Goal: Task Accomplishment & Management: Complete application form

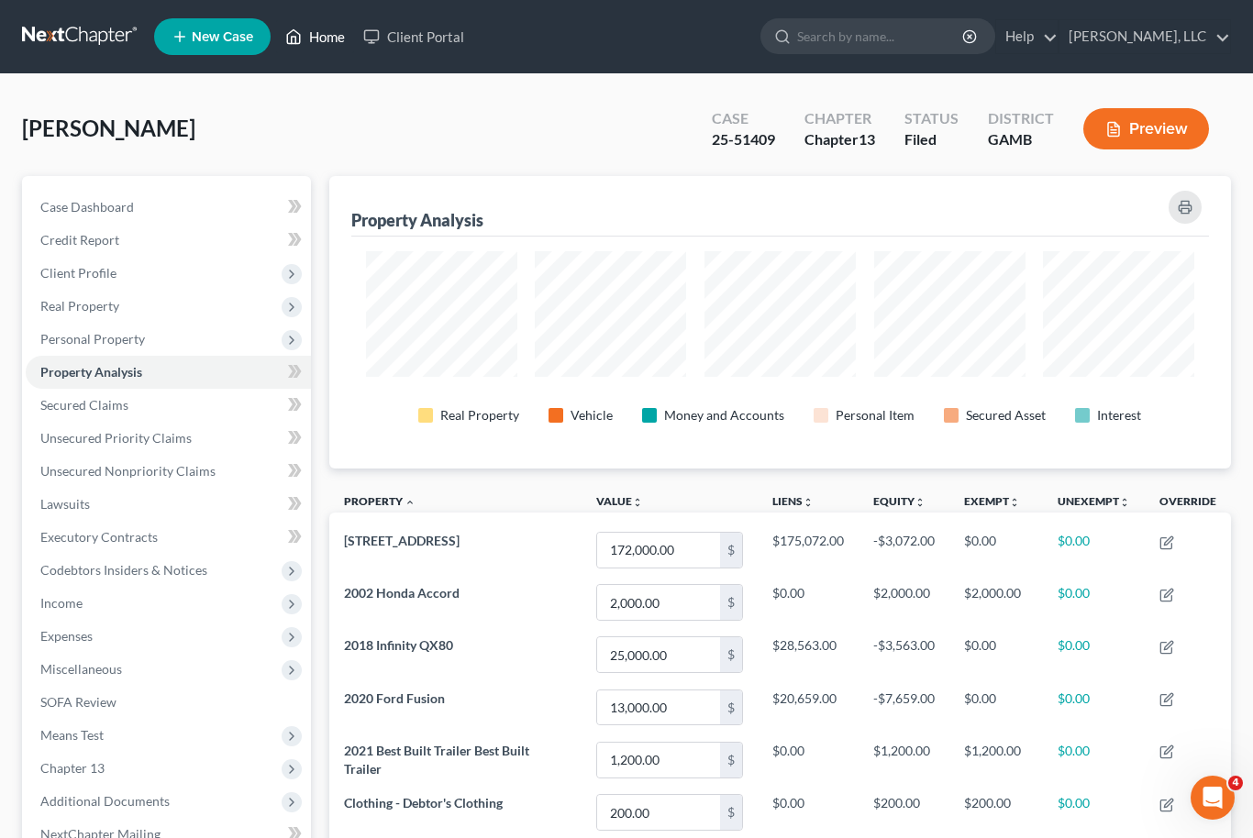
click at [328, 45] on link "Home" at bounding box center [315, 36] width 78 height 33
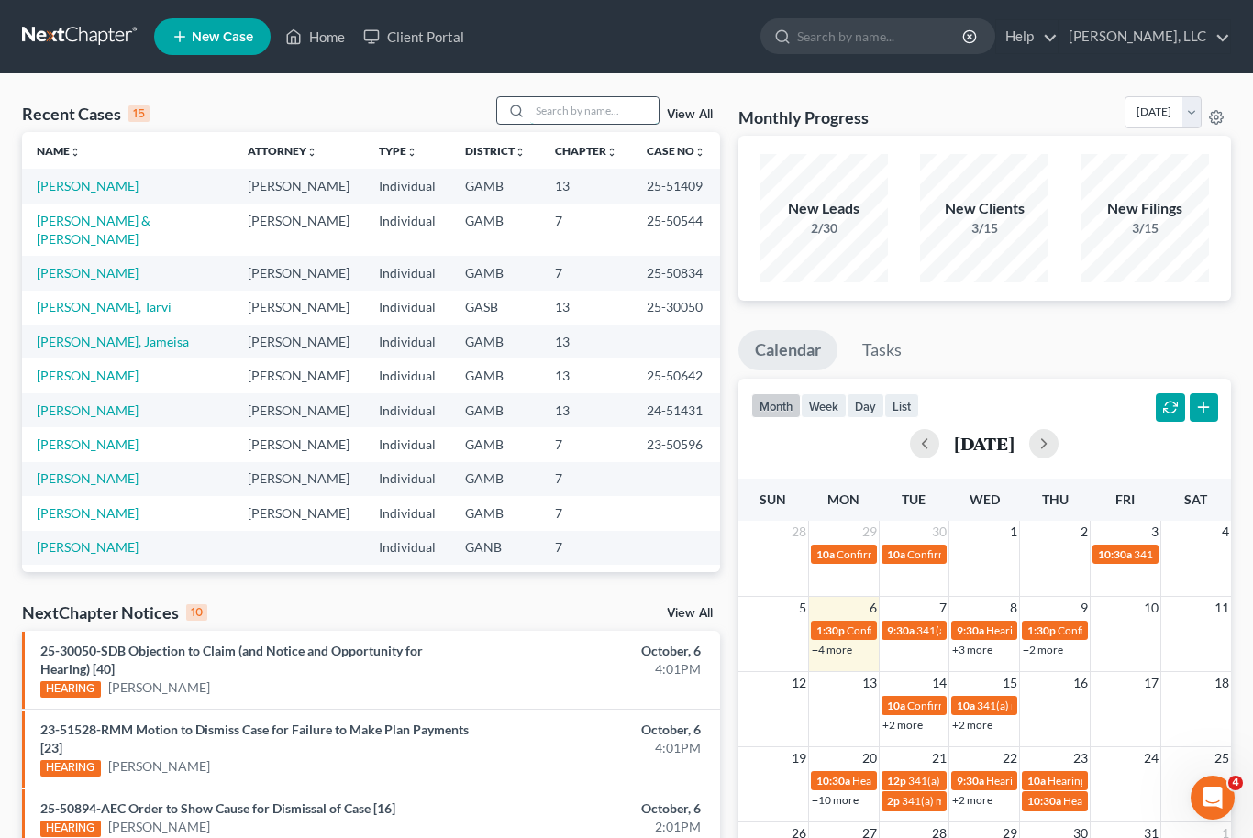
click at [592, 114] on input "search" at bounding box center [594, 110] width 128 height 27
type input "[PERSON_NAME]"
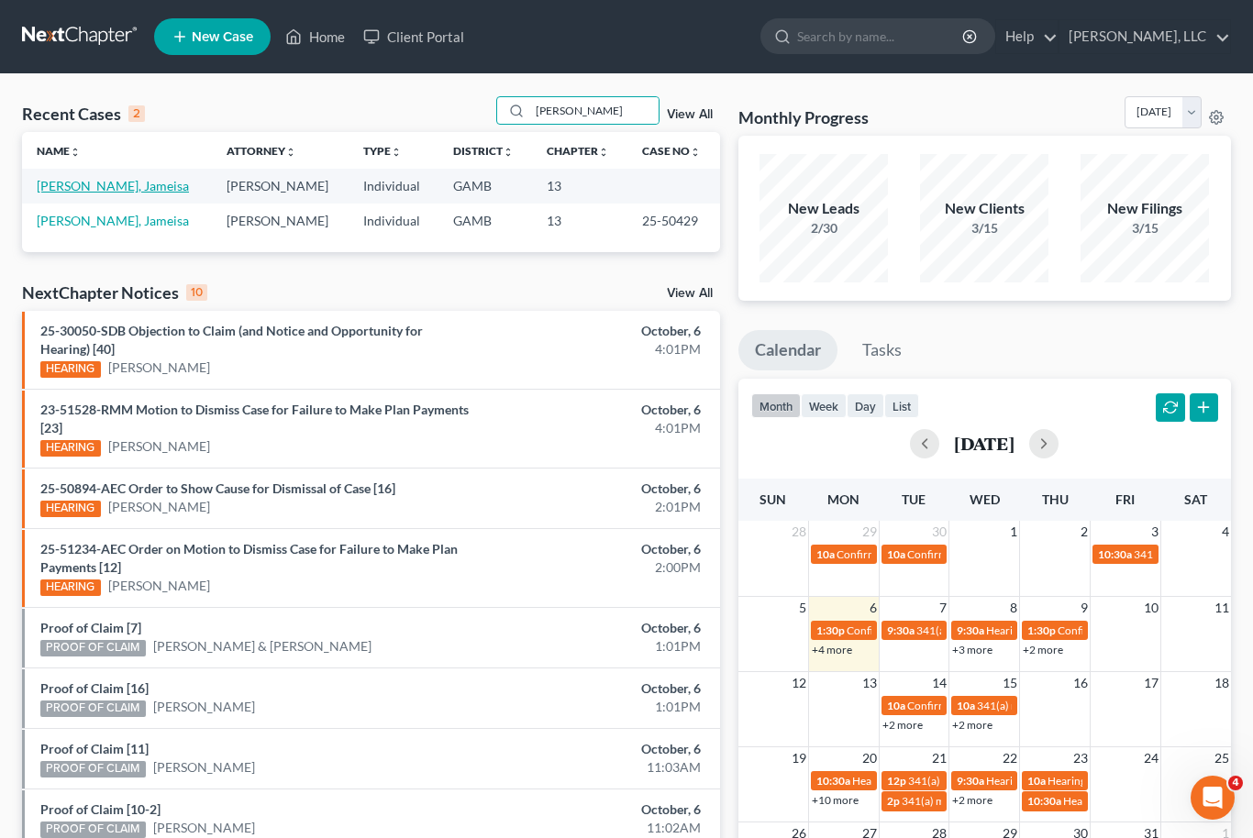
click at [52, 191] on link "[PERSON_NAME], Jameisa" at bounding box center [113, 186] width 152 height 16
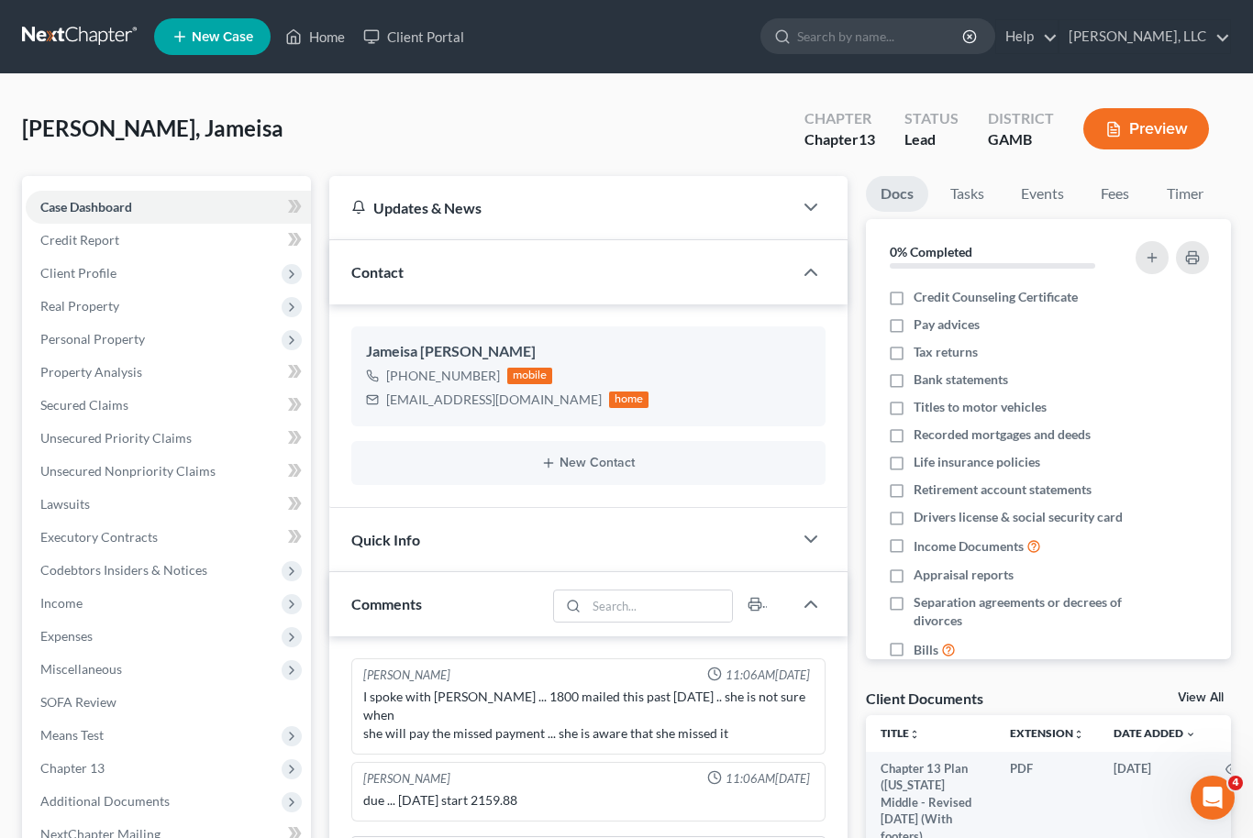
click at [1221, 698] on link "View All" at bounding box center [1201, 698] width 46 height 13
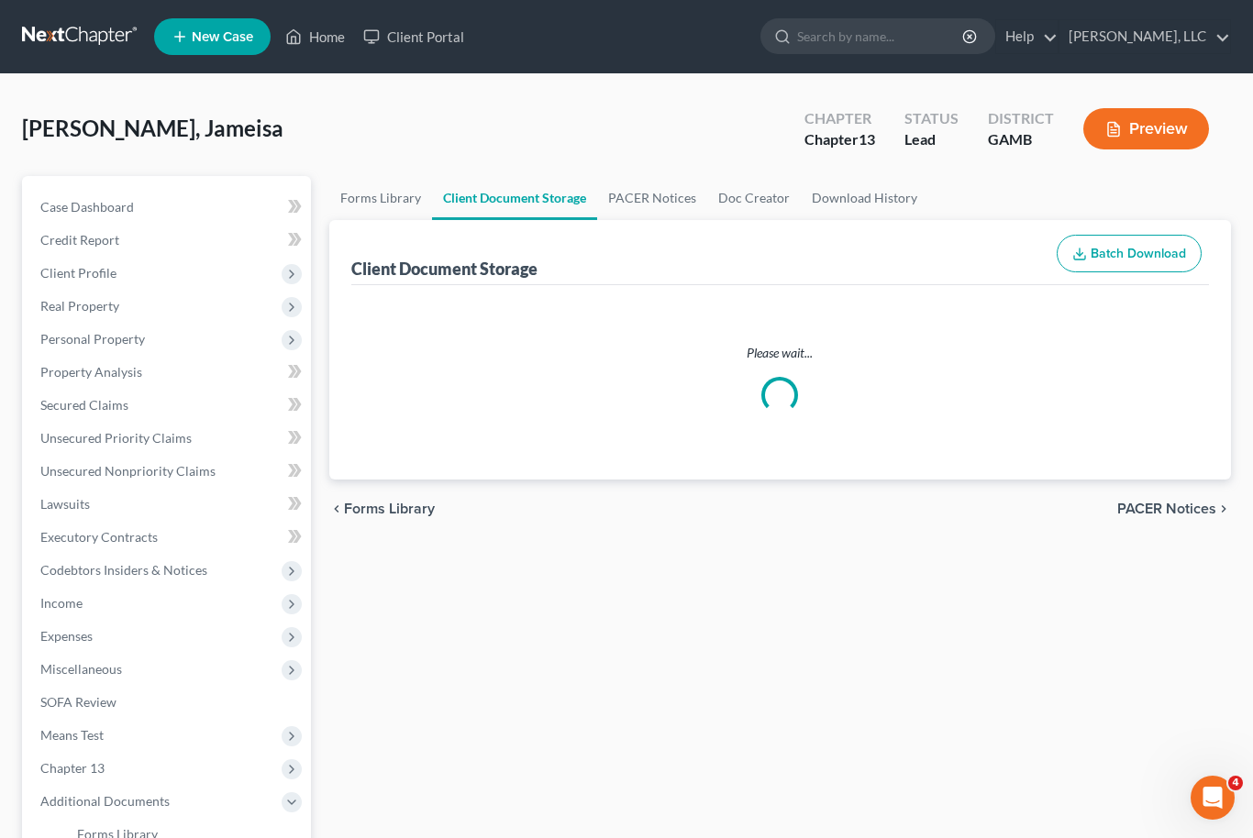
select select "12"
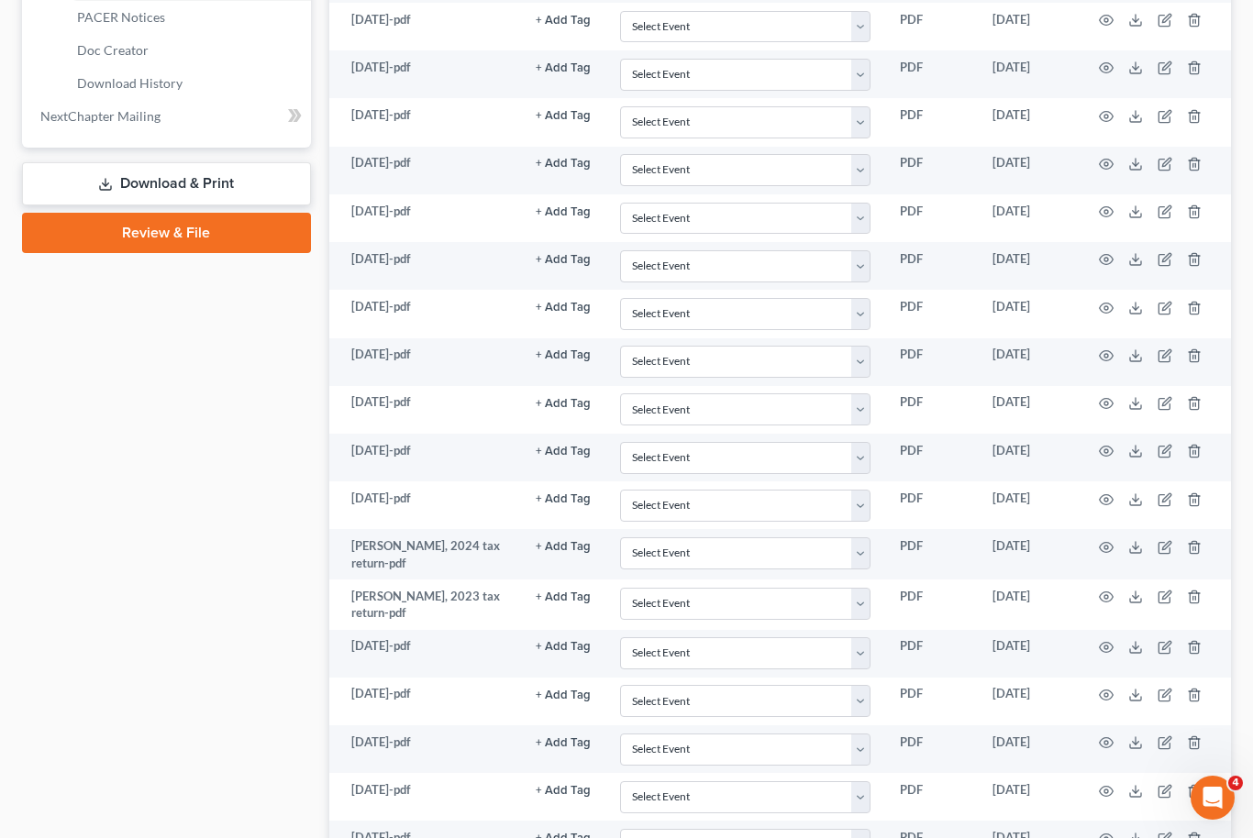
scroll to position [1100, 0]
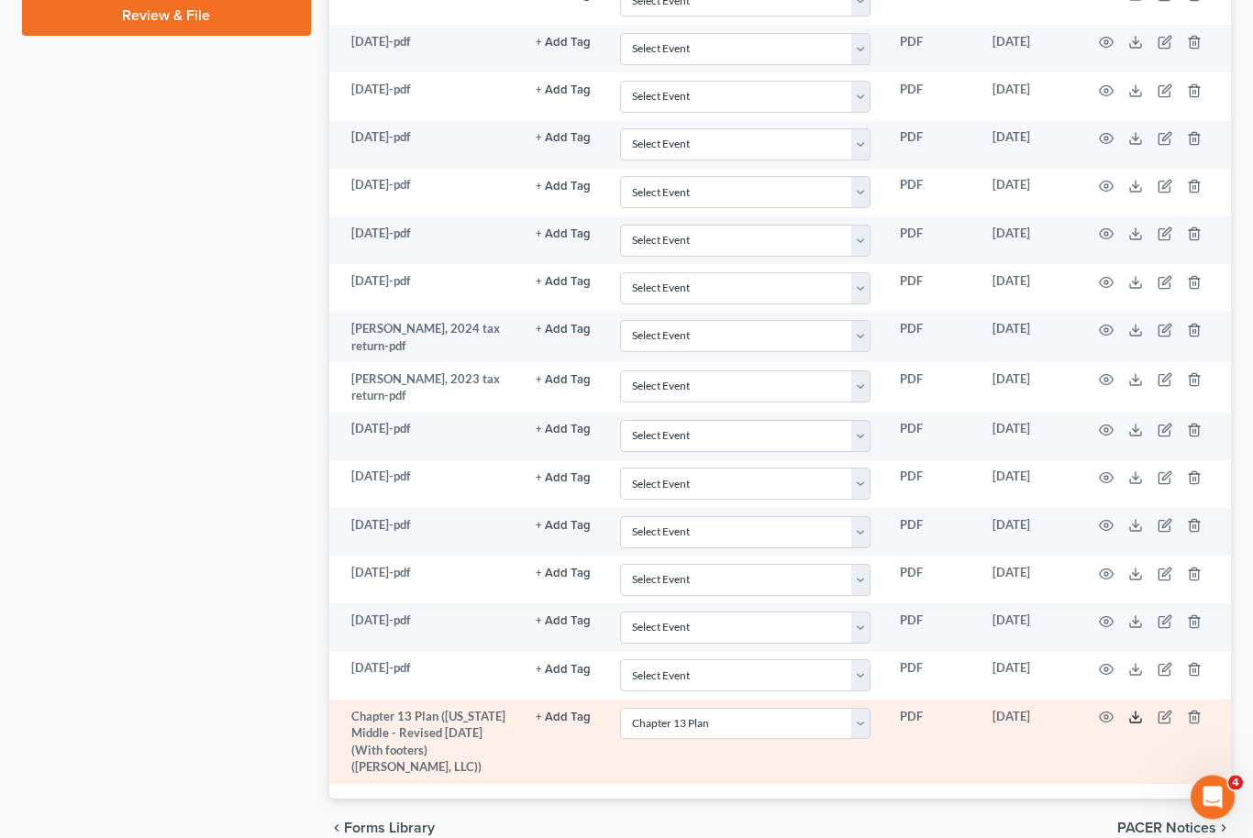
click at [1132, 711] on icon at bounding box center [1135, 718] width 15 height 15
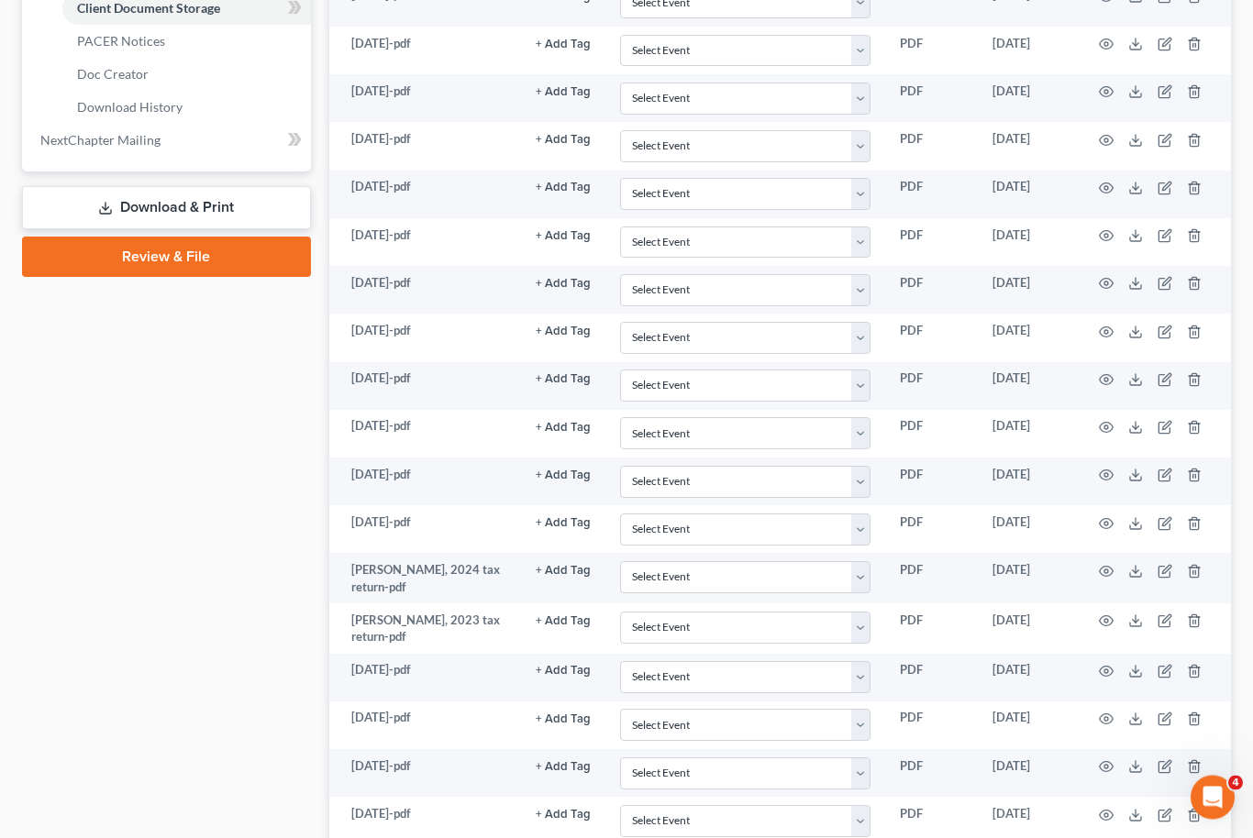
scroll to position [855, 0]
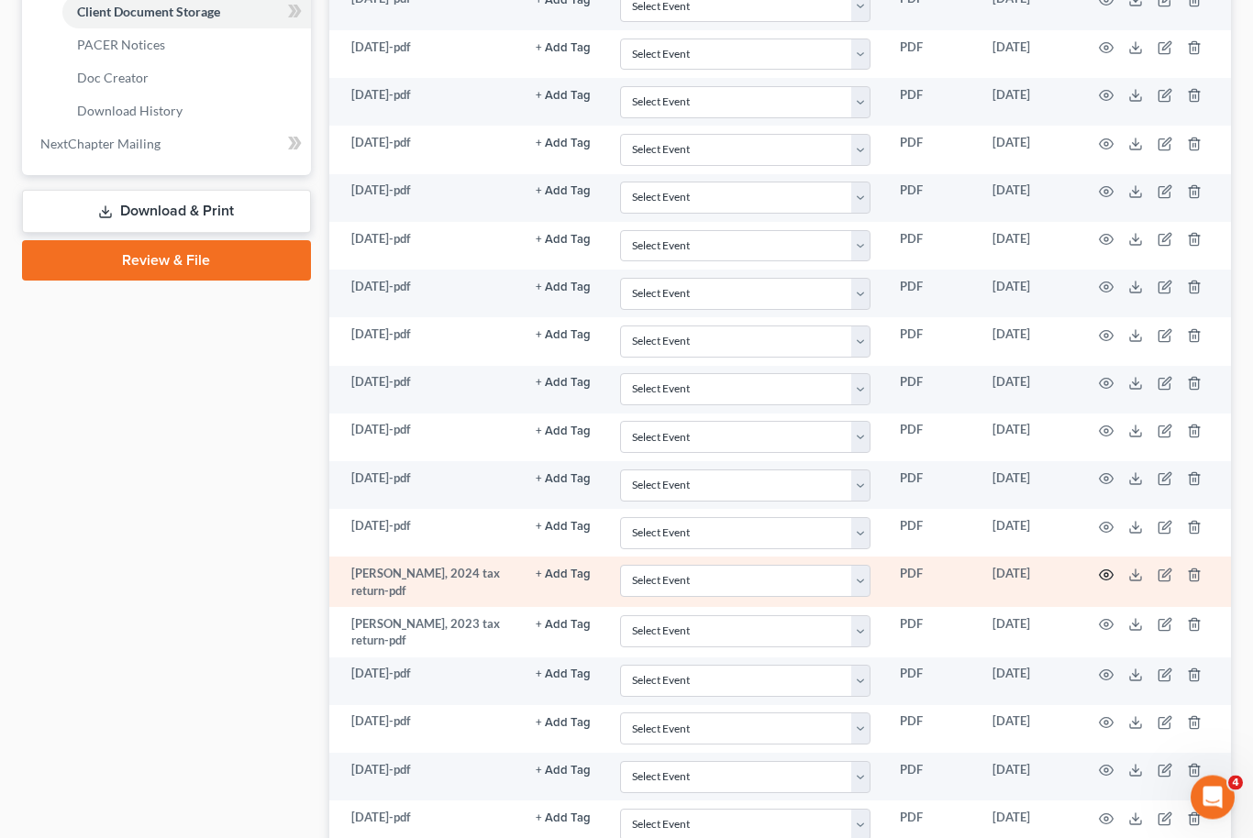
click at [1102, 569] on icon "button" at bounding box center [1106, 576] width 15 height 15
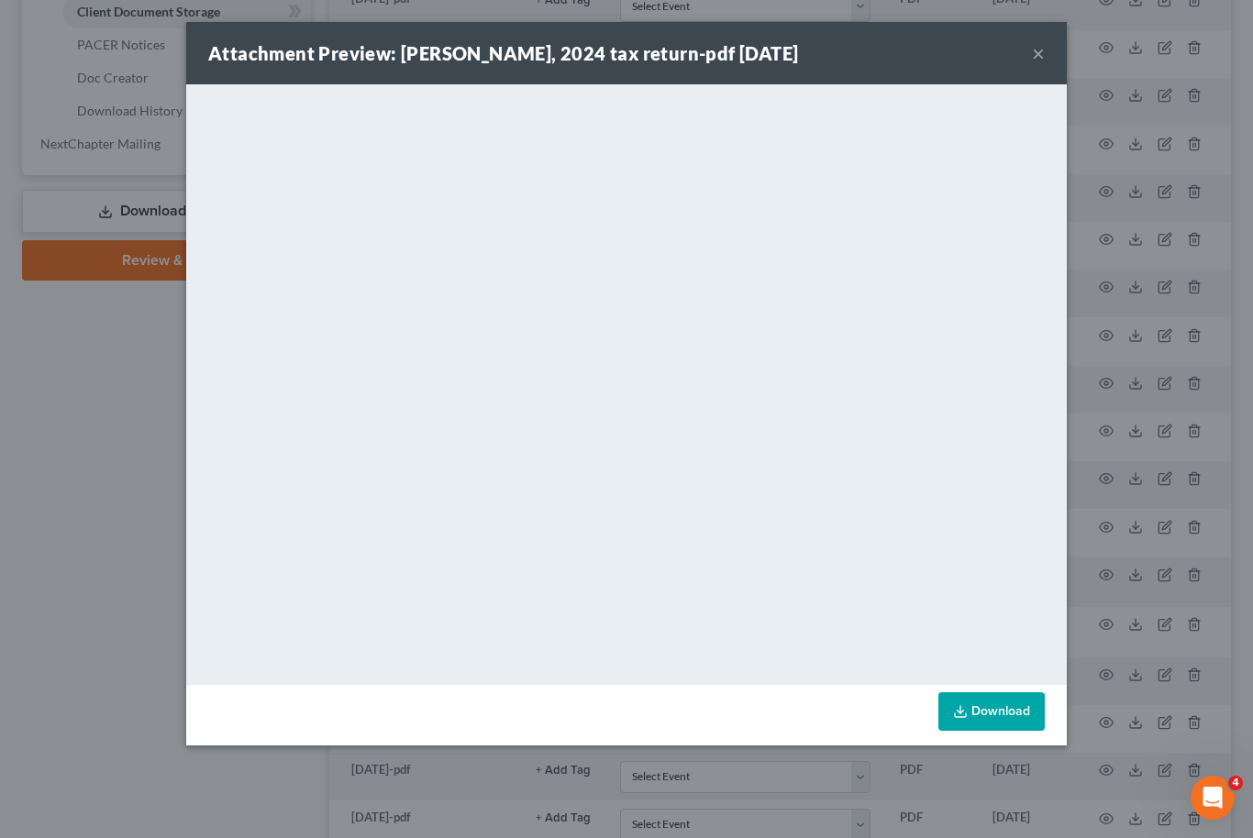
click at [1016, 721] on link "Download" at bounding box center [991, 712] width 106 height 39
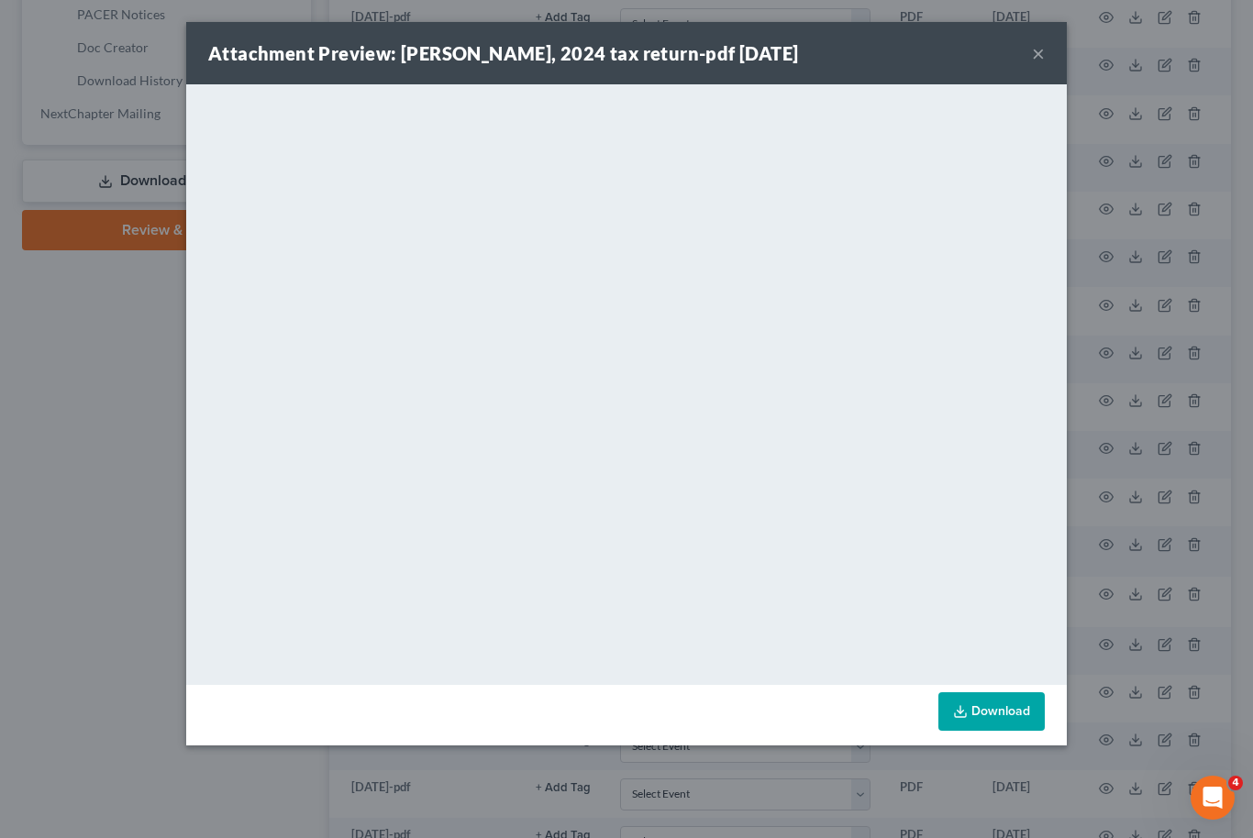
click at [1044, 49] on button "×" at bounding box center [1038, 53] width 13 height 22
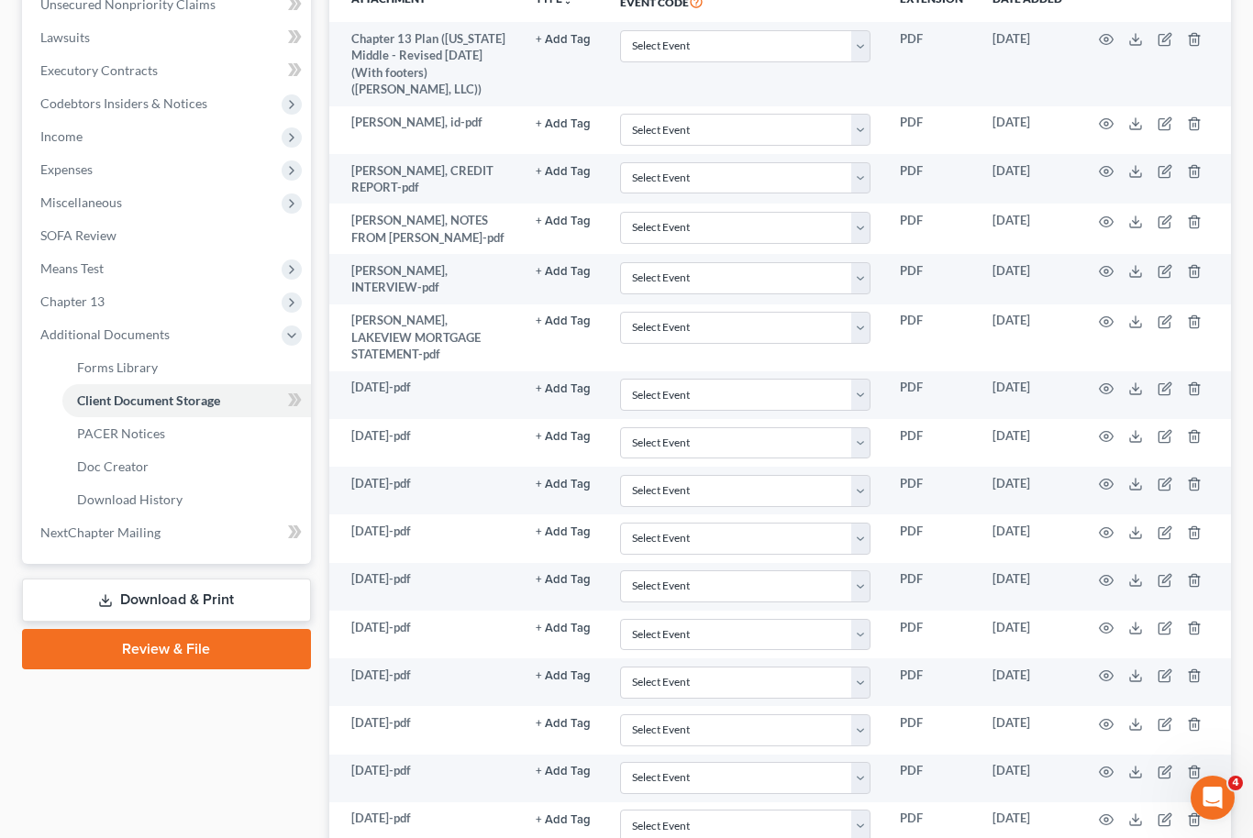
scroll to position [465, 0]
click at [107, 595] on icon at bounding box center [105, 602] width 15 height 15
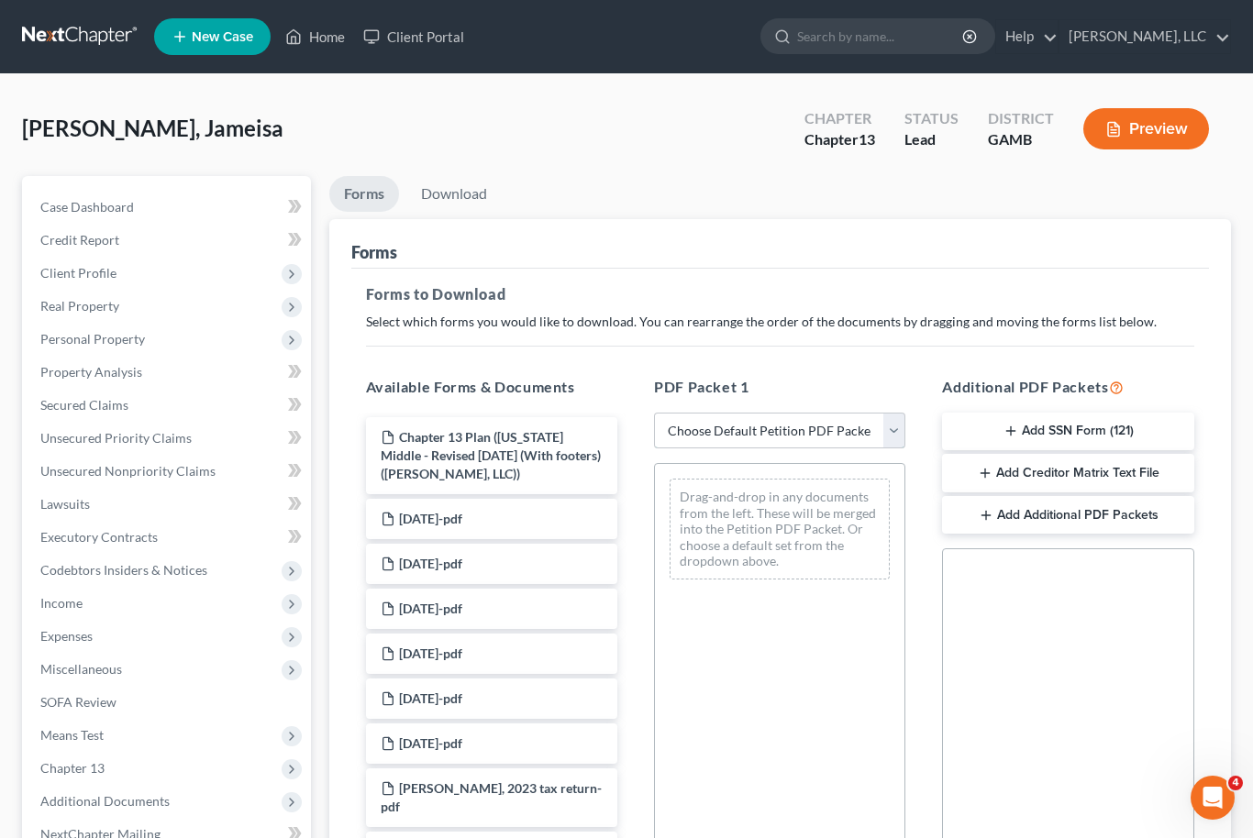
click at [903, 430] on select "Choose Default Petition PDF Packet Complete Bankruptcy Petition (all forms and …" at bounding box center [779, 431] width 251 height 37
select select "0"
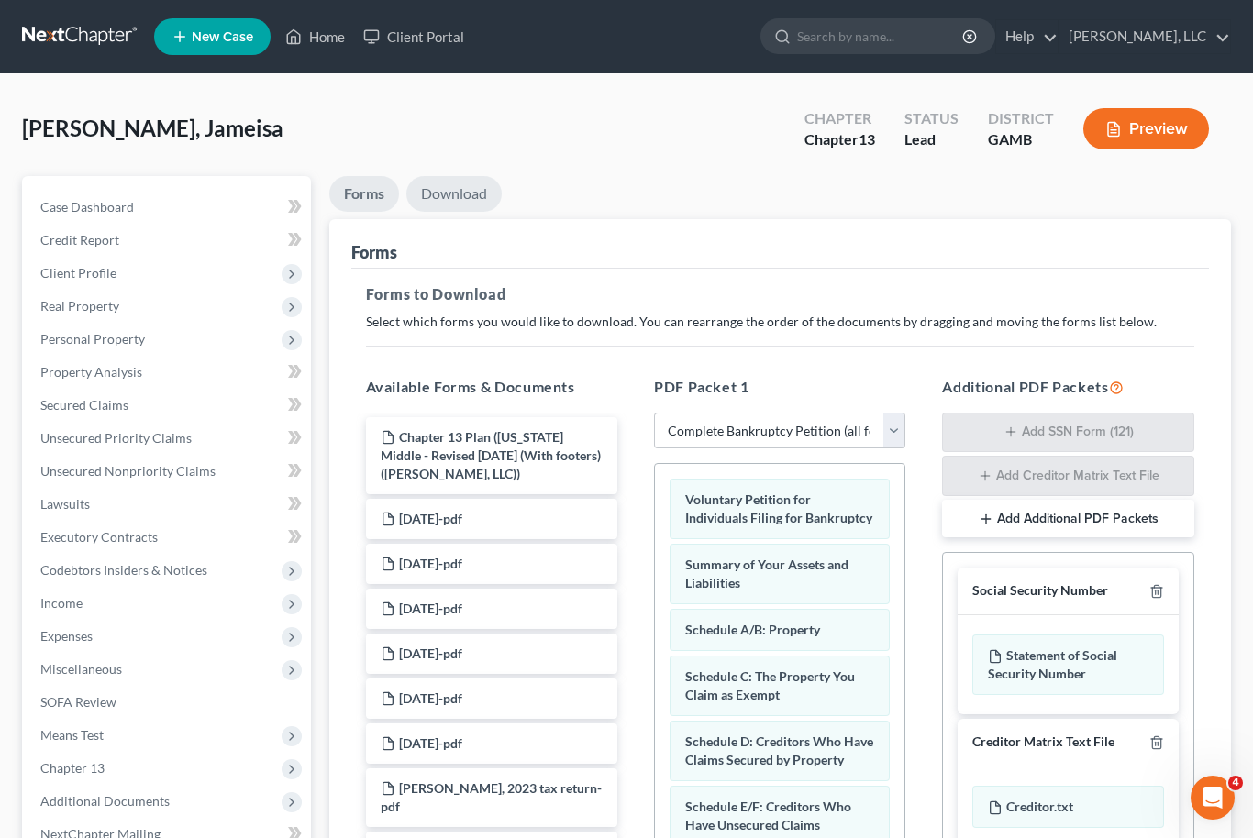
click at [461, 188] on link "Download" at bounding box center [453, 194] width 95 height 36
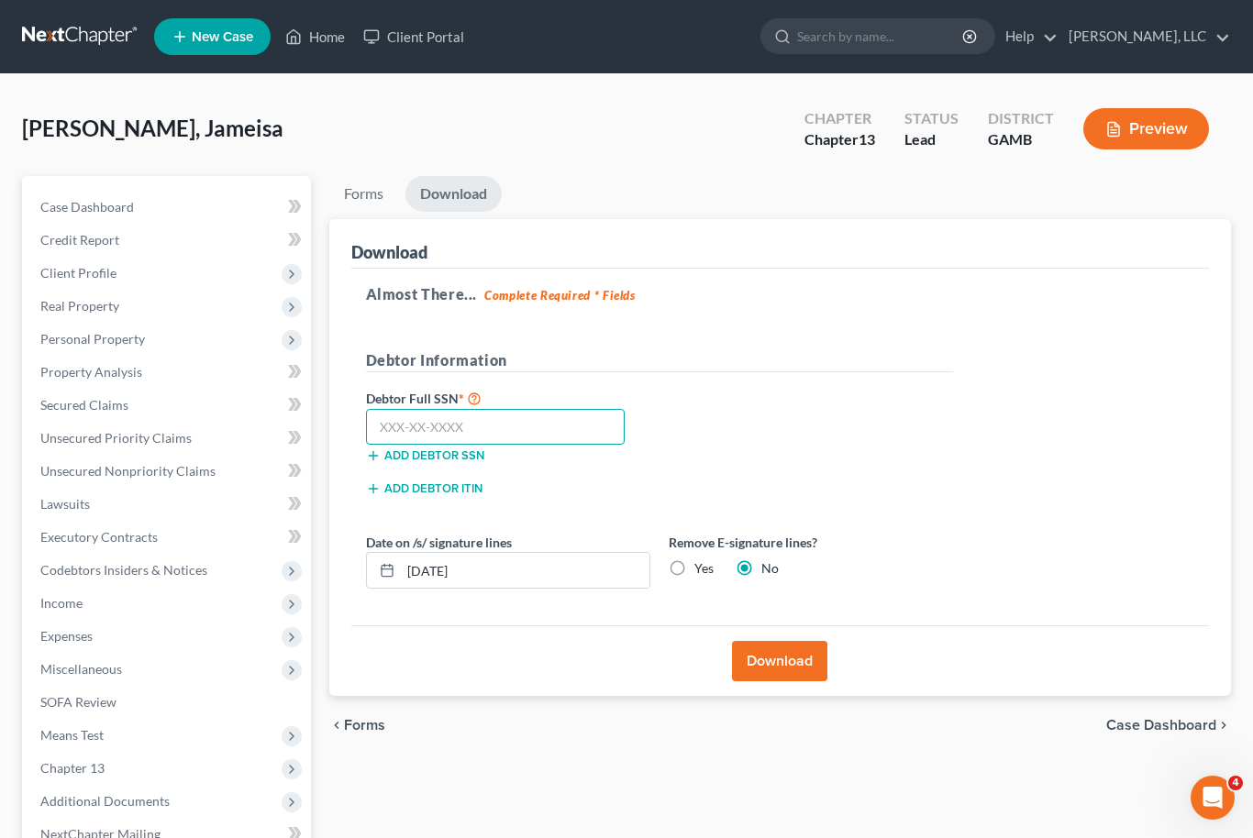
click at [472, 426] on input "text" at bounding box center [496, 427] width 260 height 37
click at [371, 420] on input "text" at bounding box center [496, 427] width 260 height 37
click at [496, 432] on input "255-79" at bounding box center [496, 427] width 260 height 37
type input "255-79-6448"
click at [805, 650] on button "Download" at bounding box center [779, 661] width 95 height 40
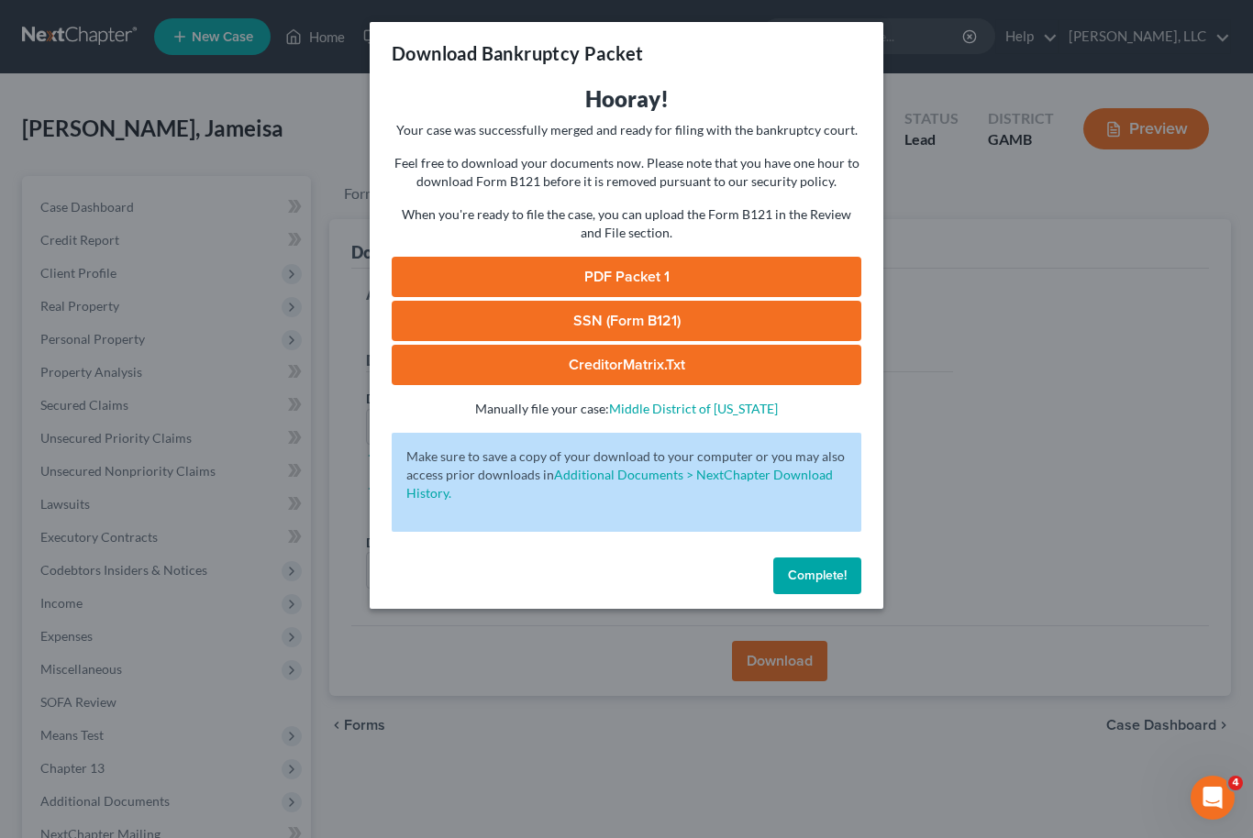
click at [693, 275] on link "PDF Packet 1" at bounding box center [627, 277] width 470 height 40
click at [683, 332] on link "SSN (Form B121)" at bounding box center [627, 321] width 470 height 40
click at [774, 372] on link "CreditorMatrix.txt" at bounding box center [627, 365] width 470 height 40
click at [828, 583] on span "Complete!" at bounding box center [817, 576] width 59 height 16
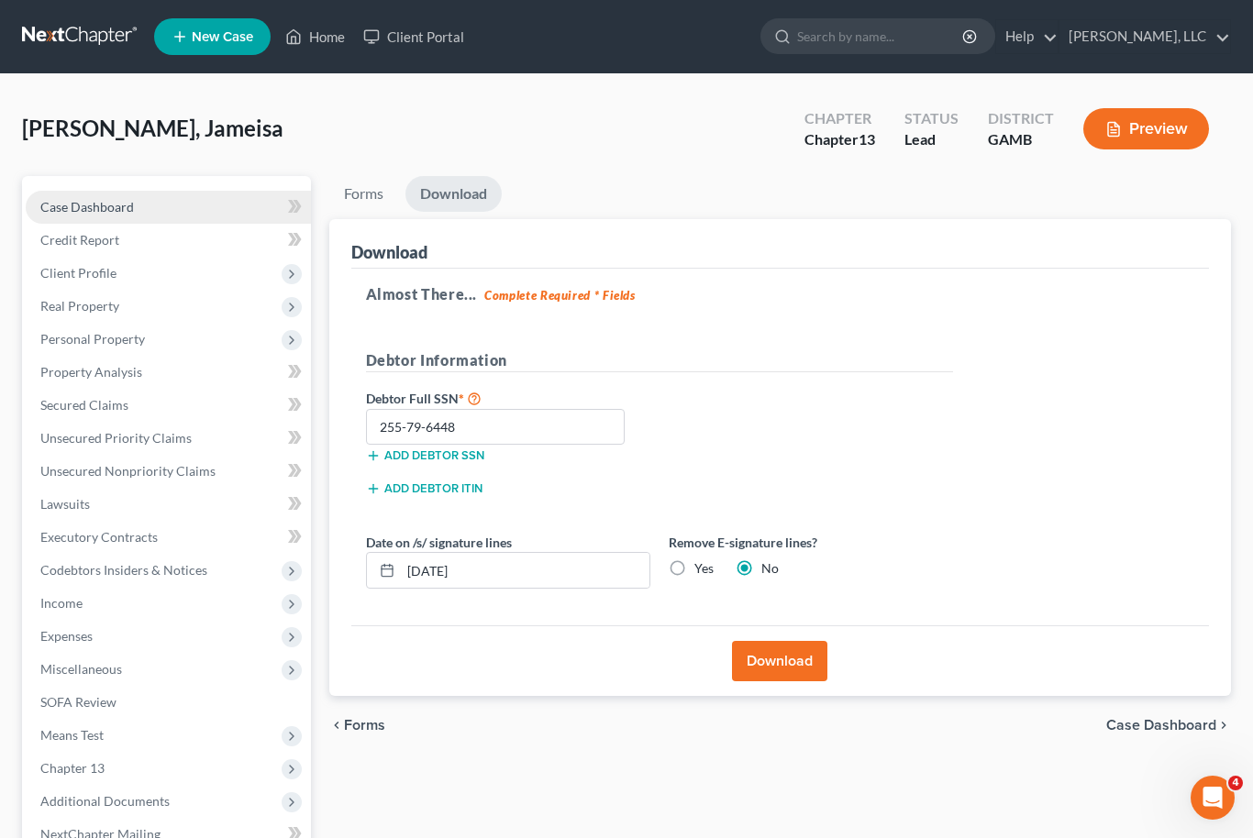
click at [120, 193] on link "Case Dashboard" at bounding box center [168, 207] width 285 height 33
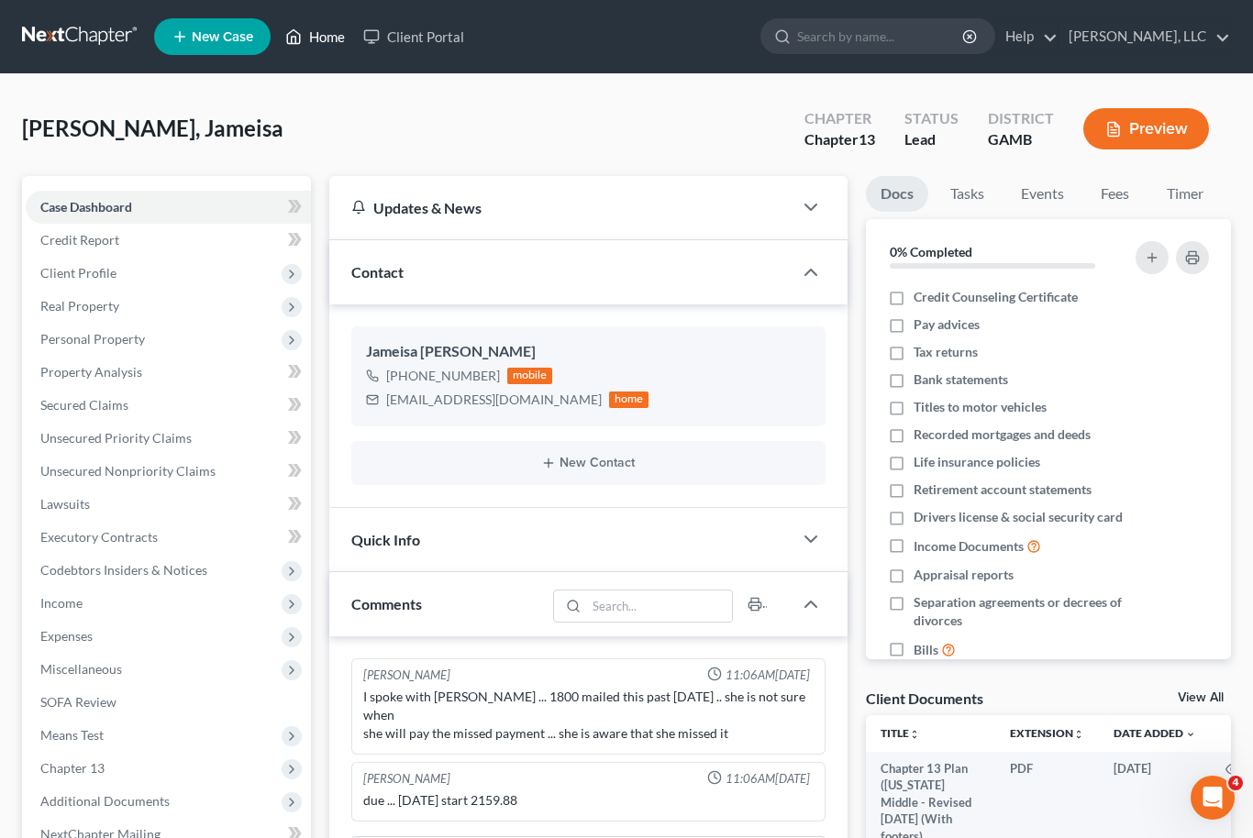
click at [326, 37] on link "Home" at bounding box center [315, 36] width 78 height 33
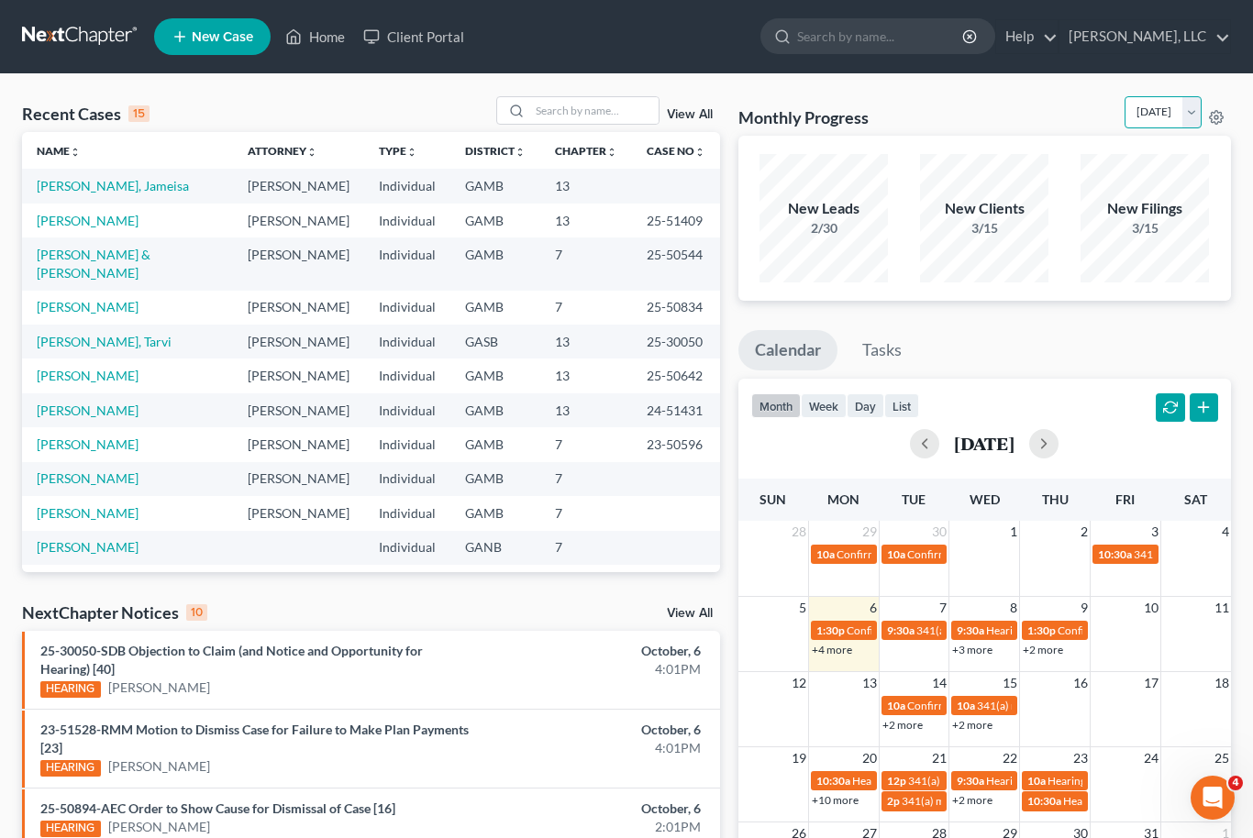
click at [1187, 128] on select "[DATE] [DATE] [DATE] [DATE] [DATE] [DATE] [DATE] [DATE] [DATE] [DATE] [DATE] [D…" at bounding box center [1163, 112] width 77 height 32
click at [1194, 120] on select "[DATE] [DATE] [DATE] [DATE] [DATE] [DATE] [DATE] [DATE] [DATE] [DATE] [DATE] [D…" at bounding box center [1163, 112] width 77 height 32
click at [1190, 118] on select "[DATE] [DATE] [DATE] [DATE] [DATE] [DATE] [DATE] [DATE] [DATE] [DATE] [DATE] [D…" at bounding box center [1163, 112] width 77 height 32
click at [1184, 109] on select "[DATE] [DATE] [DATE] [DATE] [DATE] [DATE] [DATE] [DATE] [DATE] [DATE] [DATE] [D…" at bounding box center [1163, 112] width 77 height 32
click at [1188, 114] on select "[DATE] [DATE] [DATE] [DATE] [DATE] [DATE] [DATE] [DATE] [DATE] [DATE] [DATE] [D…" at bounding box center [1163, 112] width 77 height 32
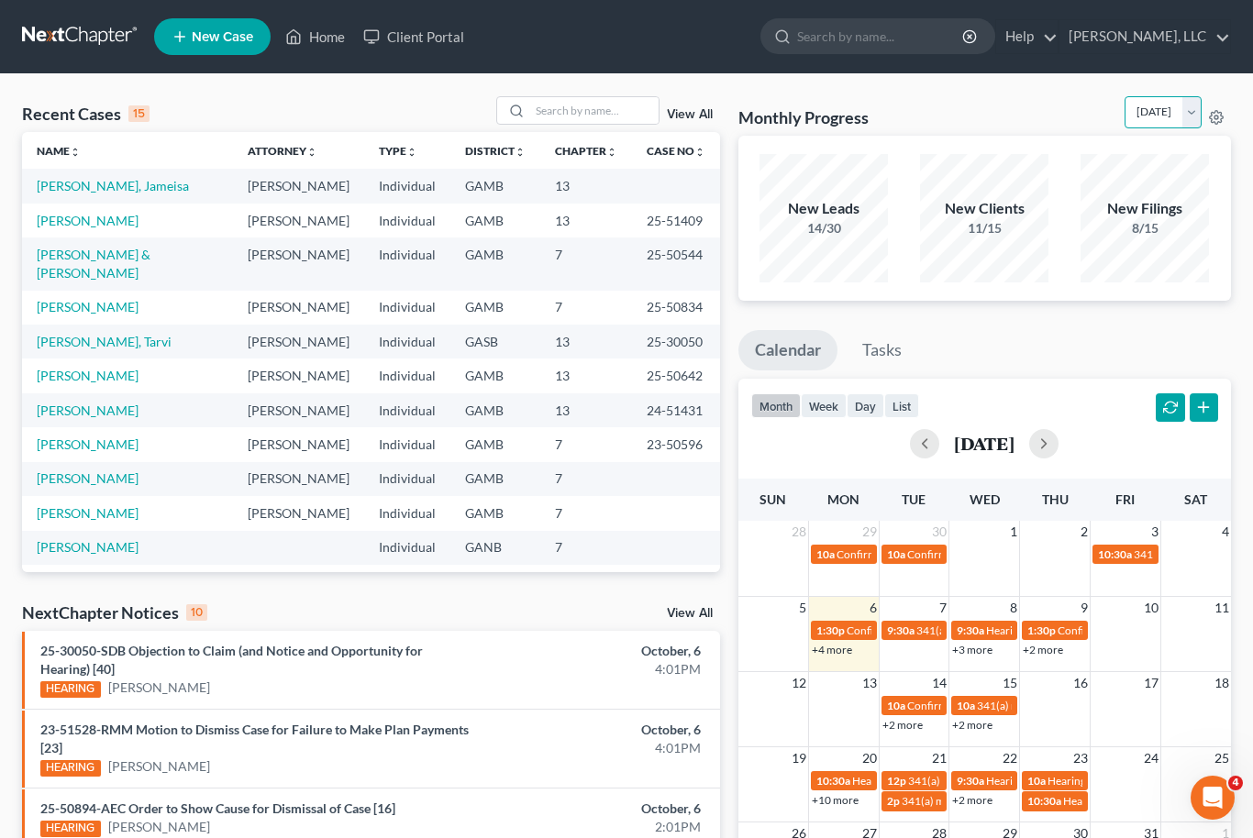
click at [1195, 113] on select "[DATE] [DATE] [DATE] [DATE] [DATE] [DATE] [DATE] [DATE] [DATE] [DATE] [DATE] [D…" at bounding box center [1163, 112] width 77 height 32
click at [1190, 111] on select "[DATE] [DATE] [DATE] [DATE] [DATE] [DATE] [DATE] [DATE] [DATE] [DATE] [DATE] [D…" at bounding box center [1163, 112] width 77 height 32
click at [1188, 119] on select "[DATE] [DATE] [DATE] [DATE] [DATE] [DATE] [DATE] [DATE] [DATE] [DATE] [DATE] [D…" at bounding box center [1163, 112] width 77 height 32
click at [1186, 114] on select "[DATE] [DATE] [DATE] [DATE] [DATE] [DATE] [DATE] [DATE] [DATE] [DATE] [DATE] [D…" at bounding box center [1163, 112] width 77 height 32
click at [1182, 116] on select "[DATE] [DATE] [DATE] [DATE] [DATE] [DATE] [DATE] [DATE] [DATE] [DATE] [DATE] [D…" at bounding box center [1163, 112] width 77 height 32
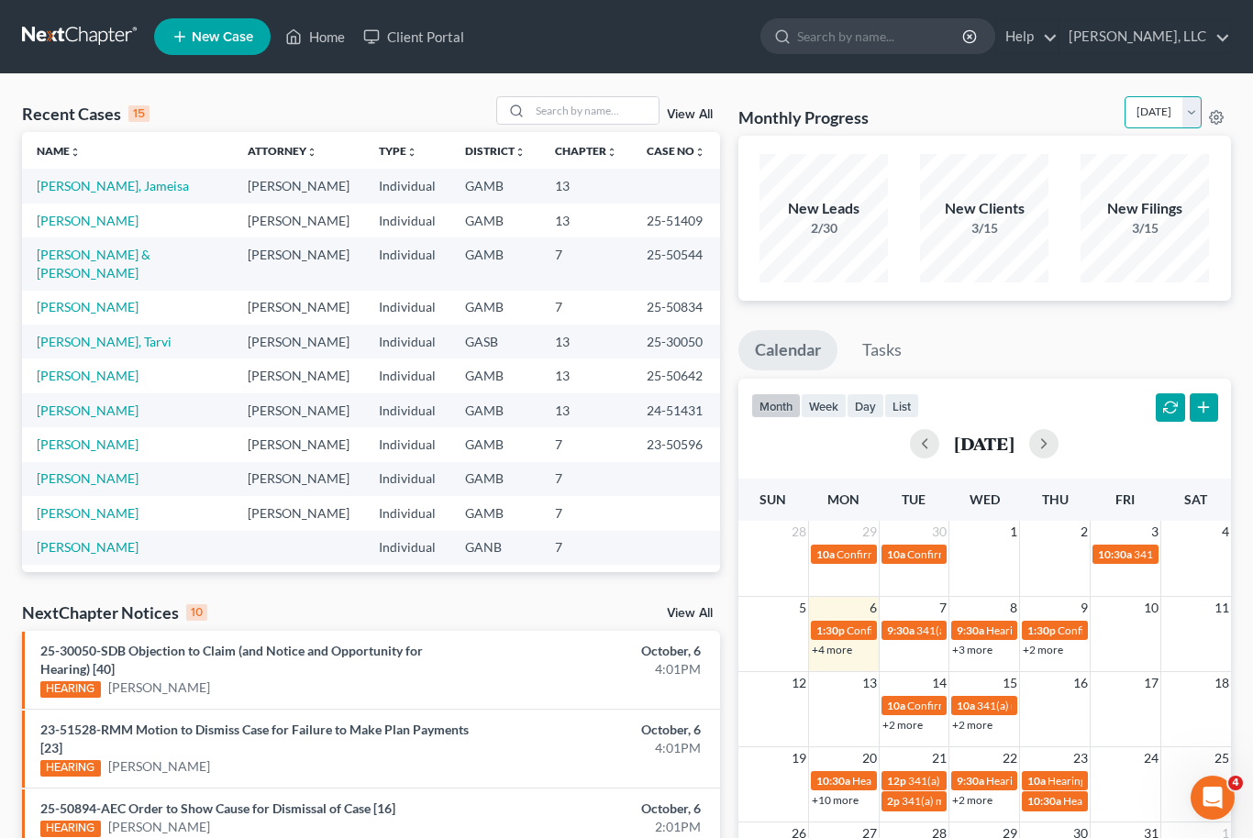
click at [1193, 111] on select "[DATE] [DATE] [DATE] [DATE] [DATE] [DATE] [DATE] [DATE] [DATE] [DATE] [DATE] [D…" at bounding box center [1163, 112] width 77 height 32
click at [1195, 110] on select "[DATE] [DATE] [DATE] [DATE] [DATE] [DATE] [DATE] [DATE] [DATE] [DATE] [DATE] [D…" at bounding box center [1163, 112] width 77 height 32
click at [1193, 118] on select "[DATE] [DATE] [DATE] [DATE] [DATE] [DATE] [DATE] [DATE] [DATE] [DATE] [DATE] [D…" at bounding box center [1163, 112] width 77 height 32
click at [1195, 115] on select "[DATE] [DATE] [DATE] [DATE] [DATE] [DATE] [DATE] [DATE] [DATE] [DATE] [DATE] [D…" at bounding box center [1163, 112] width 77 height 32
click at [1189, 125] on select "[DATE] [DATE] [DATE] [DATE] [DATE] [DATE] [DATE] [DATE] [DATE] [DATE] [DATE] [D…" at bounding box center [1163, 112] width 77 height 32
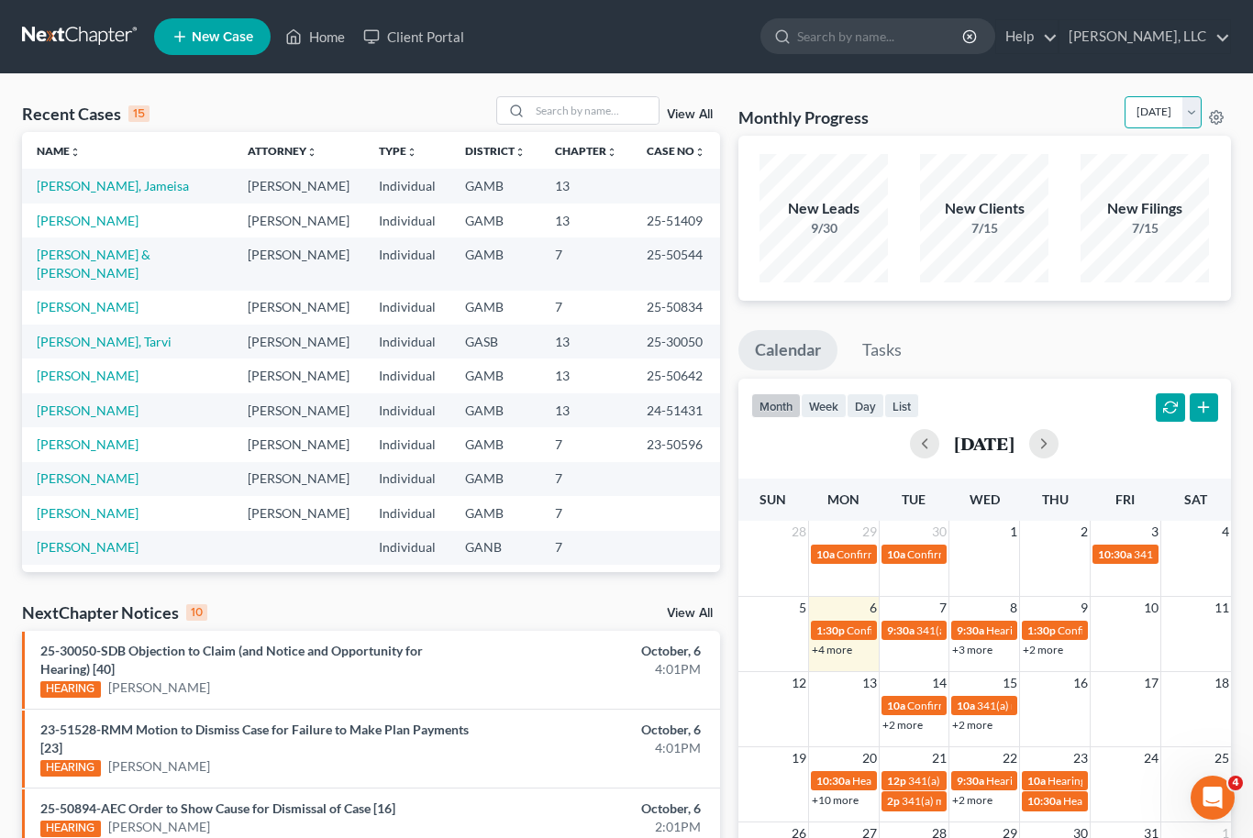
click at [1188, 122] on select "[DATE] [DATE] [DATE] [DATE] [DATE] [DATE] [DATE] [DATE] [DATE] [DATE] [DATE] [D…" at bounding box center [1163, 112] width 77 height 32
click at [1191, 111] on select "[DATE] [DATE] [DATE] [DATE] [DATE] [DATE] [DATE] [DATE] [DATE] [DATE] [DATE] [D…" at bounding box center [1163, 112] width 77 height 32
click at [1181, 118] on select "[DATE] [DATE] [DATE] [DATE] [DATE] [DATE] [DATE] [DATE] [DATE] [DATE] [DATE] [D…" at bounding box center [1163, 112] width 77 height 32
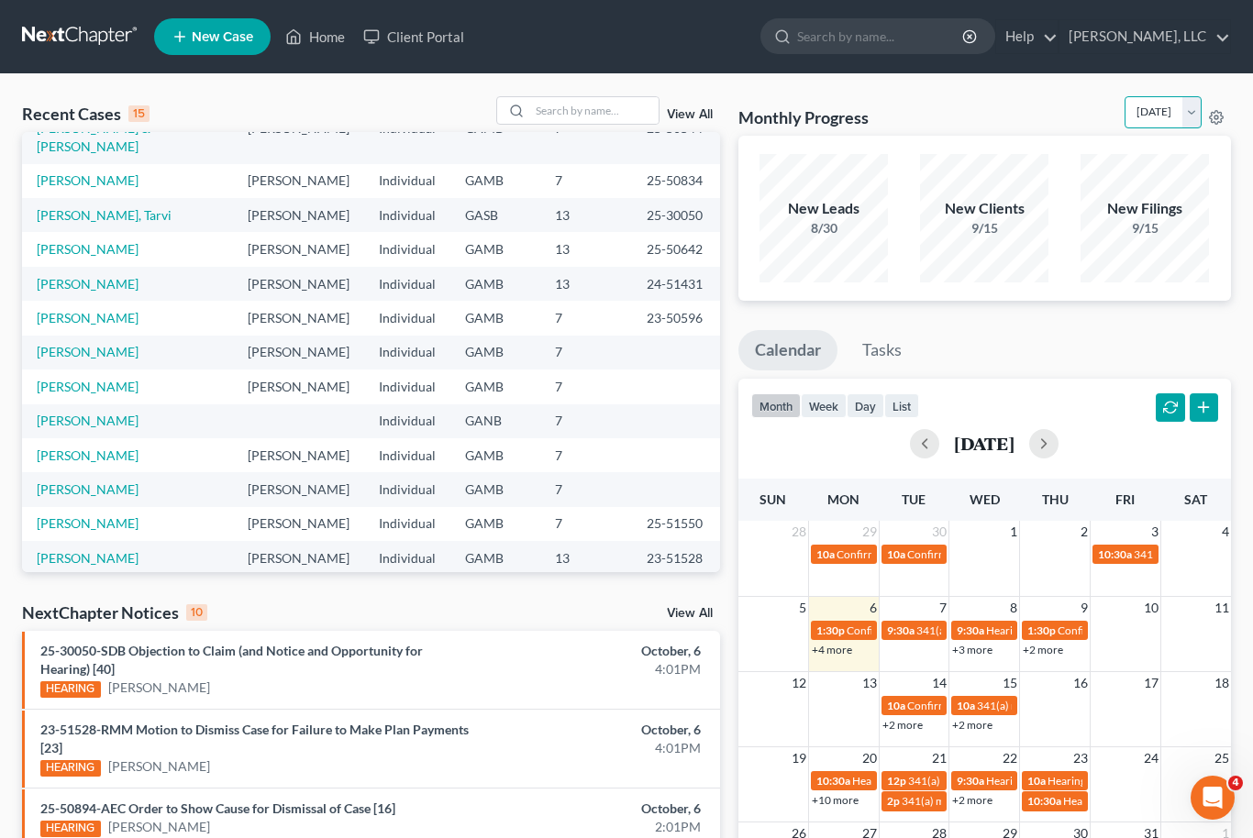
scroll to position [126, 0]
click at [1187, 121] on select "[DATE] [DATE] [DATE] [DATE] [DATE] [DATE] [DATE] [DATE] [DATE] [DATE] [DATE] [D…" at bounding box center [1163, 112] width 77 height 32
click at [1195, 110] on select "[DATE] [DATE] [DATE] [DATE] [DATE] [DATE] [DATE] [DATE] [DATE] [DATE] [DATE] [D…" at bounding box center [1163, 112] width 77 height 32
select select "1"
click at [568, 110] on input "search" at bounding box center [594, 110] width 128 height 27
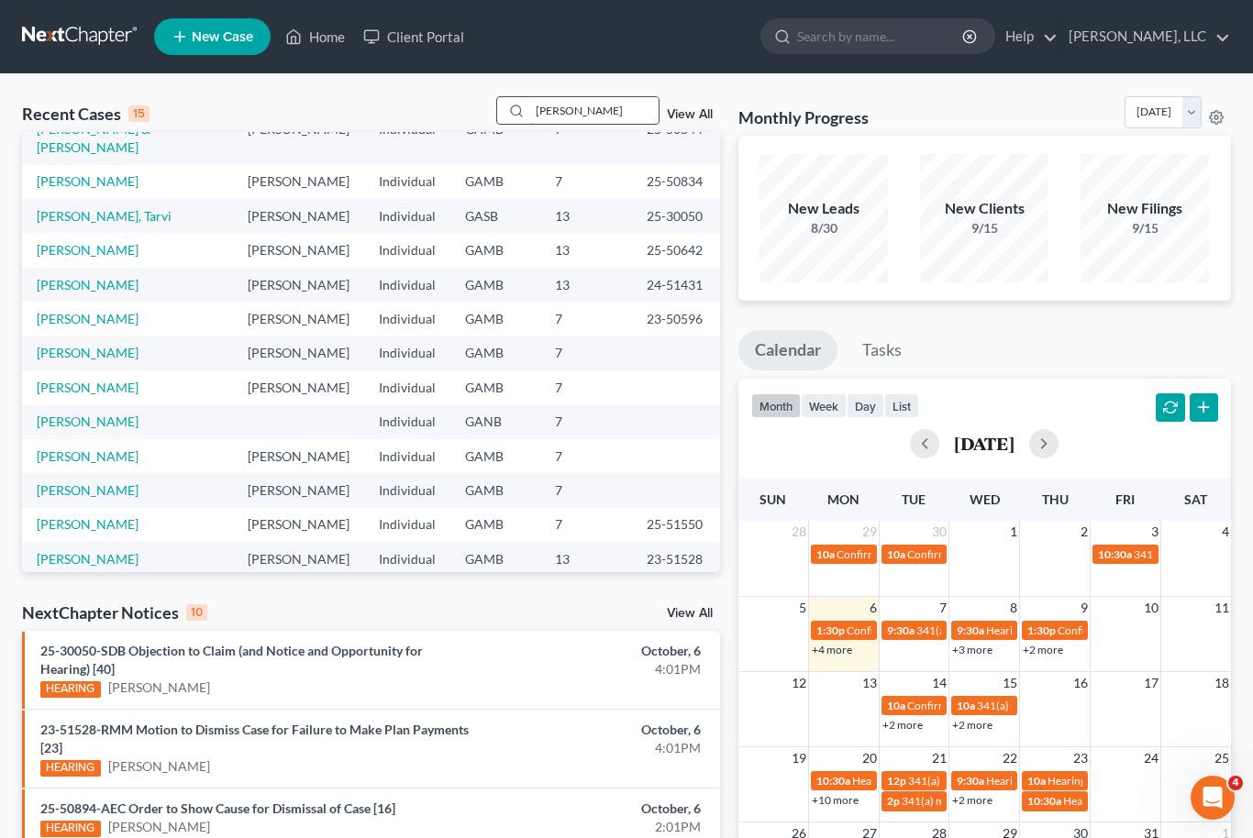
scroll to position [0, 0]
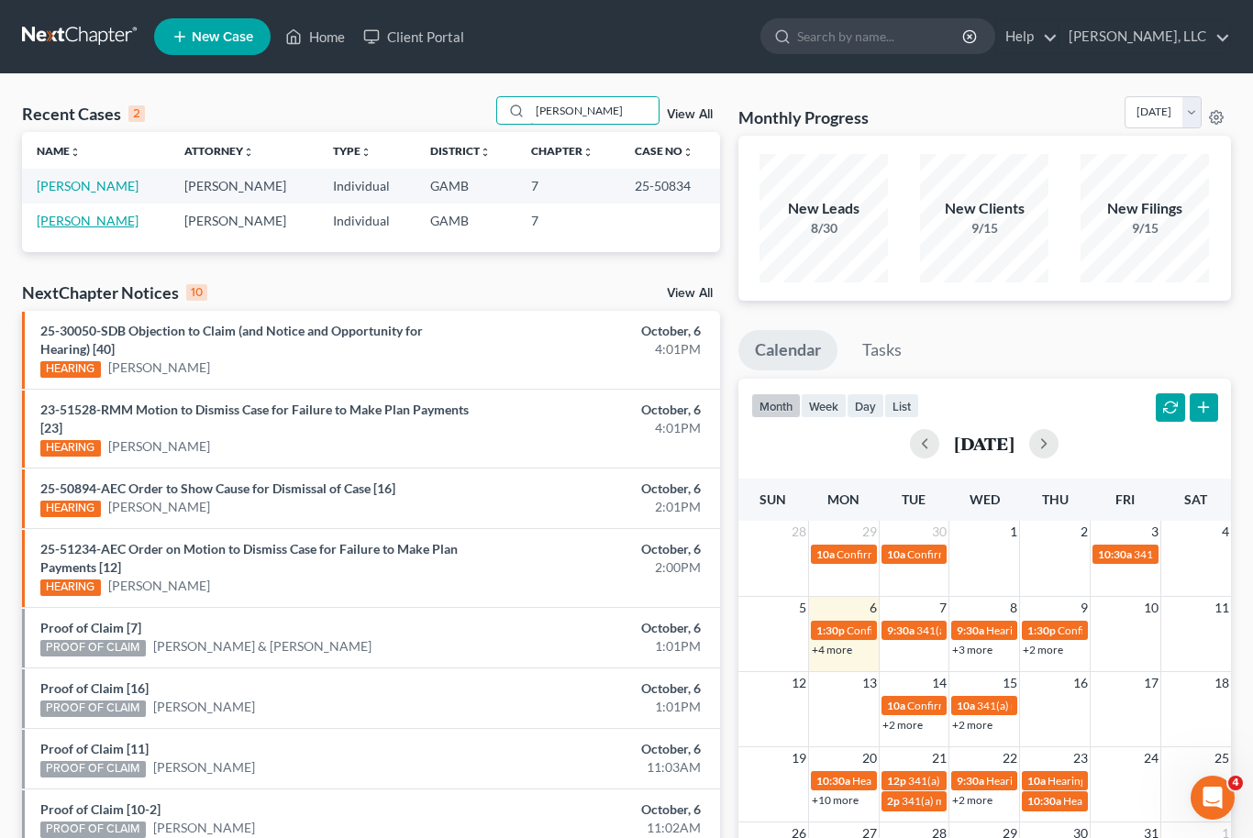
type input "[PERSON_NAME]"
click at [100, 216] on link "[PERSON_NAME]" at bounding box center [88, 221] width 102 height 16
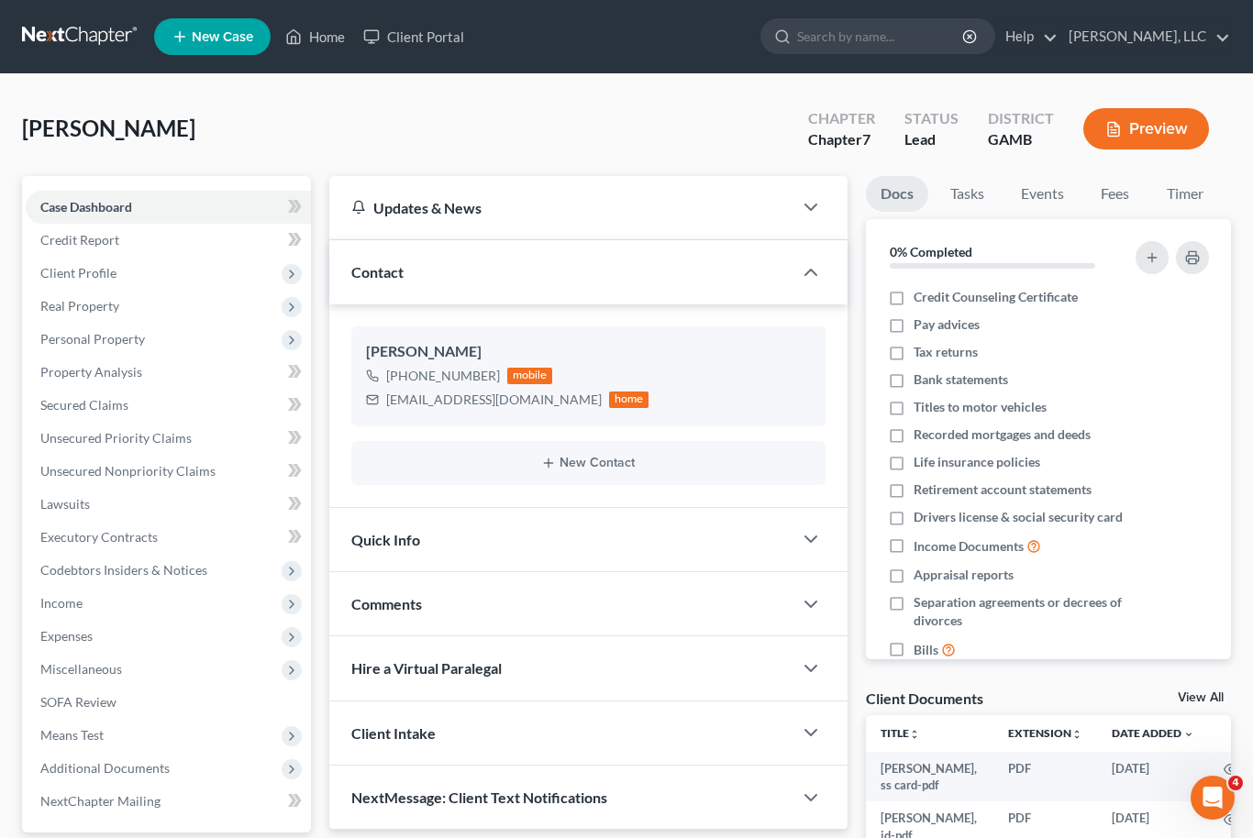
click at [1209, 695] on link "View All" at bounding box center [1201, 698] width 46 height 13
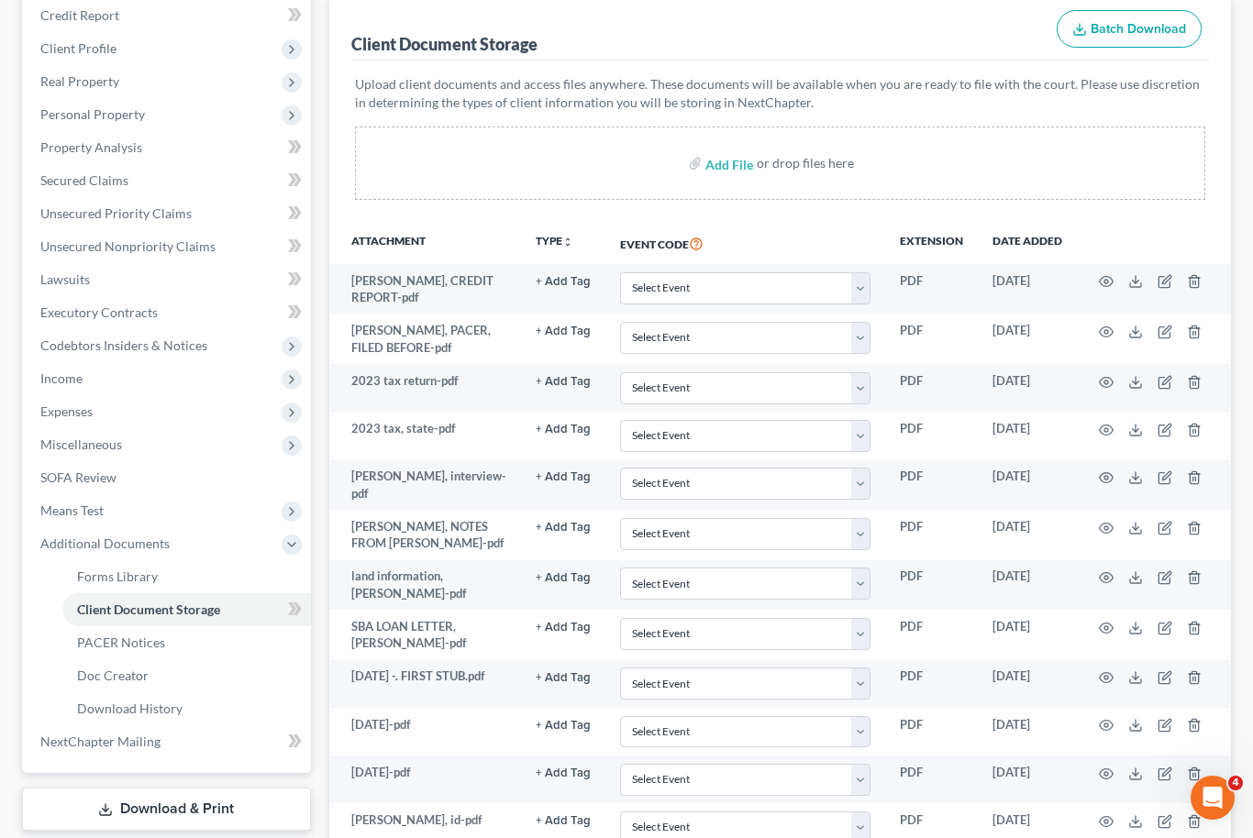
scroll to position [245, 0]
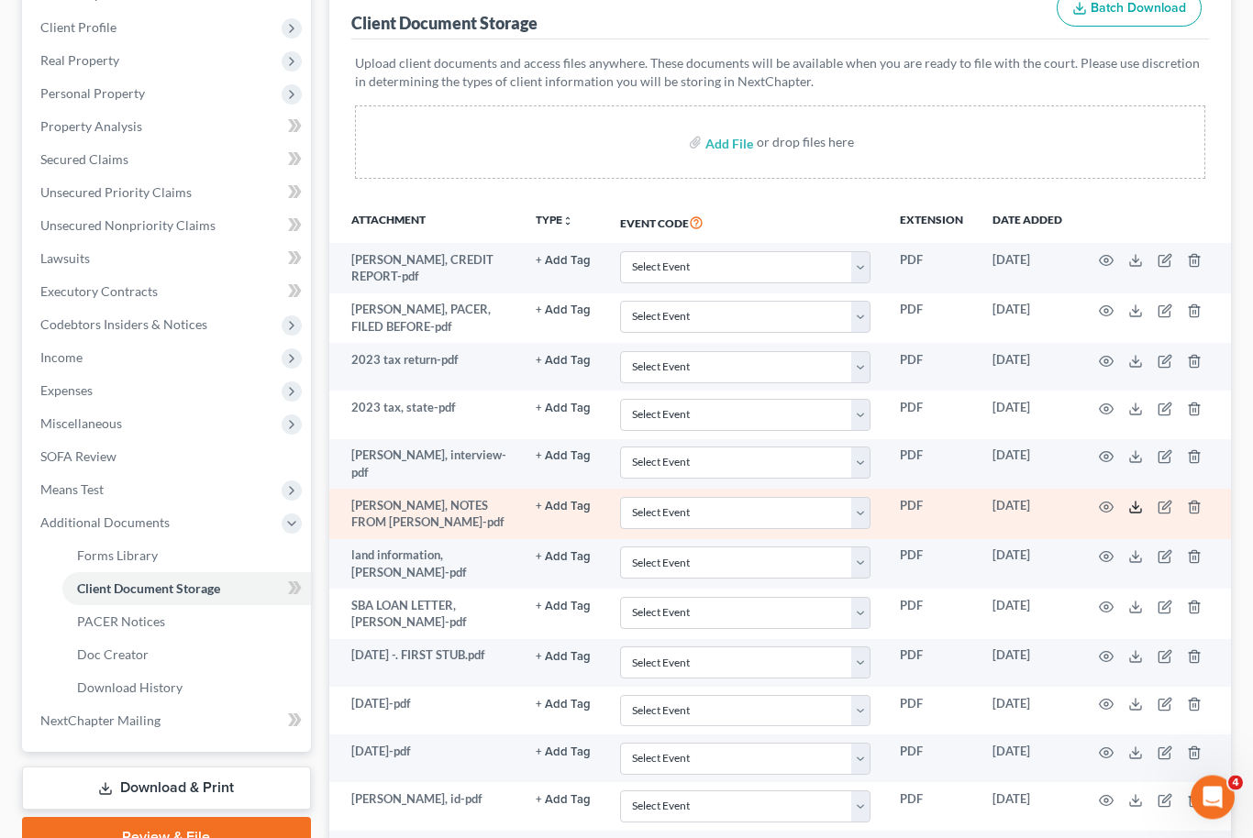
click at [1132, 510] on icon at bounding box center [1135, 512] width 11 height 4
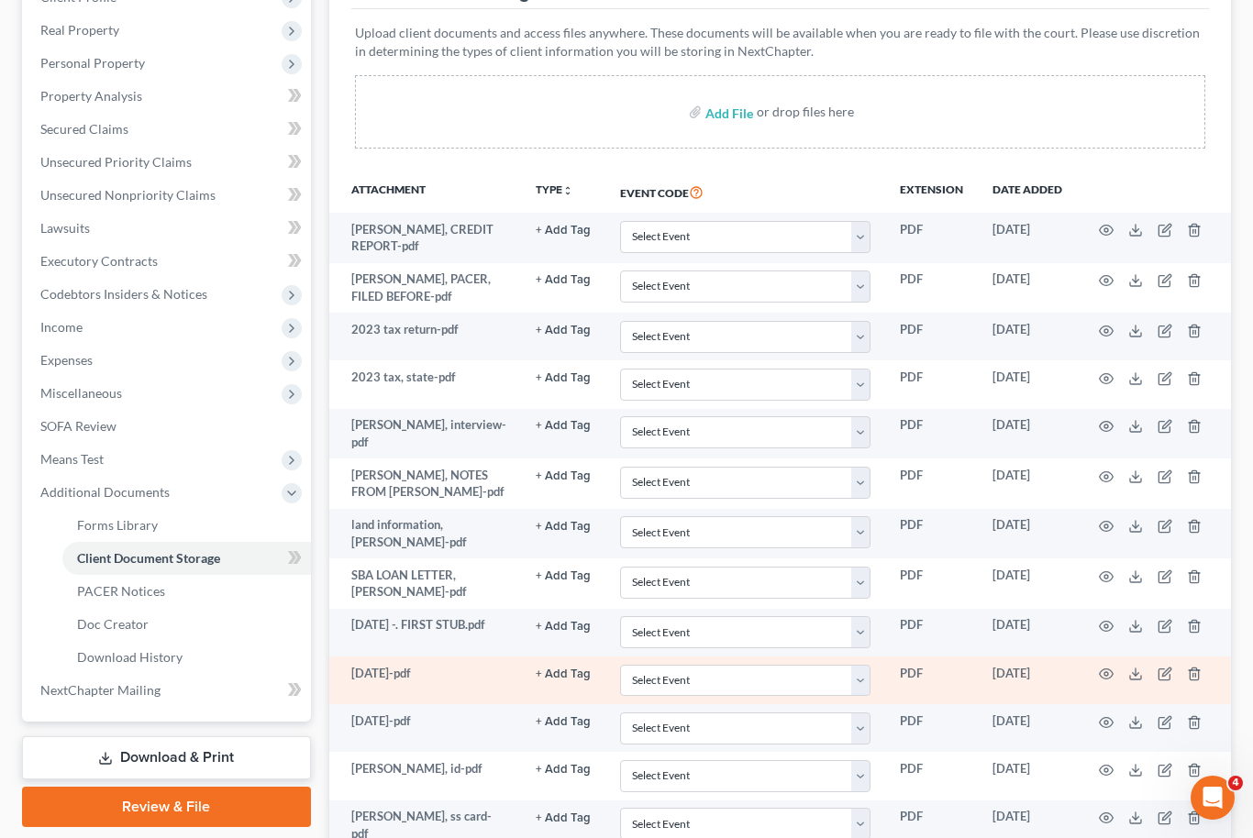
click at [1177, 683] on td at bounding box center [1154, 681] width 154 height 48
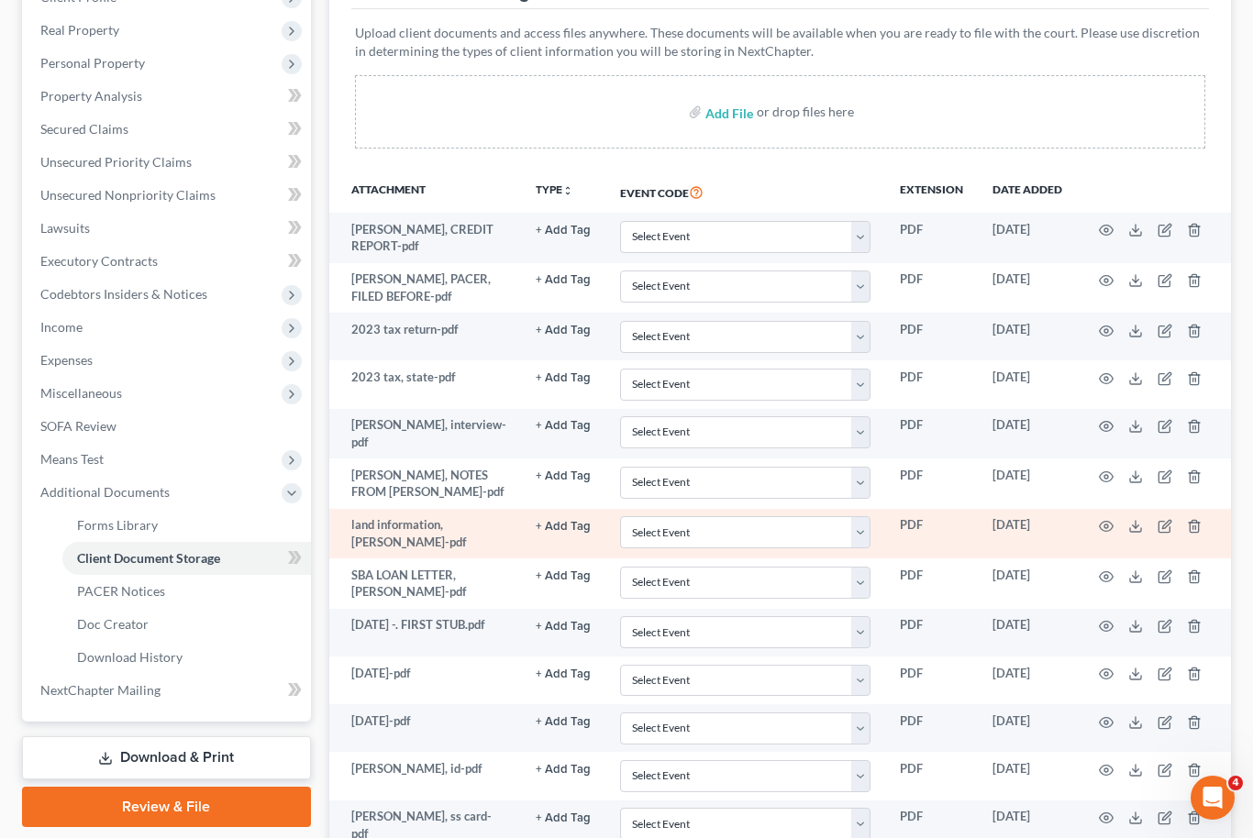
click at [1140, 511] on td at bounding box center [1154, 534] width 154 height 50
click at [1140, 519] on icon at bounding box center [1135, 526] width 15 height 15
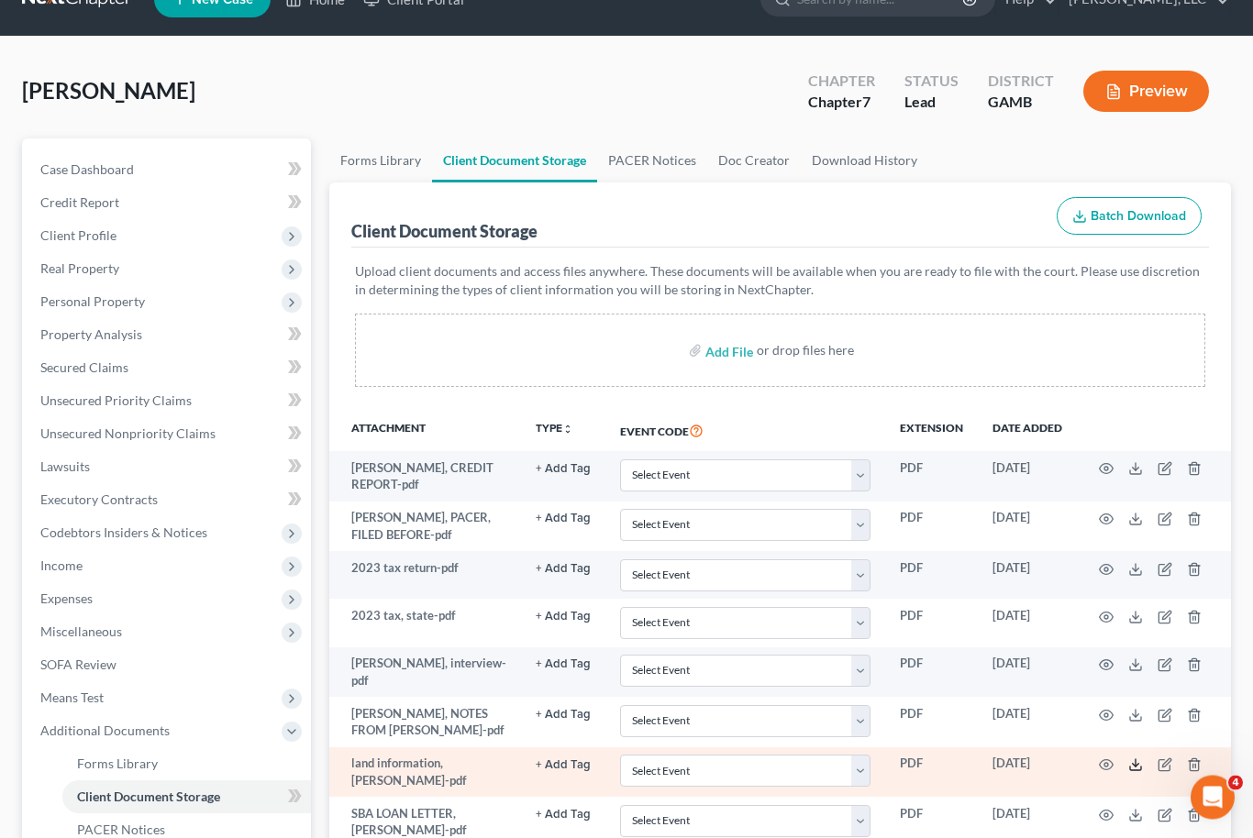
scroll to position [0, 0]
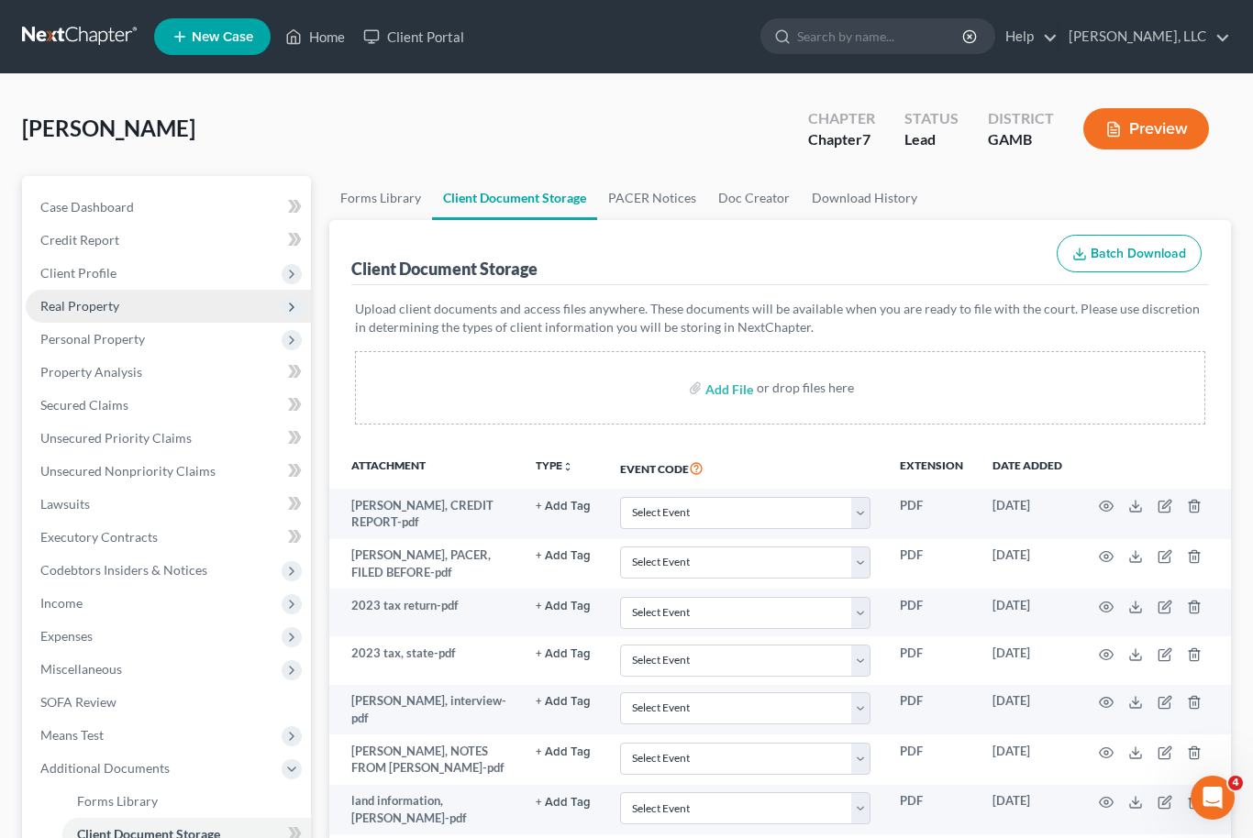
click at [80, 311] on span "Real Property" at bounding box center [79, 306] width 79 height 16
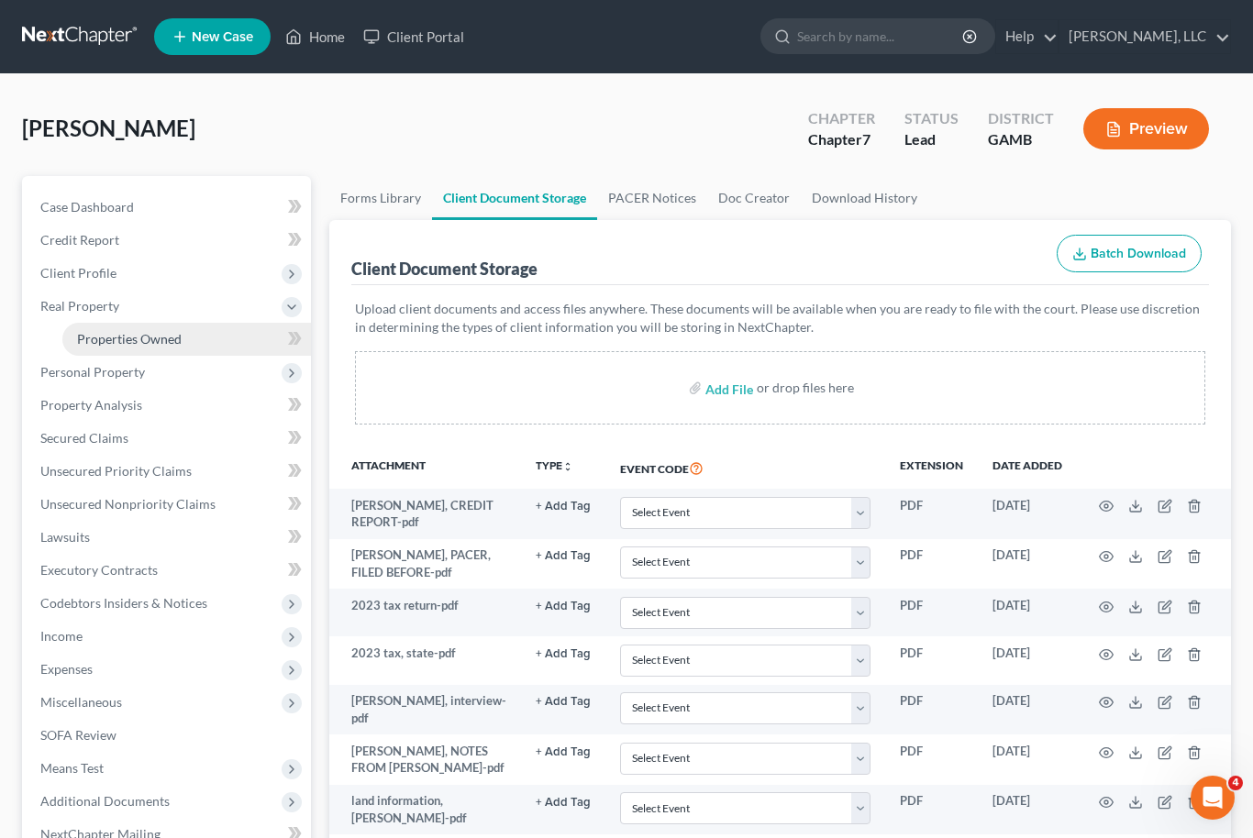
click at [126, 338] on span "Properties Owned" at bounding box center [129, 339] width 105 height 16
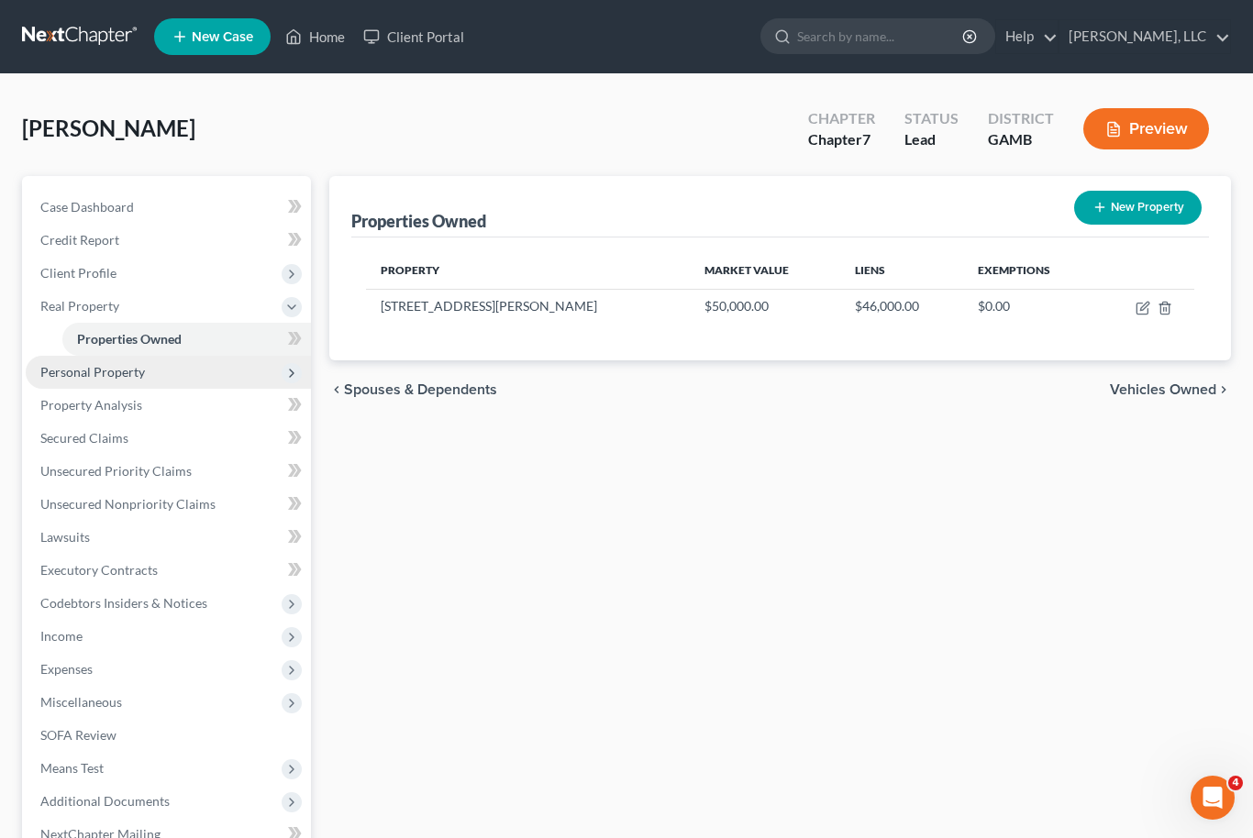
click at [68, 381] on span "Personal Property" at bounding box center [168, 372] width 285 height 33
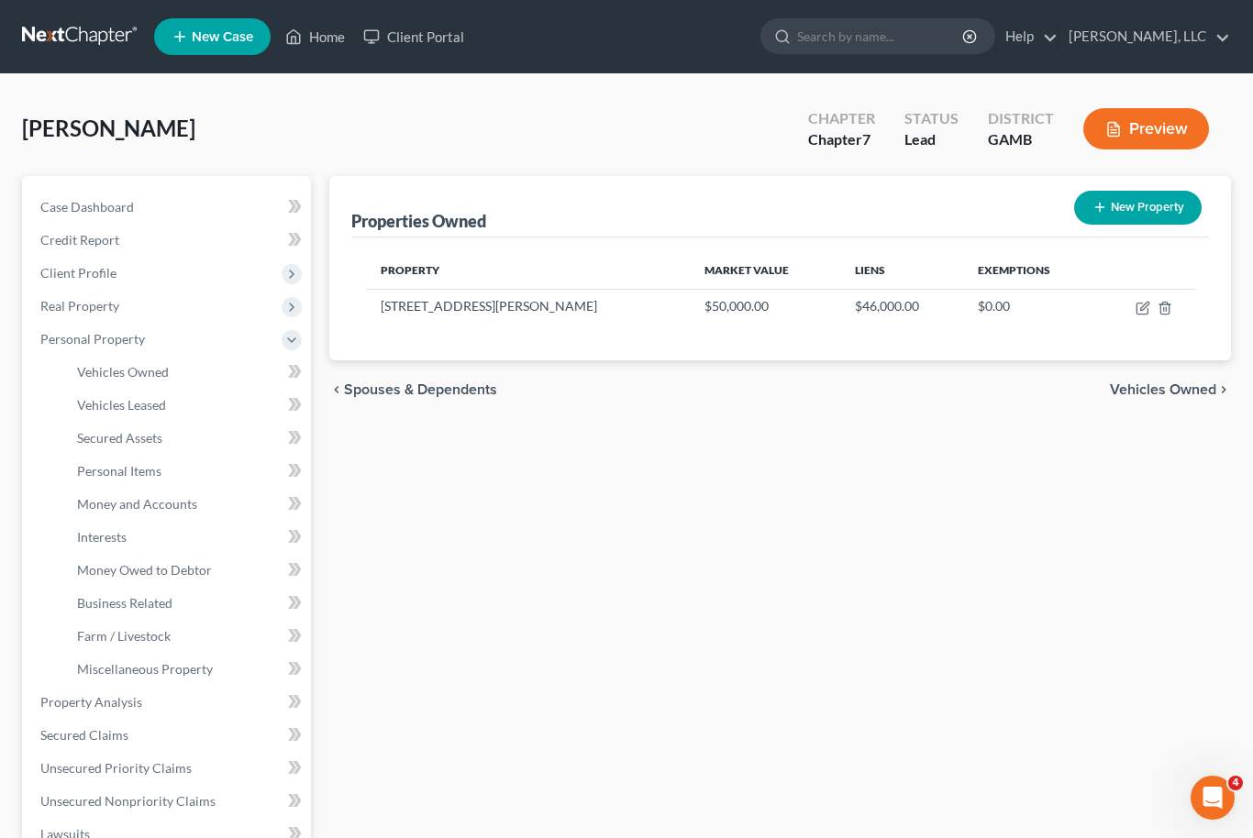
click at [1157, 213] on button "New Property" at bounding box center [1138, 208] width 128 height 34
select select "10"
select select "128"
select select "0"
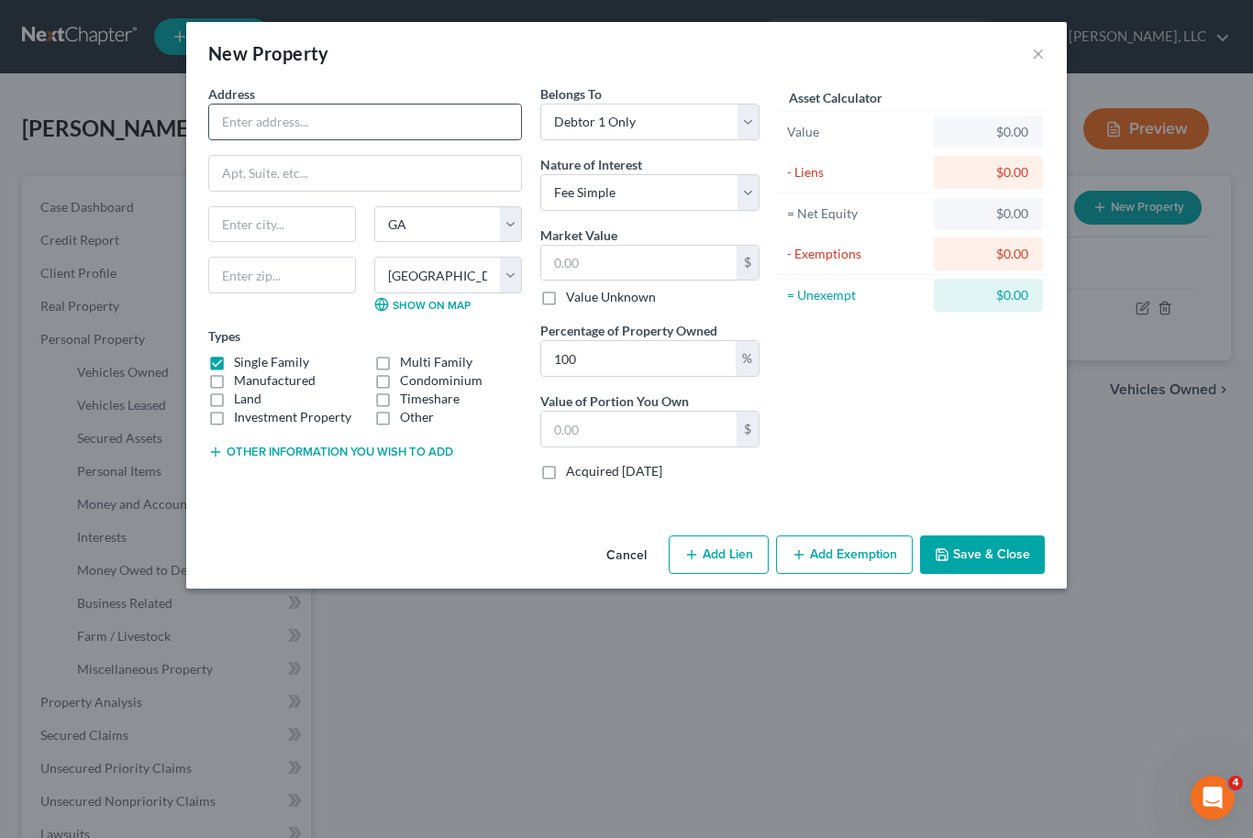
click at [342, 136] on input "text" at bounding box center [365, 122] width 312 height 35
type input "[STREET_ADDRESS][PERSON_NAME]"
click at [275, 215] on input "text" at bounding box center [282, 224] width 146 height 35
click at [273, 285] on input "text" at bounding box center [282, 275] width 148 height 37
type input "31719"
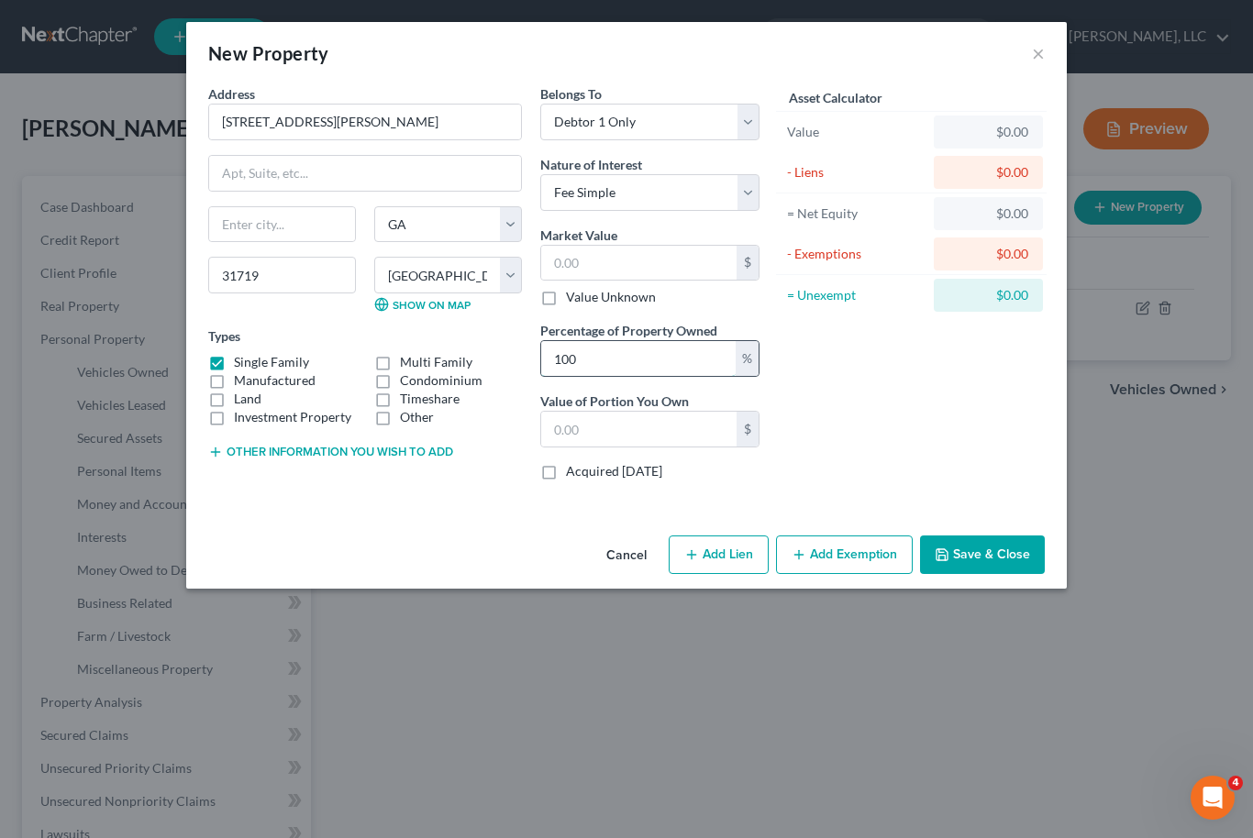
click at [630, 357] on input "100" at bounding box center [638, 358] width 194 height 35
type input "Americus"
type input "1"
type input "50"
click at [637, 429] on input "text" at bounding box center [638, 429] width 195 height 35
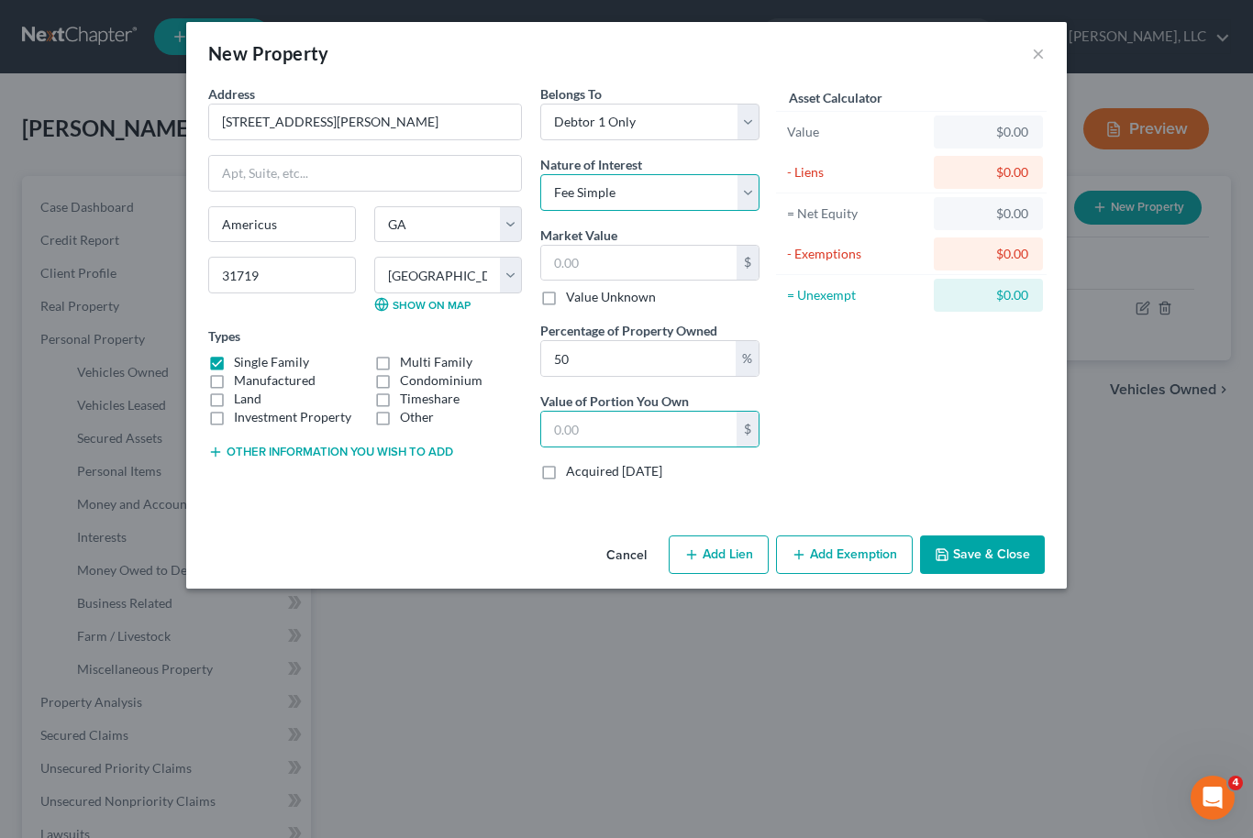
click at [749, 200] on select "Select Fee Simple Joint Tenant Life Estate Equitable Interest Future Interest T…" at bounding box center [649, 192] width 219 height 37
select select "4"
click at [583, 265] on input "text" at bounding box center [638, 263] width 195 height 35
type input "5"
type input "2.50"
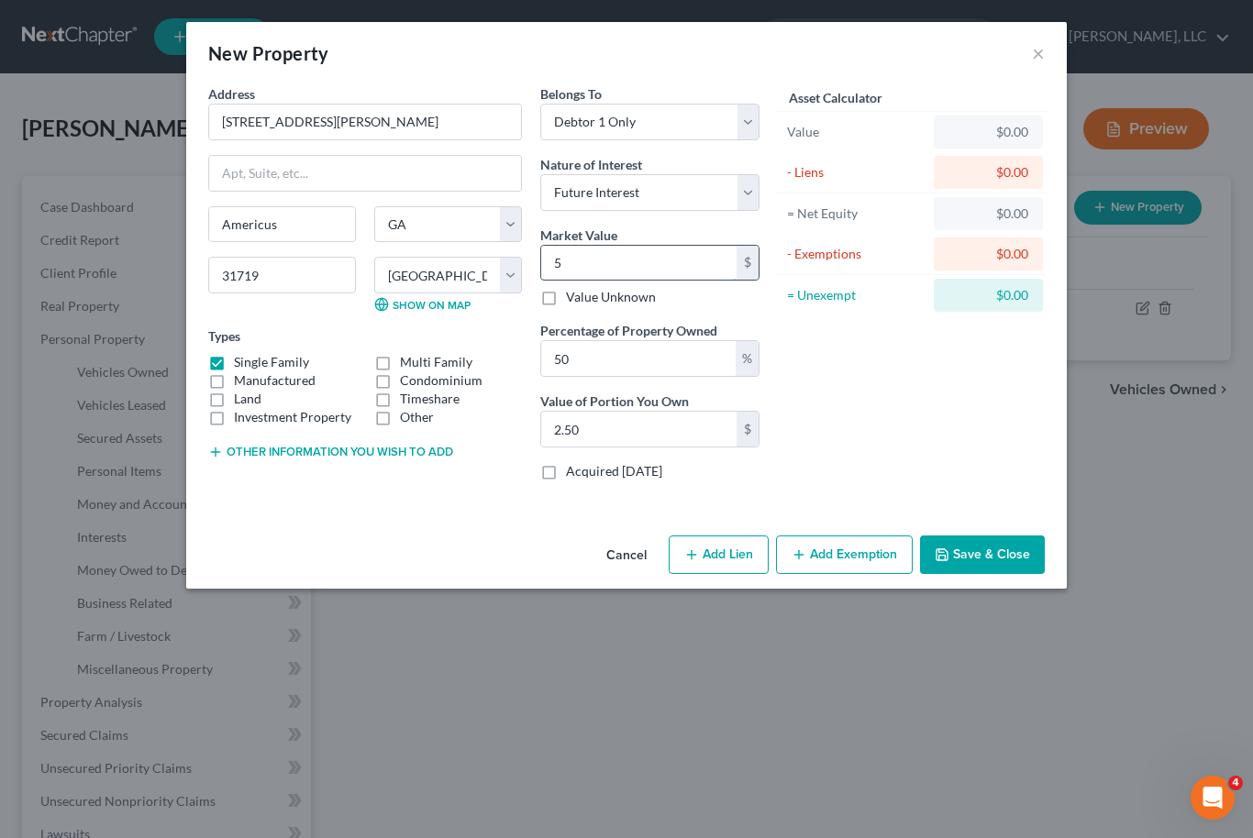
type input "50"
type input "25.00"
type input "500"
type input "250.00"
type input "5000"
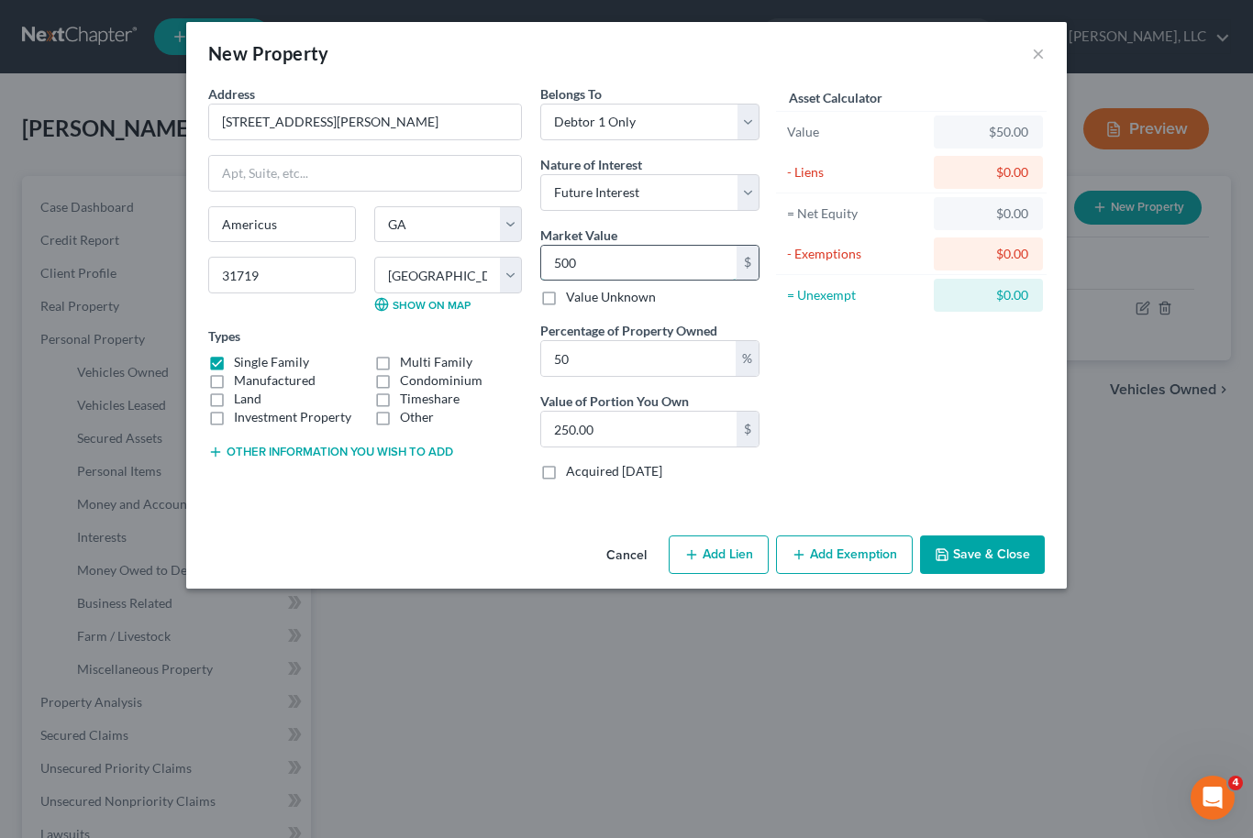
type input "2,500.00"
type input "5,0000"
type input "25,000.00"
type input "50,000"
click at [845, 564] on button "Add Exemption" at bounding box center [844, 555] width 137 height 39
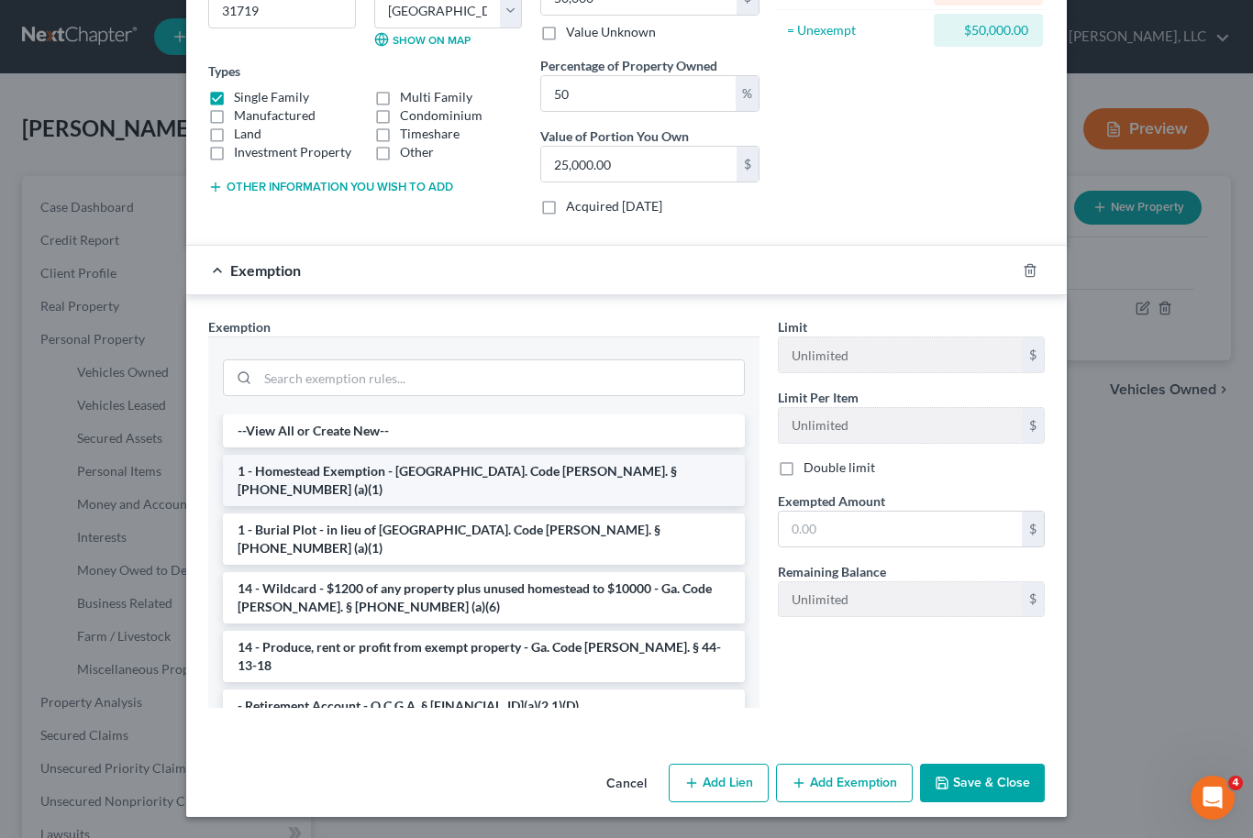
click at [466, 481] on li "1 - Homestead Exemption - [GEOGRAPHIC_DATA]. Code [PERSON_NAME]. § [PHONE_NUMBE…" at bounding box center [484, 480] width 522 height 51
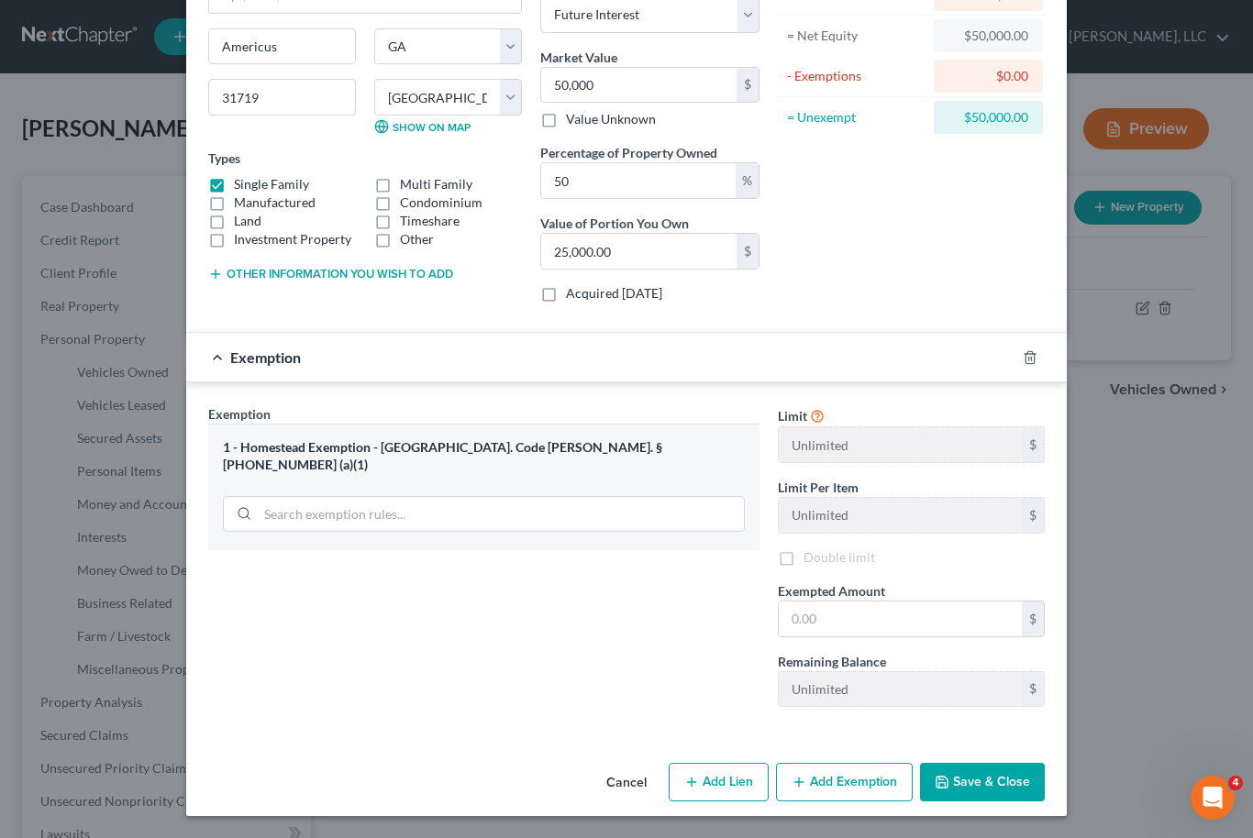
scroll to position [175, 0]
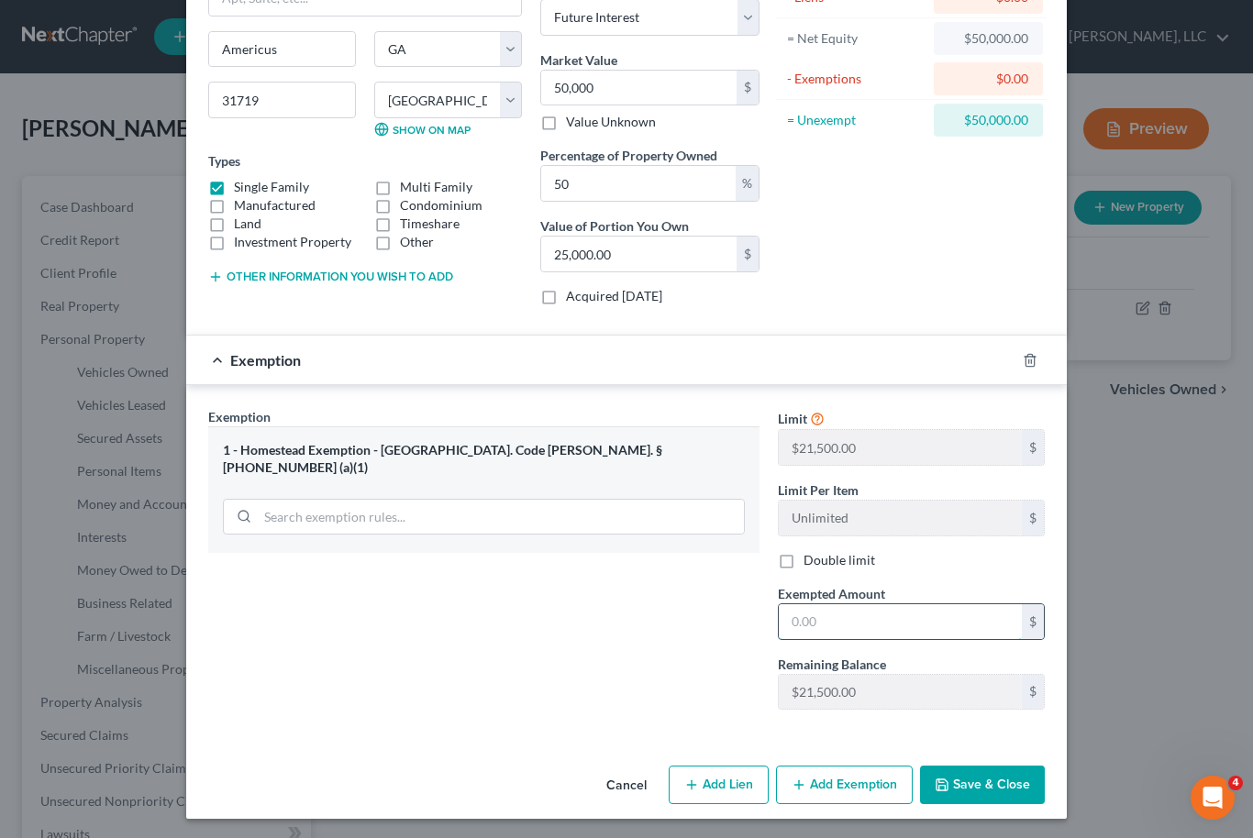
click at [826, 621] on input "text" at bounding box center [900, 622] width 243 height 35
type input "21,500"
click at [1028, 783] on button "Save & Close" at bounding box center [982, 785] width 125 height 39
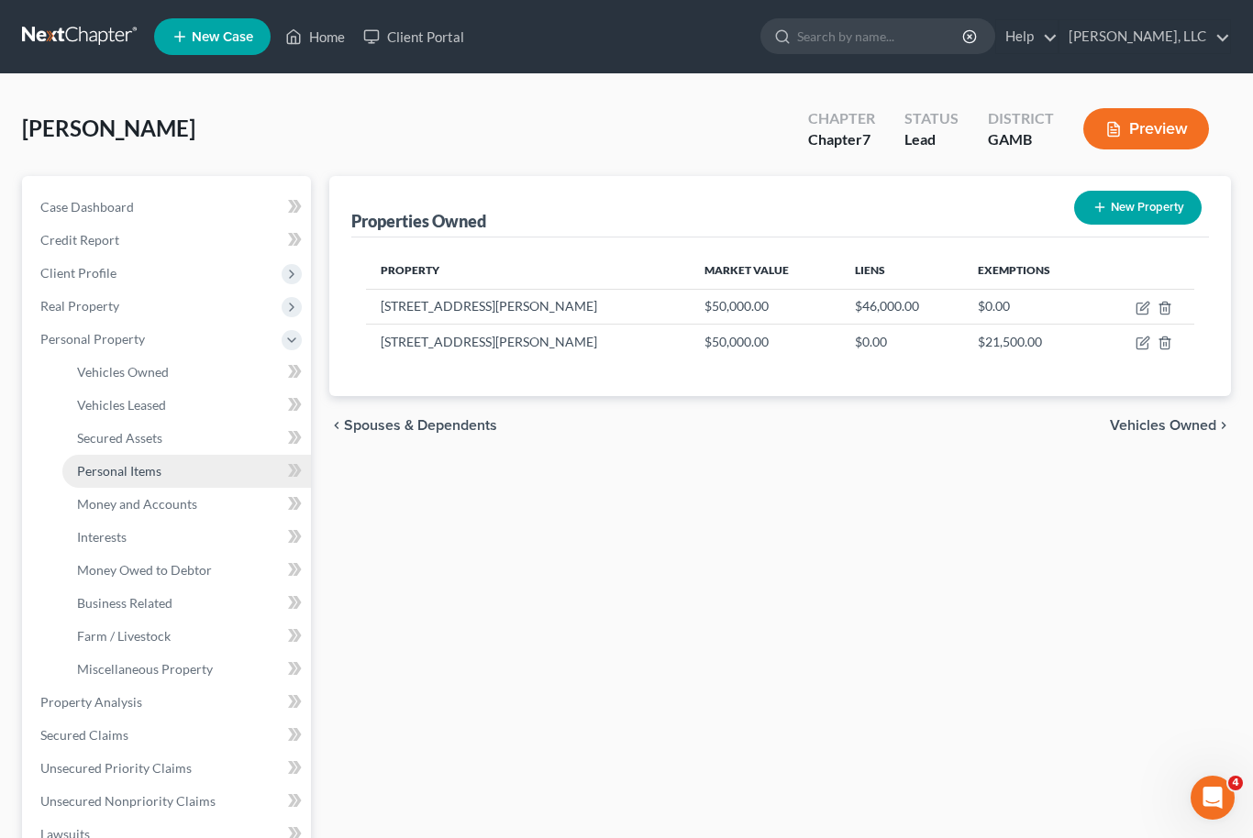
click at [174, 474] on link "Personal Items" at bounding box center [186, 471] width 249 height 33
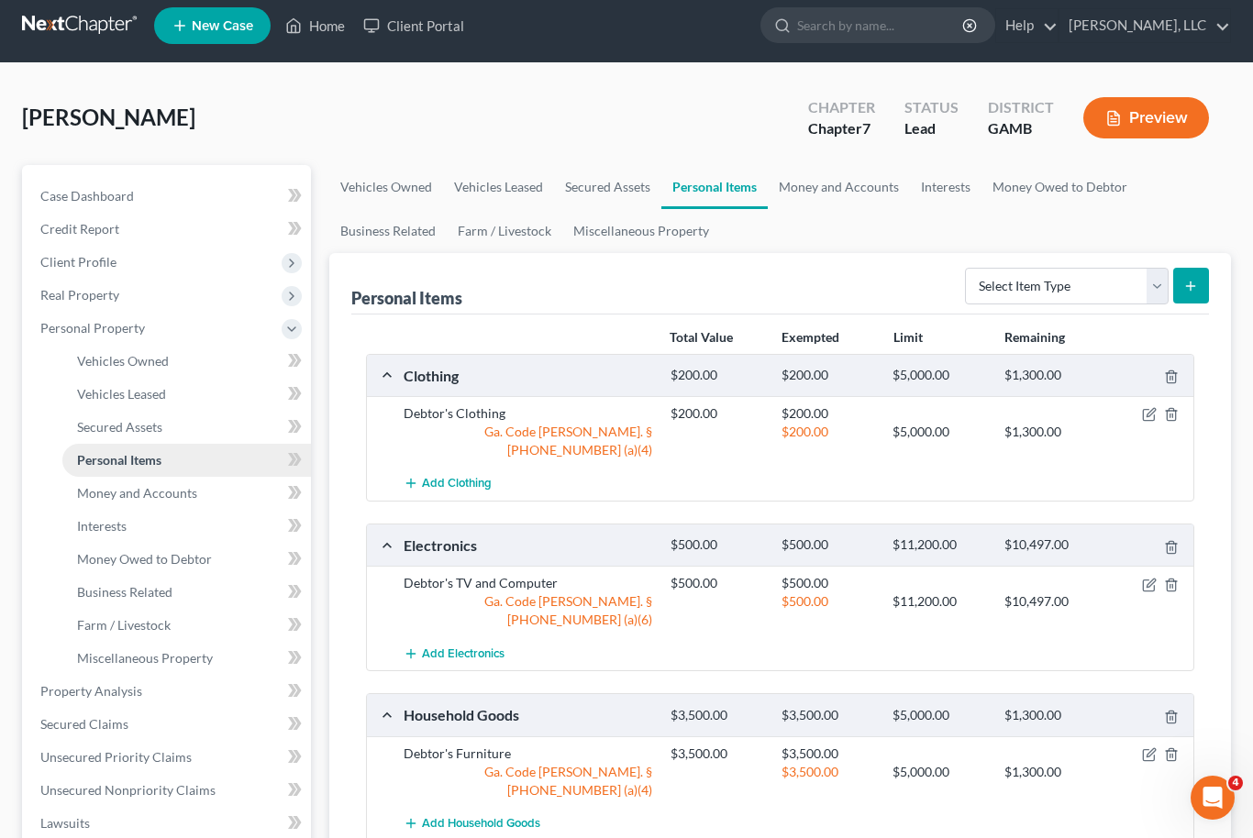
scroll to position [32, 0]
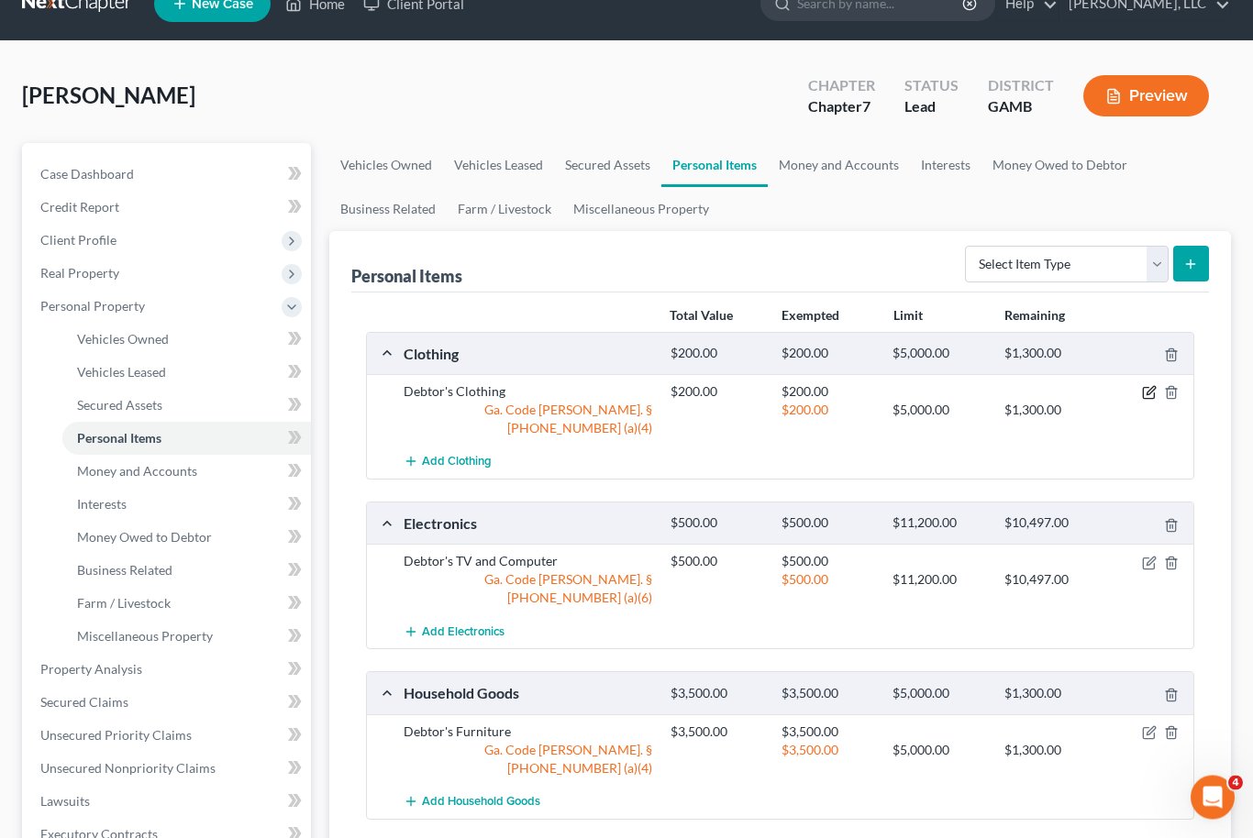
click at [1155, 391] on icon "button" at bounding box center [1149, 393] width 15 height 15
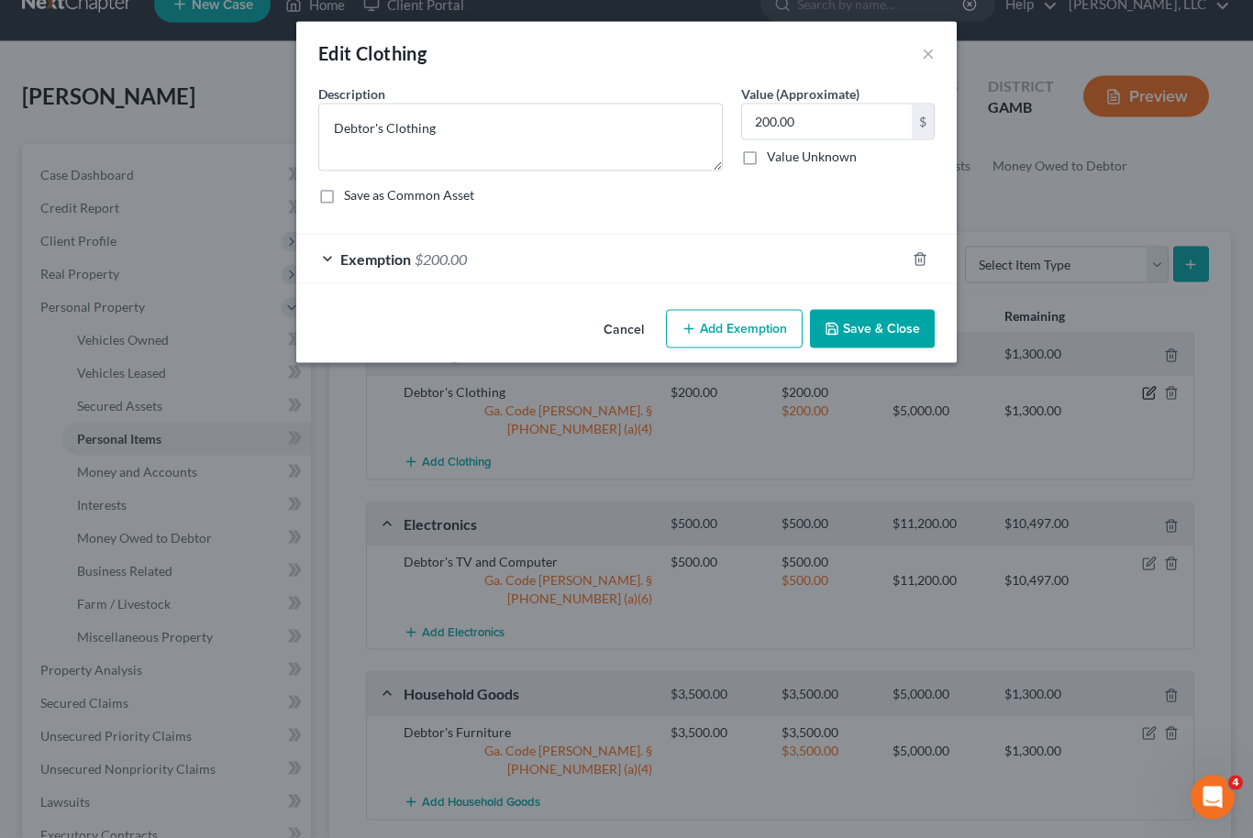
scroll to position [33, 0]
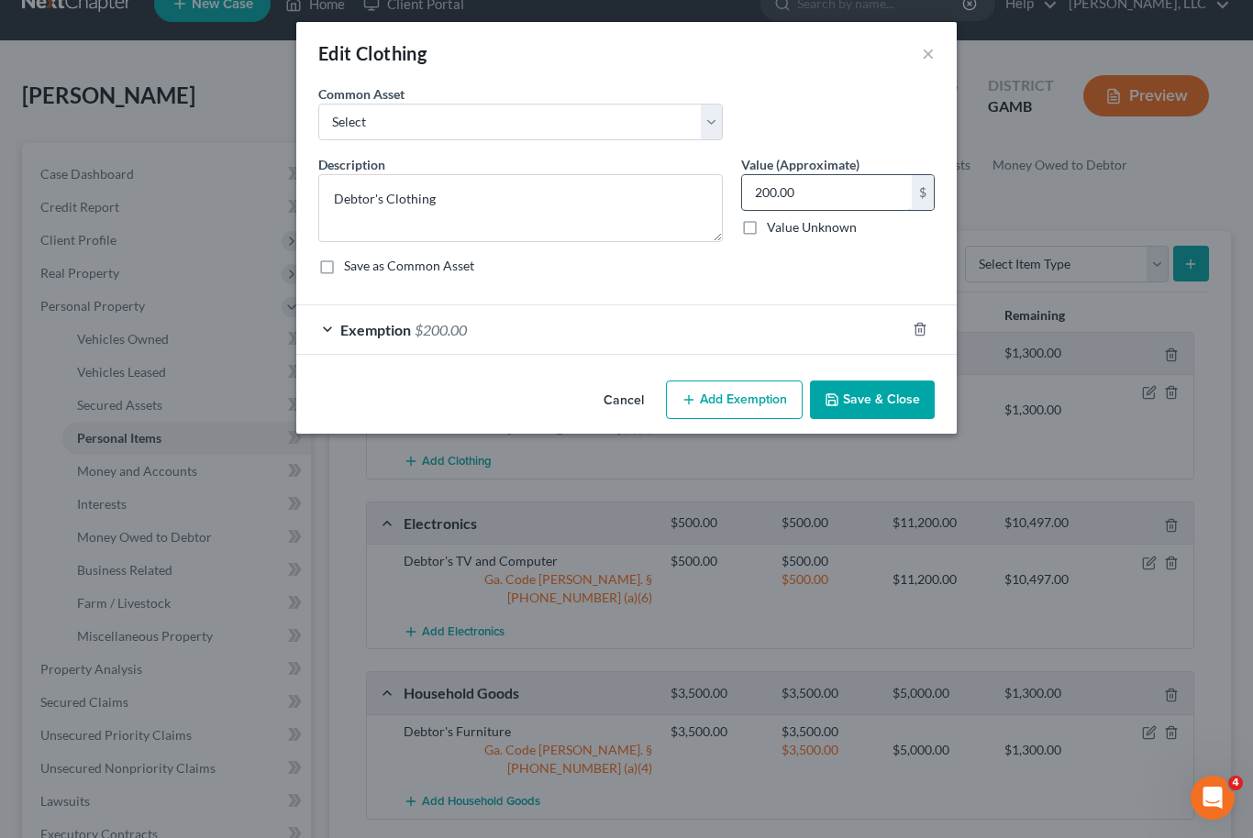
click at [817, 190] on input "200.00" at bounding box center [827, 192] width 170 height 35
type input "100.00"
click at [674, 337] on div "Exemption $200.00" at bounding box center [600, 329] width 609 height 49
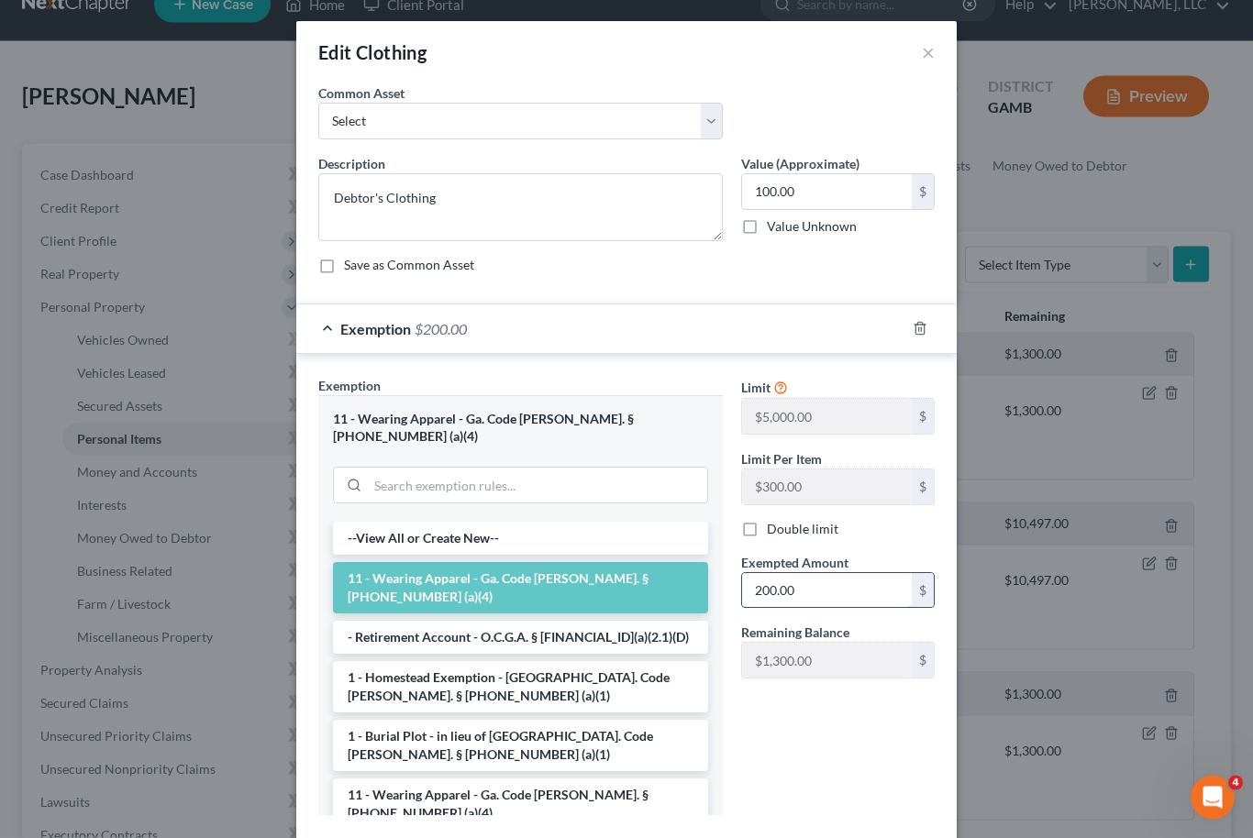
click at [805, 603] on input "200.00" at bounding box center [827, 591] width 170 height 35
type input "100.00"
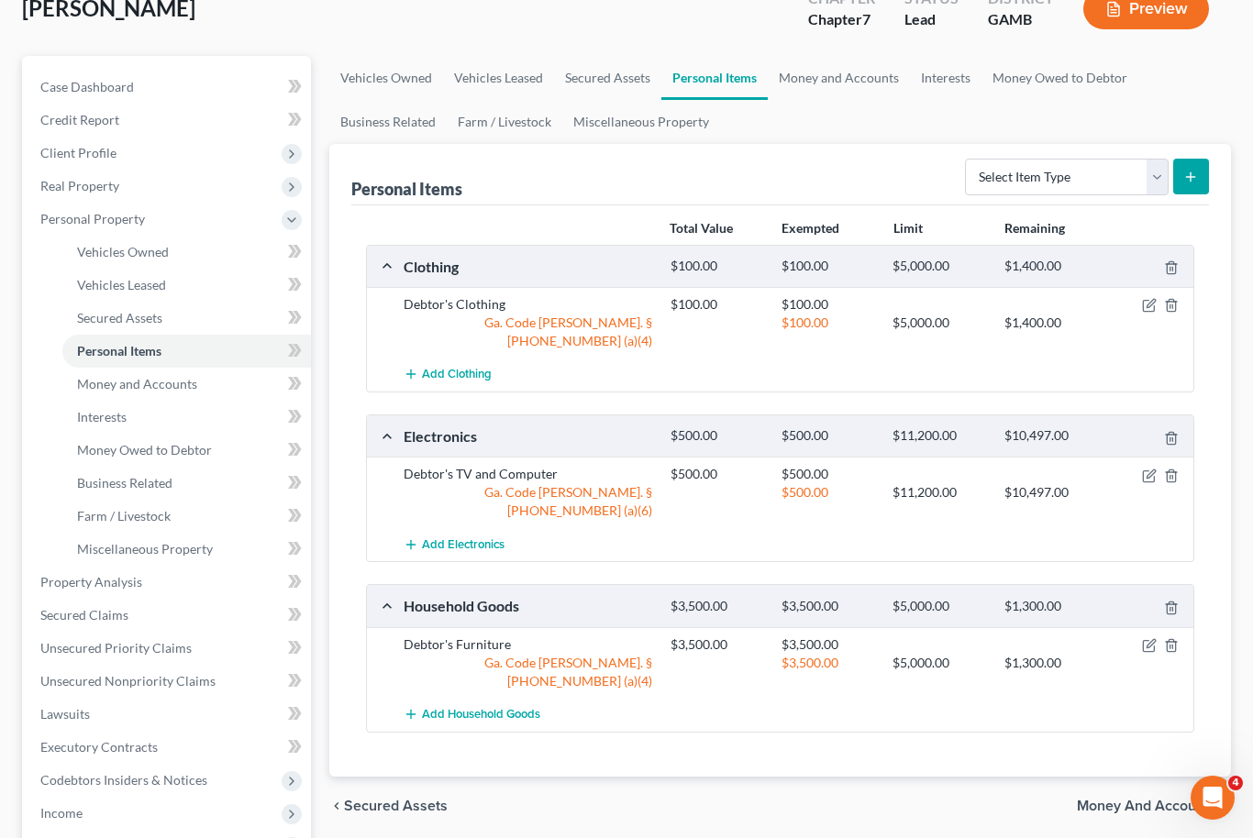
scroll to position [119, 0]
click at [1147, 470] on icon "button" at bounding box center [1149, 477] width 15 height 15
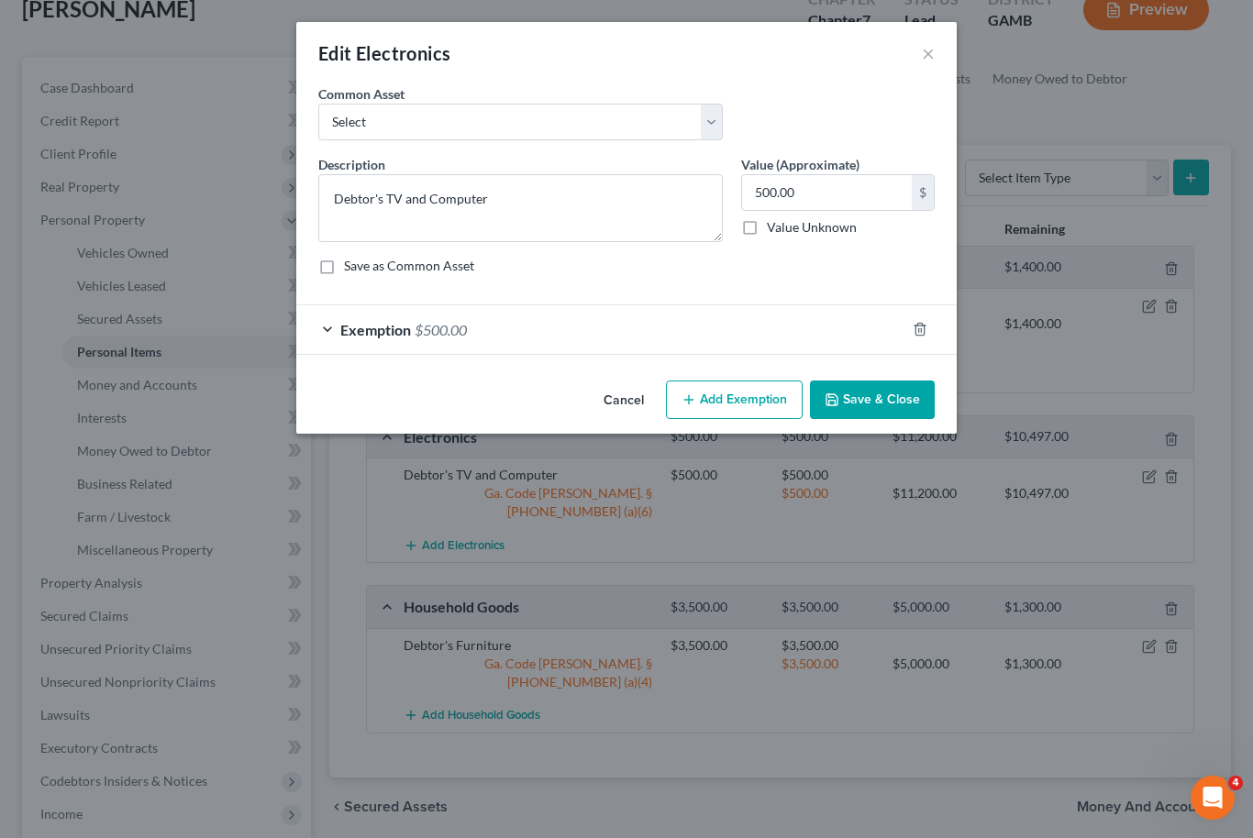
click at [728, 332] on div "Exemption $500.00" at bounding box center [600, 329] width 609 height 49
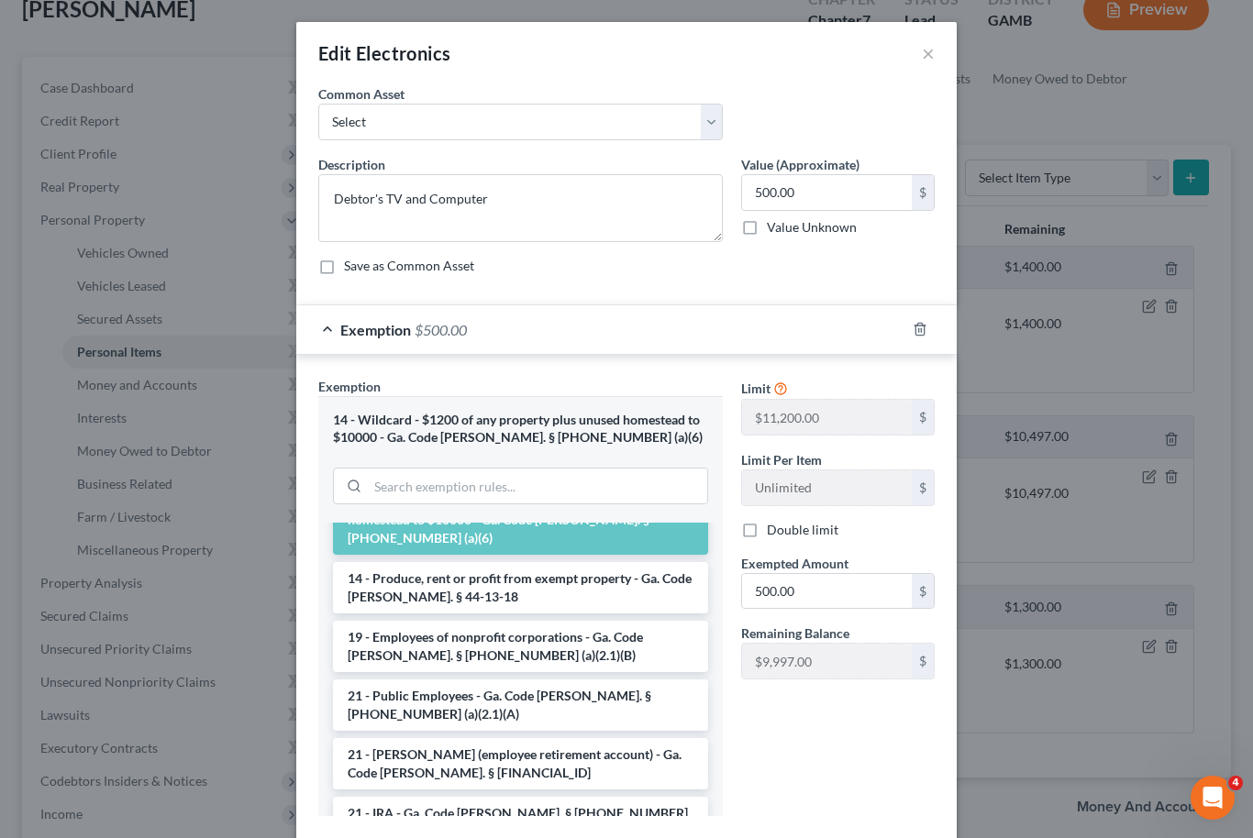
scroll to position [468, 0]
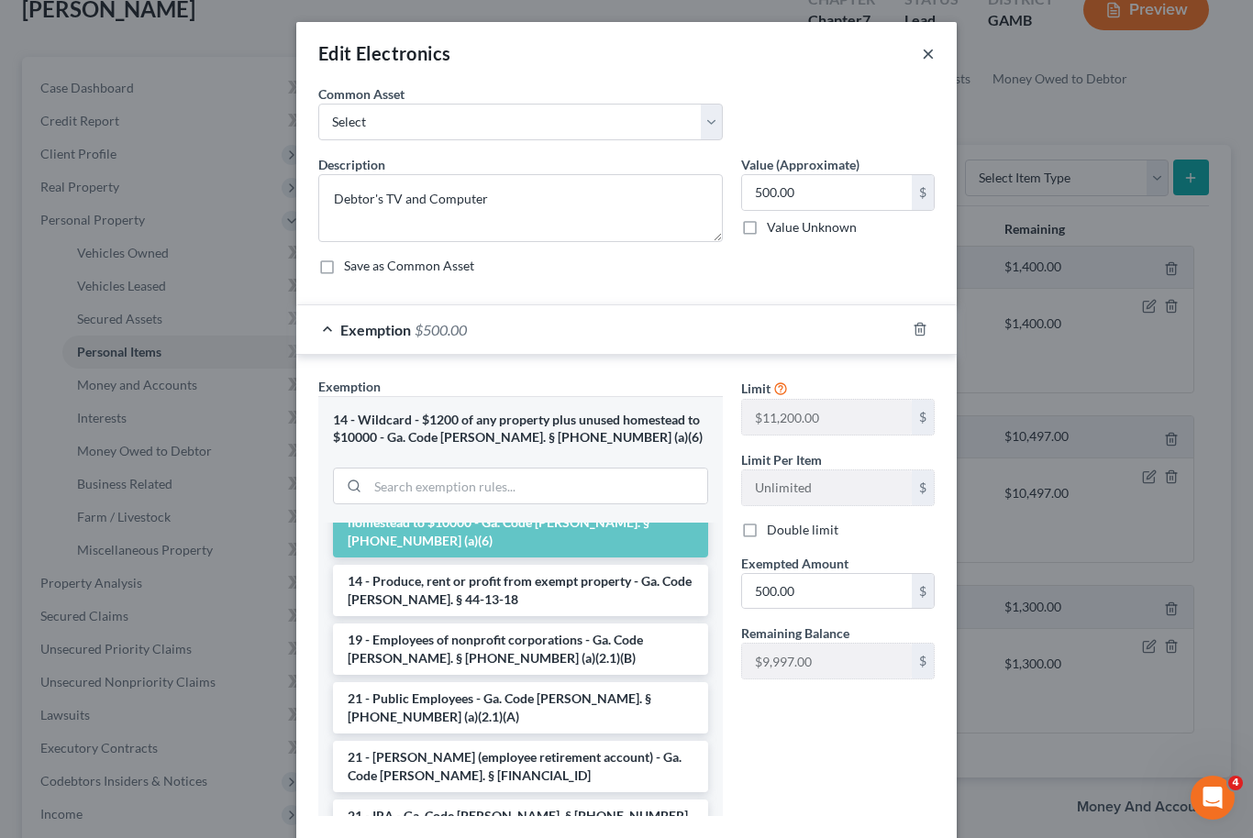
click at [933, 55] on button "×" at bounding box center [928, 53] width 13 height 22
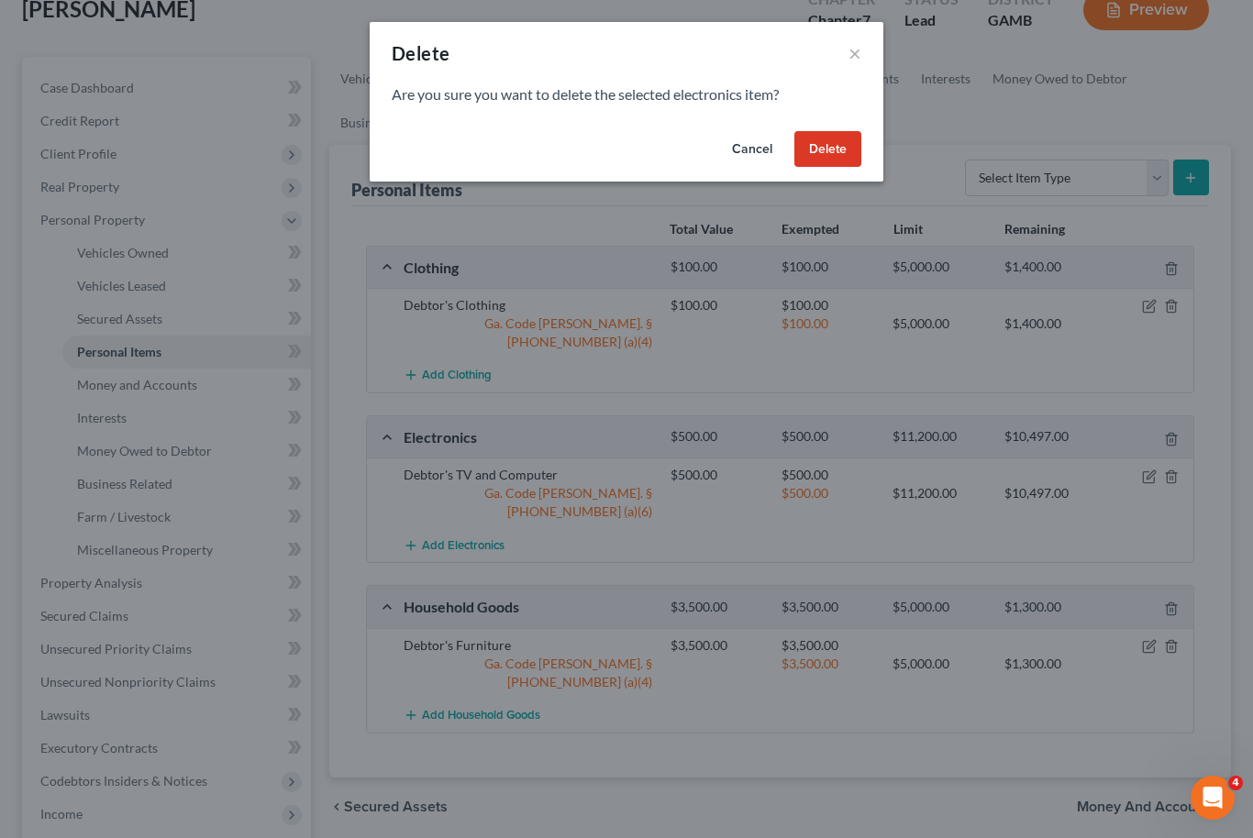
click at [841, 160] on button "Delete" at bounding box center [827, 149] width 67 height 37
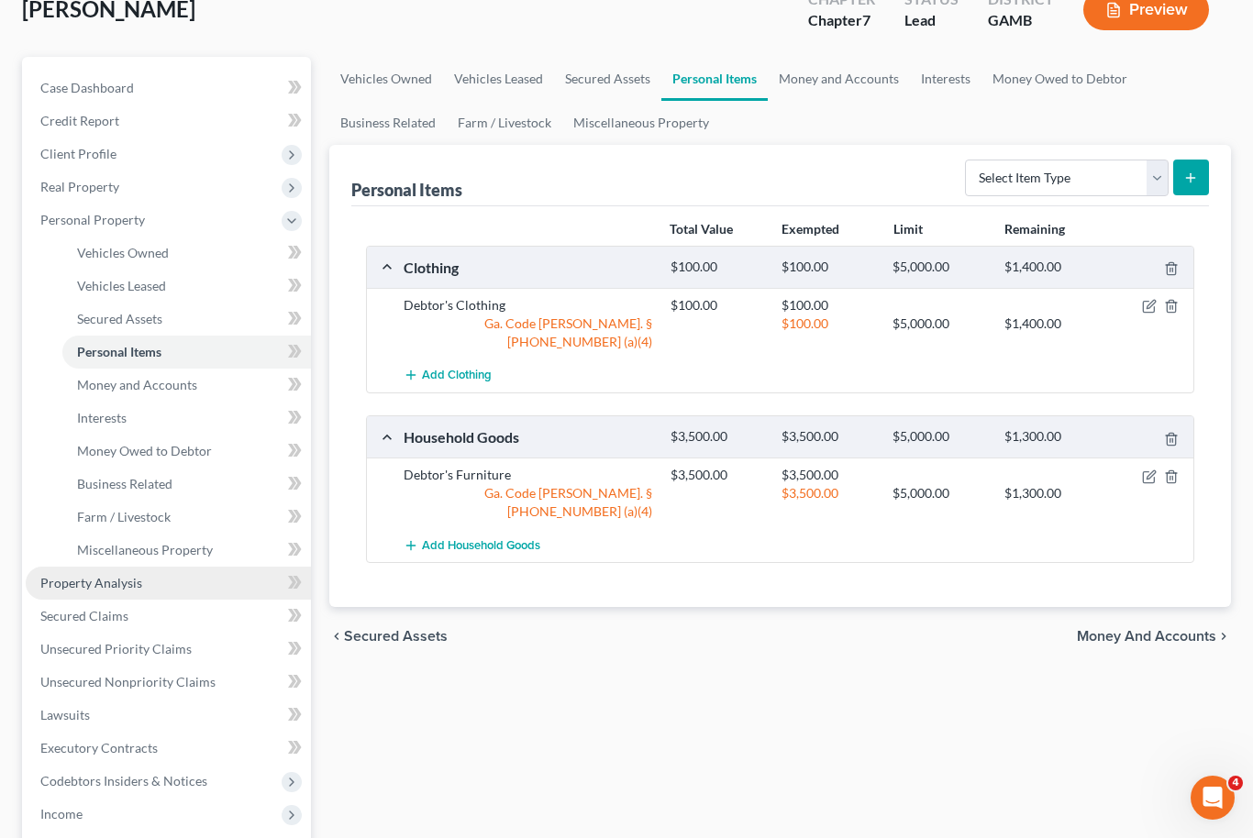
click at [138, 583] on span "Property Analysis" at bounding box center [91, 583] width 102 height 16
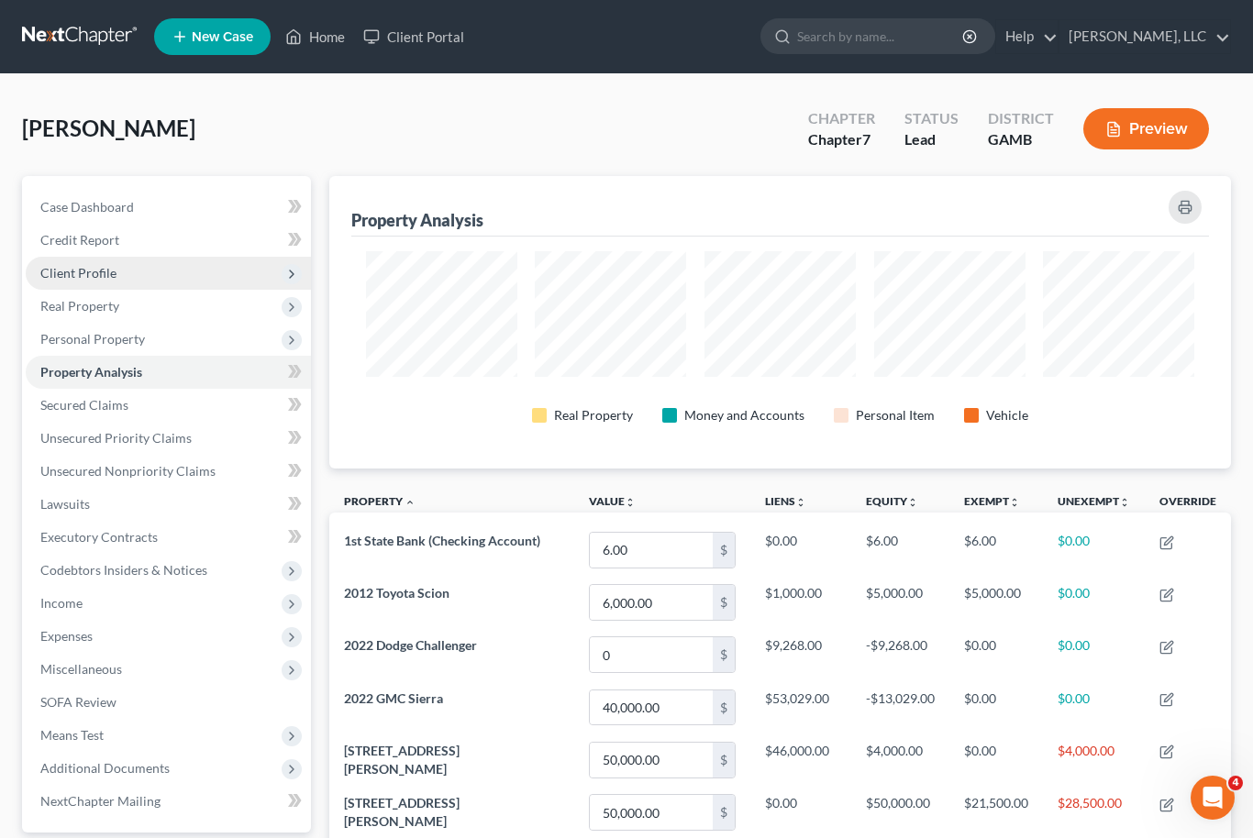
click at [144, 257] on span "Client Profile" at bounding box center [168, 273] width 285 height 33
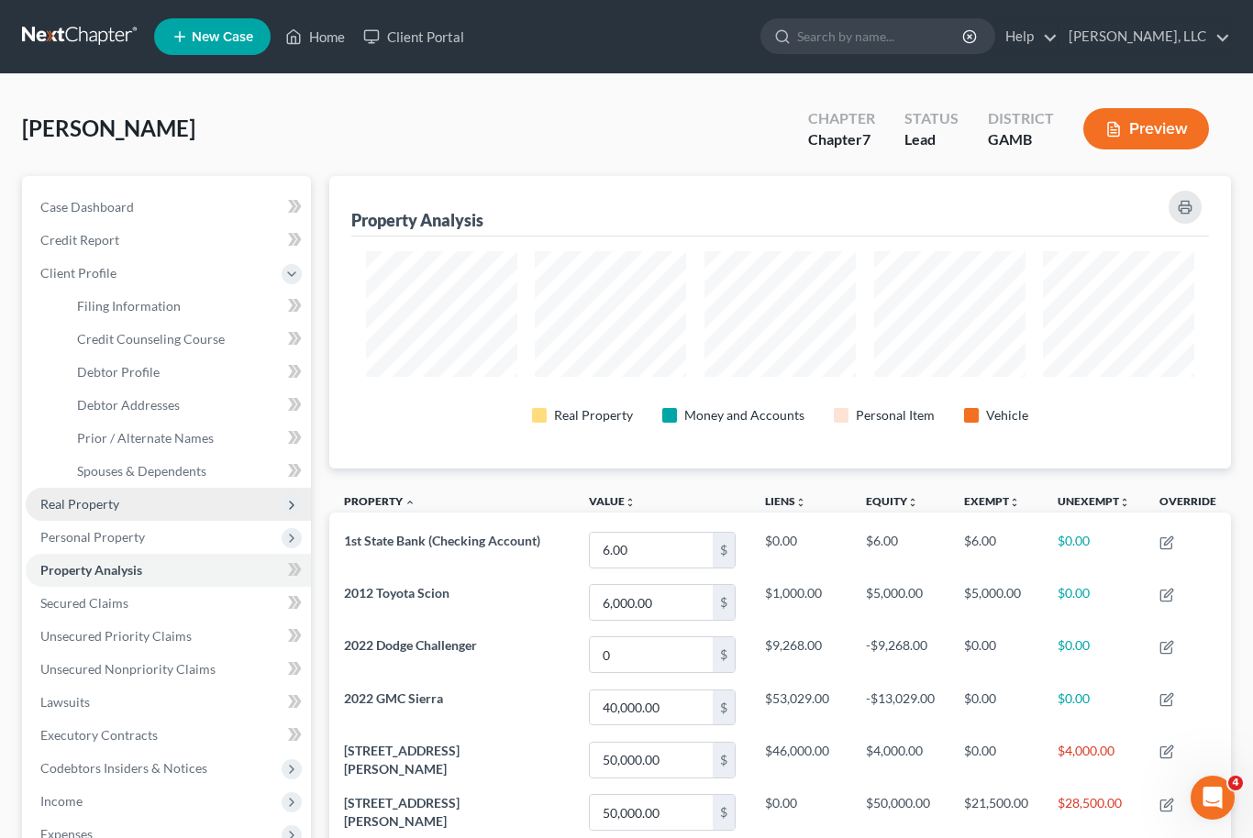
click at [118, 510] on span "Real Property" at bounding box center [168, 504] width 285 height 33
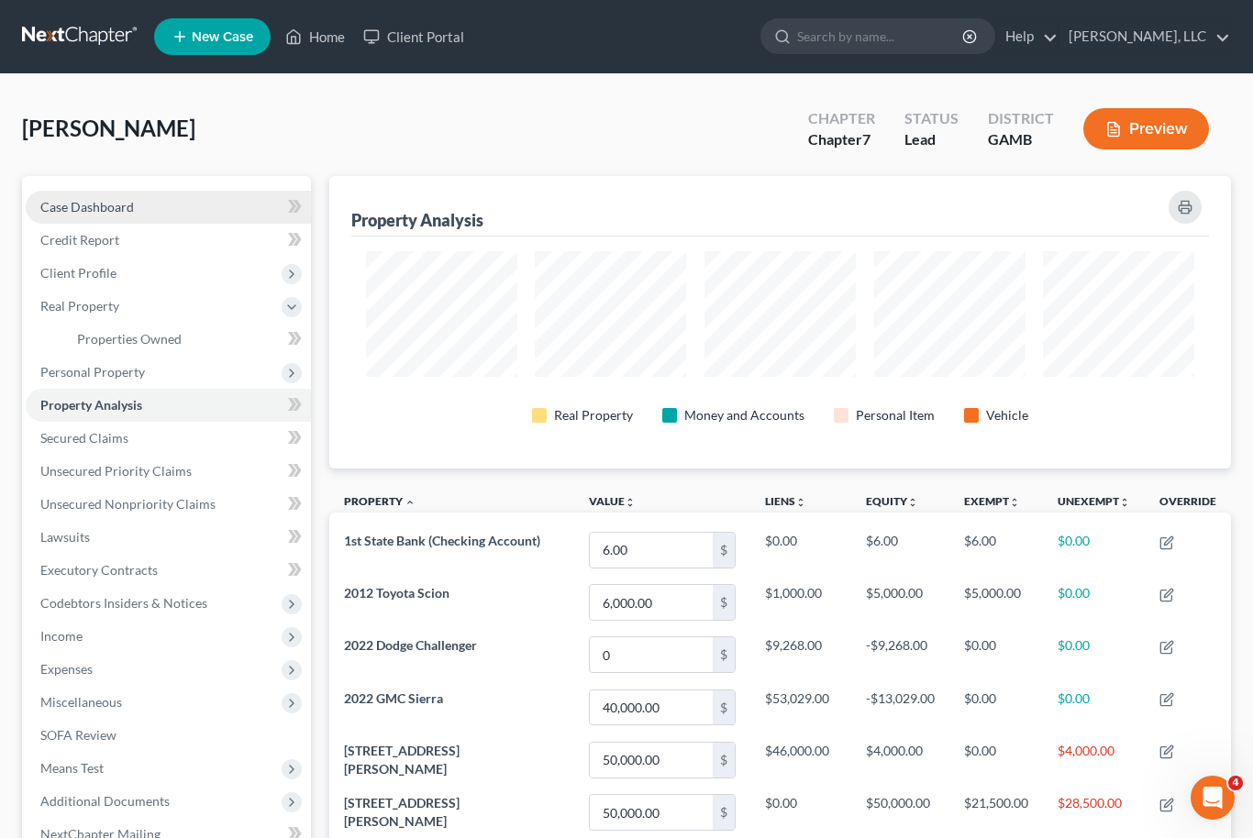
click at [155, 216] on link "Case Dashboard" at bounding box center [168, 207] width 285 height 33
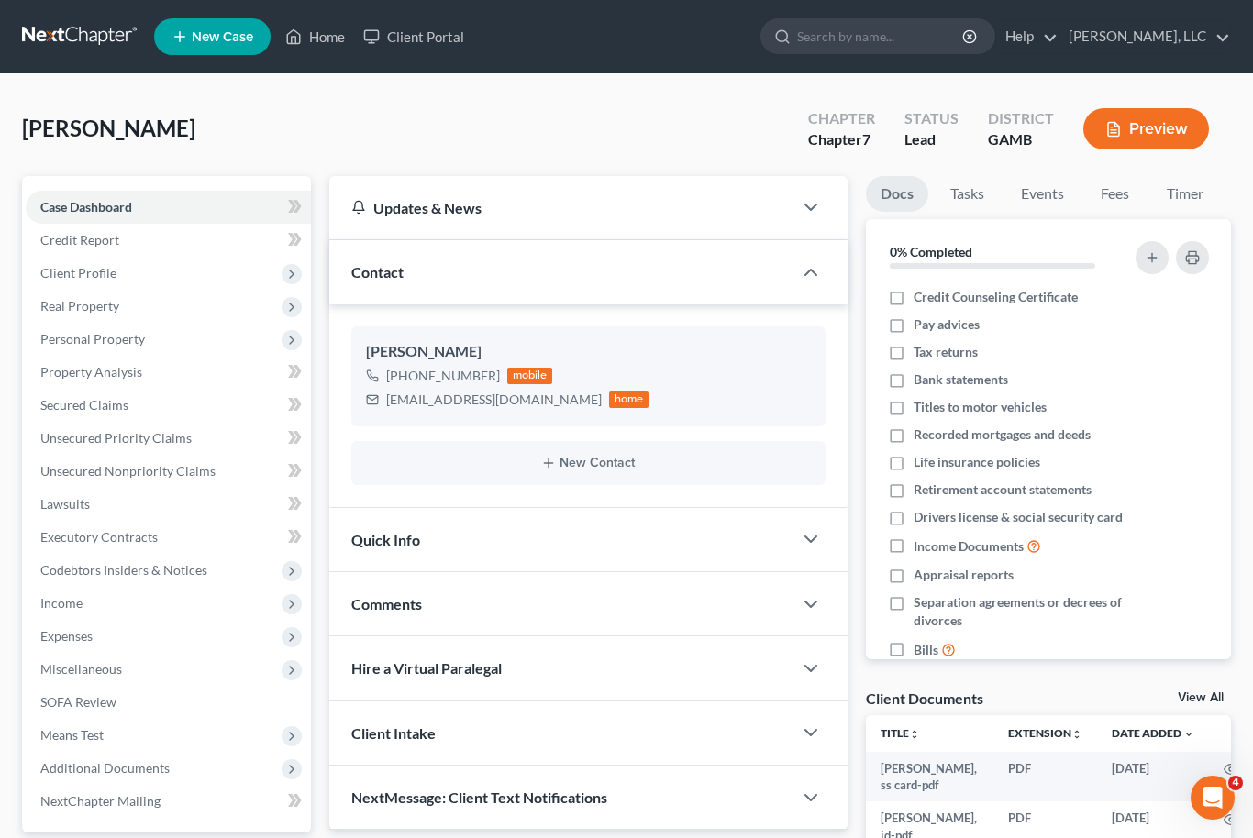
click at [1222, 700] on link "View All" at bounding box center [1201, 698] width 46 height 13
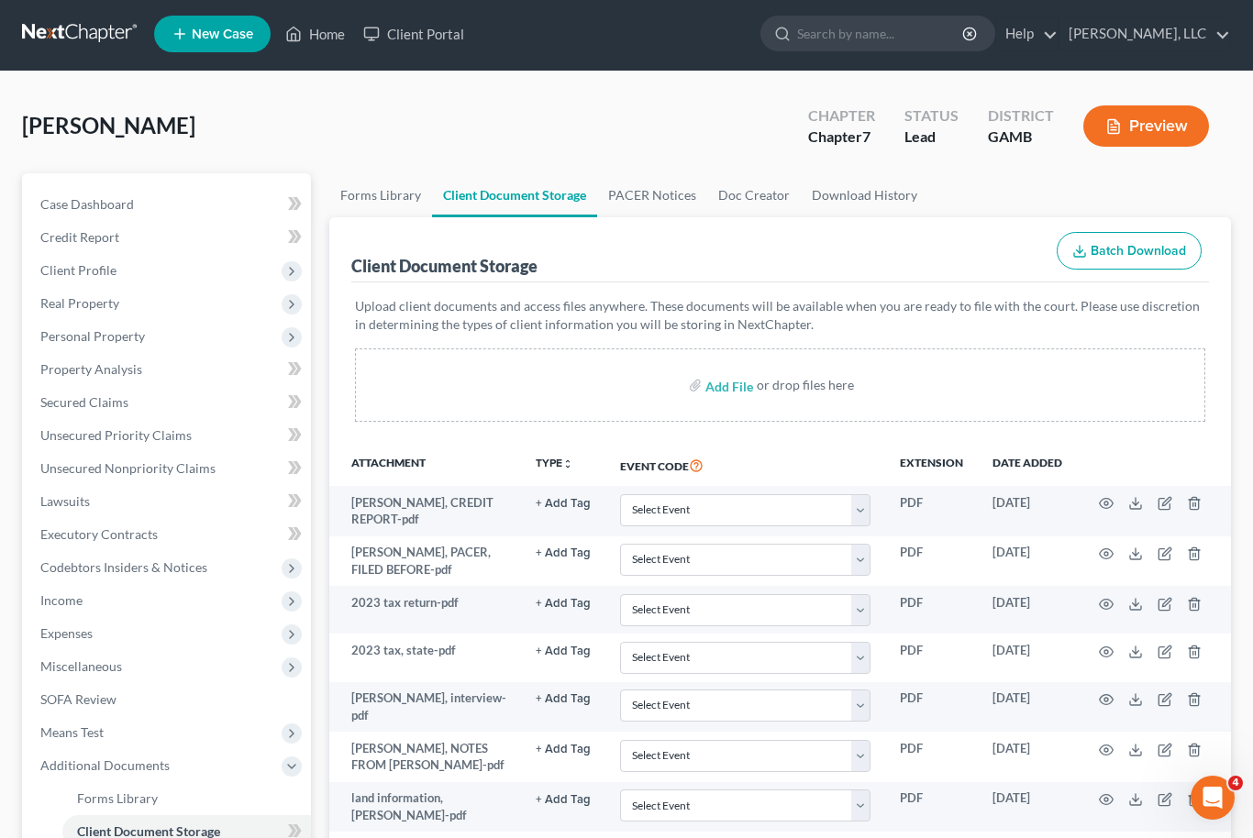
scroll to position [22, 0]
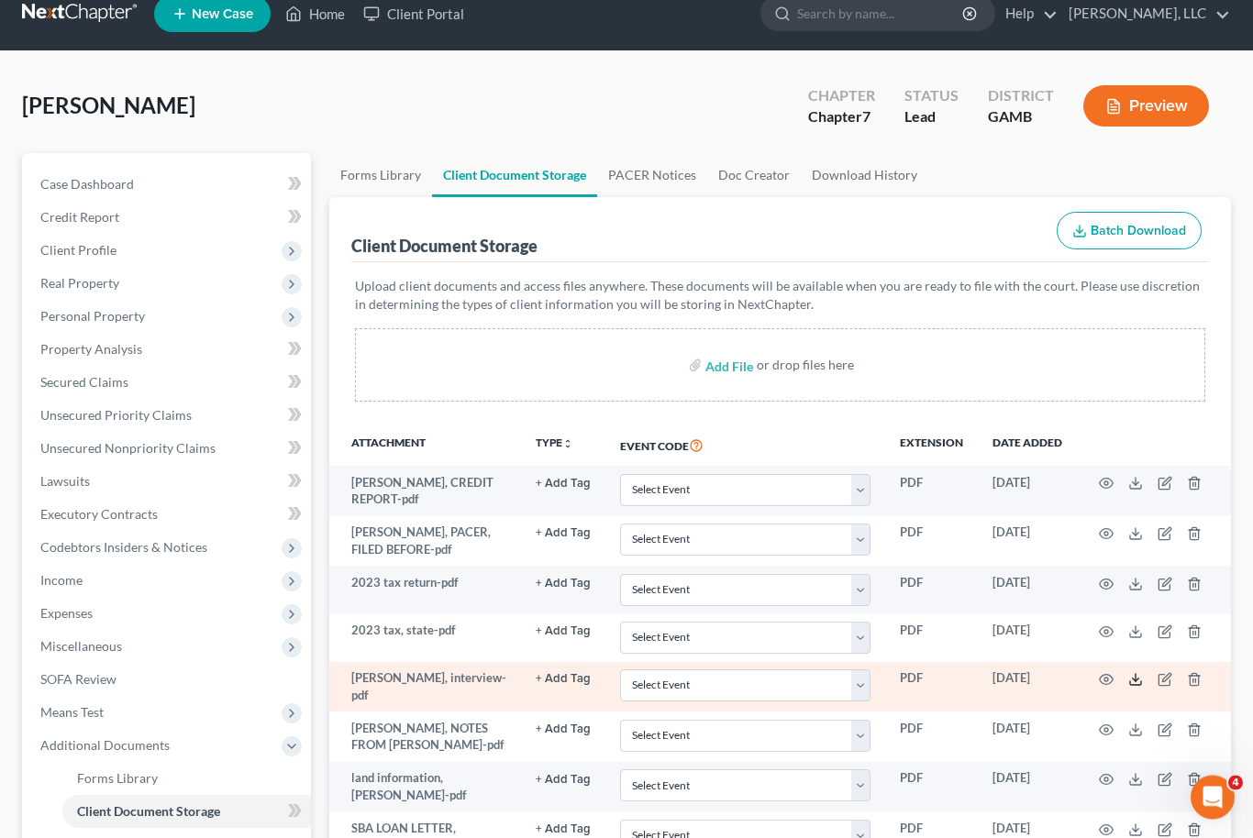
click at [1136, 683] on icon at bounding box center [1135, 680] width 15 height 15
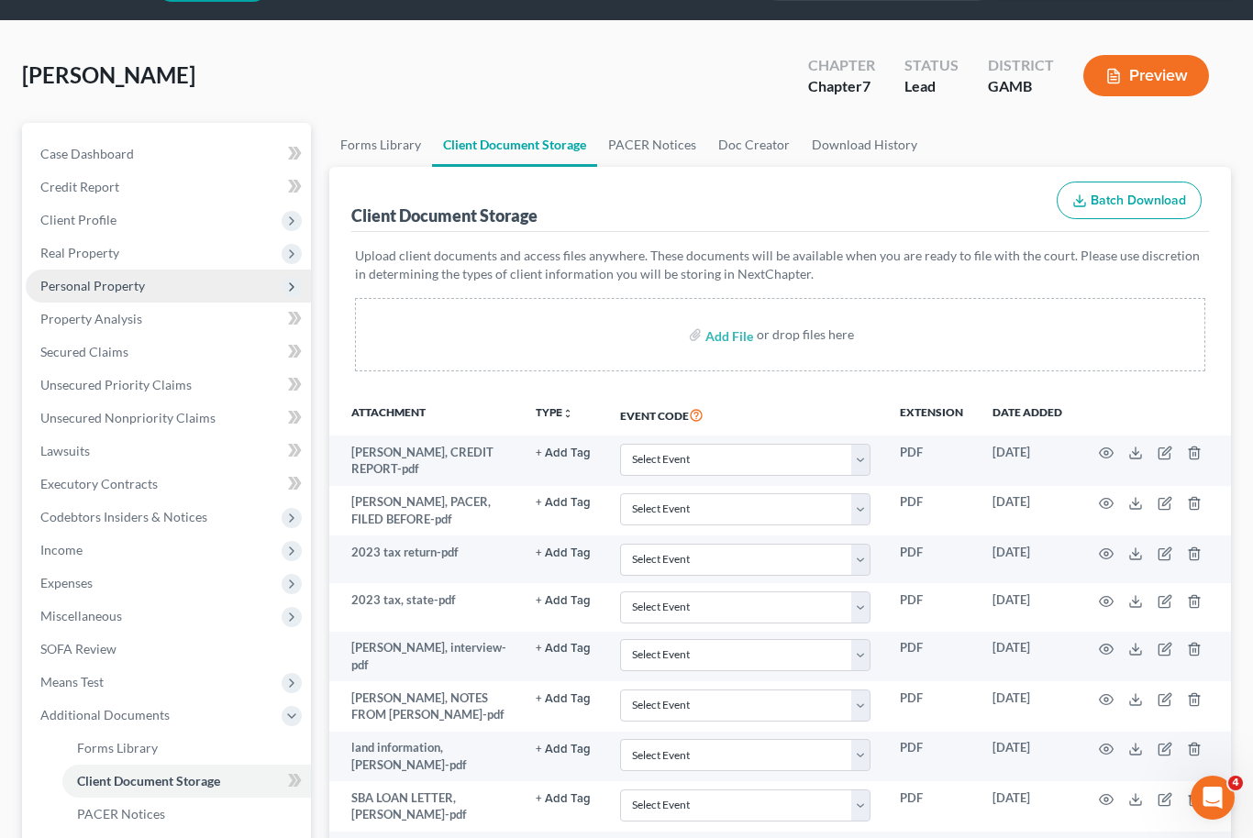
click at [96, 289] on span "Personal Property" at bounding box center [92, 286] width 105 height 16
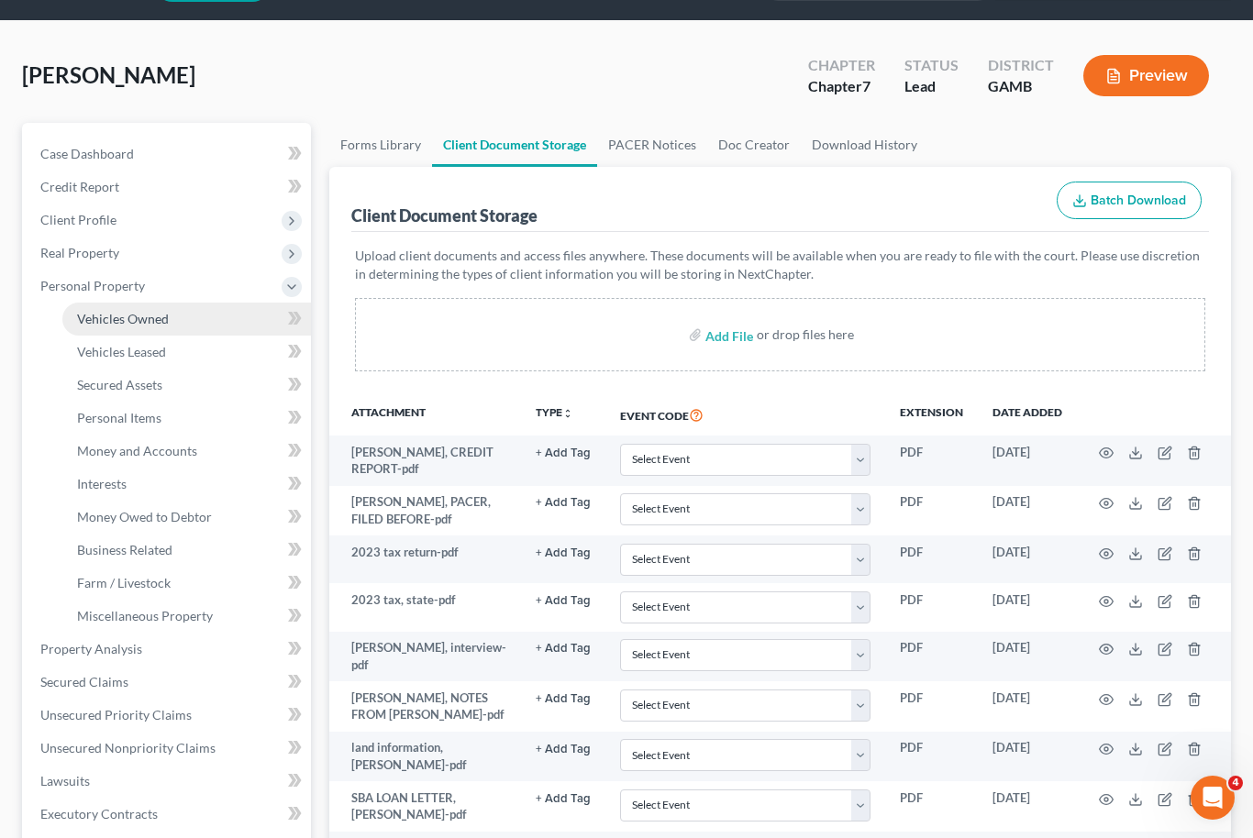
click at [144, 315] on span "Vehicles Owned" at bounding box center [123, 319] width 92 height 16
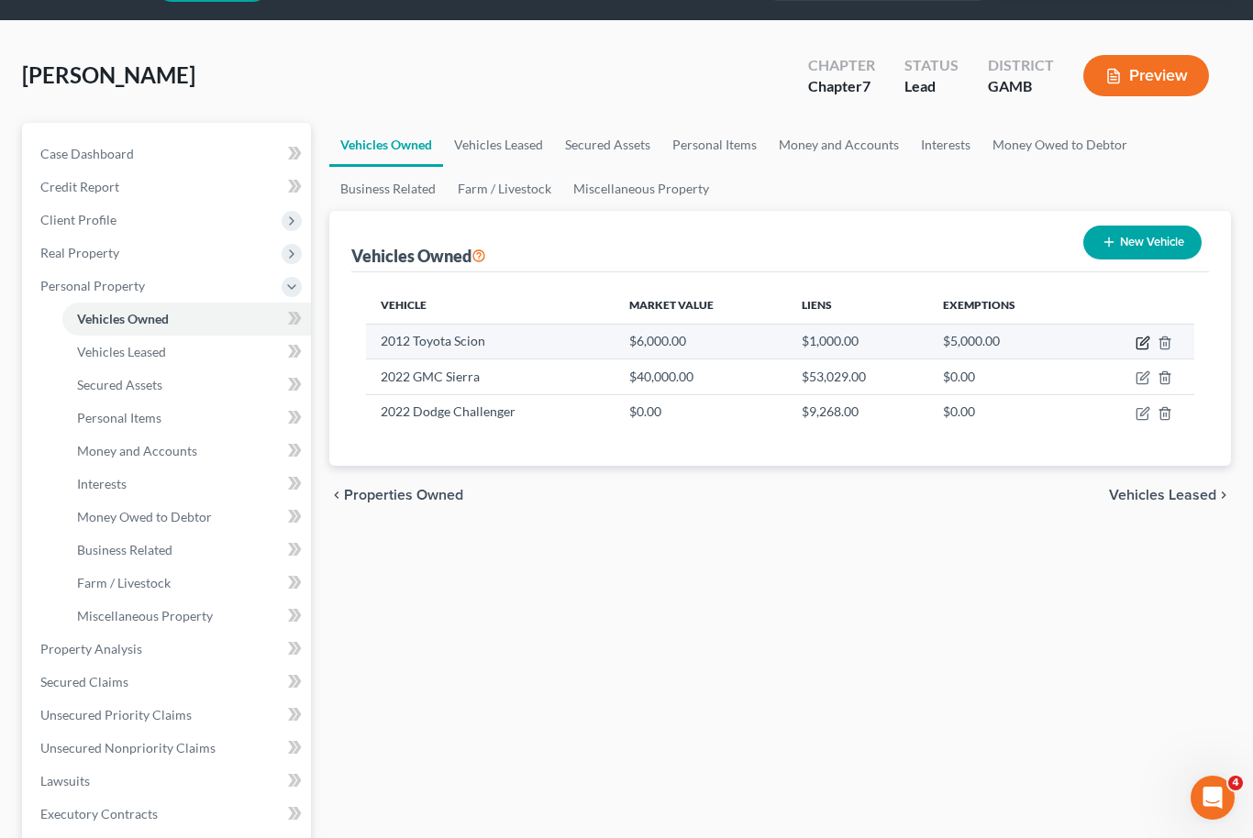
click at [1144, 339] on icon "button" at bounding box center [1144, 341] width 8 height 8
select select "0"
select select "14"
select select "3"
select select "0"
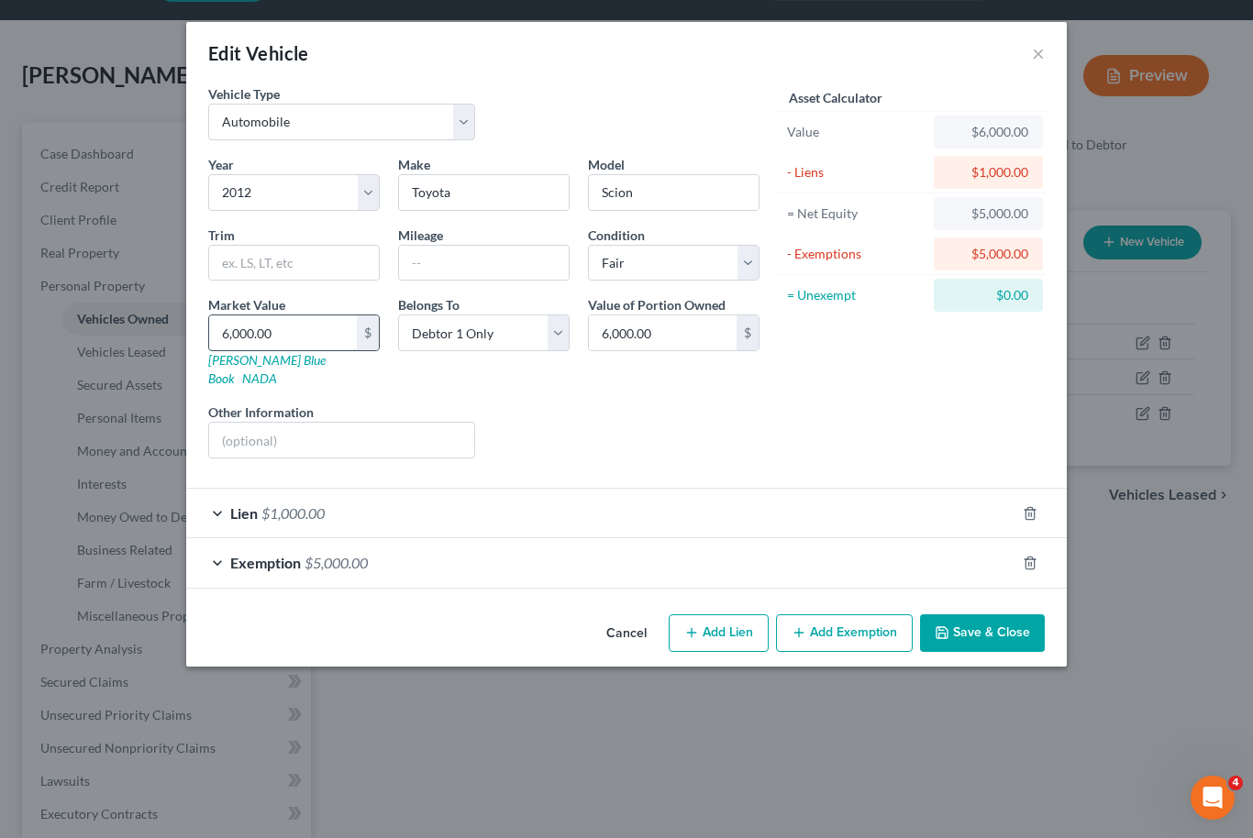
click at [266, 326] on input "6,000.00" at bounding box center [283, 333] width 148 height 35
type input "3"
type input "3.00"
type input "35"
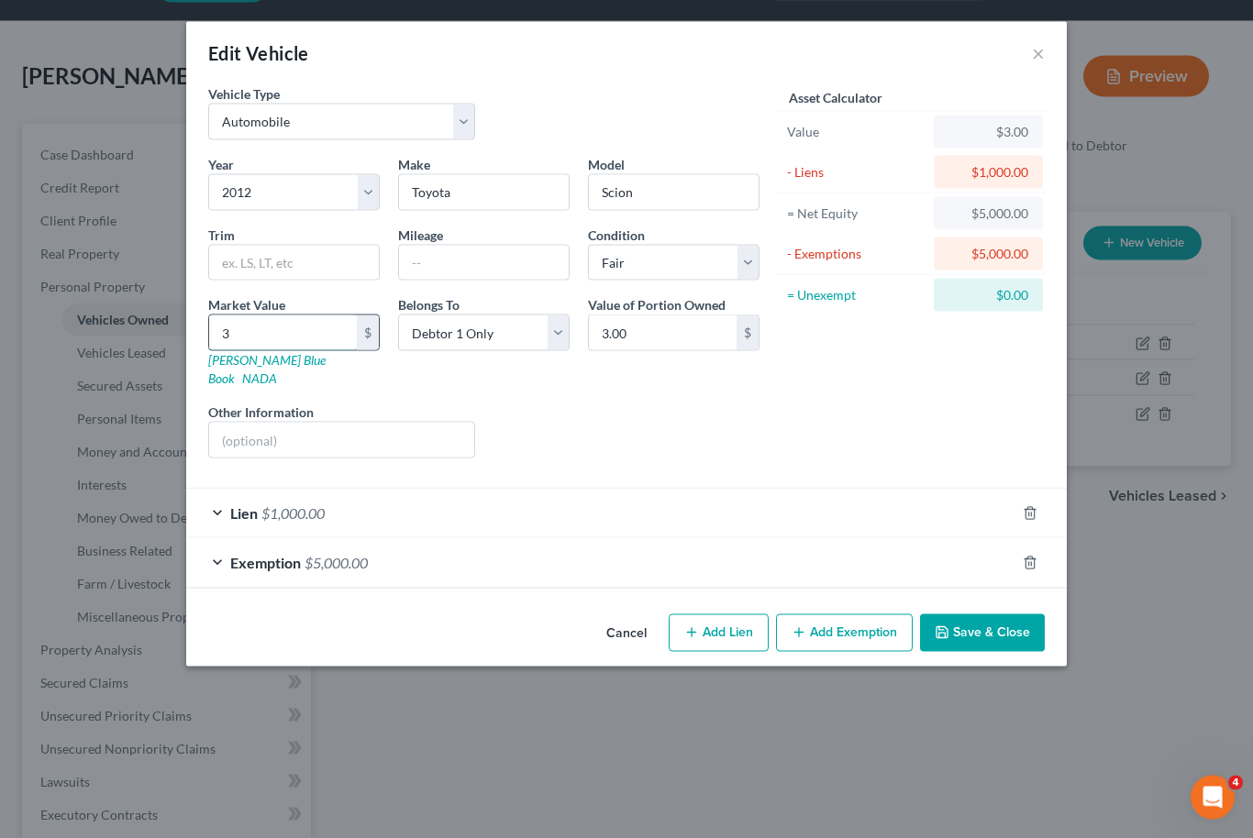
type input "35.00"
type input "350"
type input "350.00"
type input "3500"
type input "3,500.00"
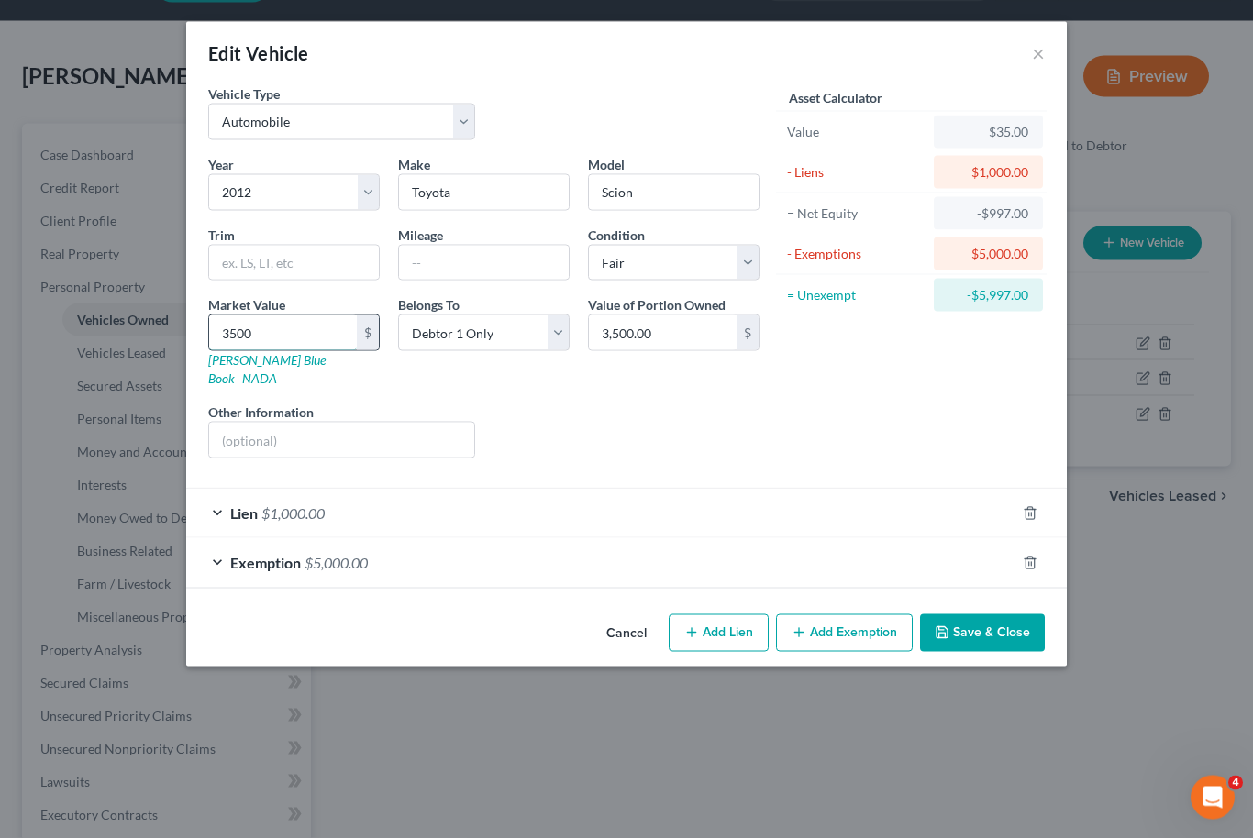
type input "3,500"
click at [432, 544] on div "Exemption $5,000.00" at bounding box center [600, 562] width 829 height 49
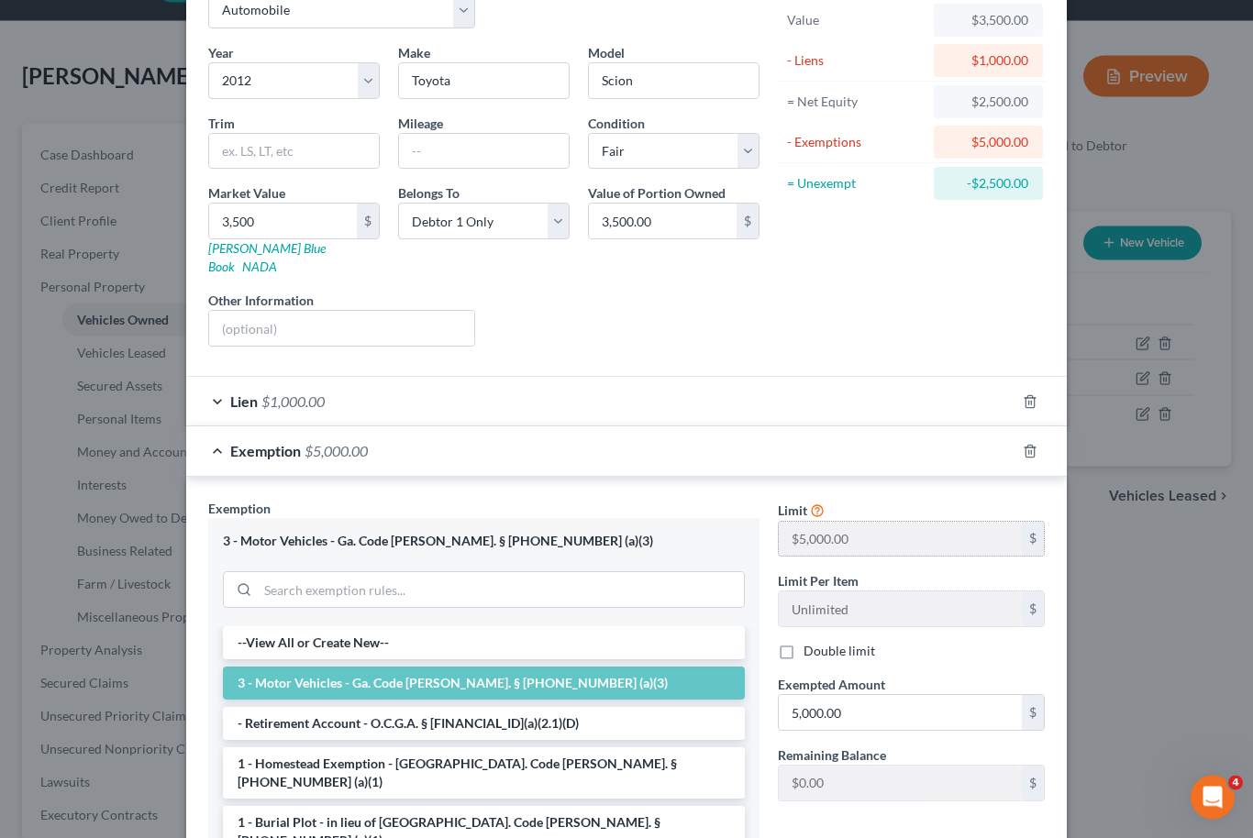
scroll to position [110, 0]
click at [827, 711] on input "5,000.00" at bounding box center [900, 714] width 243 height 35
type input "2,500"
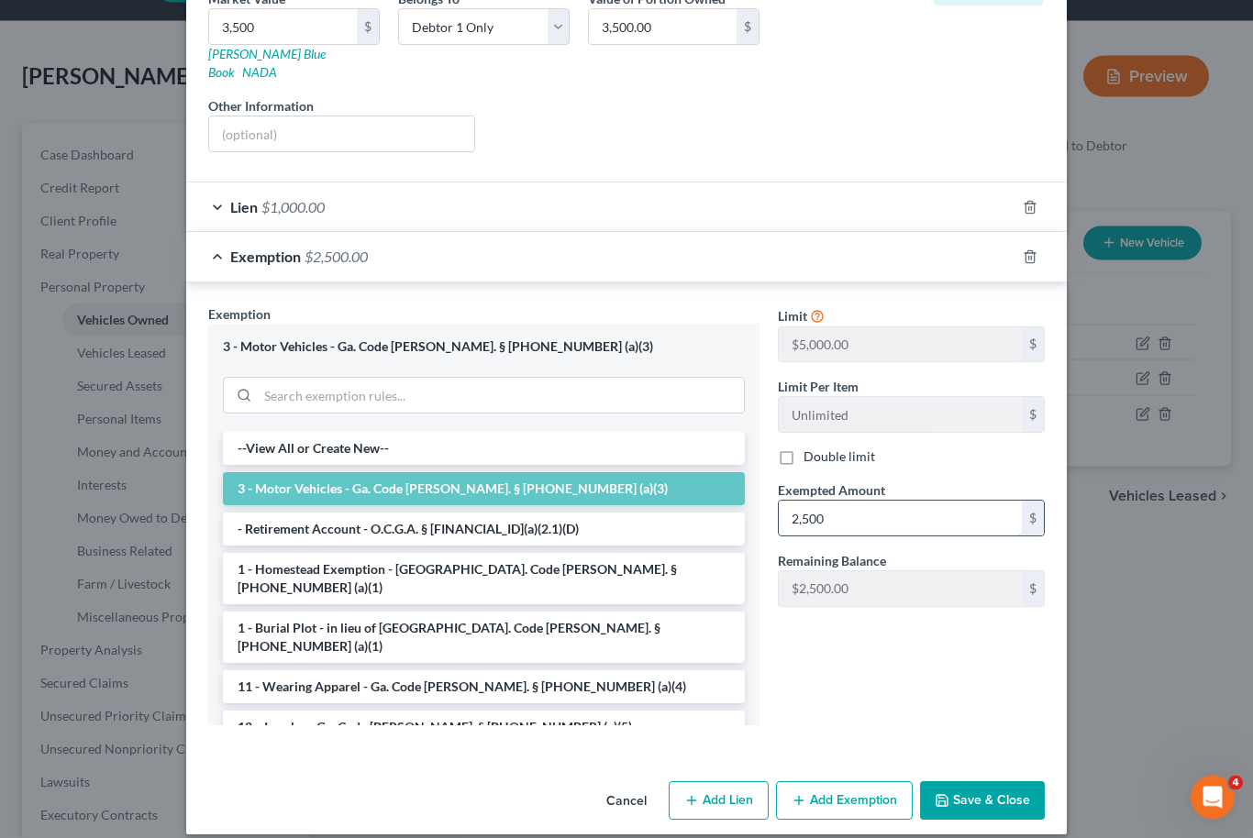
scroll to position [305, 0]
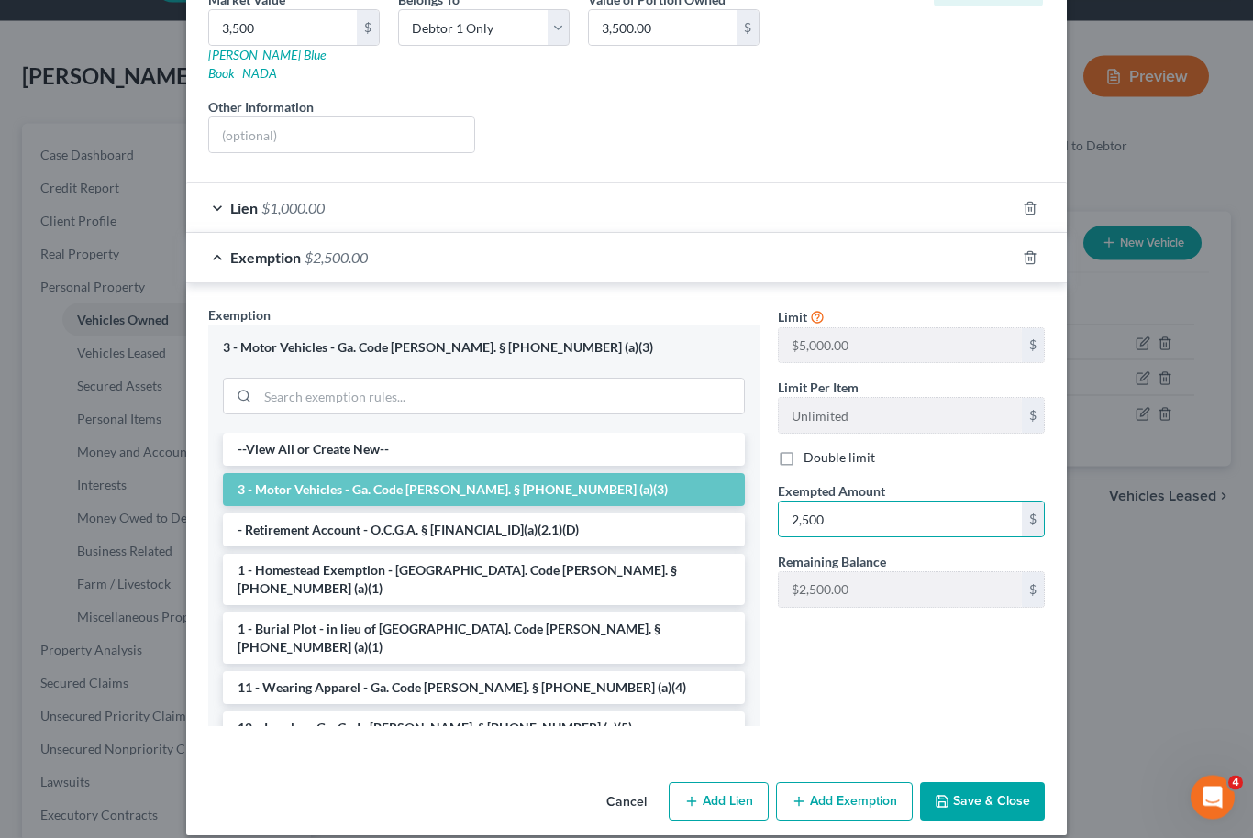
click at [1008, 789] on button "Save & Close" at bounding box center [982, 802] width 125 height 39
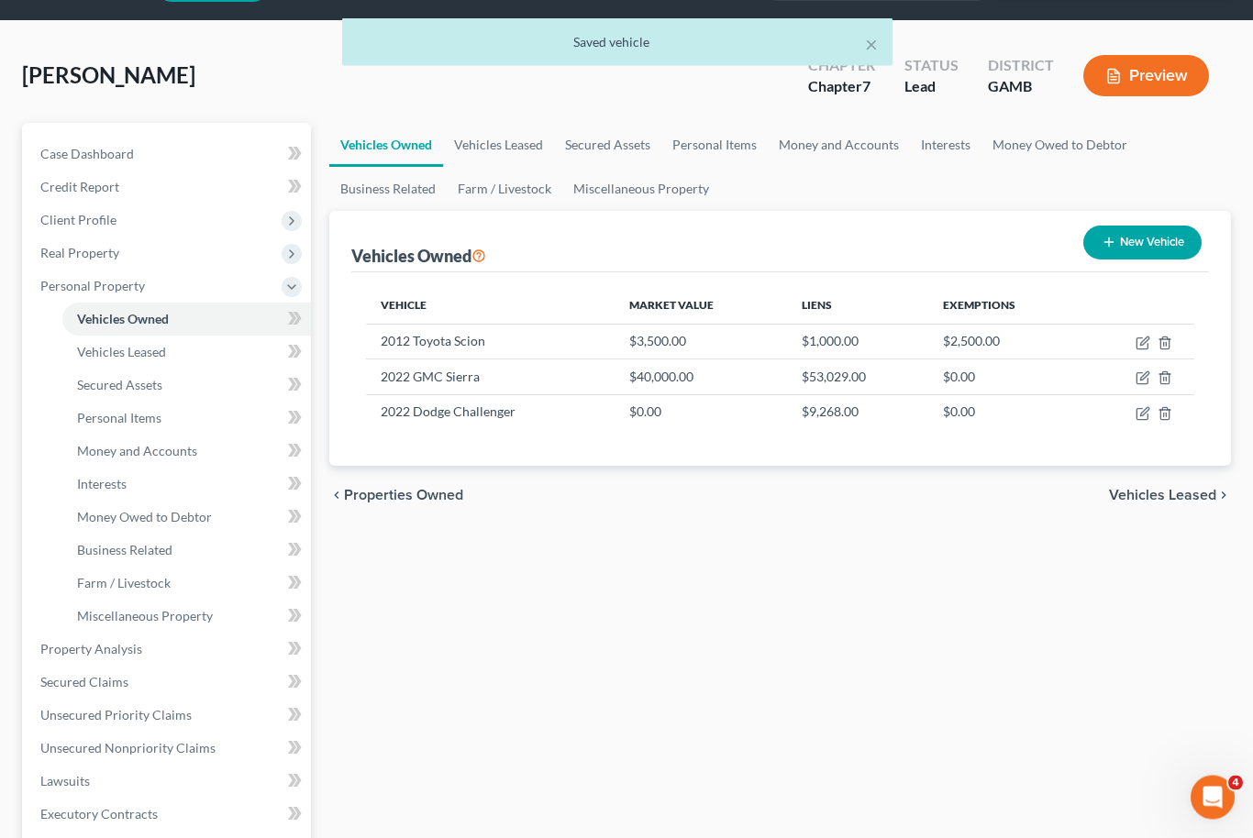
scroll to position [53, 0]
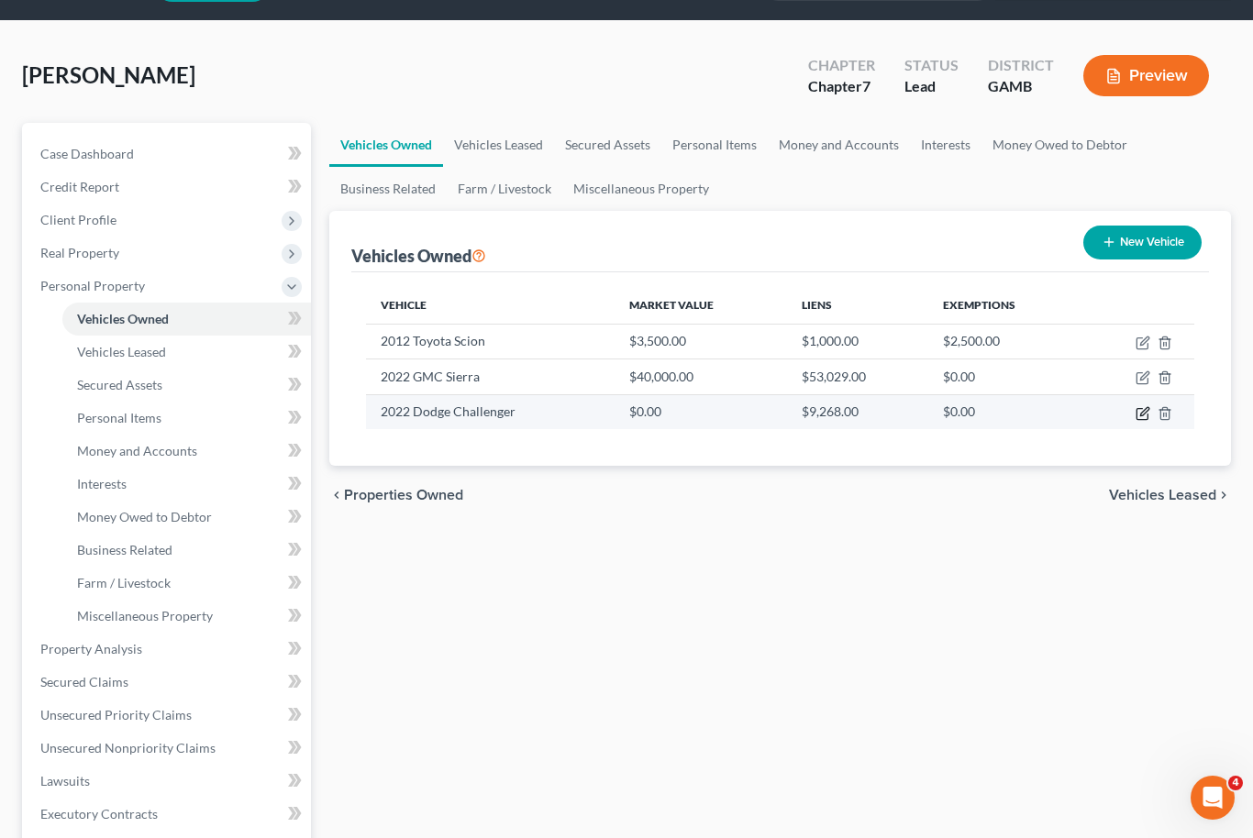
click at [1147, 407] on icon "button" at bounding box center [1144, 411] width 8 height 8
select select "0"
select select "4"
select select "3"
select select "0"
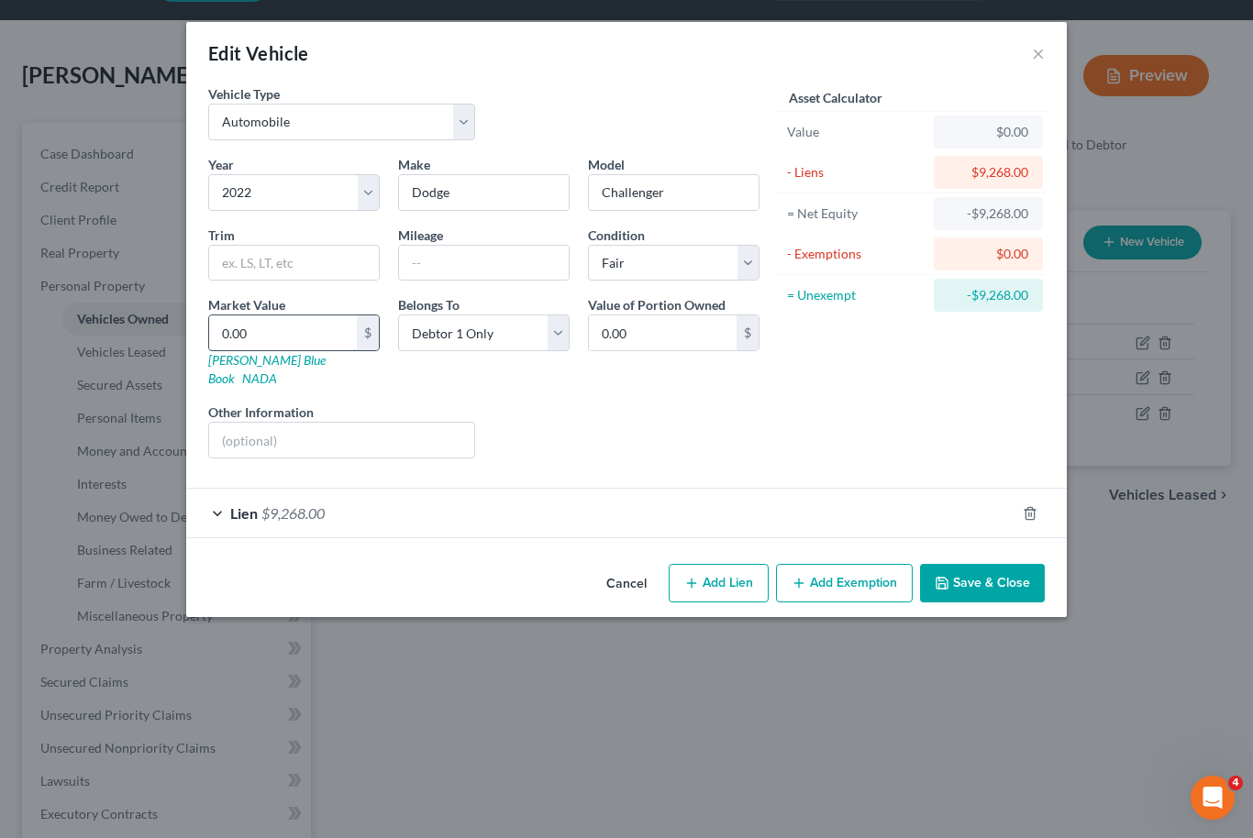
click at [256, 336] on input "0.00" at bounding box center [283, 333] width 148 height 35
type input "7"
type input "7.00"
type input "70"
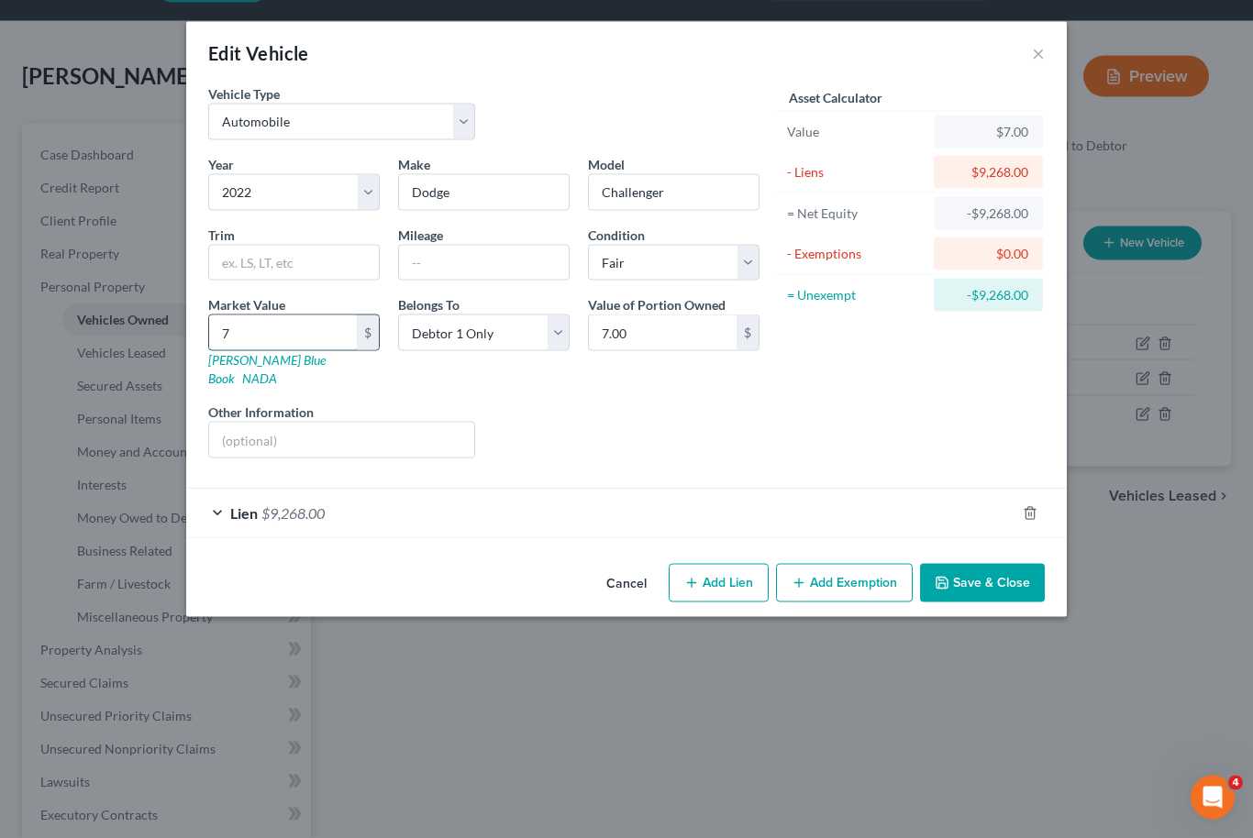
type input "70.00"
type input "700"
type input "700.00"
type input "7000"
type input "7,000.00"
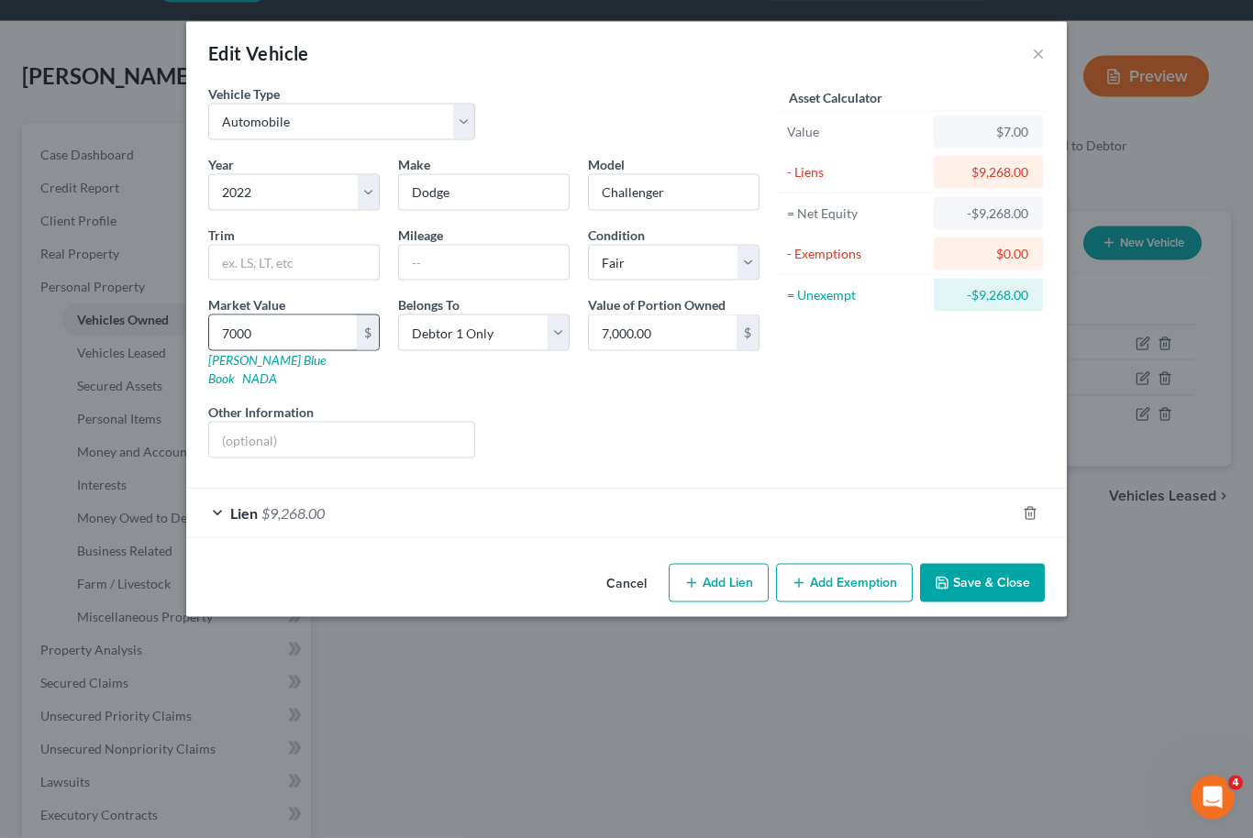
type input "7,000"
click at [987, 566] on button "Save & Close" at bounding box center [982, 583] width 125 height 39
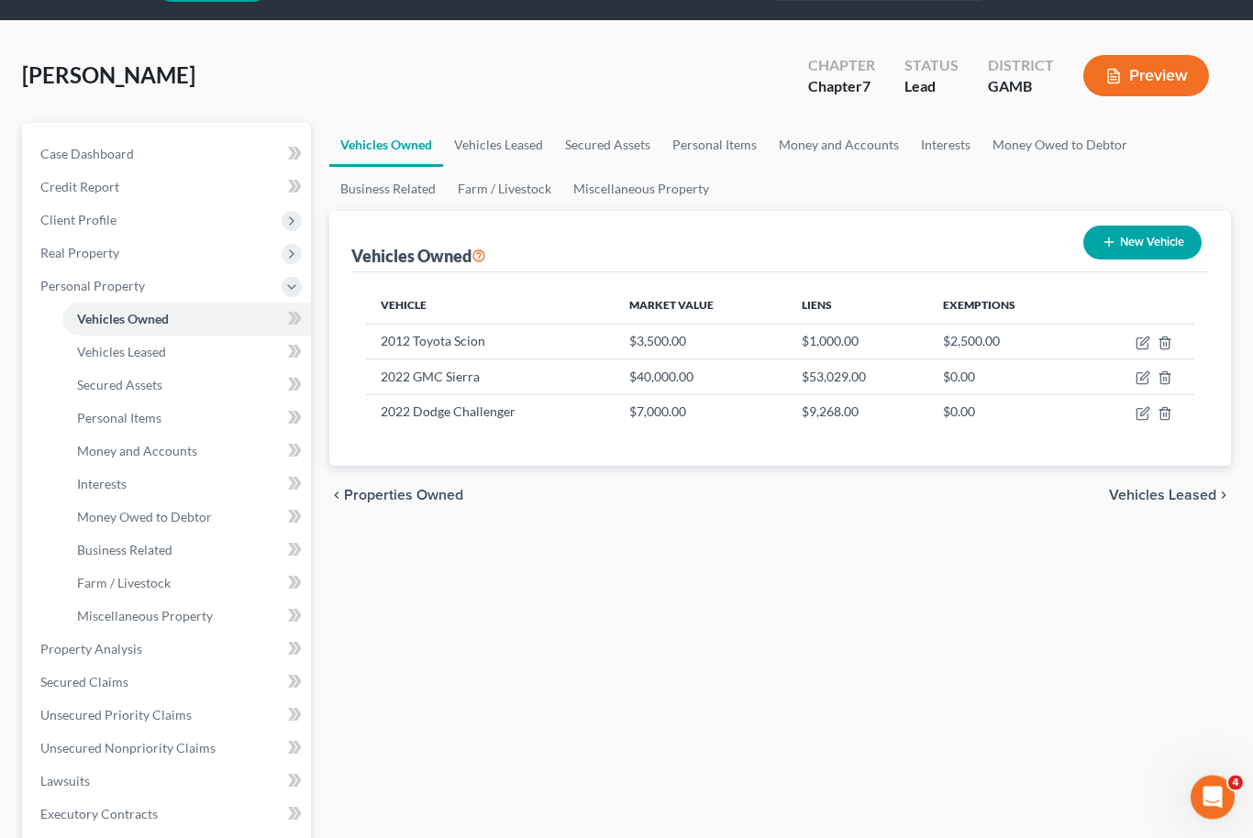
scroll to position [53, 0]
click at [143, 254] on span "Real Property" at bounding box center [168, 253] width 285 height 33
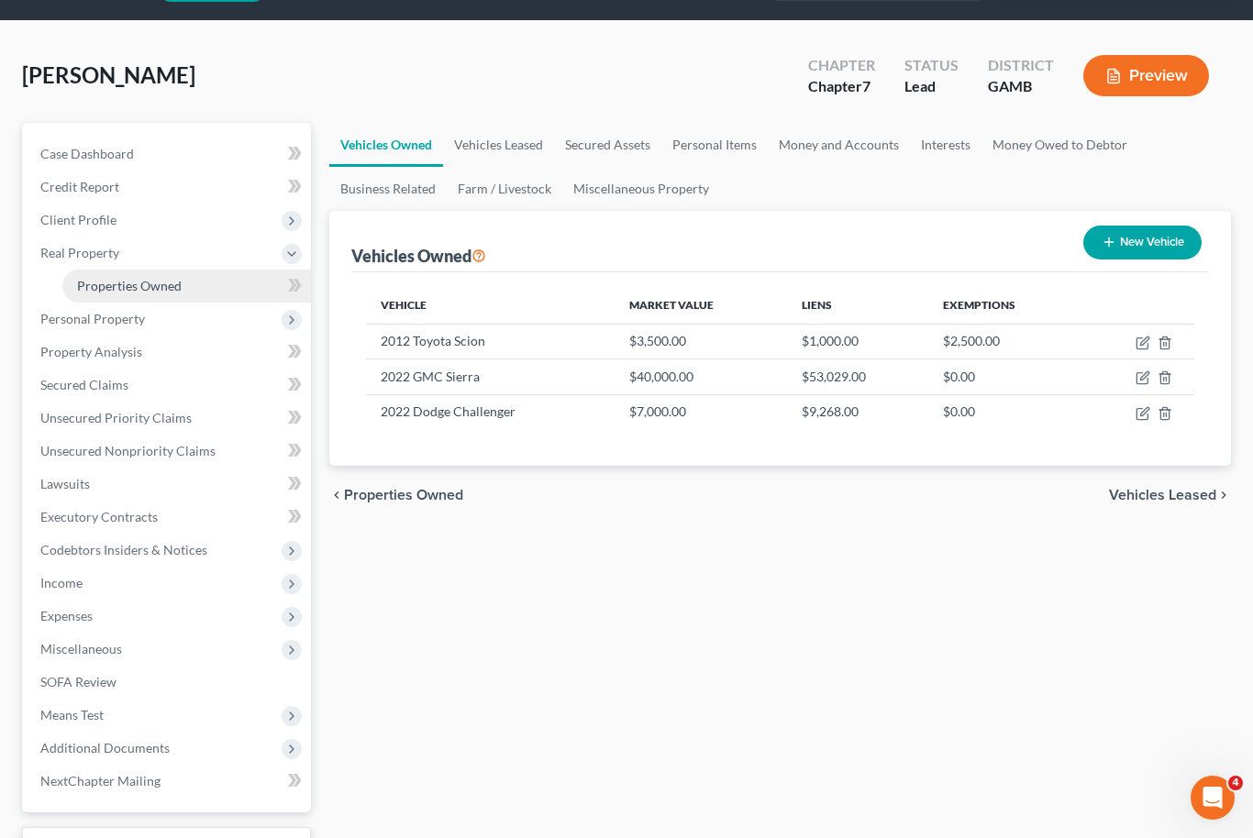
click at [175, 287] on span "Properties Owned" at bounding box center [129, 286] width 105 height 16
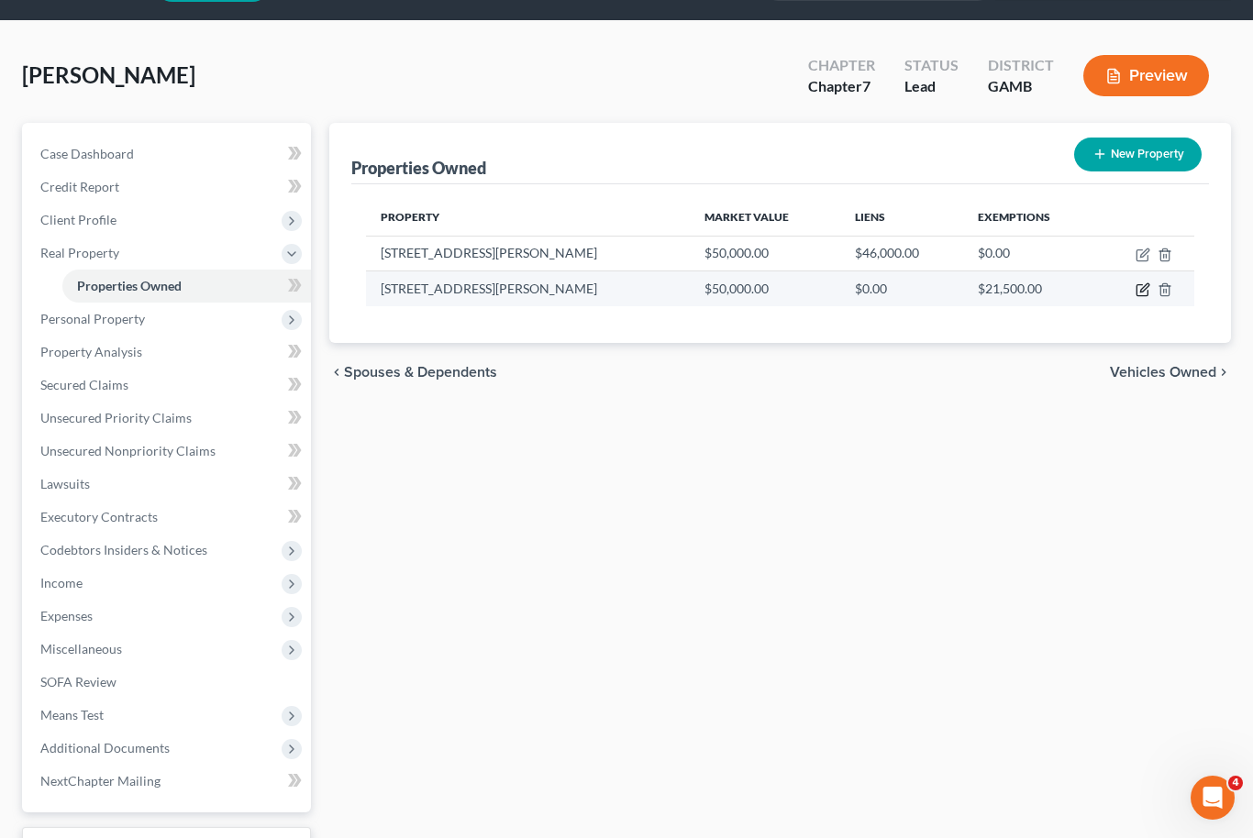
click at [1146, 290] on icon "button" at bounding box center [1143, 290] width 15 height 15
select select "10"
select select "128"
select select "0"
select select "4"
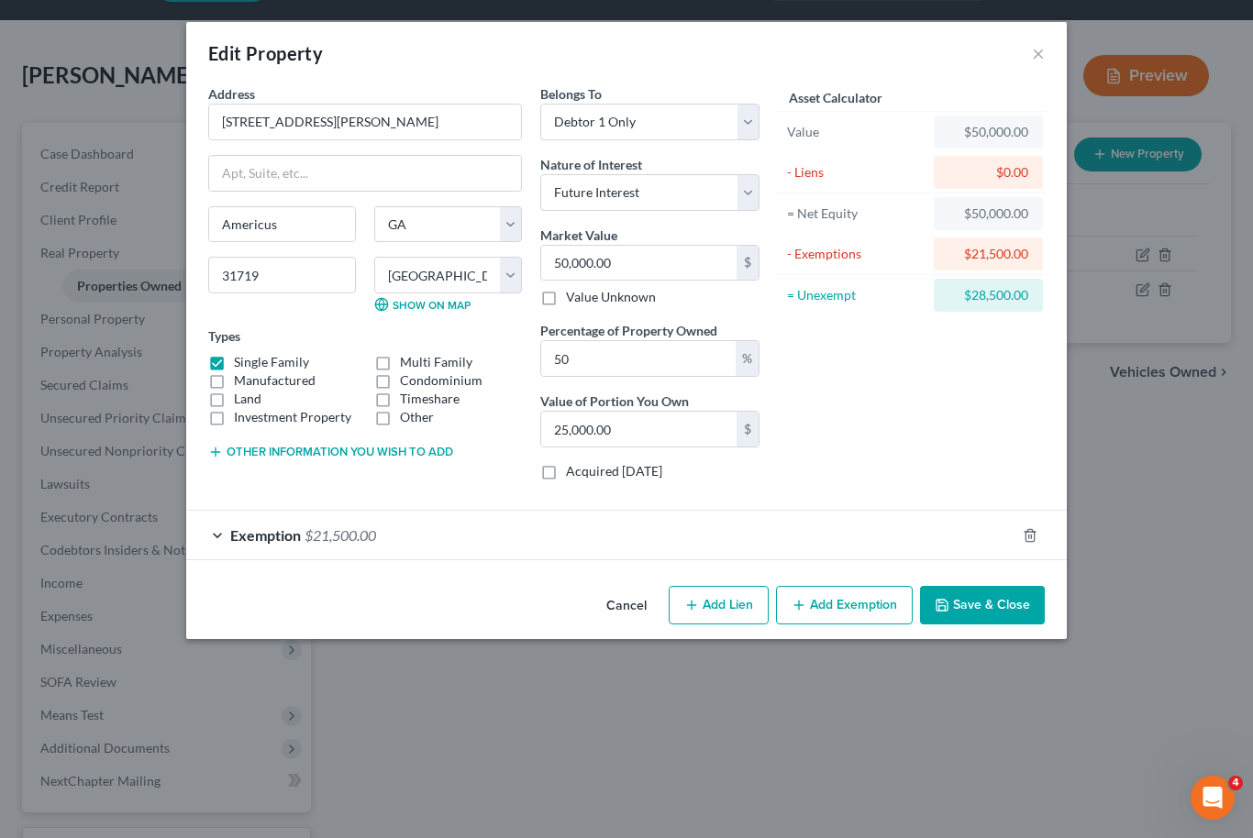
click at [570, 537] on div "Exemption $21,500.00" at bounding box center [600, 535] width 829 height 49
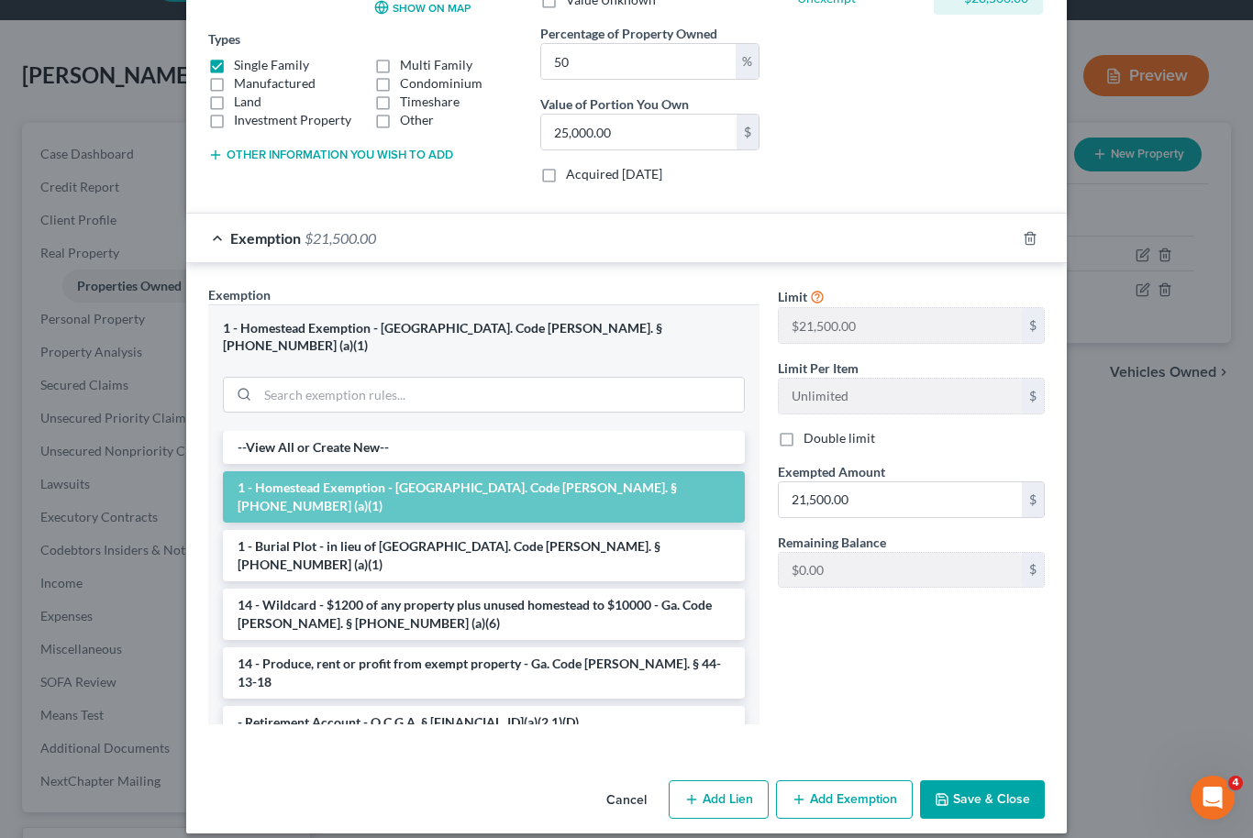
scroll to position [296, 0]
click at [854, 782] on button "Add Exemption" at bounding box center [844, 801] width 137 height 39
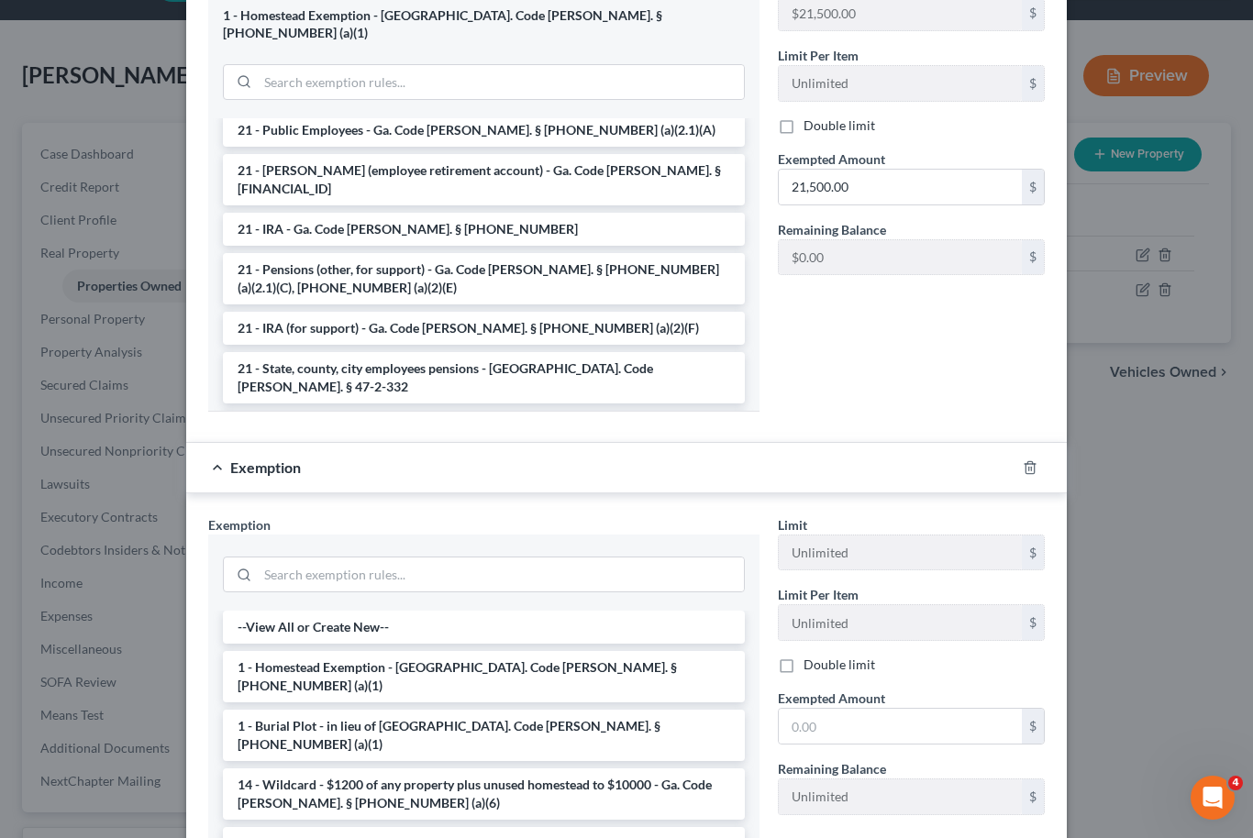
scroll to position [673, 0]
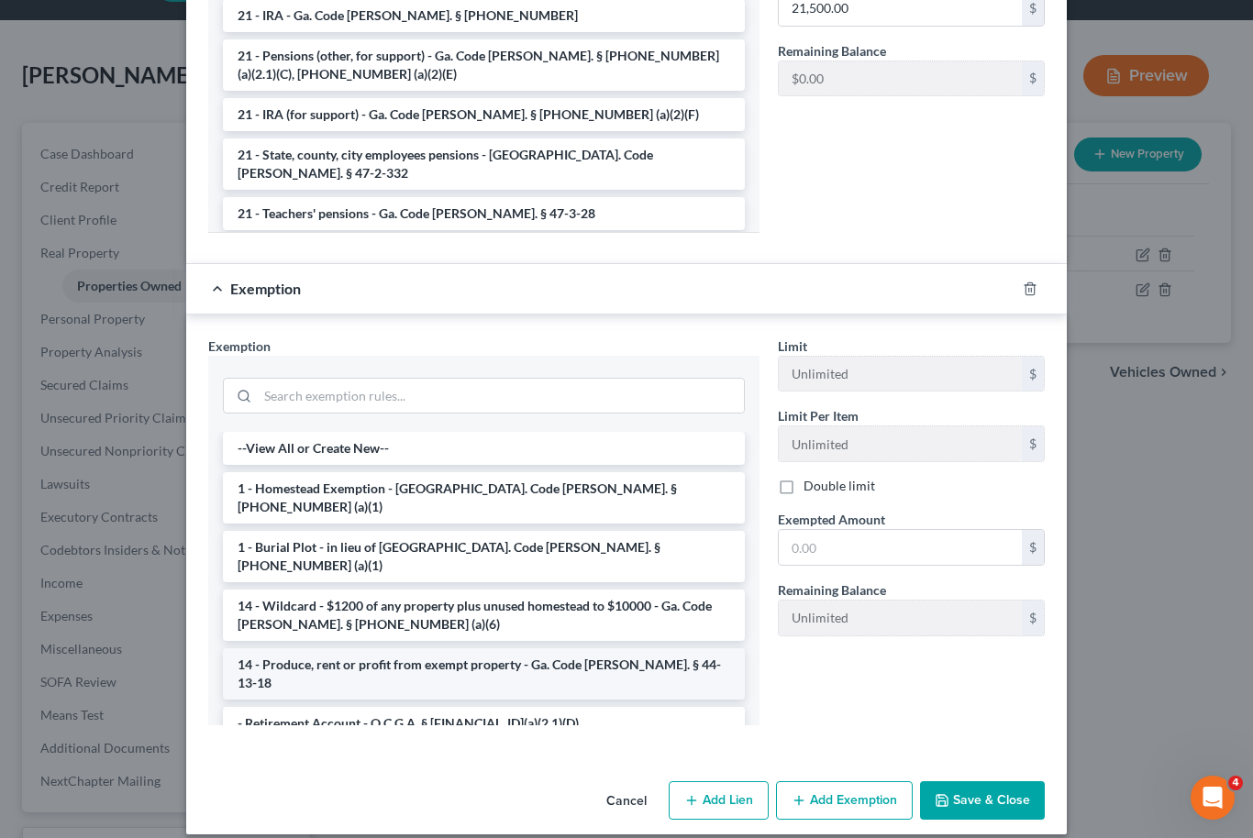
click at [461, 649] on li "14 - Produce, rent or profit from exempt property - Ga. Code [PERSON_NAME]. § 4…" at bounding box center [484, 674] width 522 height 51
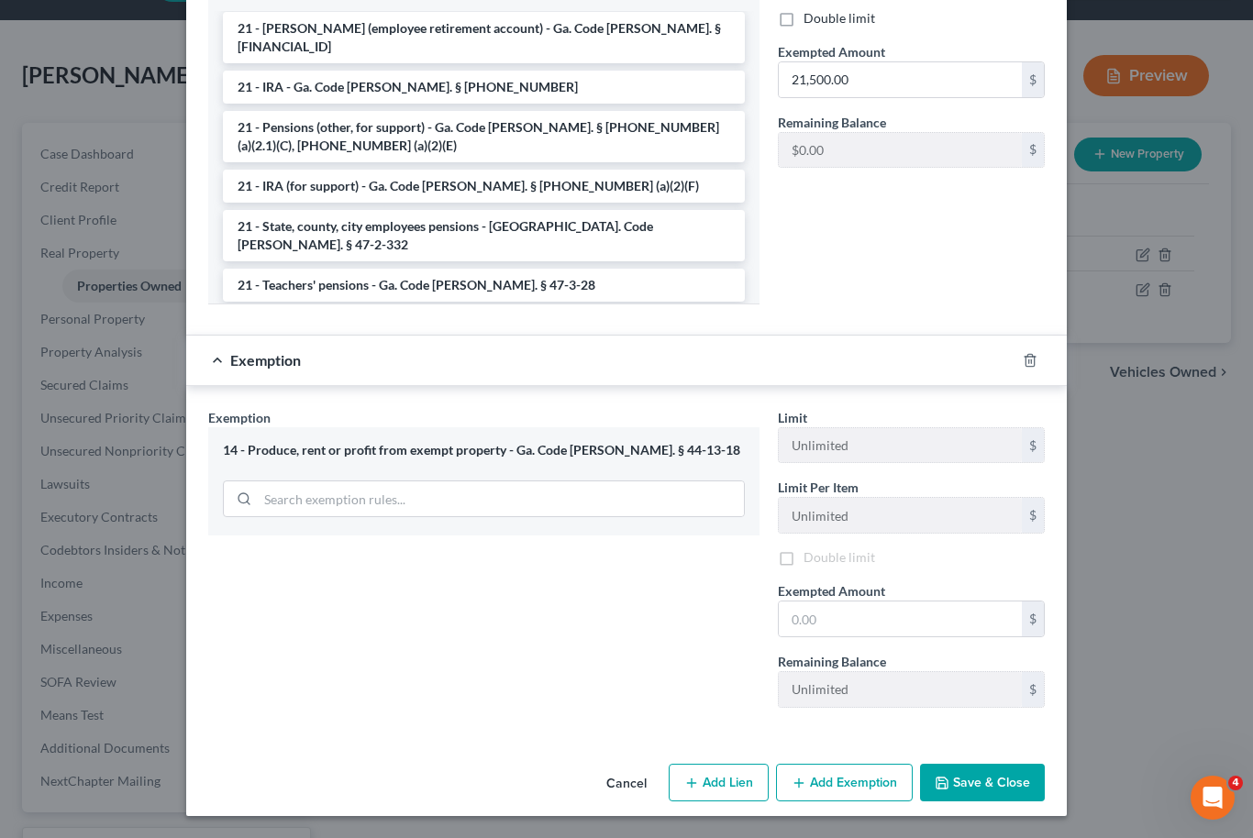
scroll to position [699, 0]
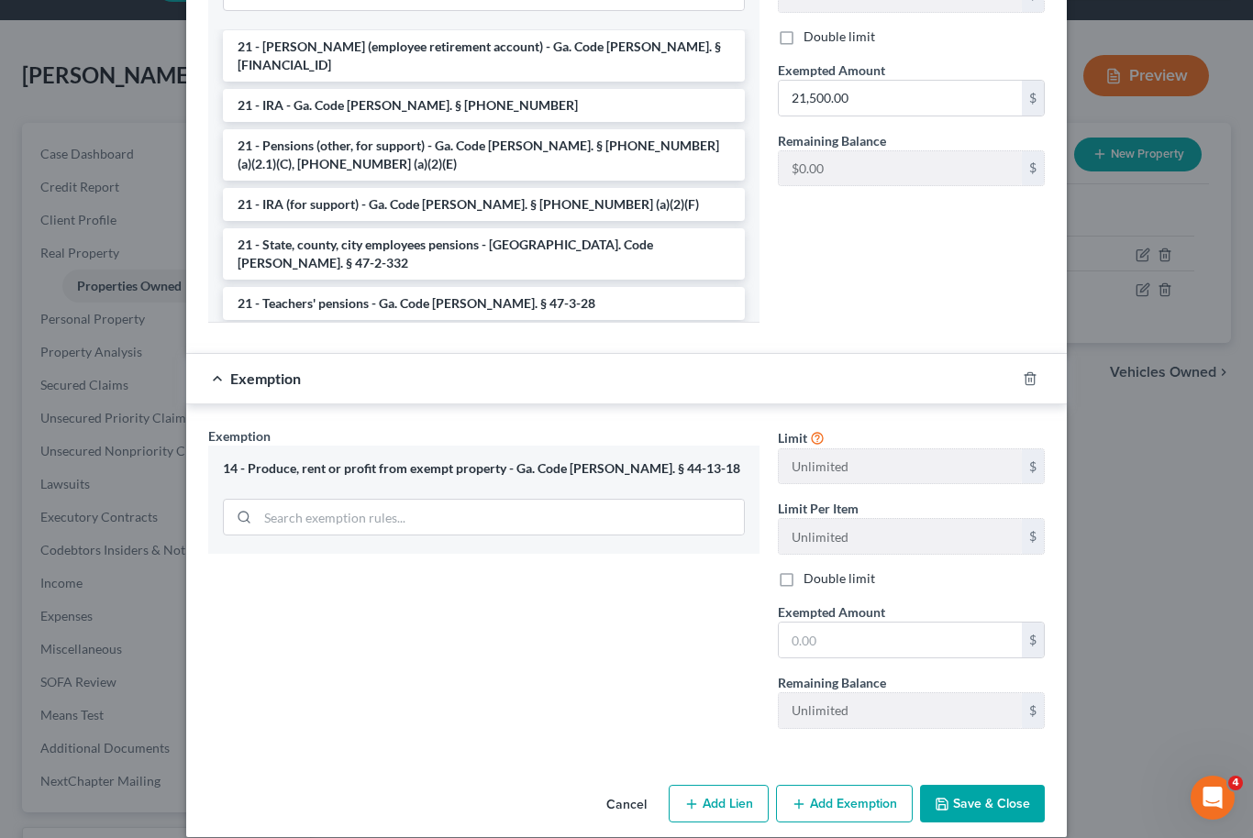
click at [545, 461] on div "14 - Produce, rent or profit from exempt property - Ga. Code [PERSON_NAME]. § 4…" at bounding box center [484, 469] width 522 height 17
click at [495, 500] on input "search" at bounding box center [501, 517] width 486 height 35
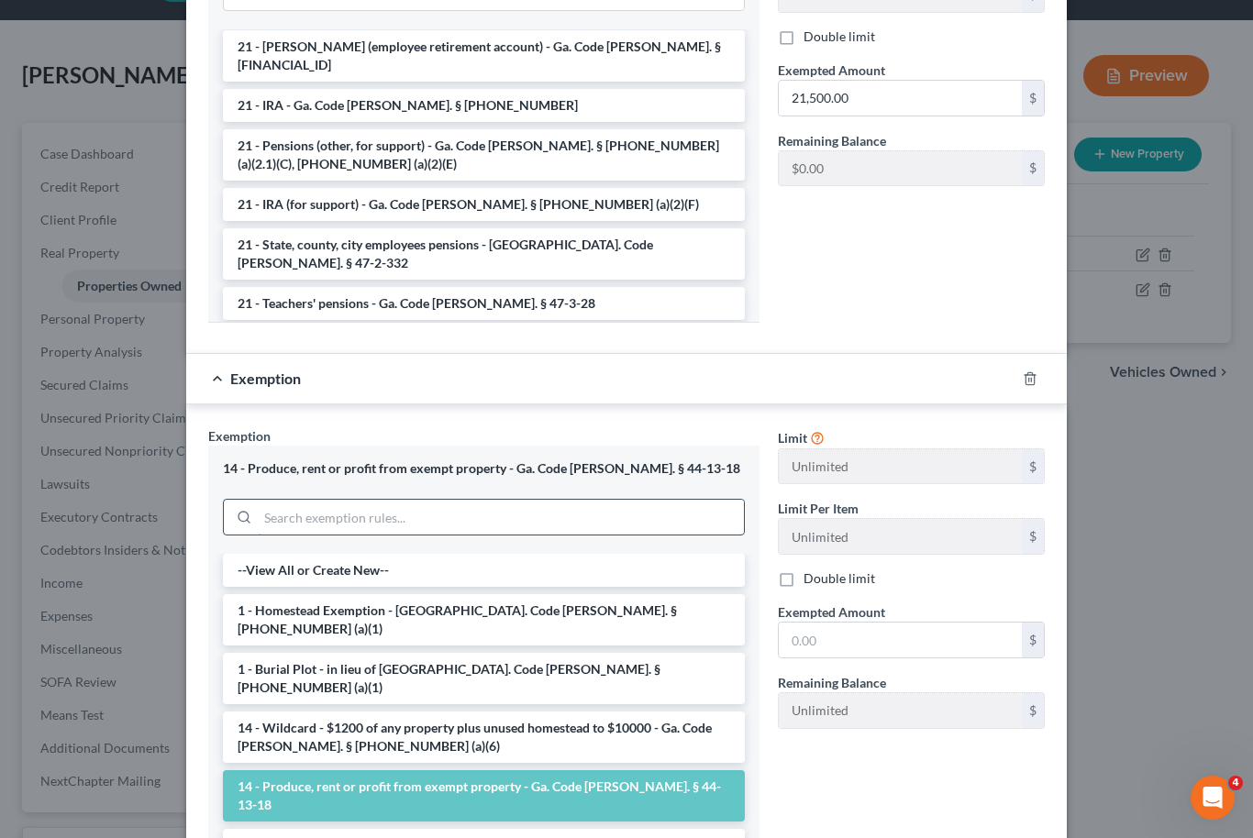
scroll to position [52, 0]
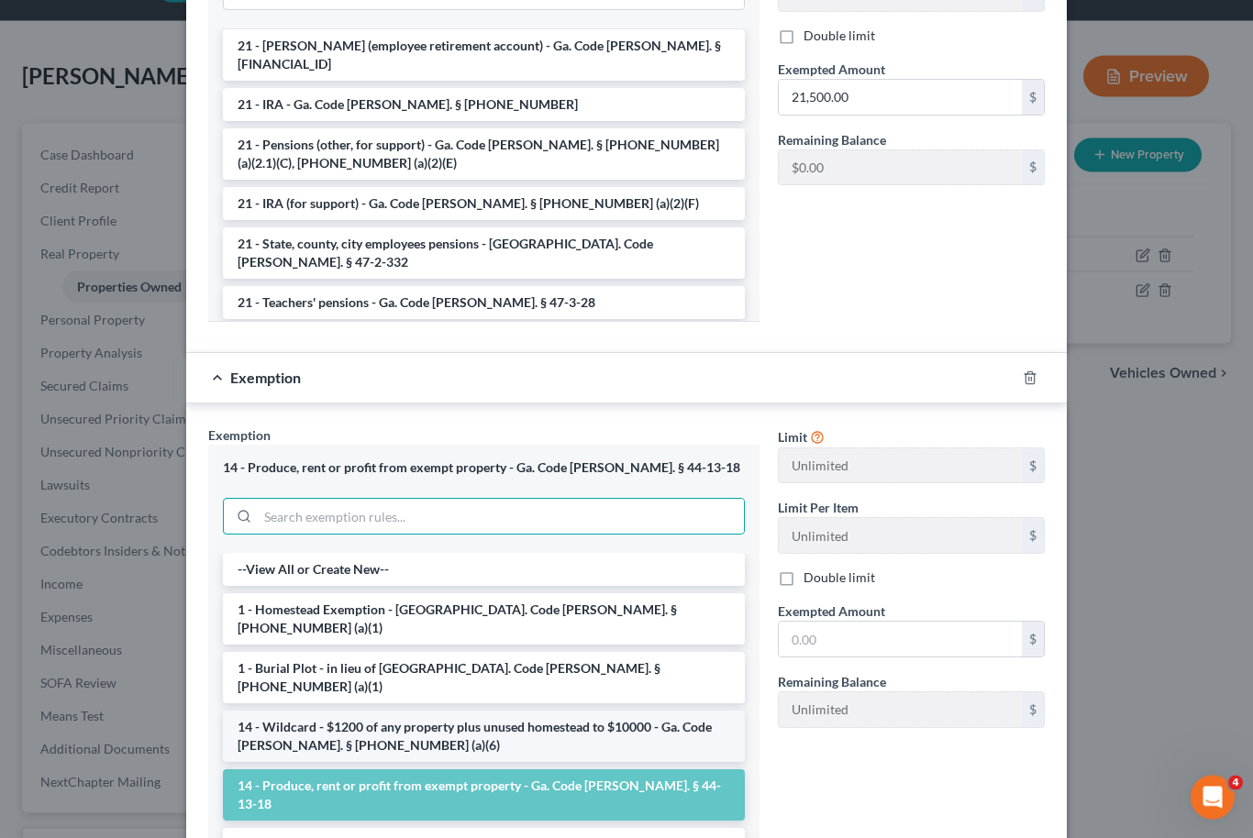
click at [357, 712] on li "14 - Wildcard - $1200 of any property plus unused homestead to $10000 - Ga. Cod…" at bounding box center [484, 737] width 522 height 51
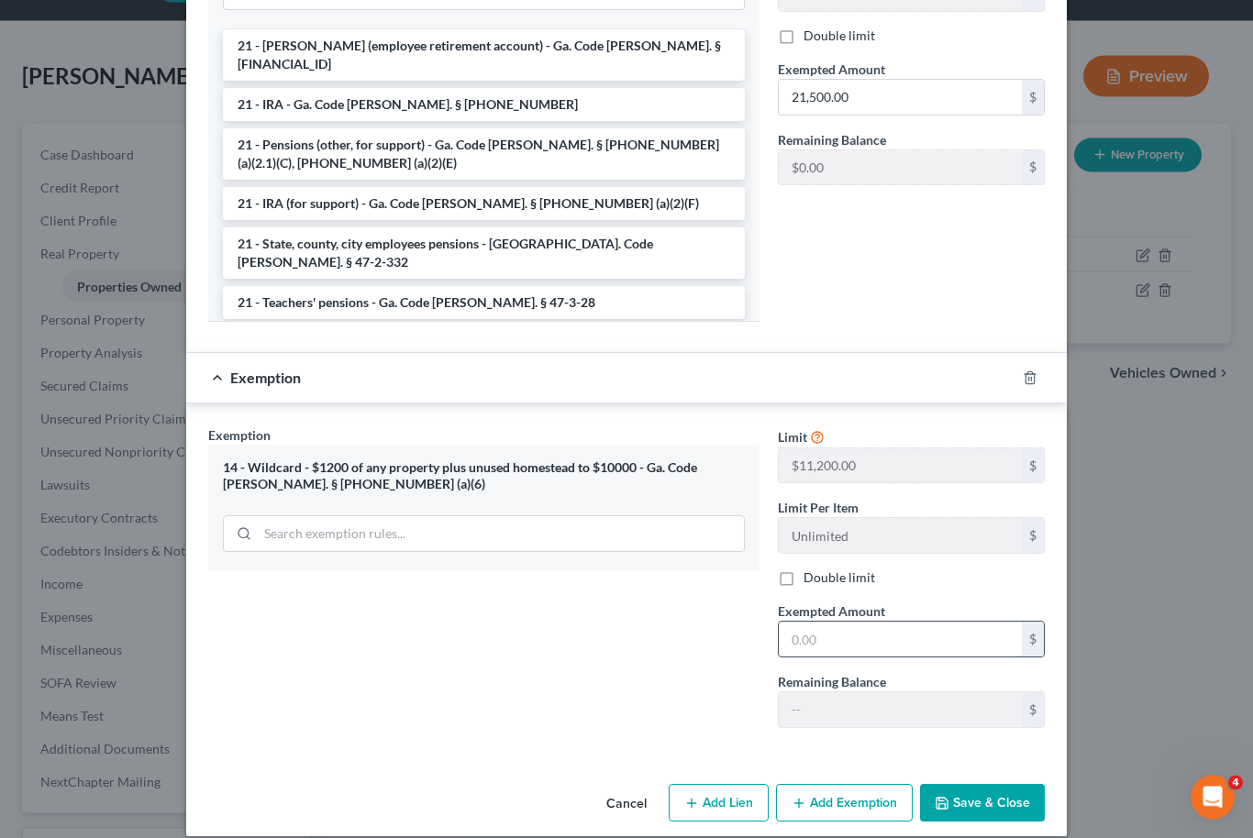
click at [821, 623] on input "text" at bounding box center [900, 640] width 243 height 35
type input "1,000"
click at [1021, 792] on button "Save & Close" at bounding box center [982, 804] width 125 height 39
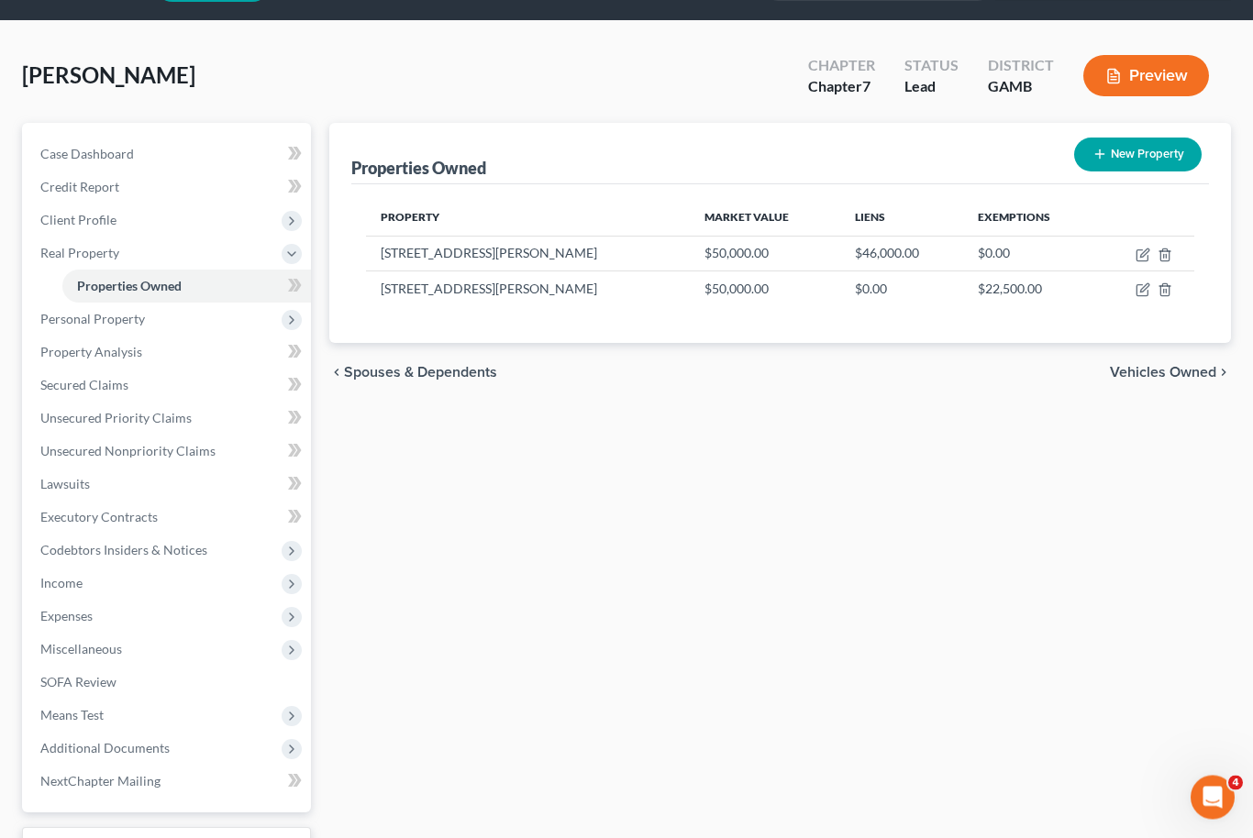
scroll to position [53, 0]
click at [96, 479] on link "Lawsuits" at bounding box center [168, 484] width 285 height 33
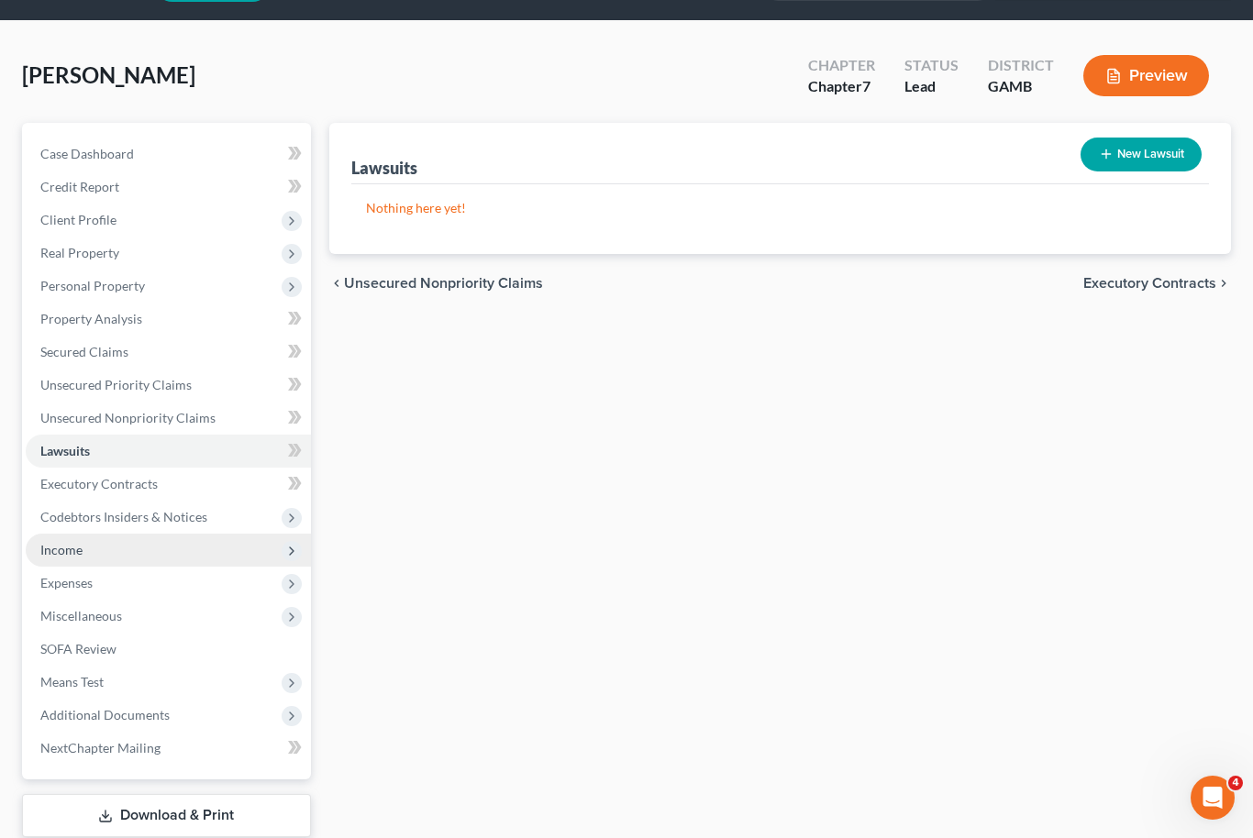
click at [122, 545] on span "Income" at bounding box center [168, 550] width 285 height 33
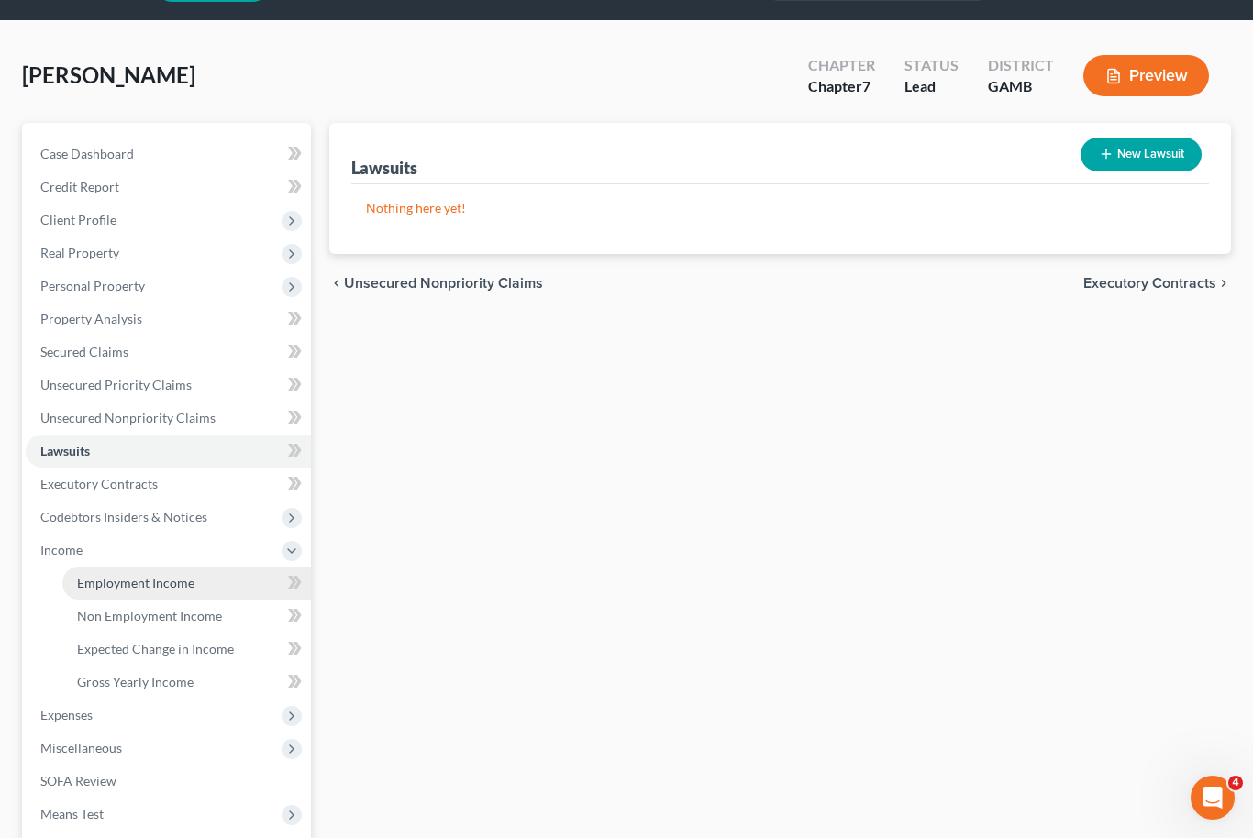
click at [175, 585] on span "Employment Income" at bounding box center [135, 583] width 117 height 16
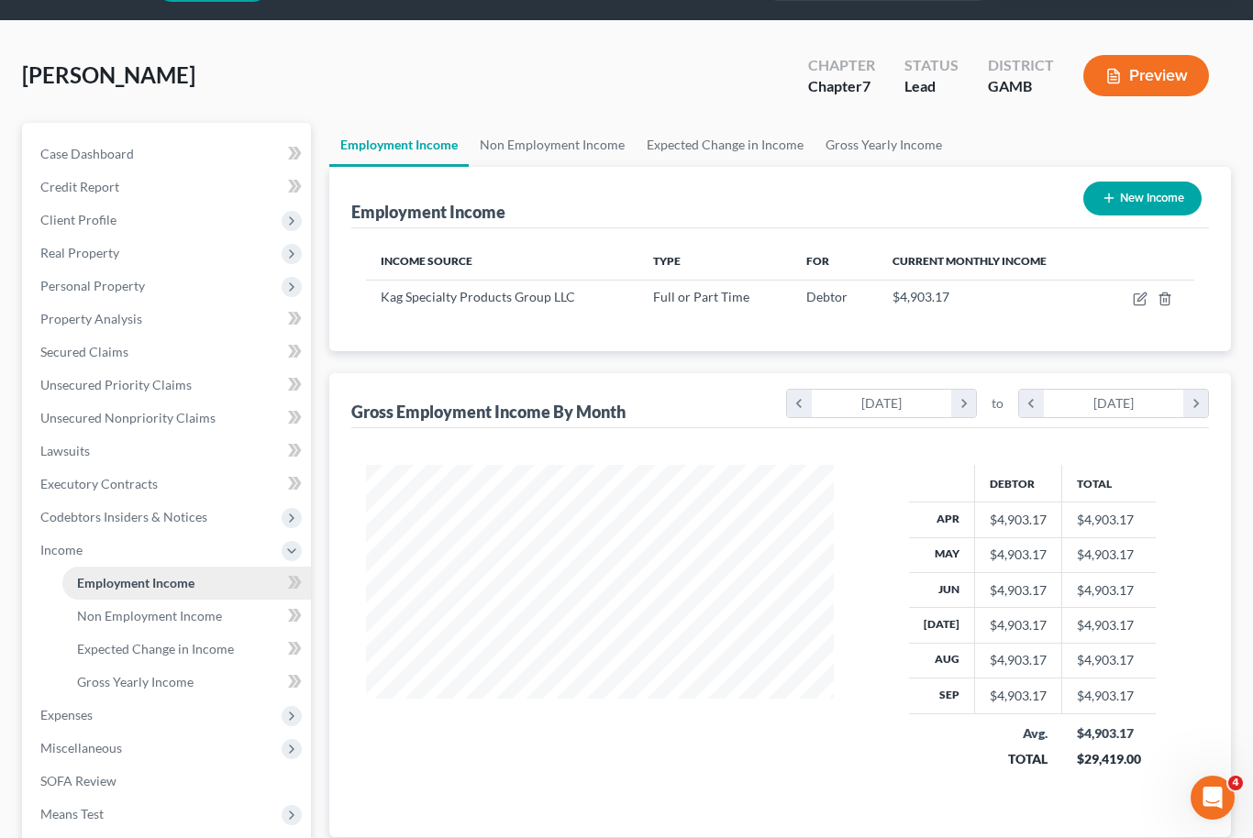
scroll to position [328, 505]
click at [572, 157] on link "Non Employment Income" at bounding box center [552, 145] width 167 height 44
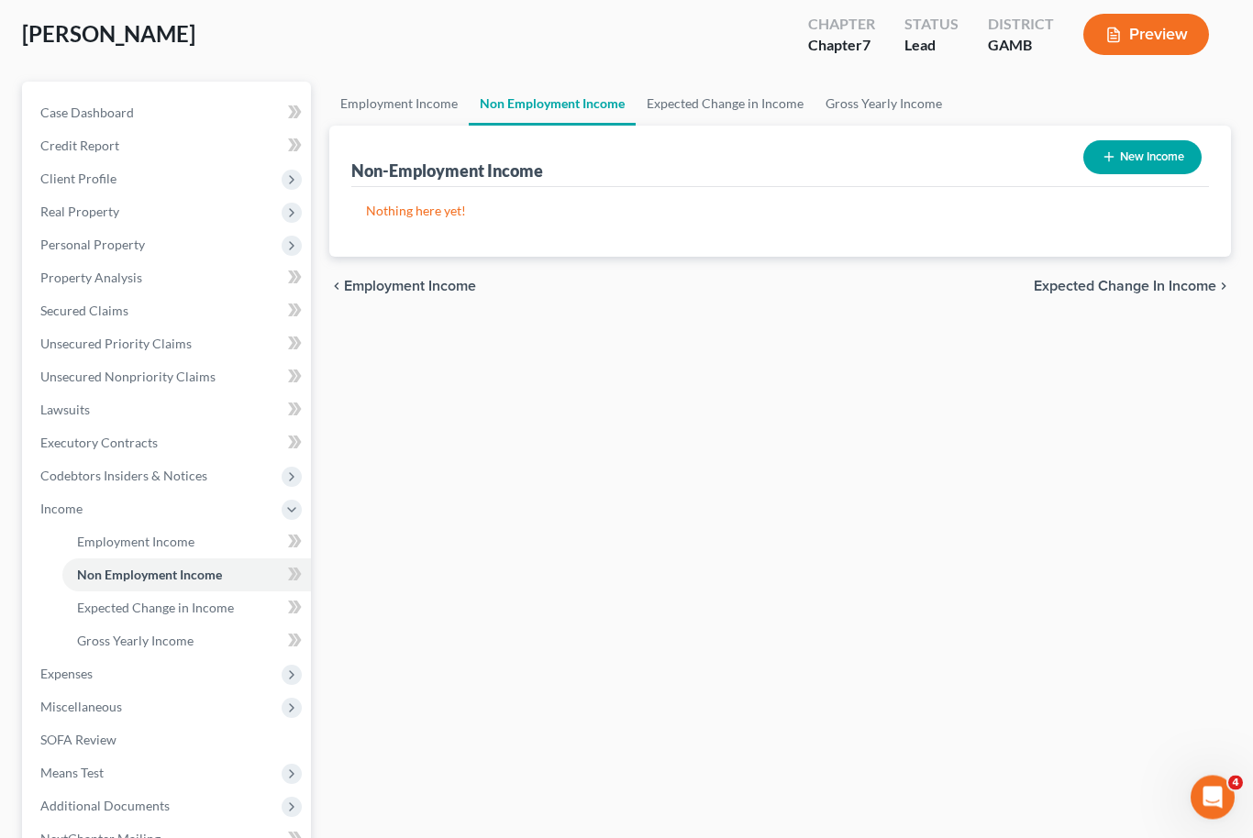
scroll to position [104, 0]
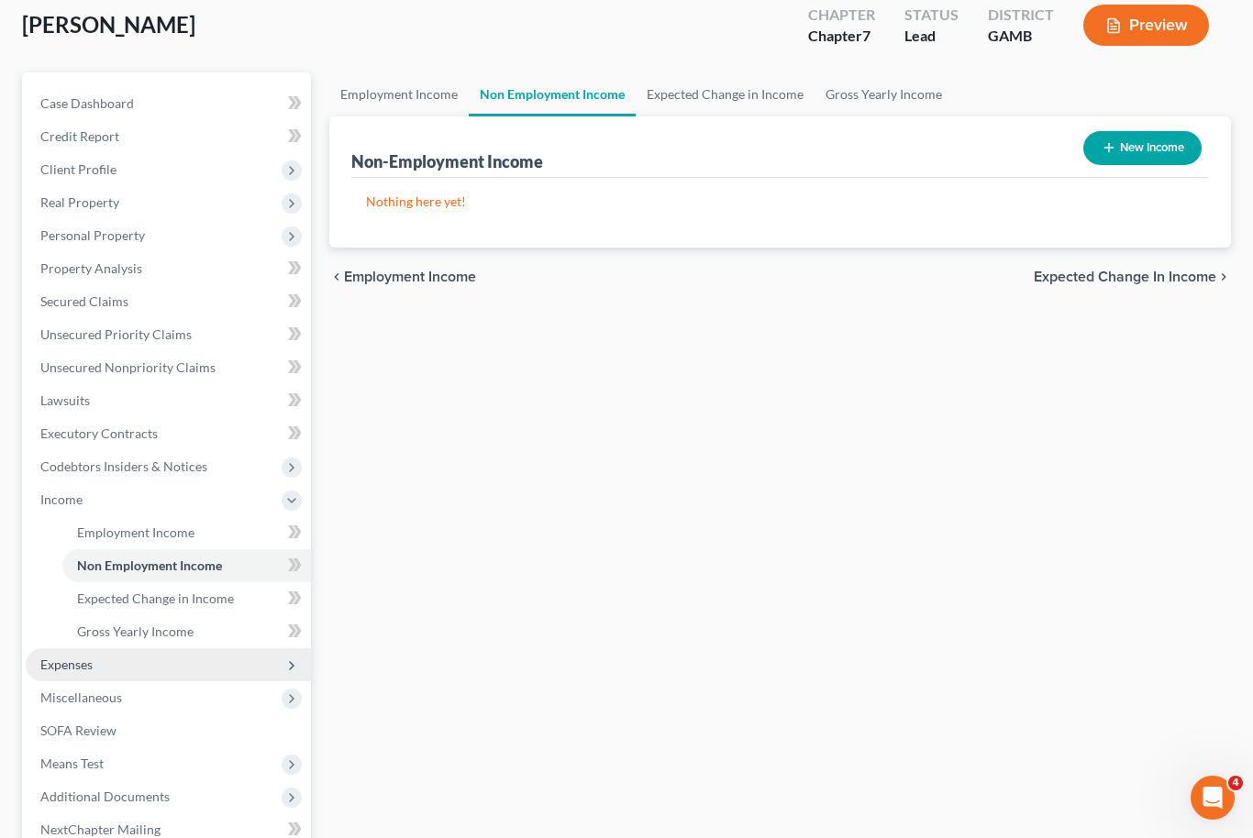
click at [103, 665] on span "Expenses" at bounding box center [168, 665] width 285 height 33
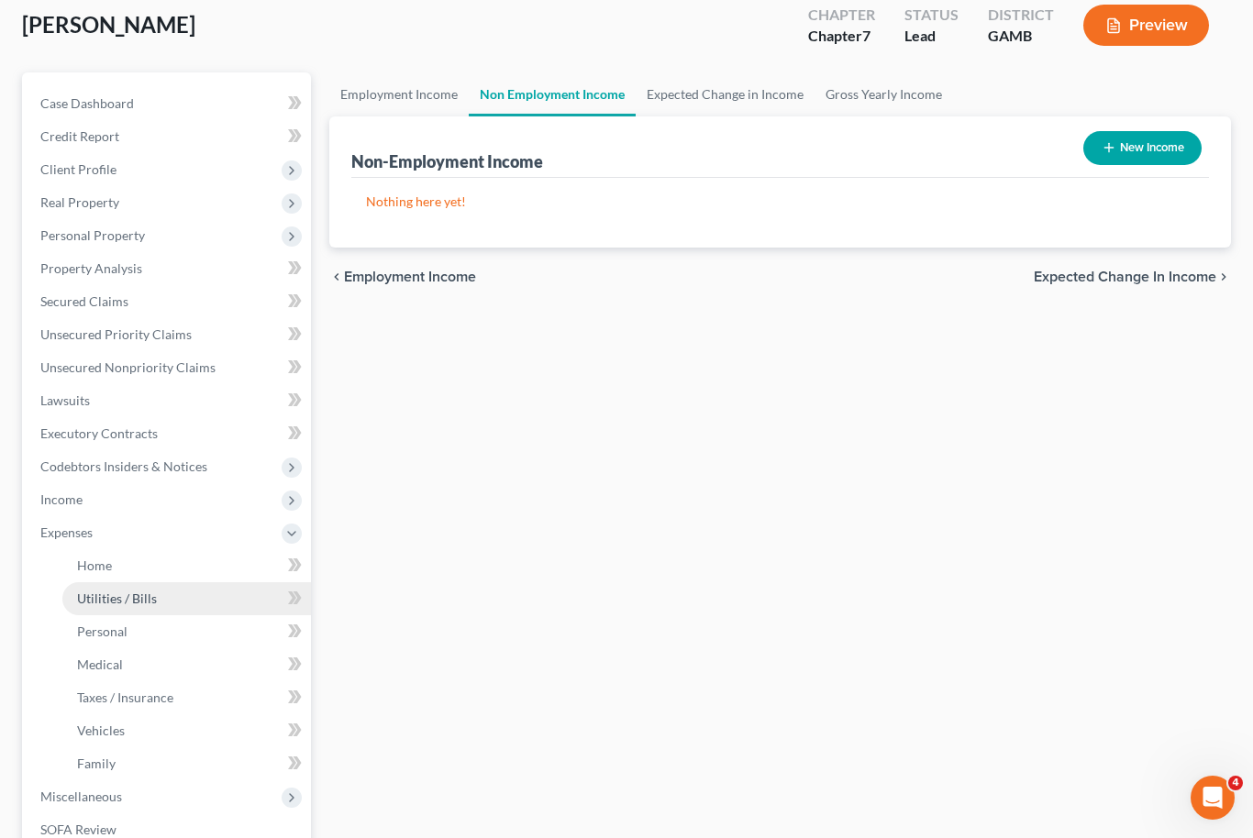
click at [139, 583] on link "Utilities / Bills" at bounding box center [186, 599] width 249 height 33
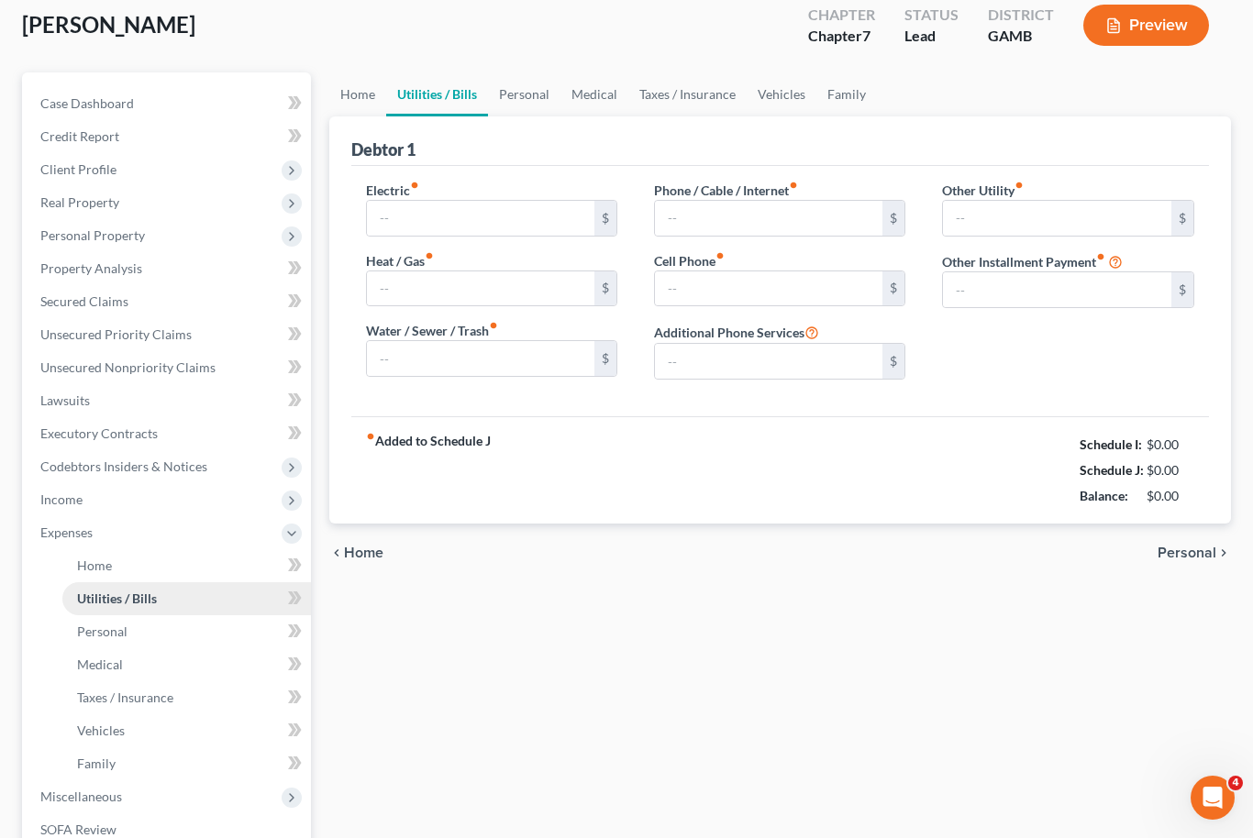
type input "0.00"
type input "122.00"
type input "240.00"
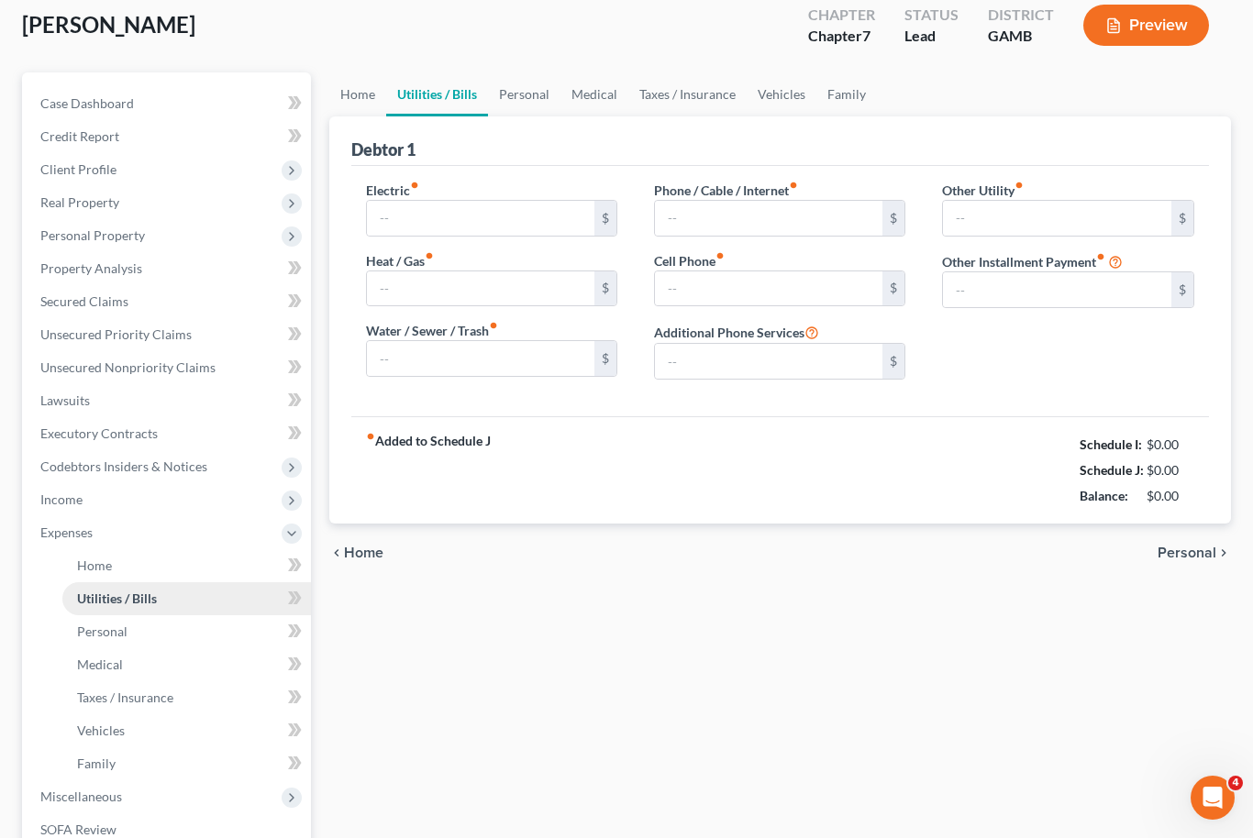
type input "0.00"
type input "77.00"
type input "Alarm System"
type input "0.00"
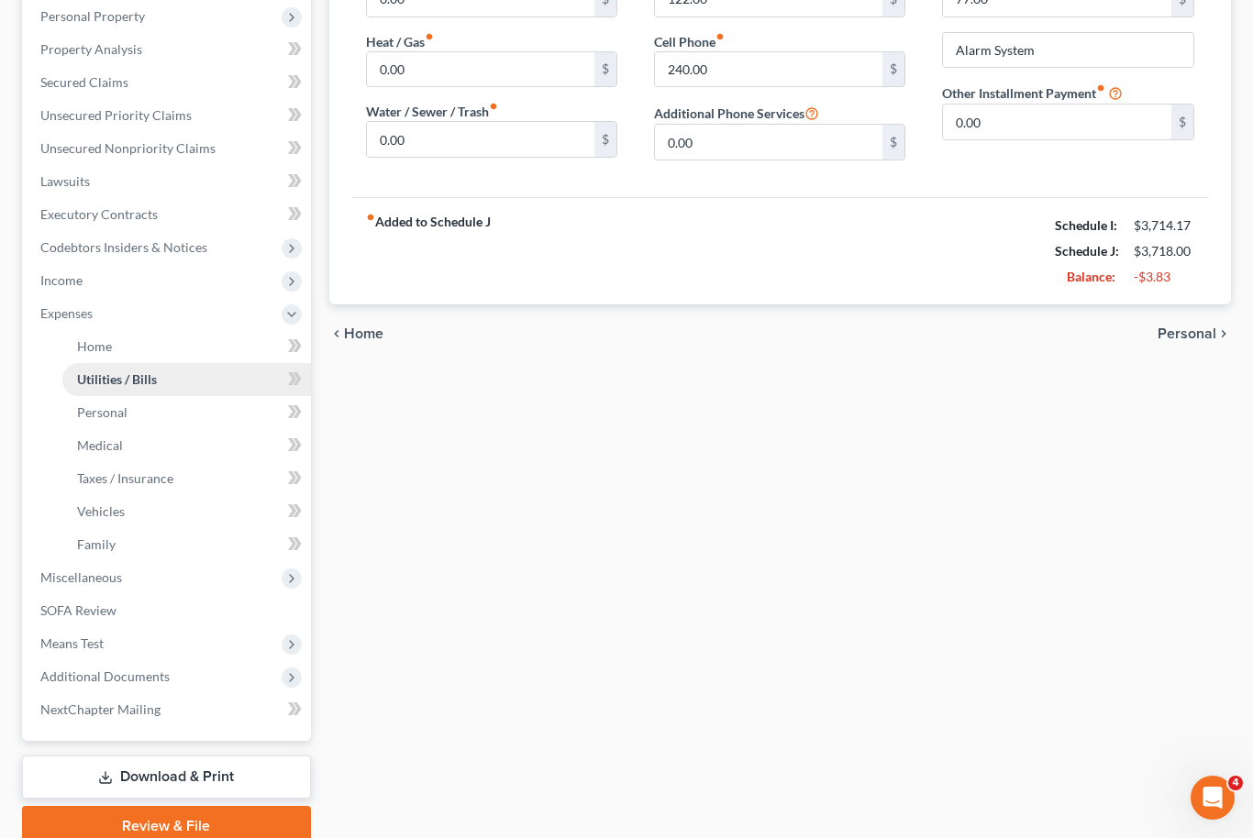
scroll to position [339, 0]
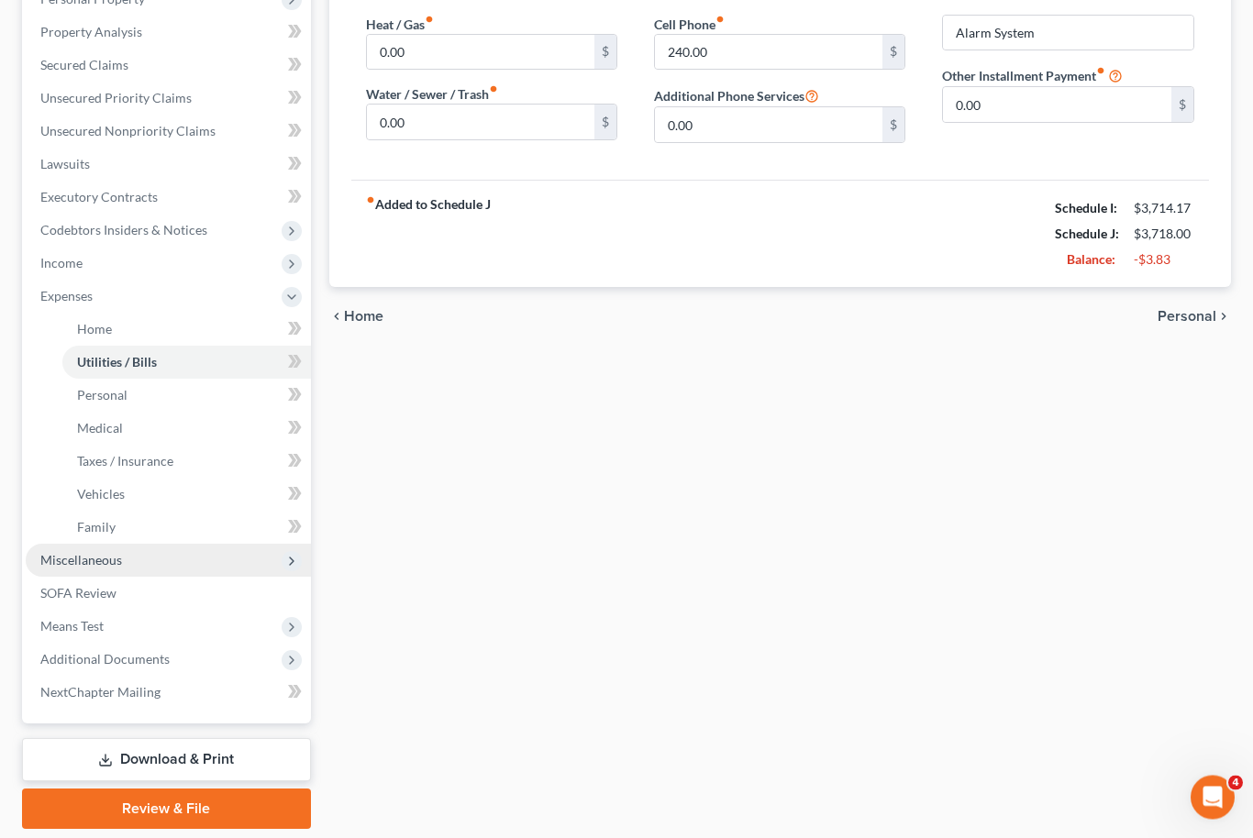
click at [139, 557] on span "Miscellaneous" at bounding box center [168, 561] width 285 height 33
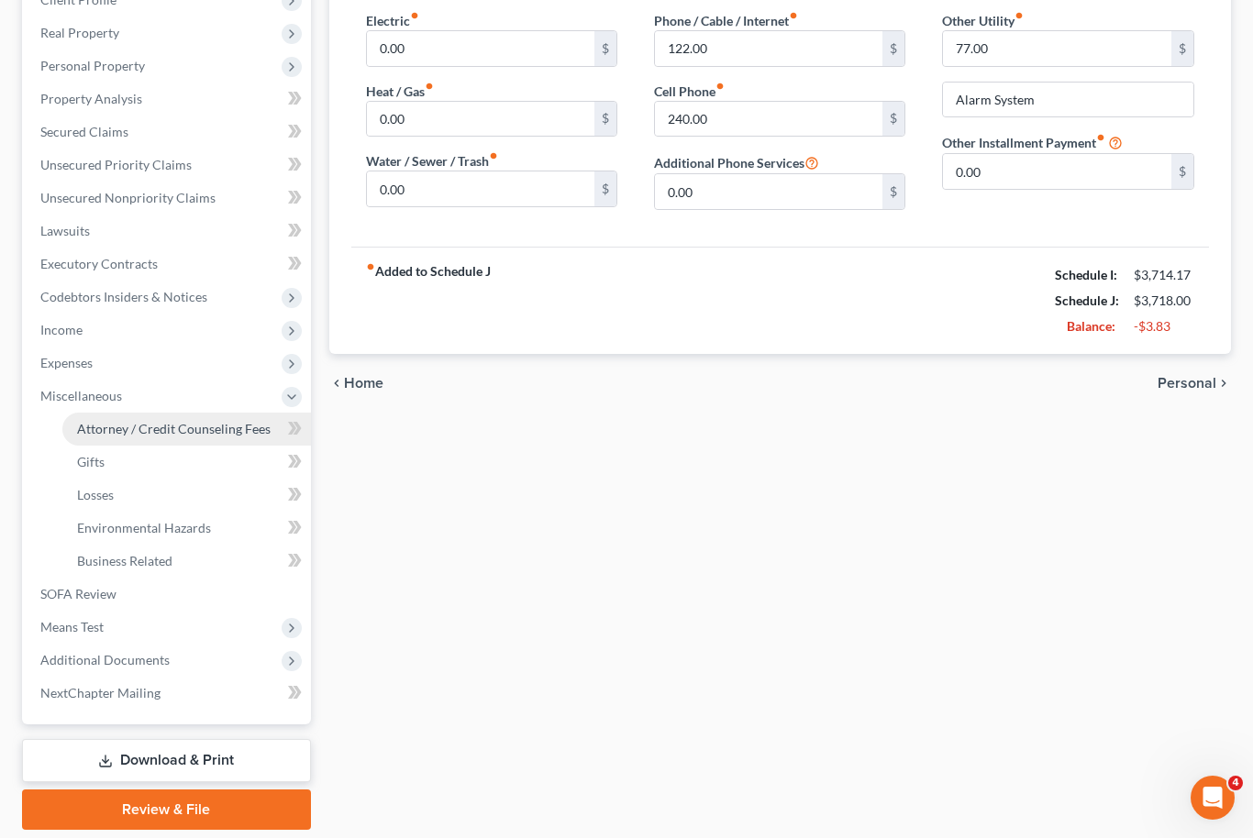
click at [161, 432] on span "Attorney / Credit Counseling Fees" at bounding box center [174, 429] width 194 height 16
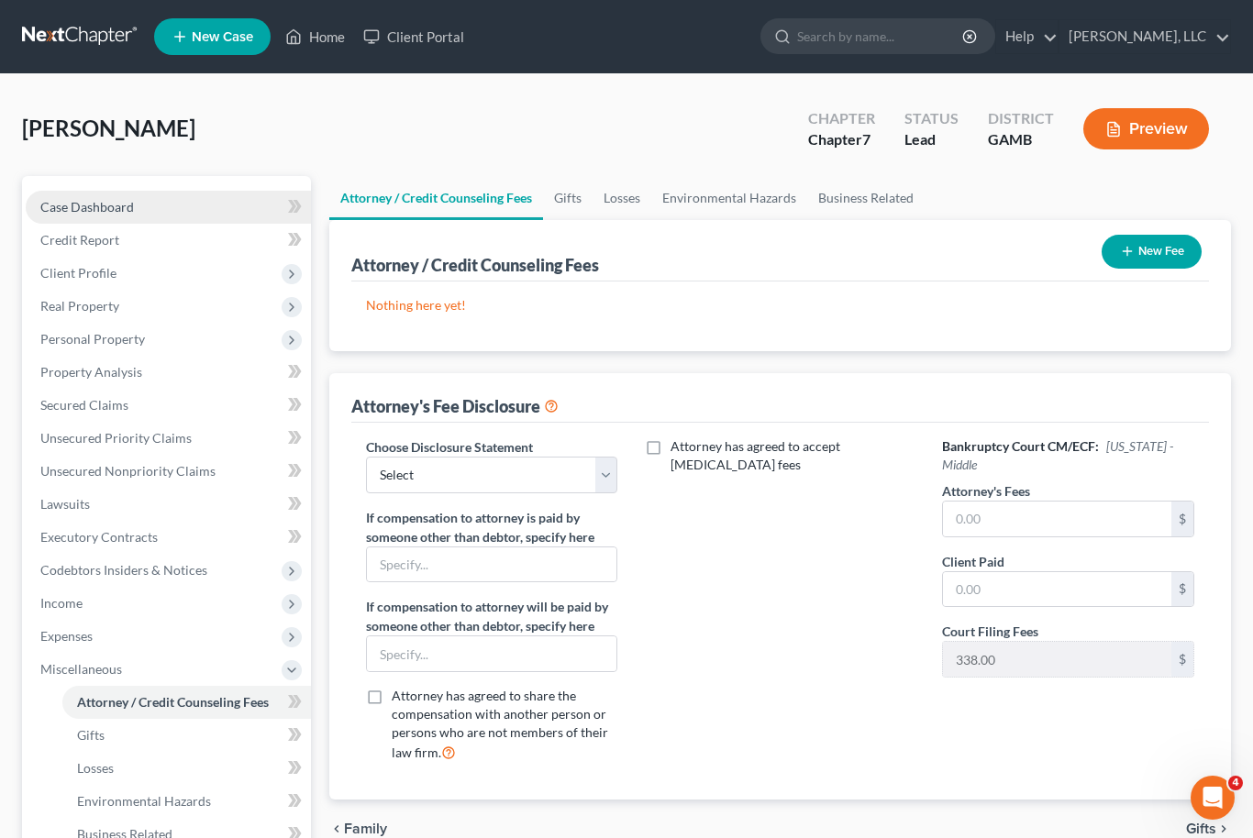
click at [128, 214] on link "Case Dashboard" at bounding box center [168, 207] width 285 height 33
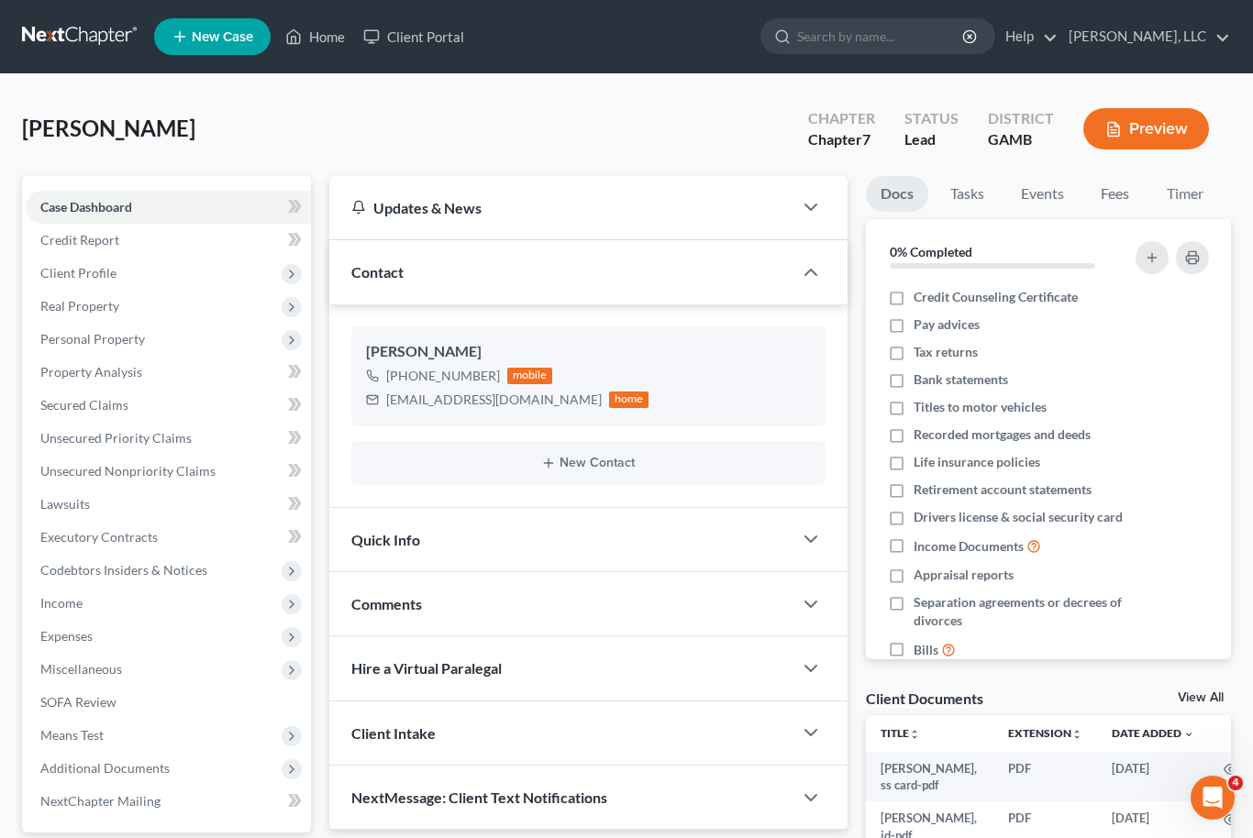
click at [1223, 696] on link "View All" at bounding box center [1201, 698] width 46 height 13
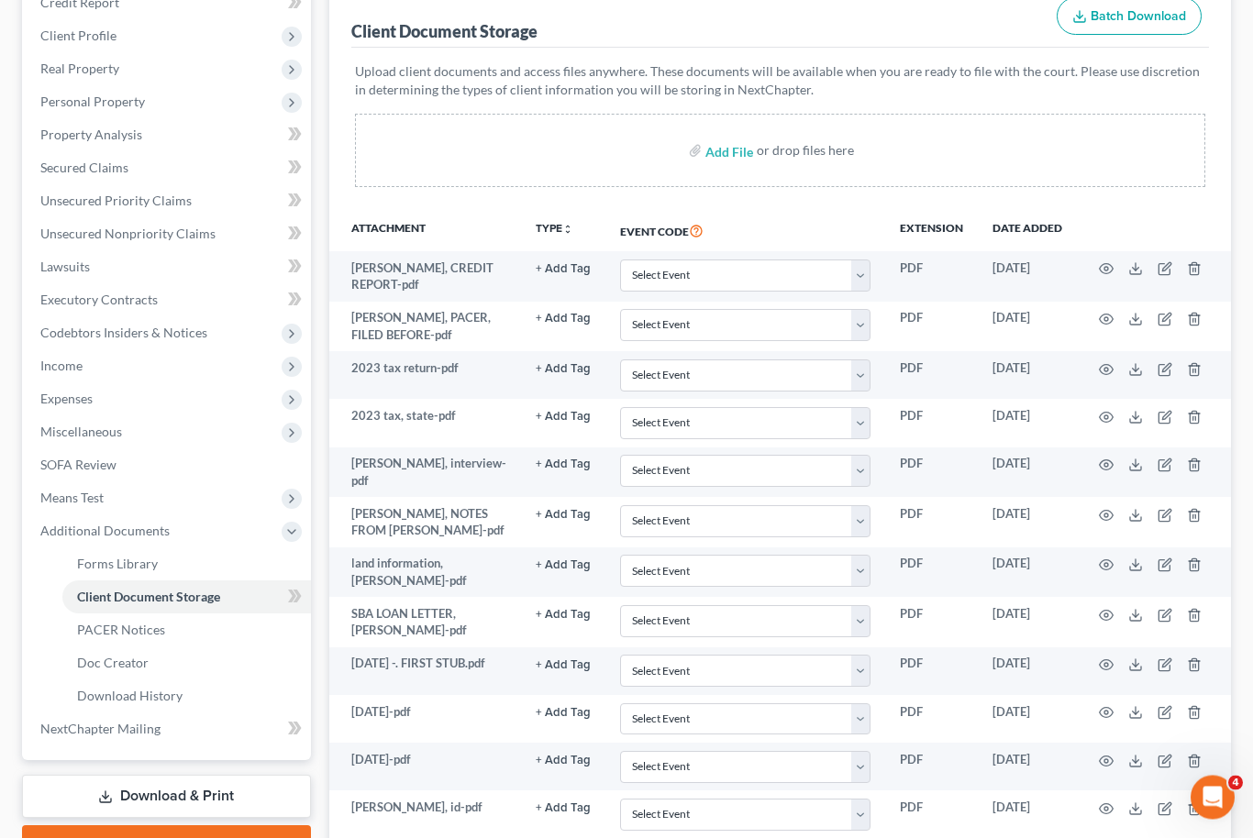
scroll to position [238, 0]
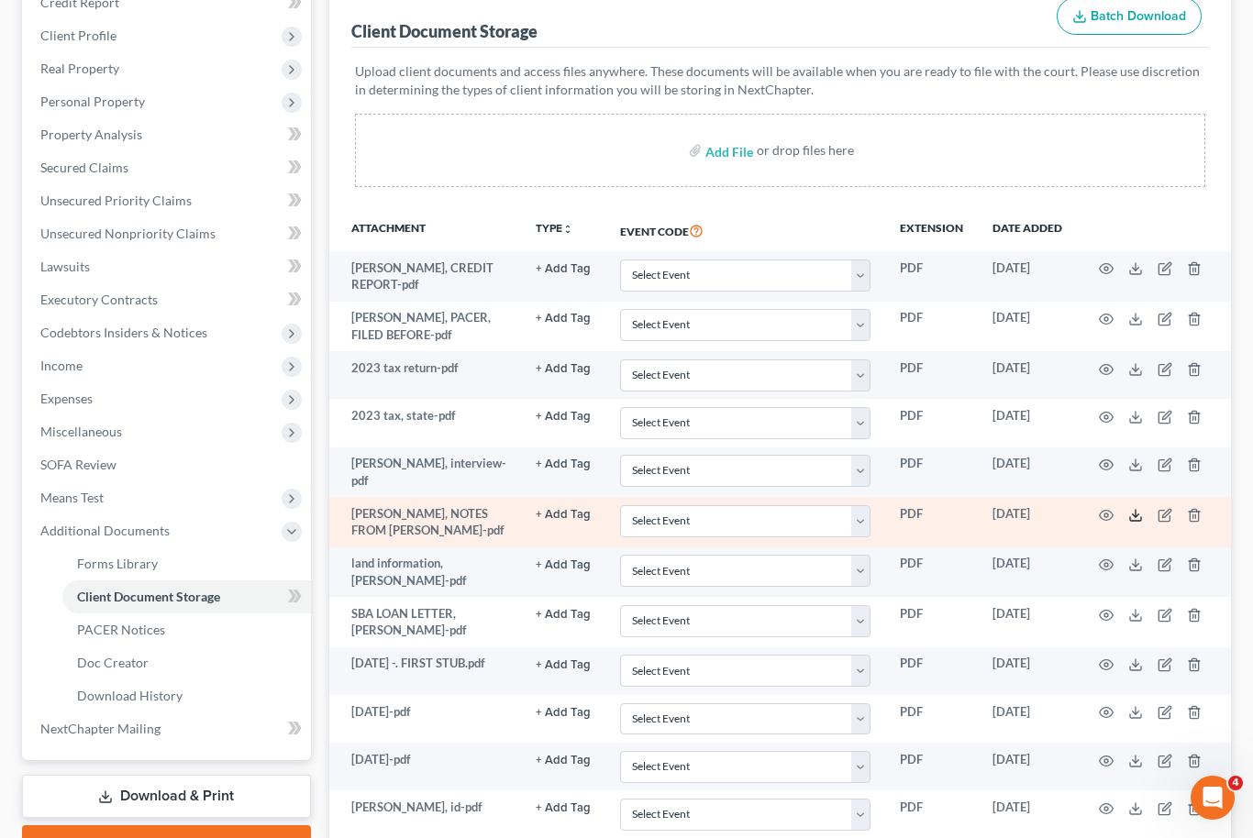
click at [1134, 508] on icon at bounding box center [1135, 515] width 15 height 15
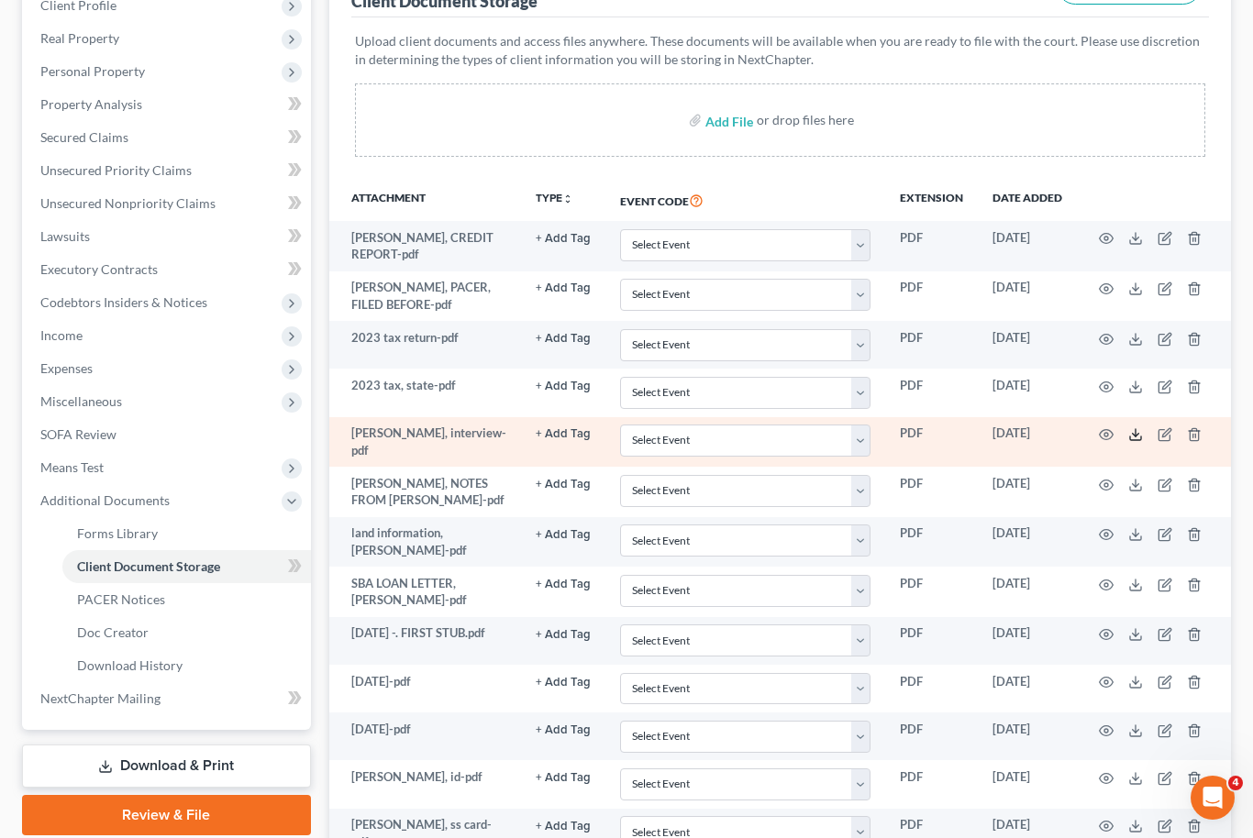
click at [1132, 427] on icon at bounding box center [1135, 434] width 15 height 15
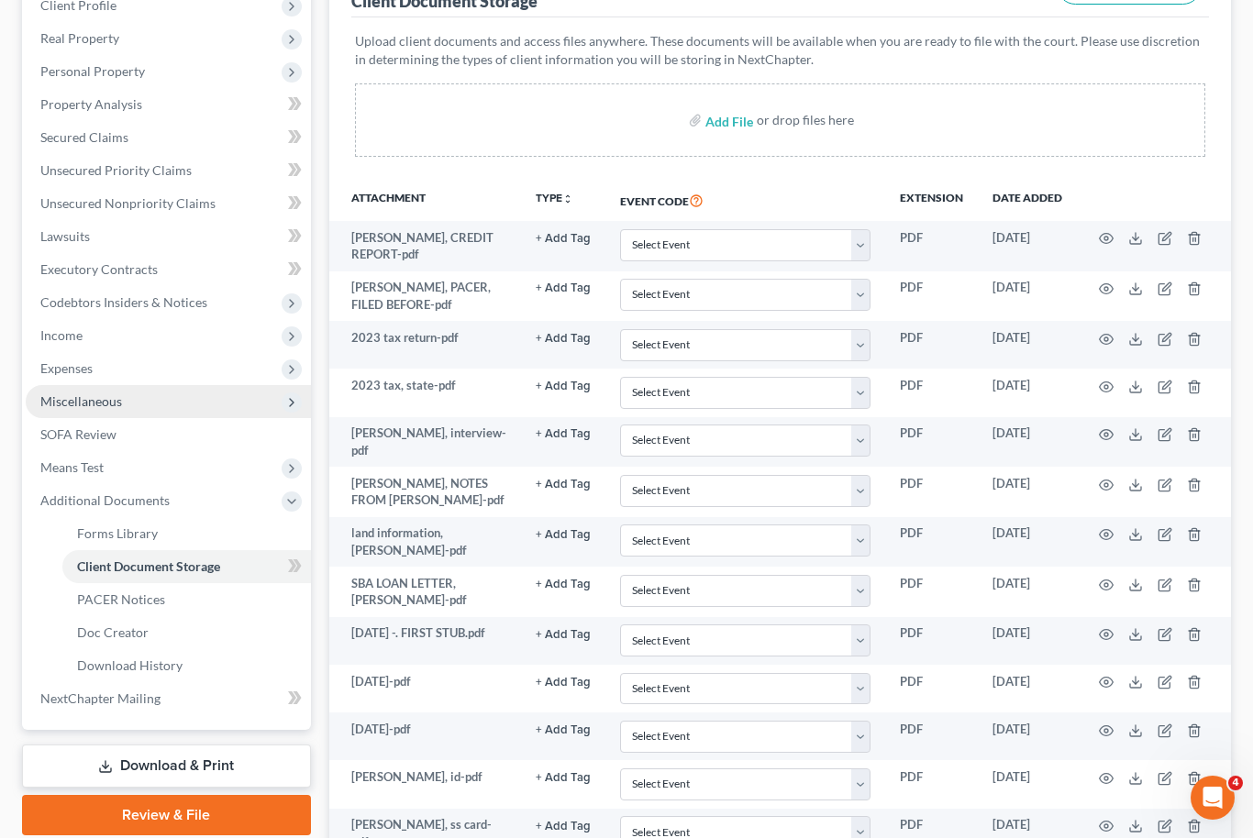
click at [136, 405] on span "Miscellaneous" at bounding box center [168, 401] width 285 height 33
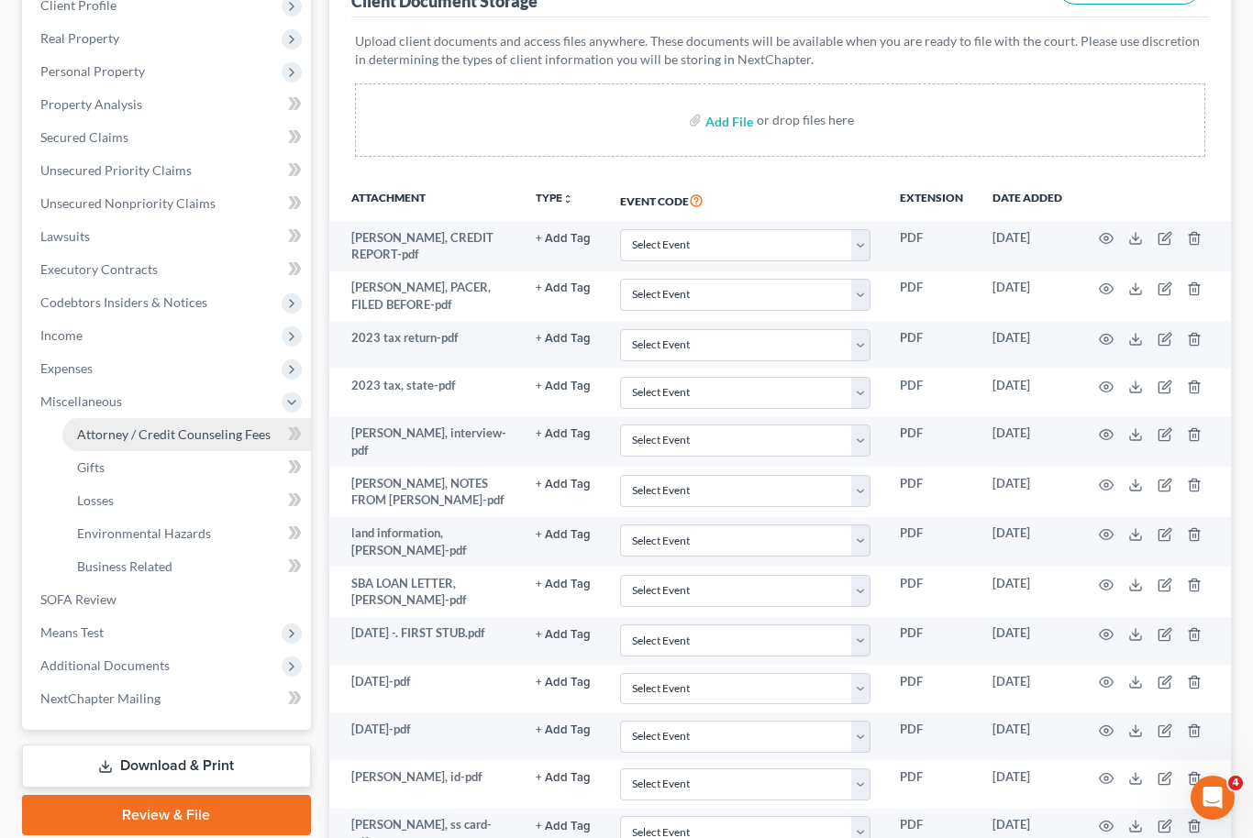
click at [203, 447] on link "Attorney / Credit Counseling Fees" at bounding box center [186, 434] width 249 height 33
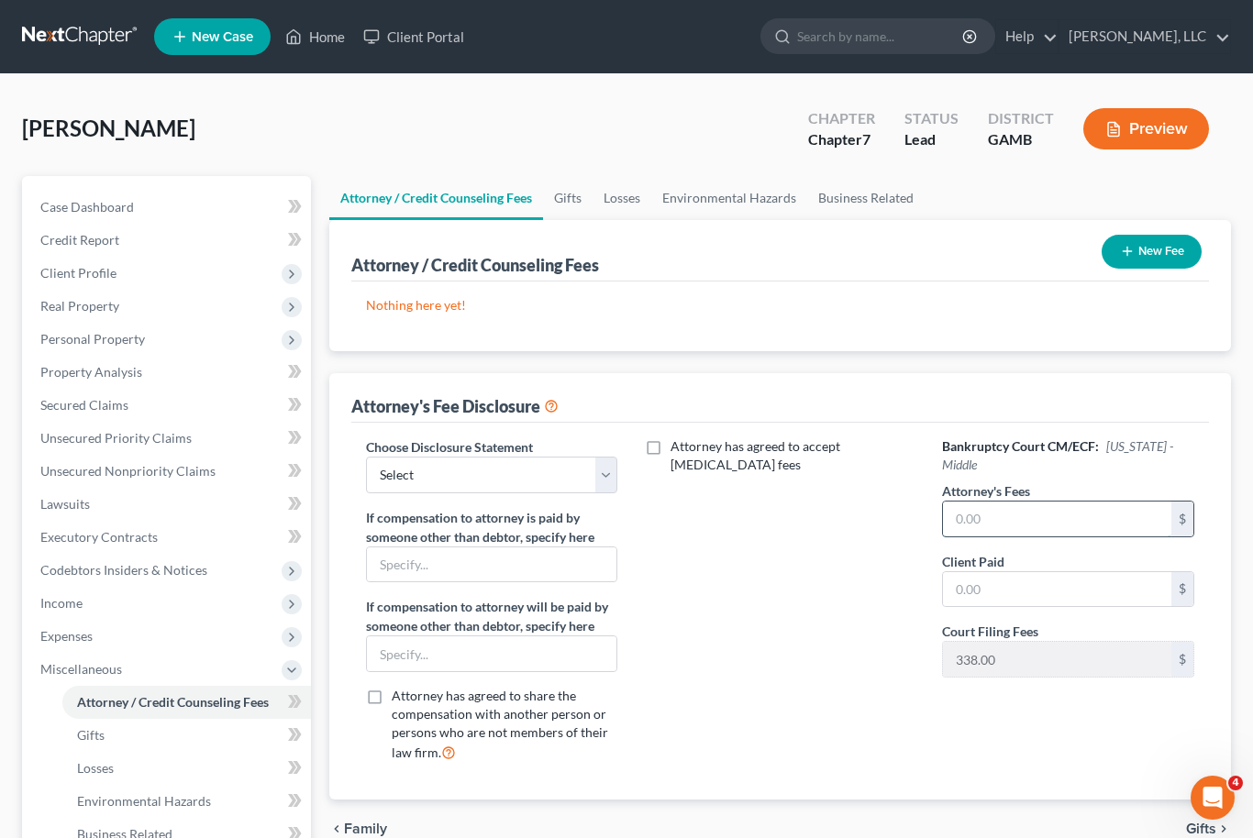
click at [1025, 523] on input "text" at bounding box center [1057, 519] width 228 height 35
type input "1,950"
click at [1037, 591] on input "text" at bounding box center [1057, 589] width 228 height 35
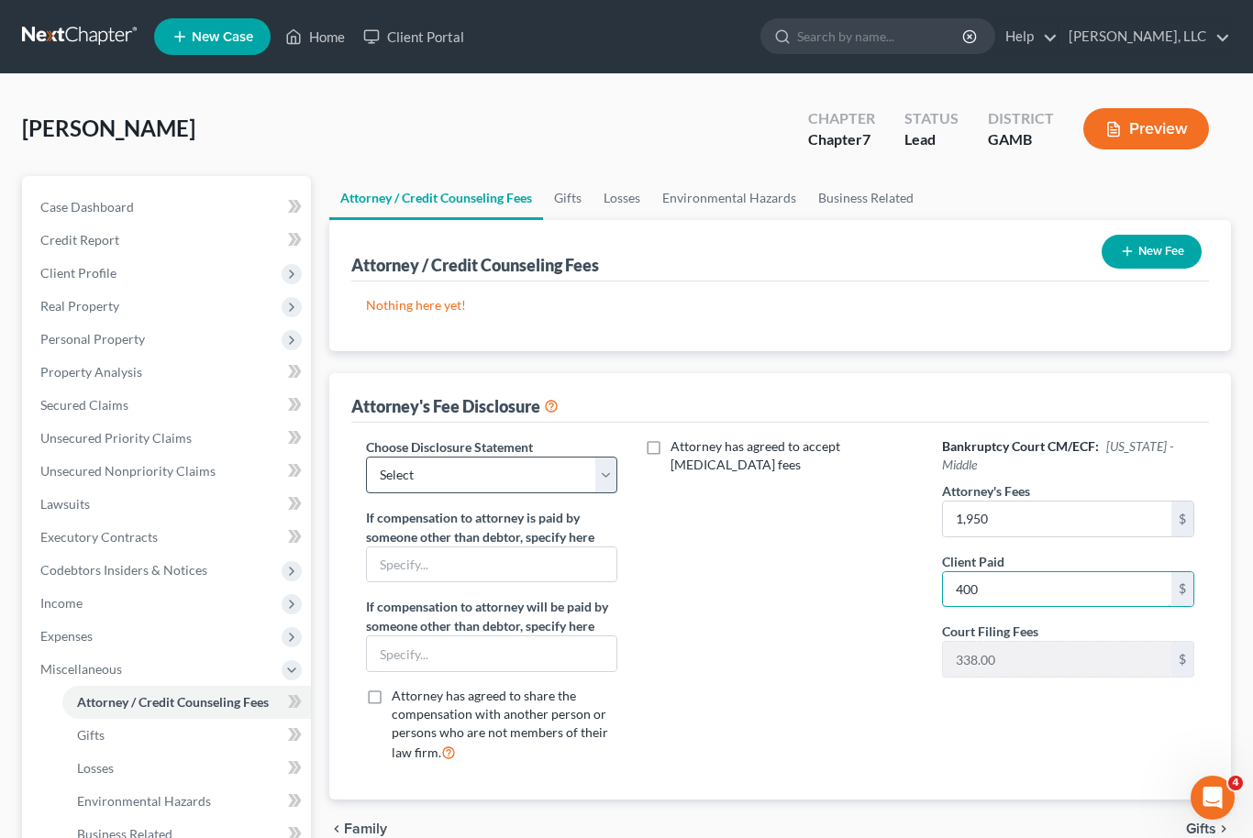
type input "400"
click at [605, 483] on select "Select Disclosure of Compensation of Attorney for Debtor Disclosure of Compensa…" at bounding box center [491, 475] width 251 height 37
select select "0"
click at [1147, 259] on button "New Fee" at bounding box center [1152, 252] width 100 height 34
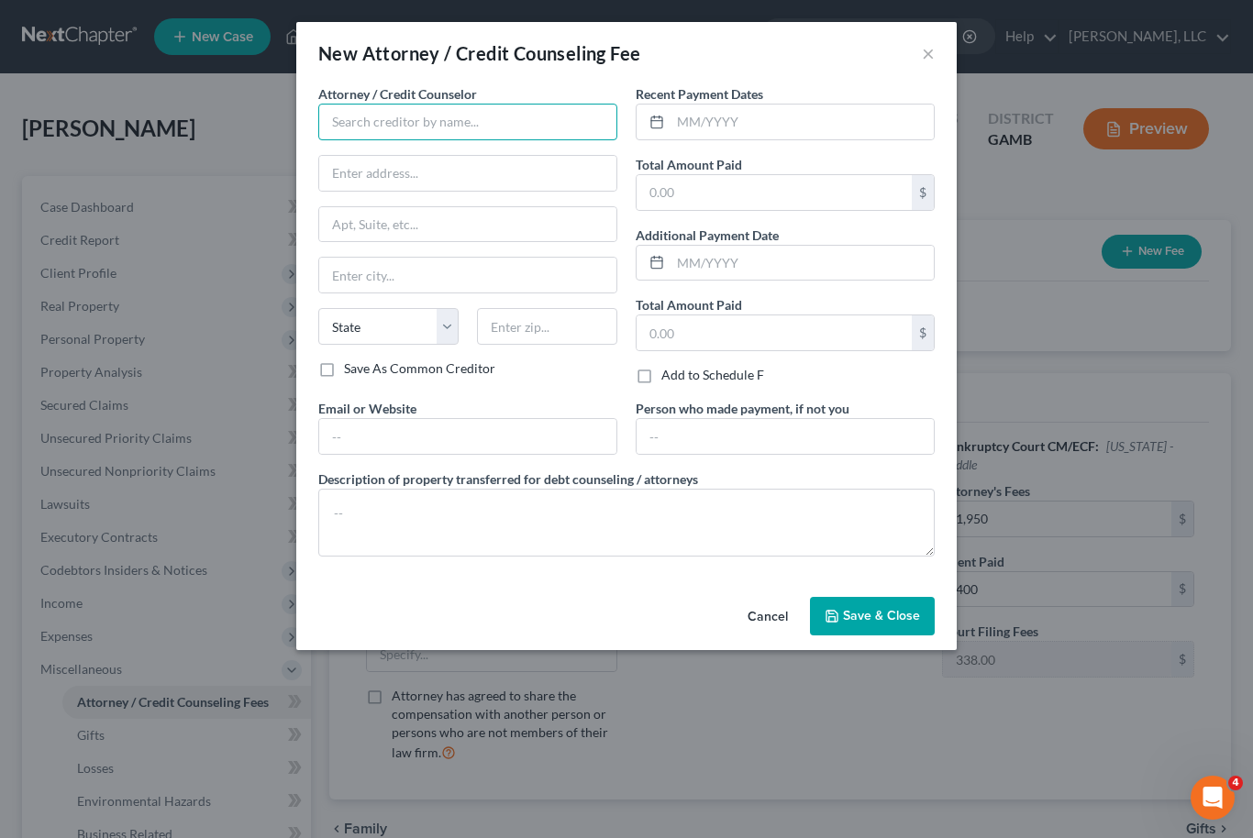
click at [487, 127] on input "text" at bounding box center [467, 122] width 299 height 37
click at [424, 150] on div "[PERSON_NAME] LLC" at bounding box center [428, 154] width 191 height 18
type input "[PERSON_NAME] LLC"
type input "P O Box 35"
type input "Bonaire"
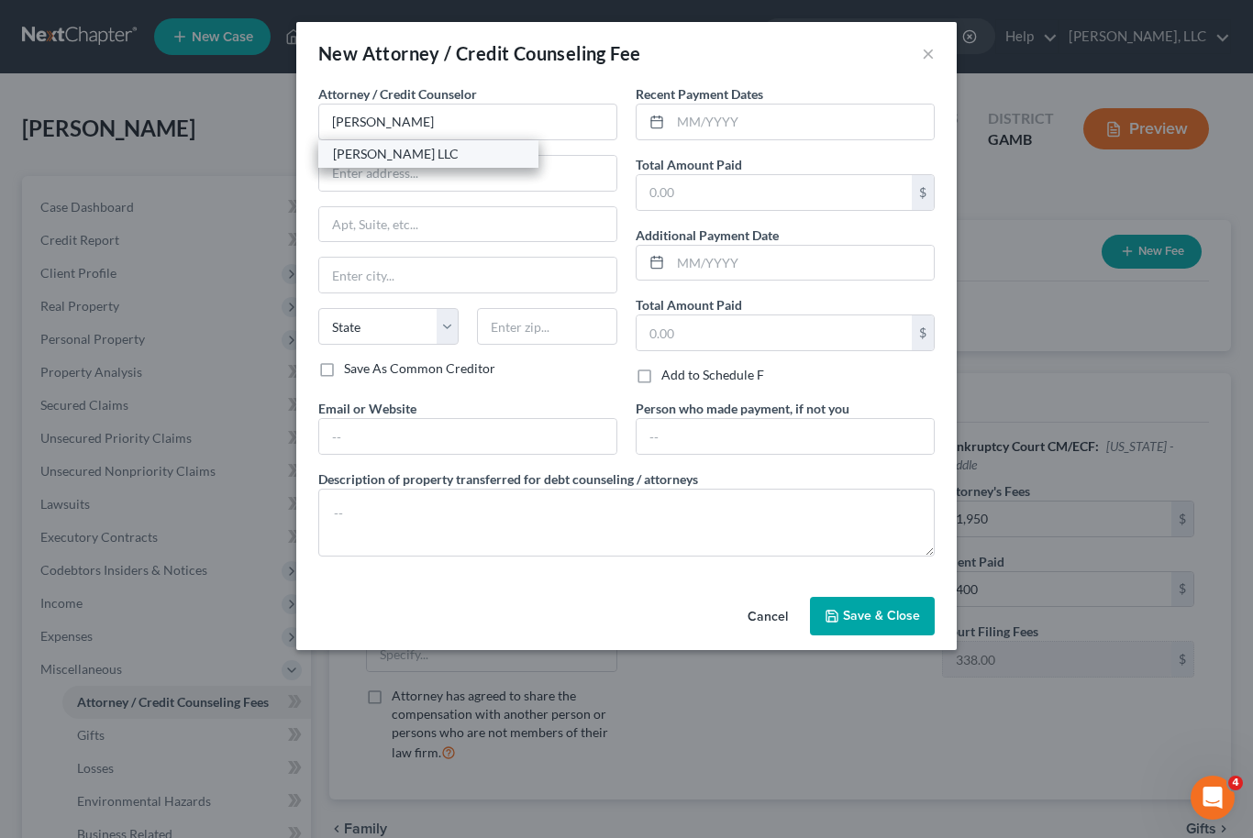
select select "10"
type input "31005"
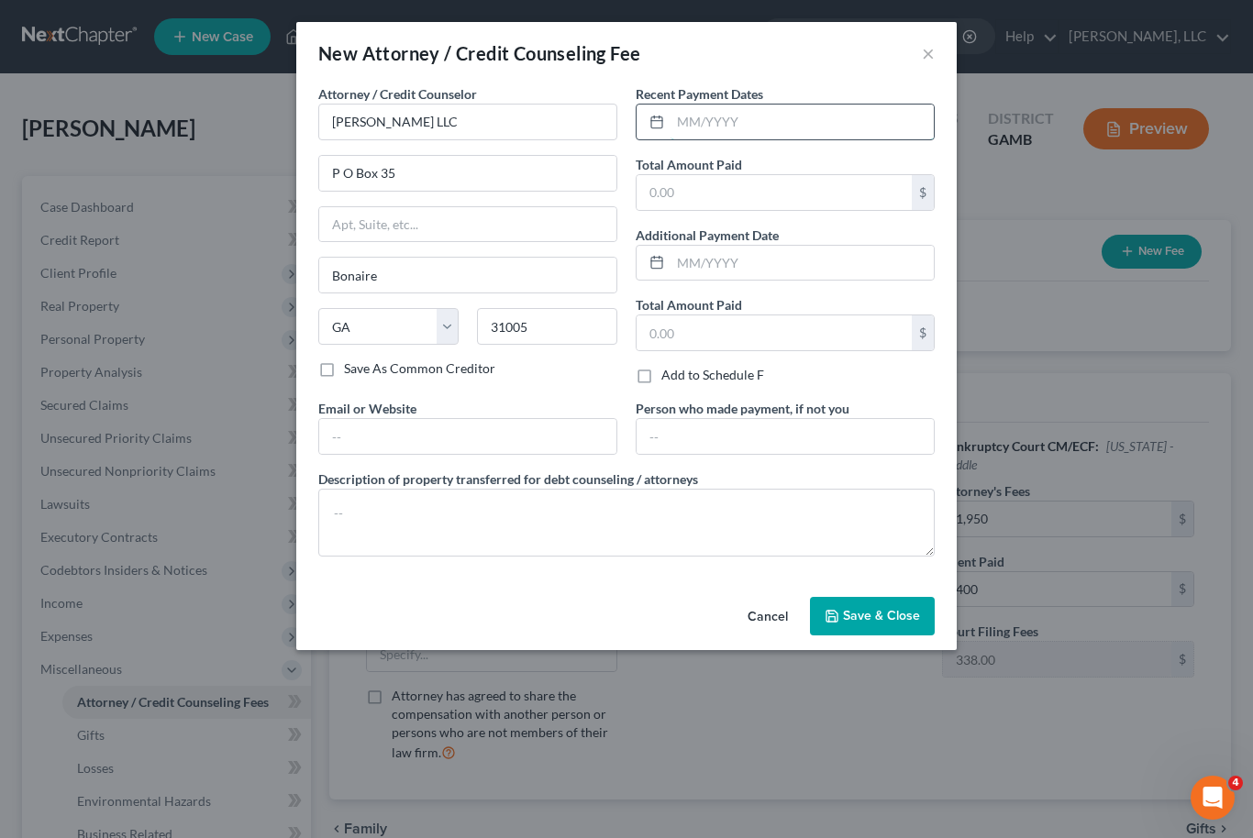
click at [719, 123] on input "text" at bounding box center [802, 122] width 263 height 35
type input "09/2025"
click at [746, 190] on input "text" at bounding box center [774, 192] width 275 height 35
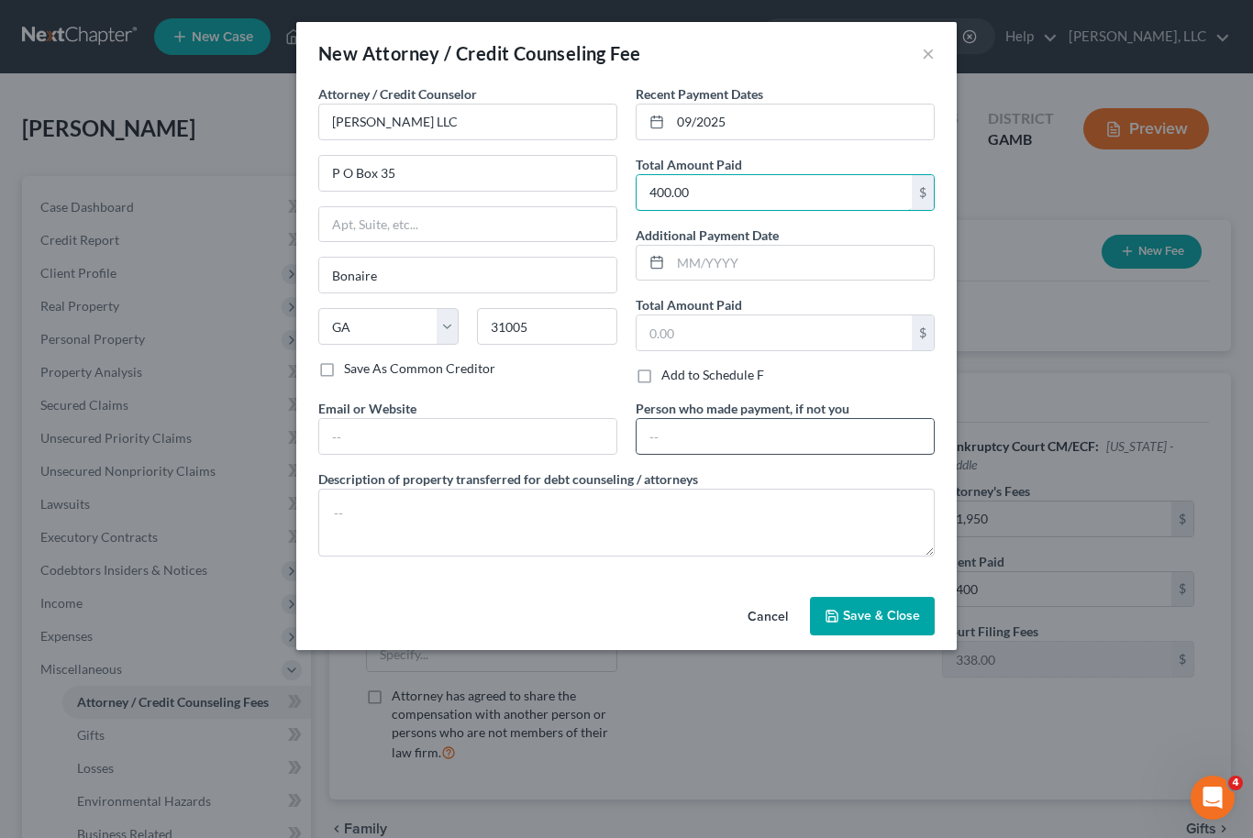
type input "400.00"
click at [761, 451] on input "text" at bounding box center [785, 436] width 297 height 35
type input "[PERSON_NAME]"
click at [469, 442] on input "text" at bounding box center [467, 436] width 297 height 35
type input "j"
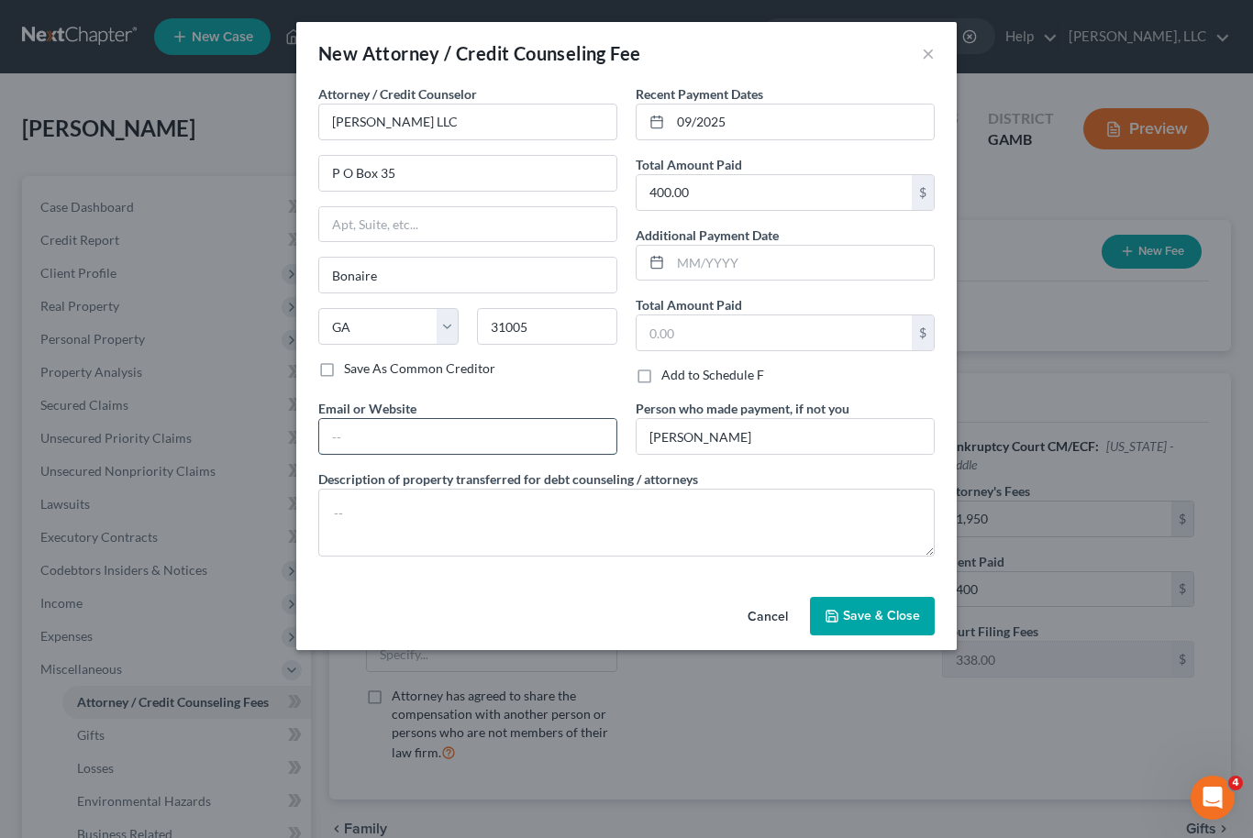
type input "[EMAIL_ADDRESS][DOMAIN_NAME]"
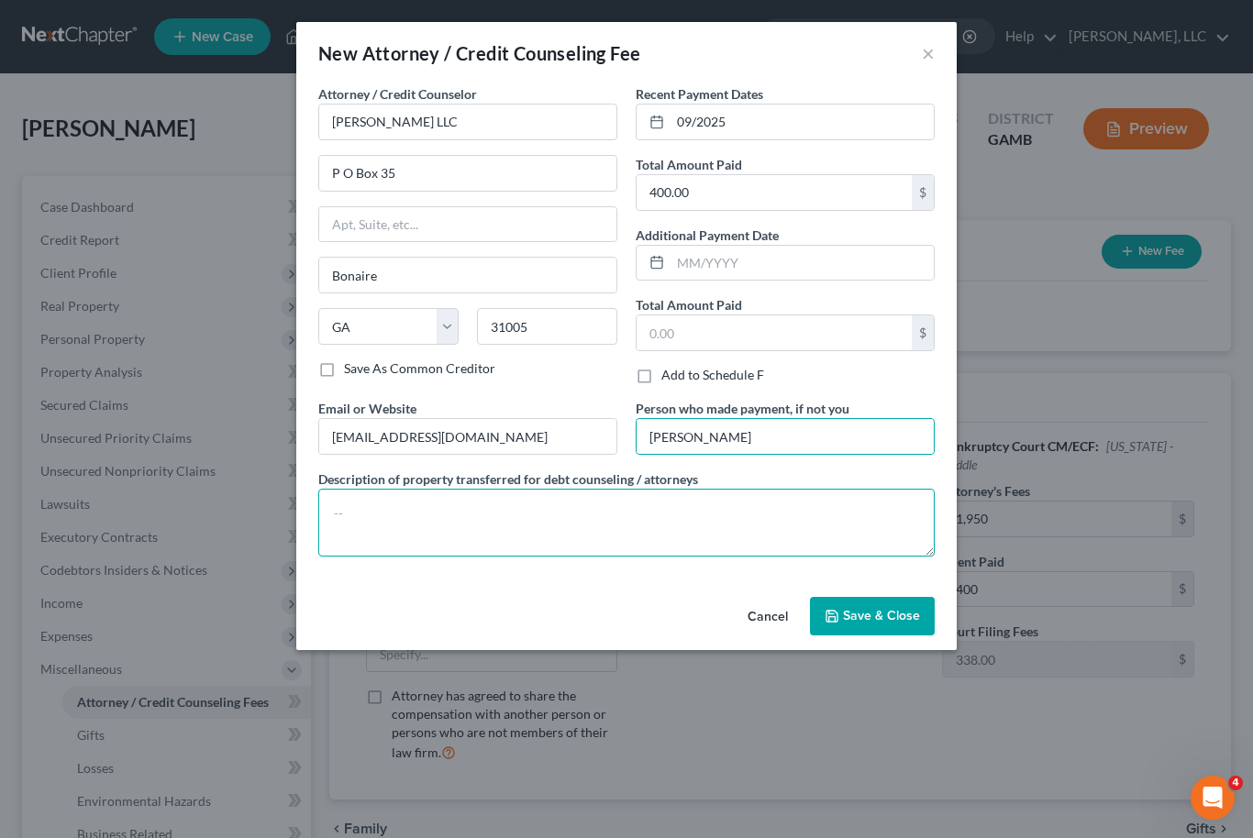
click at [508, 526] on textarea at bounding box center [626, 523] width 616 height 68
type textarea "Attorney’s Fees"
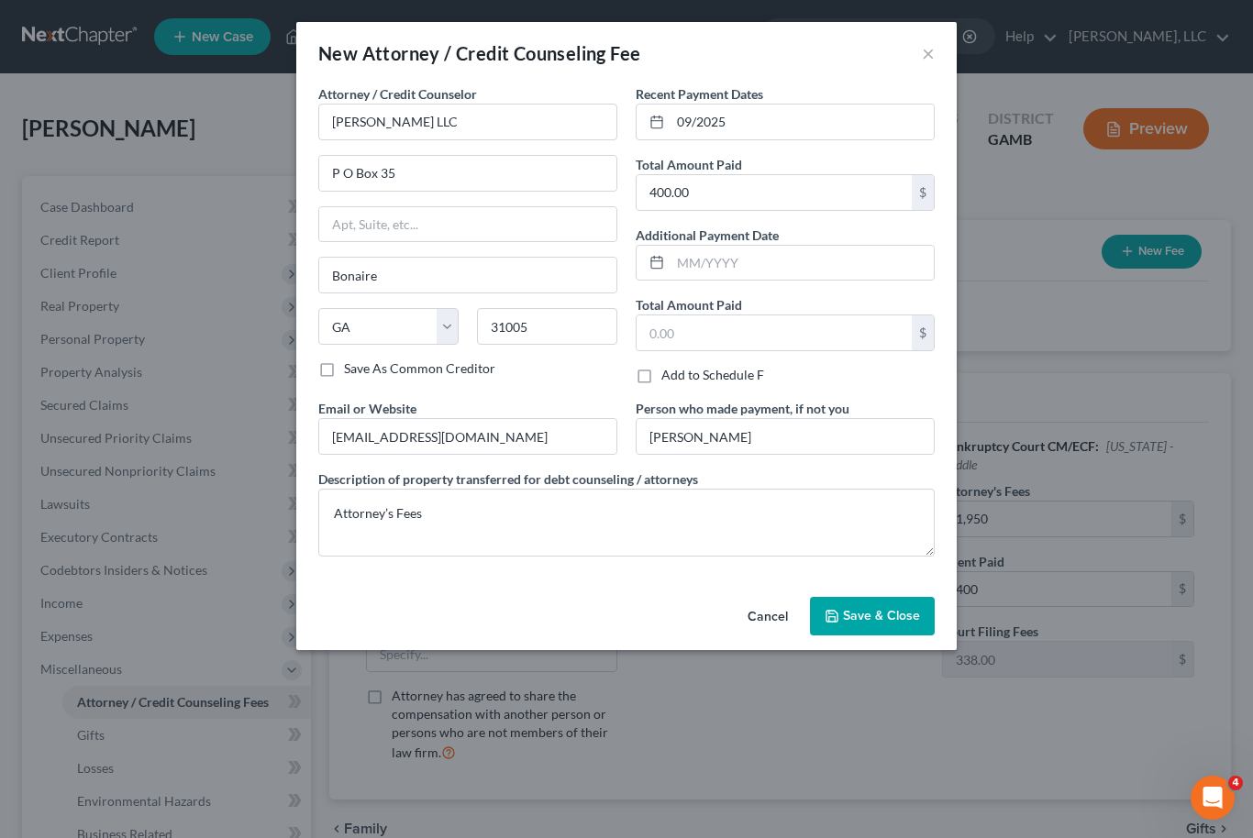
click at [905, 623] on span "Save & Close" at bounding box center [881, 616] width 77 height 16
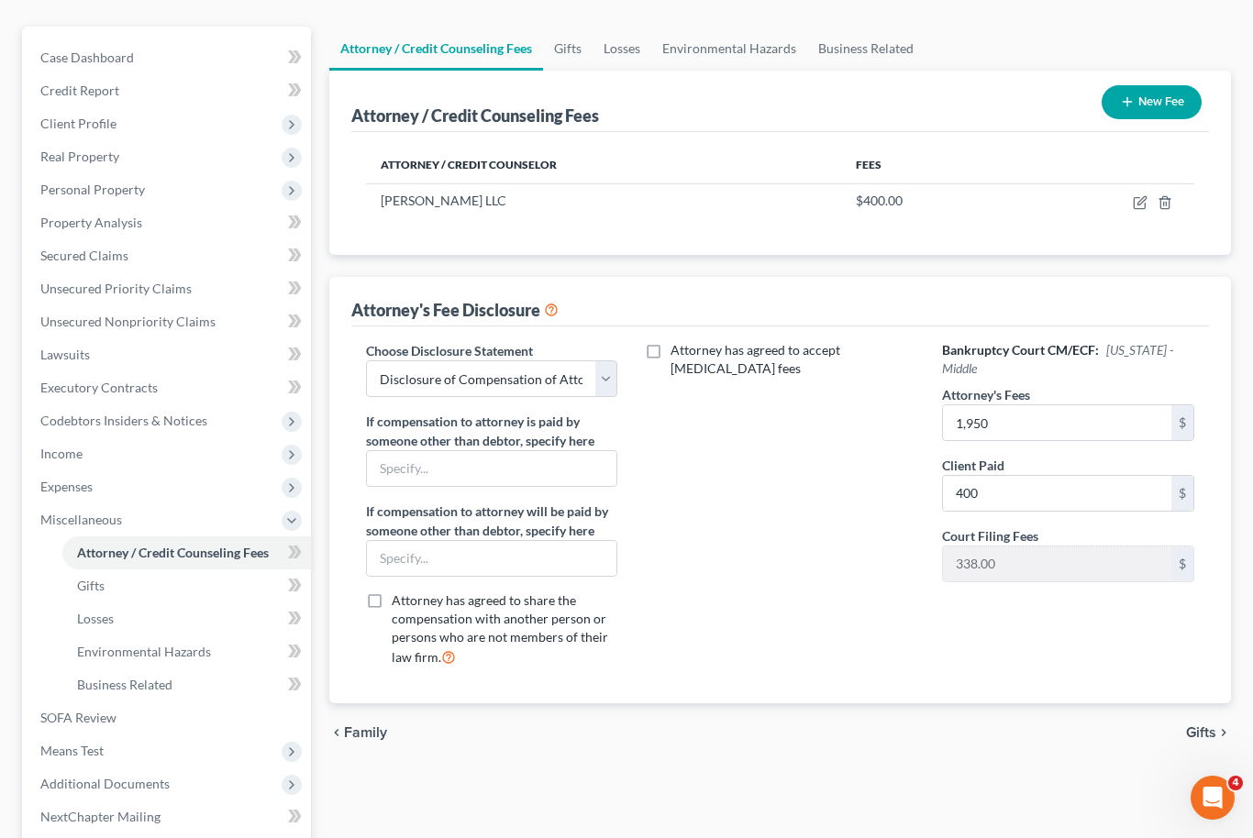
scroll to position [273, 0]
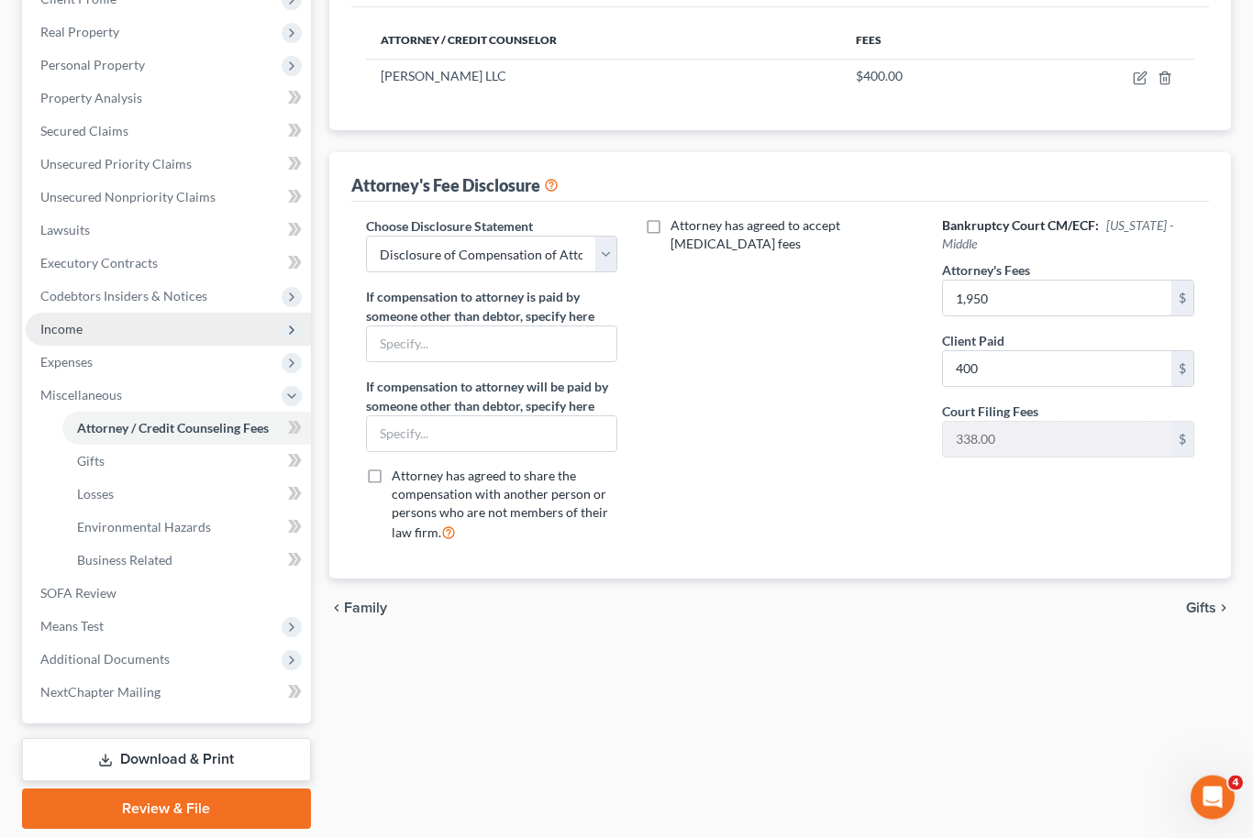
click at [123, 329] on span "Income" at bounding box center [168, 330] width 285 height 33
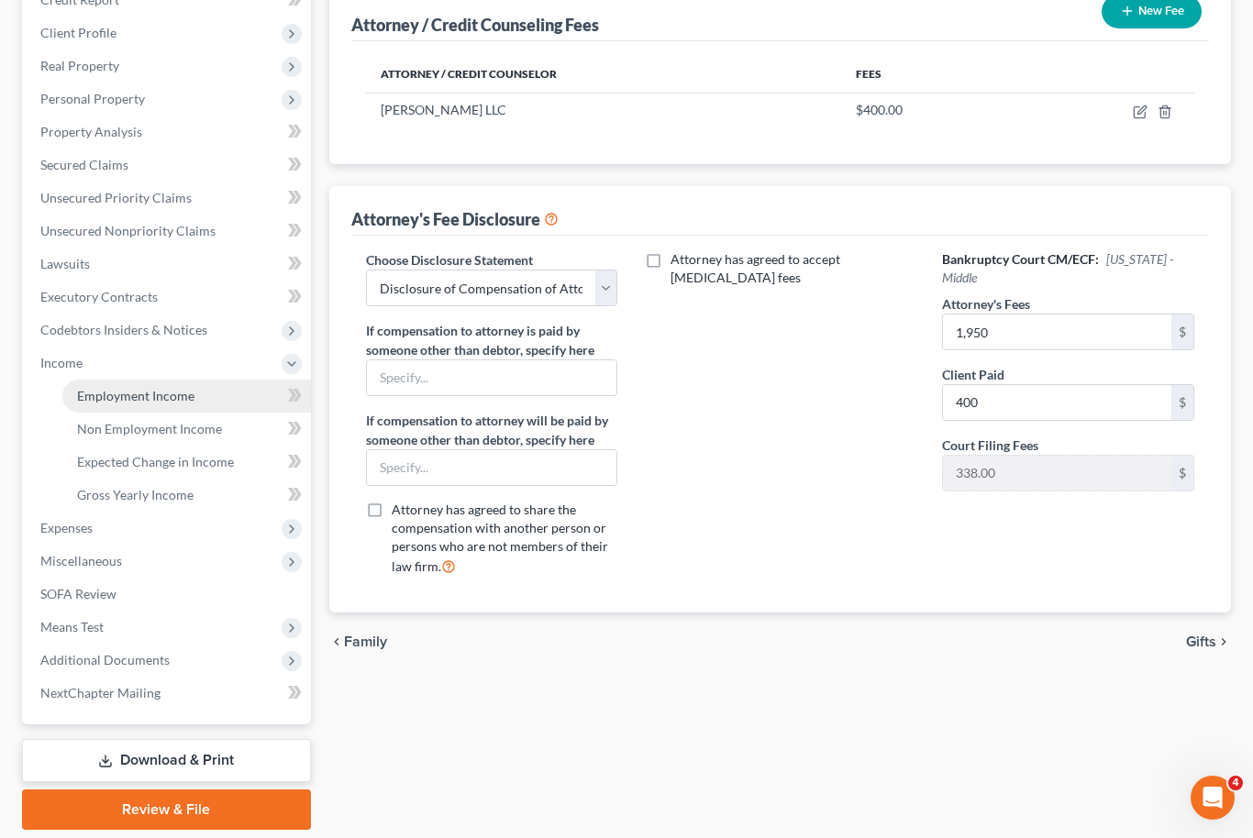
click at [164, 400] on span "Employment Income" at bounding box center [135, 396] width 117 height 16
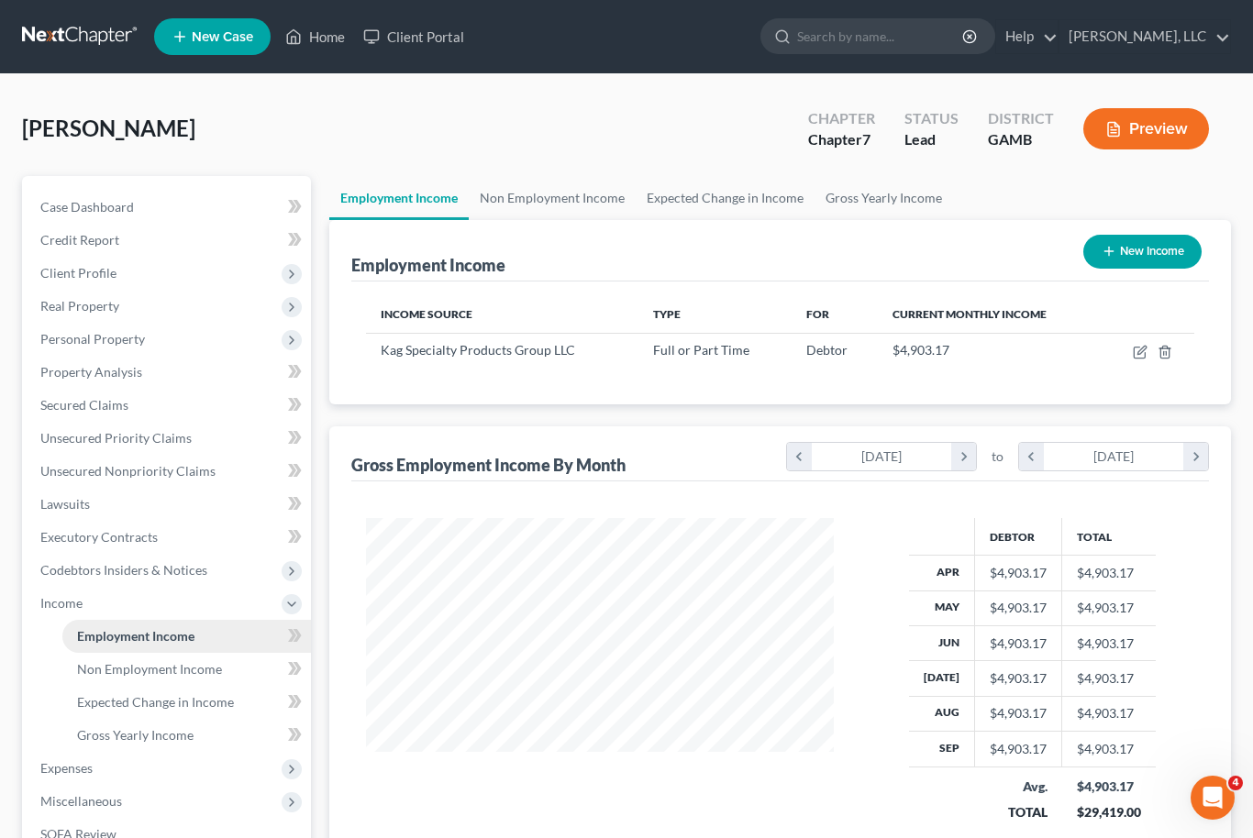
scroll to position [328, 505]
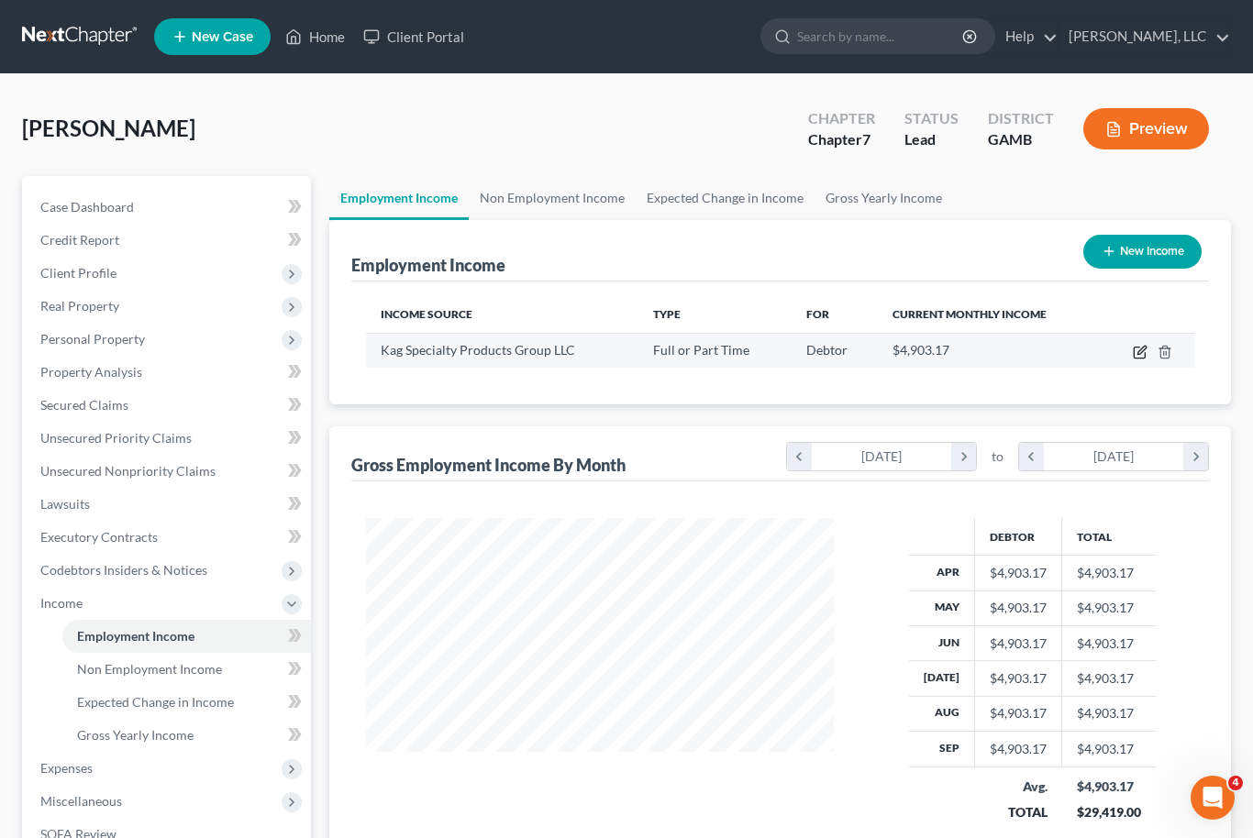
click at [1142, 356] on icon "button" at bounding box center [1140, 352] width 15 height 15
select select "0"
select select "36"
select select "2"
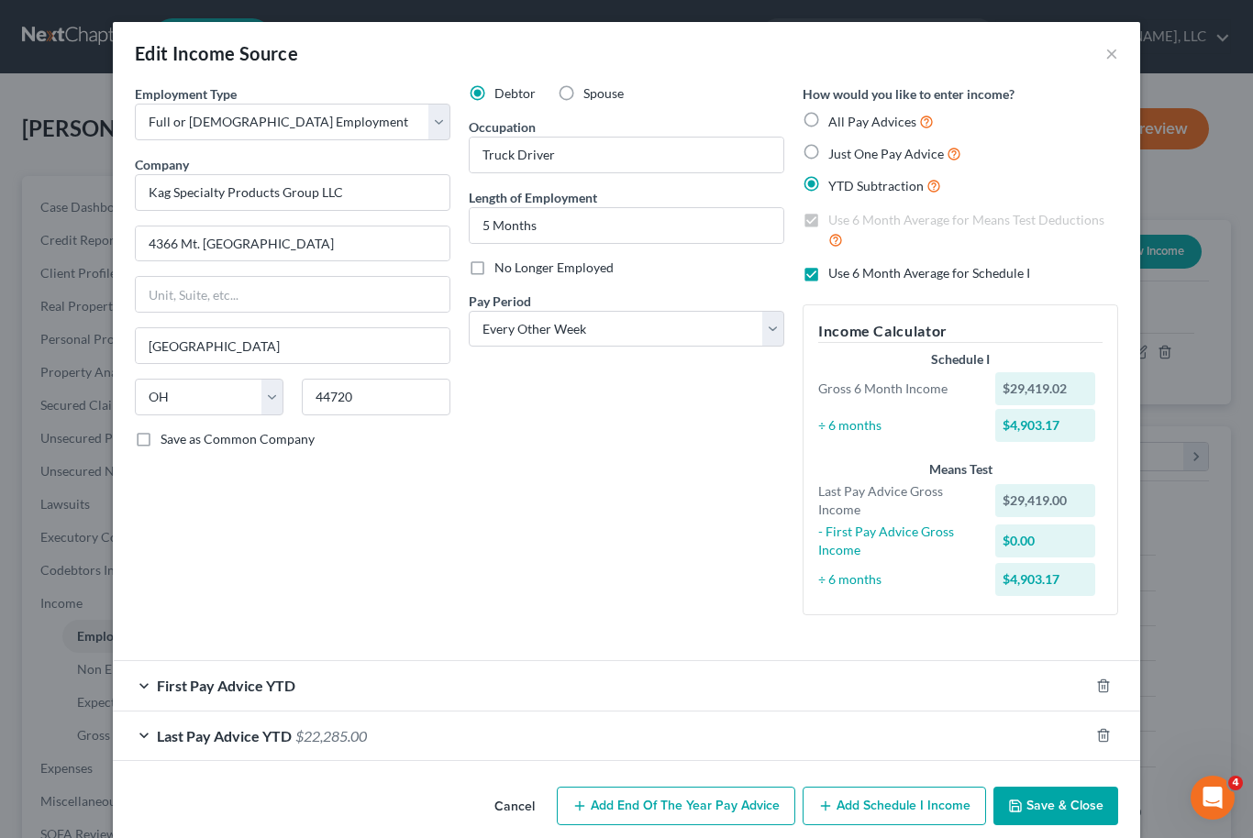
click at [476, 723] on div "Last Pay Advice YTD $22,285.00" at bounding box center [601, 736] width 976 height 49
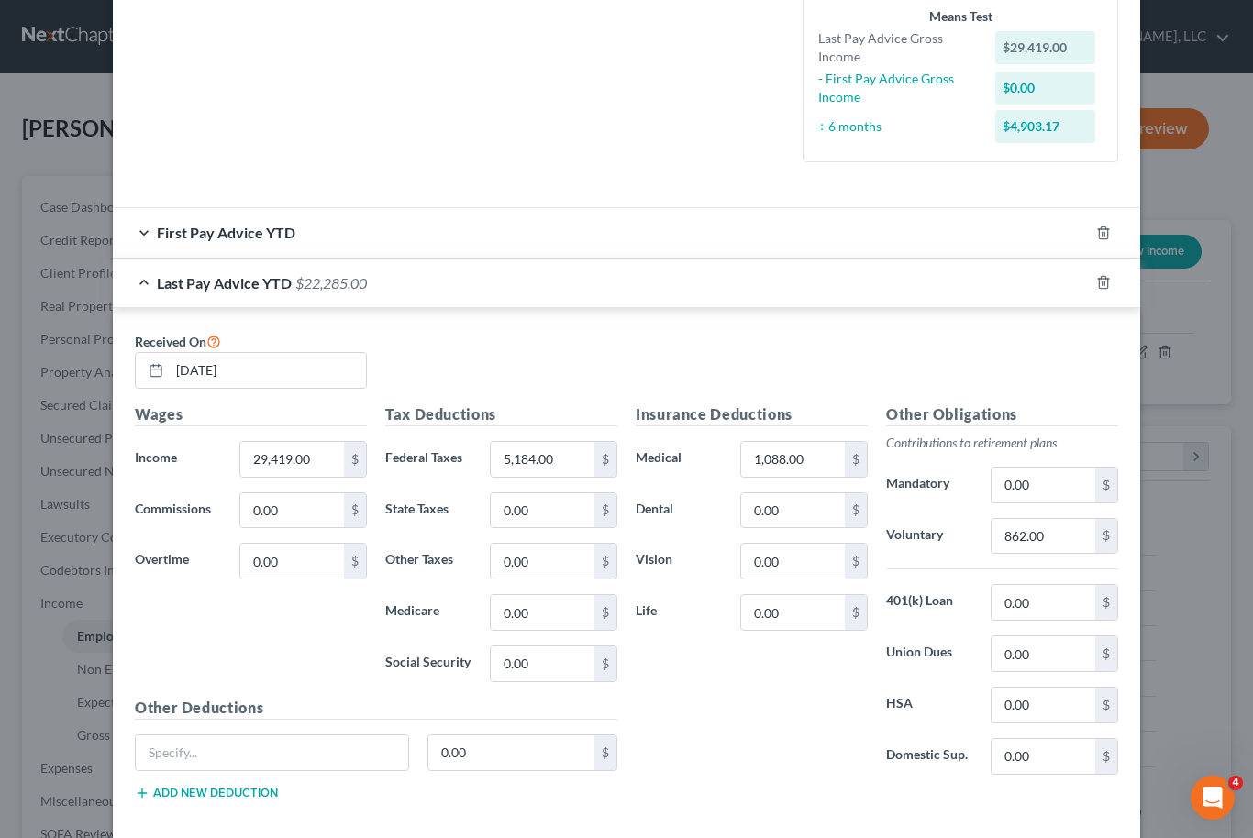
scroll to position [453, 0]
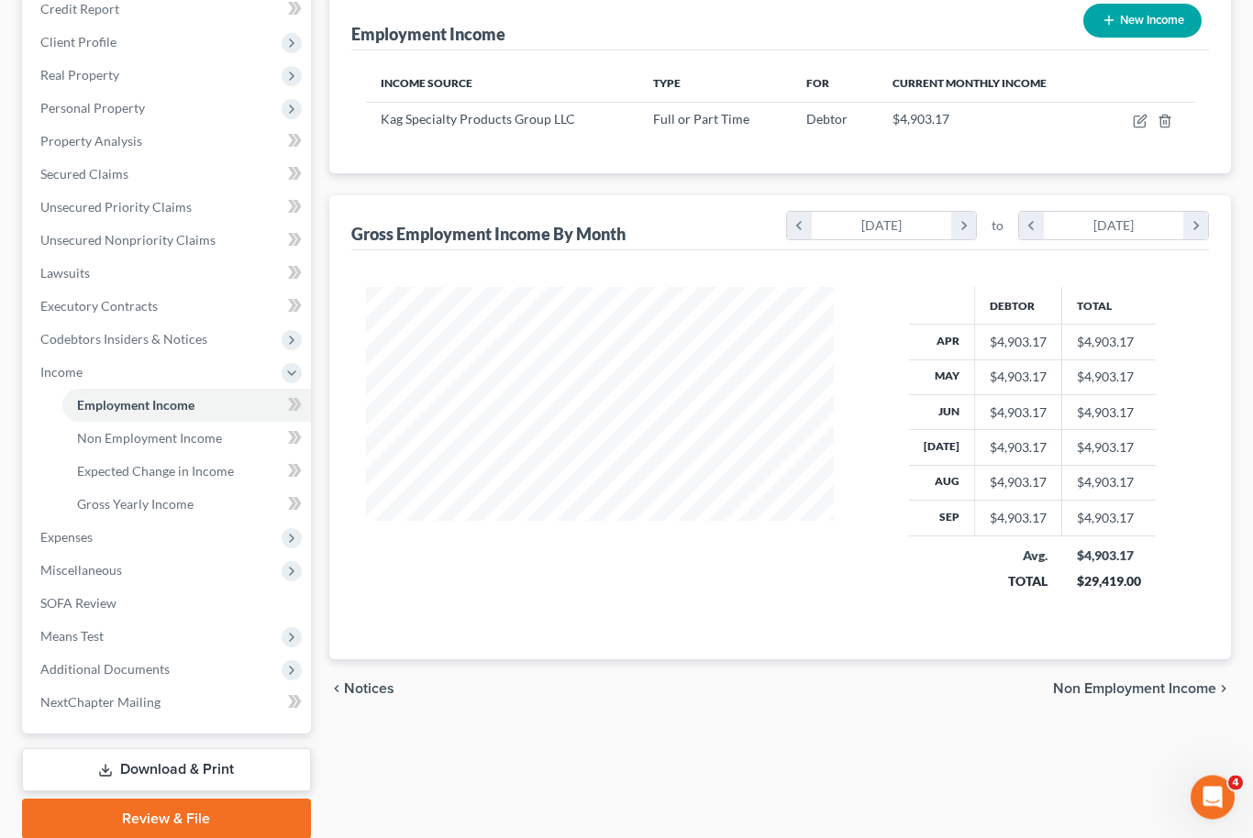
scroll to position [240, 0]
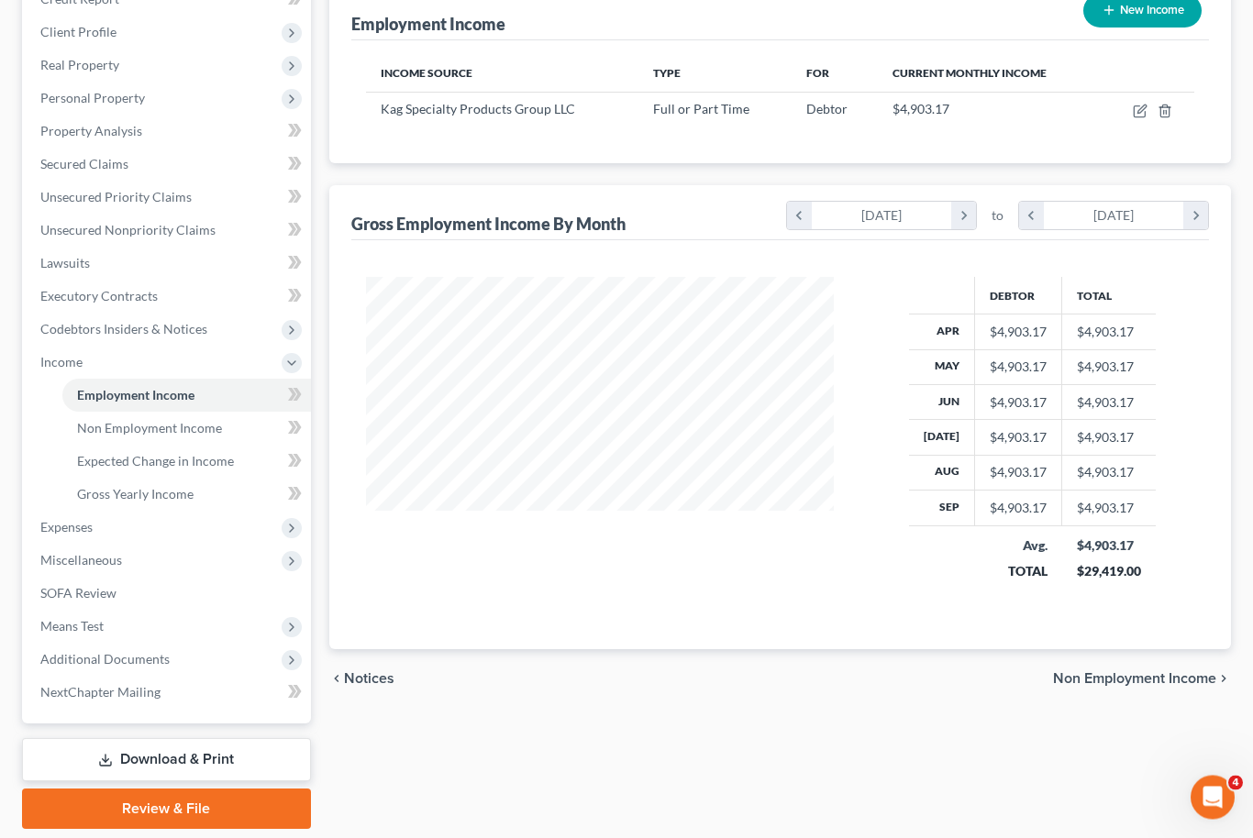
click at [184, 766] on link "Download & Print" at bounding box center [166, 760] width 289 height 43
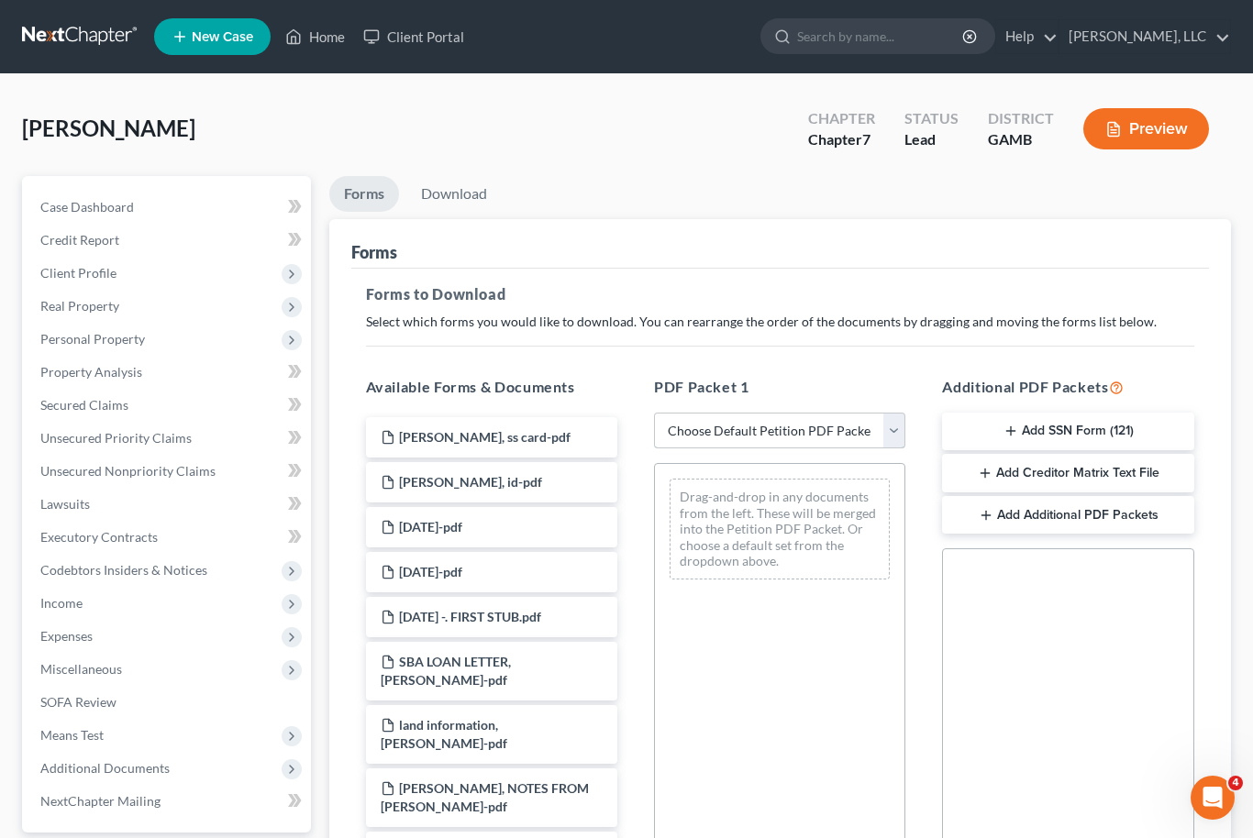
click at [897, 431] on select "Choose Default Petition PDF Packet Complete Bankruptcy Petition (all forms and …" at bounding box center [779, 431] width 251 height 37
select select "0"
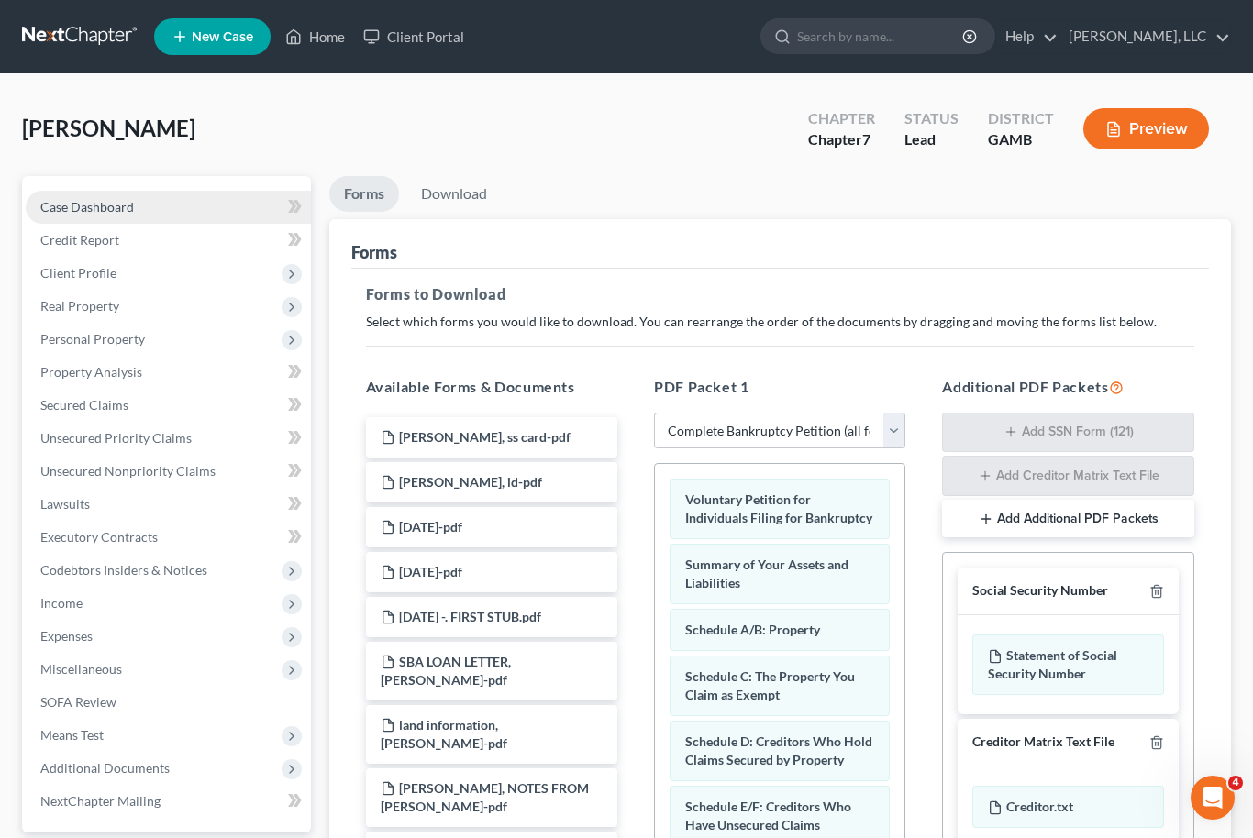
click at [159, 207] on link "Case Dashboard" at bounding box center [168, 207] width 285 height 33
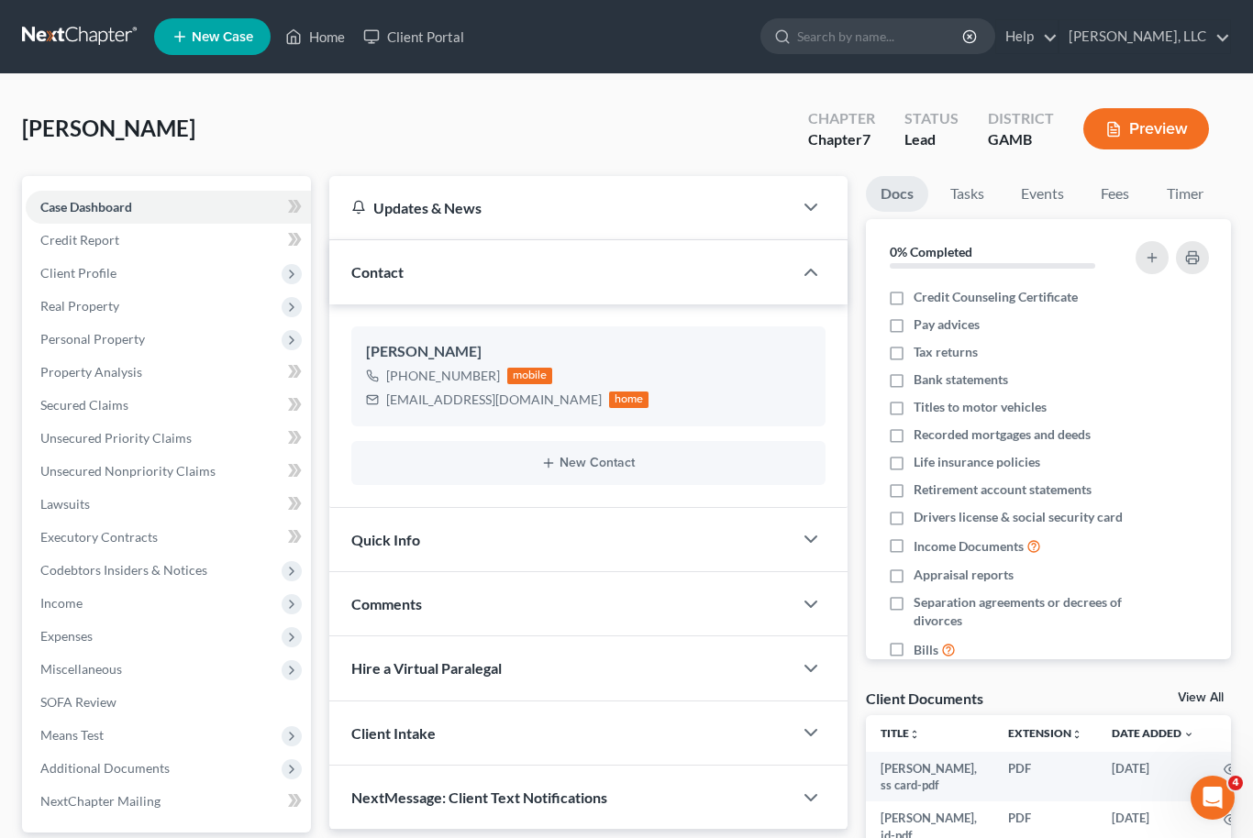
click at [1223, 699] on link "View All" at bounding box center [1201, 698] width 46 height 13
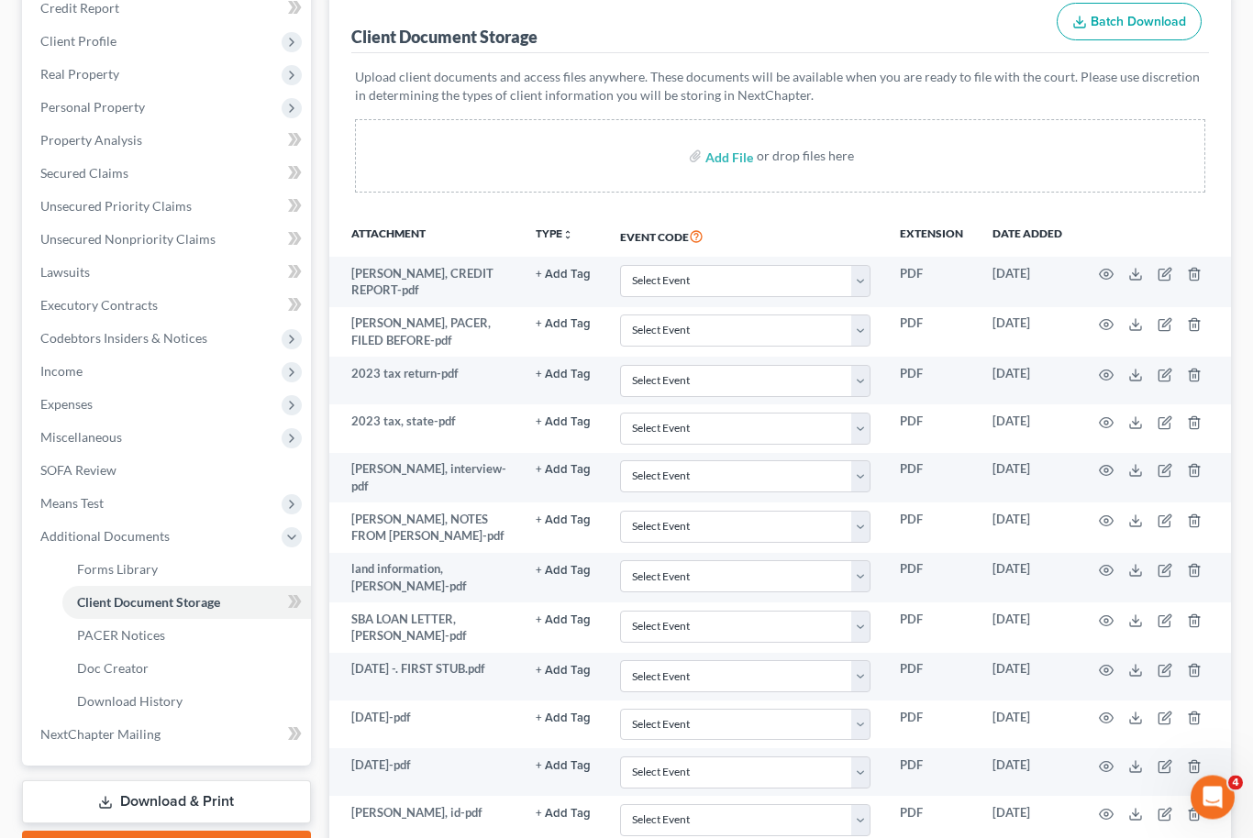
scroll to position [359, 0]
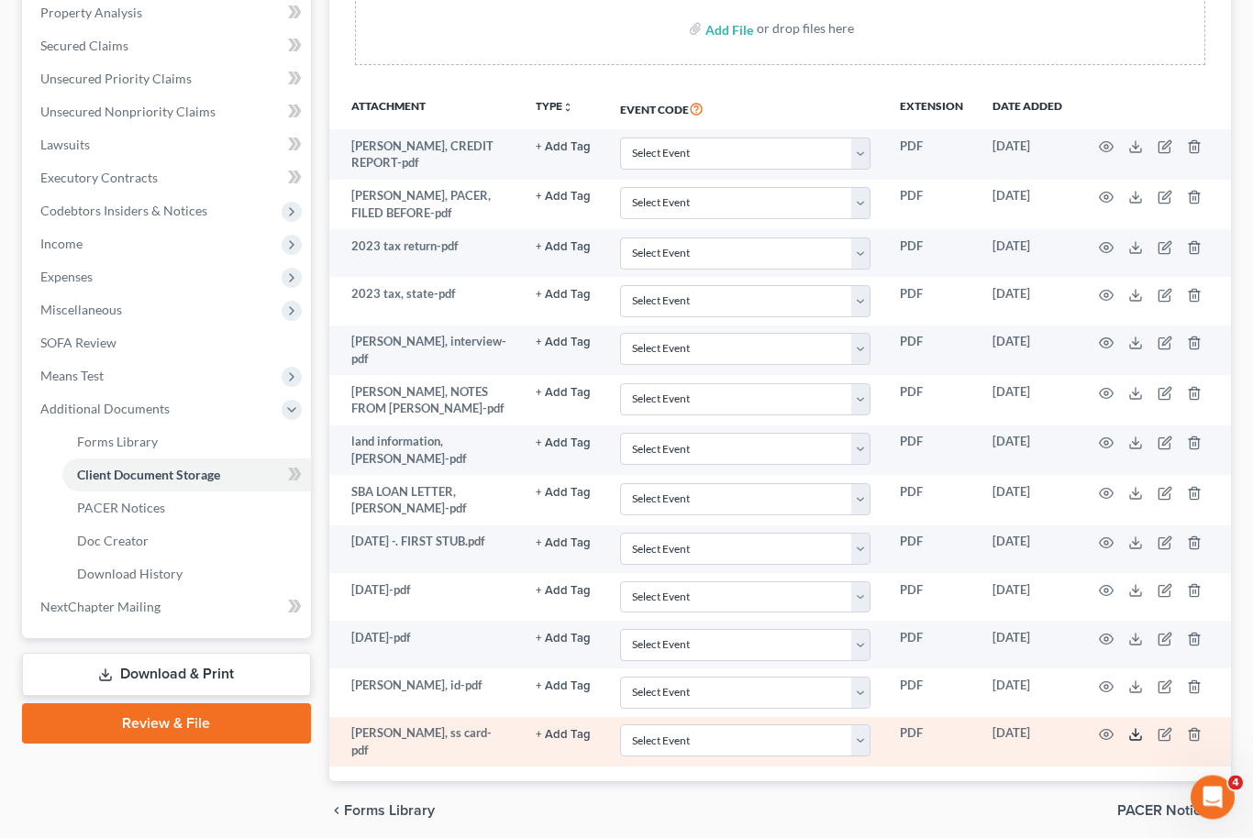
click at [1139, 728] on icon at bounding box center [1135, 735] width 15 height 15
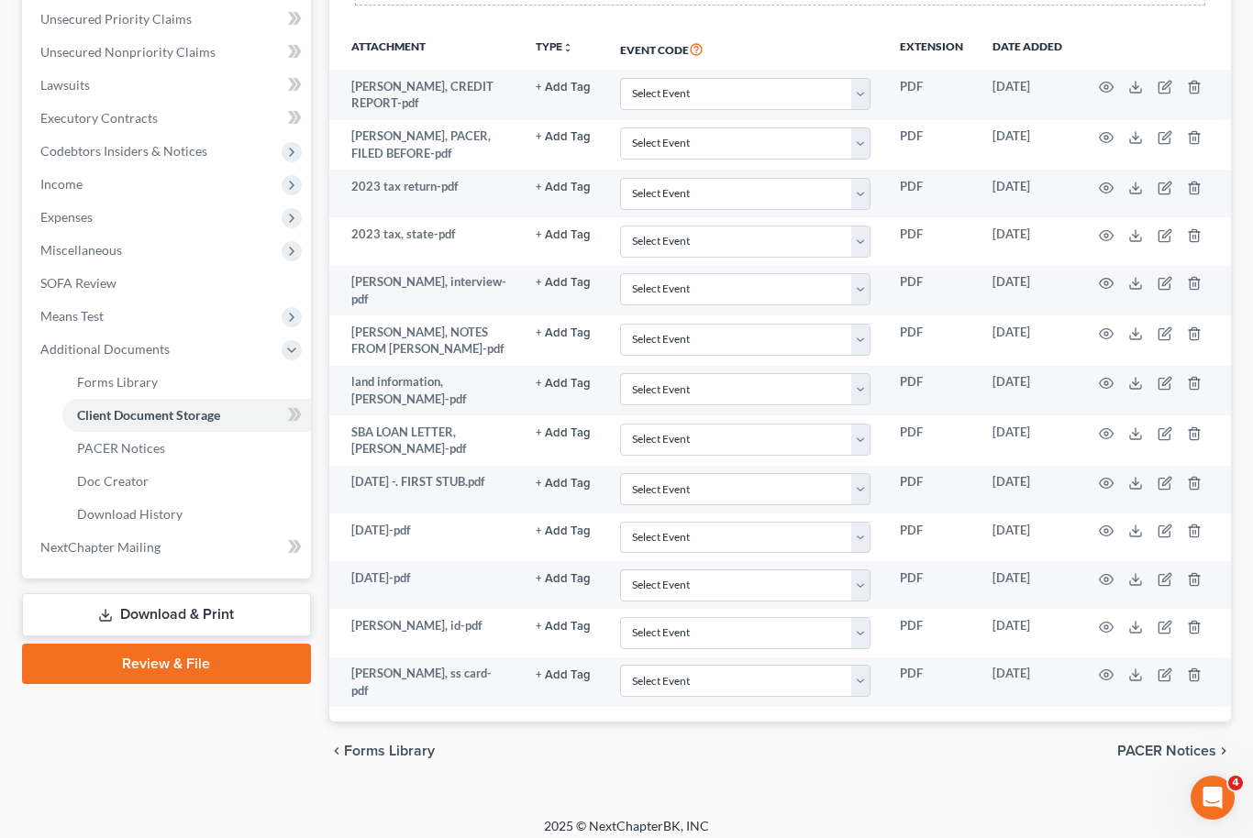
click at [225, 607] on link "Download & Print" at bounding box center [166, 615] width 289 height 43
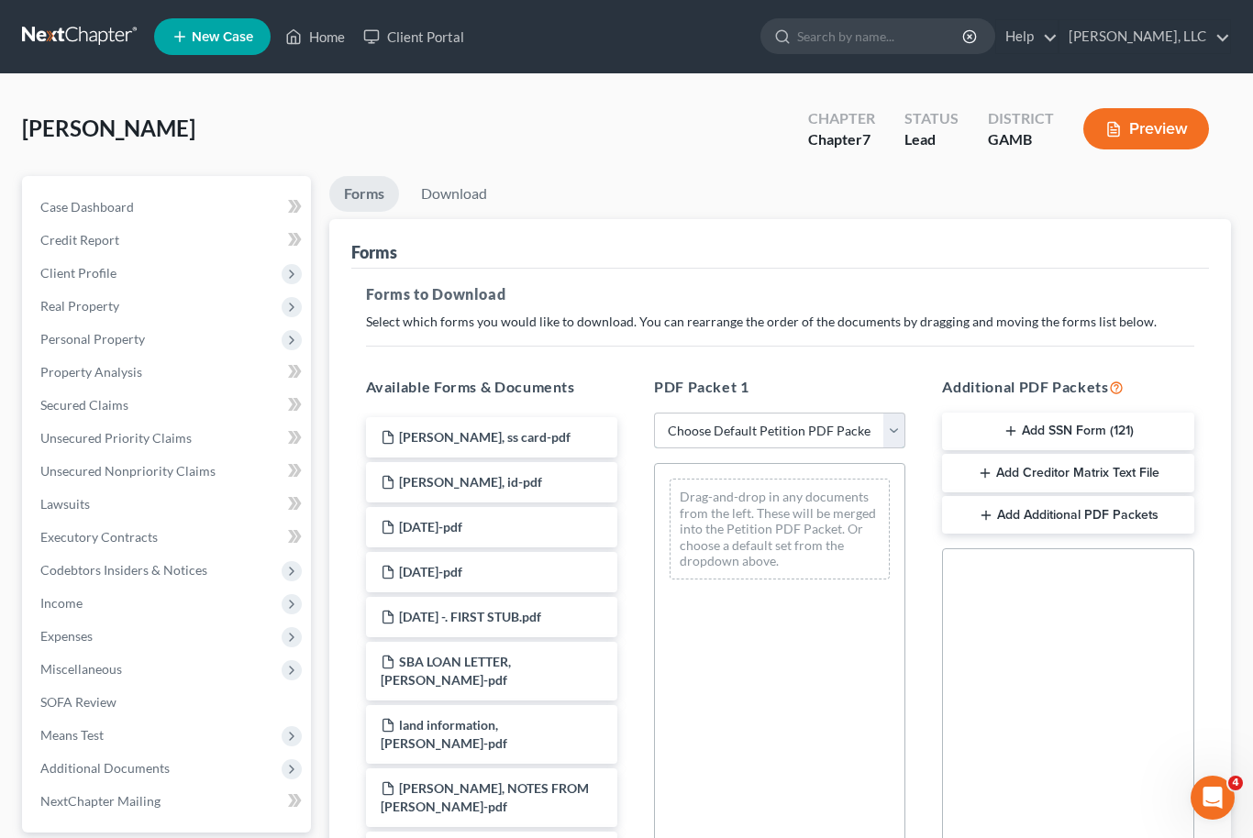
click at [894, 442] on select "Choose Default Petition PDF Packet Complete Bankruptcy Petition (all forms and …" at bounding box center [779, 431] width 251 height 37
select select "0"
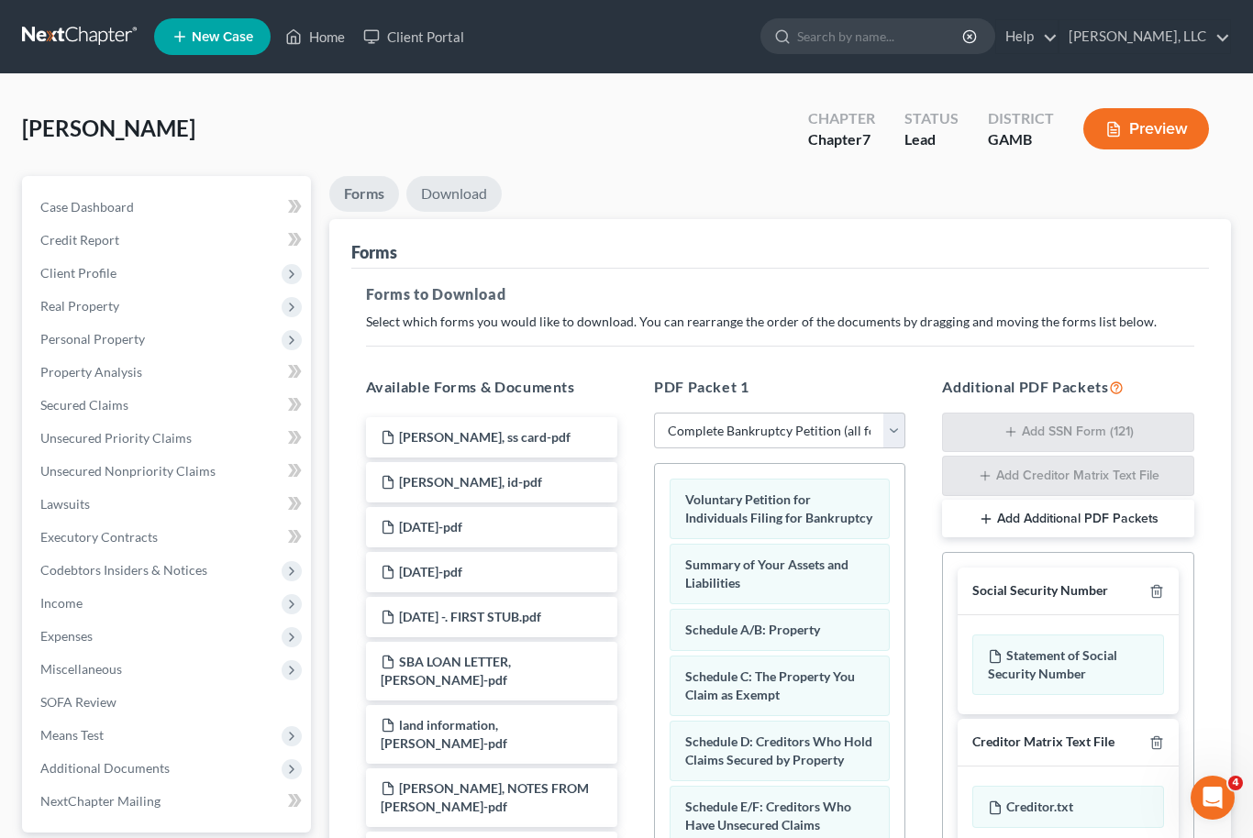
click at [464, 190] on link "Download" at bounding box center [453, 194] width 95 height 36
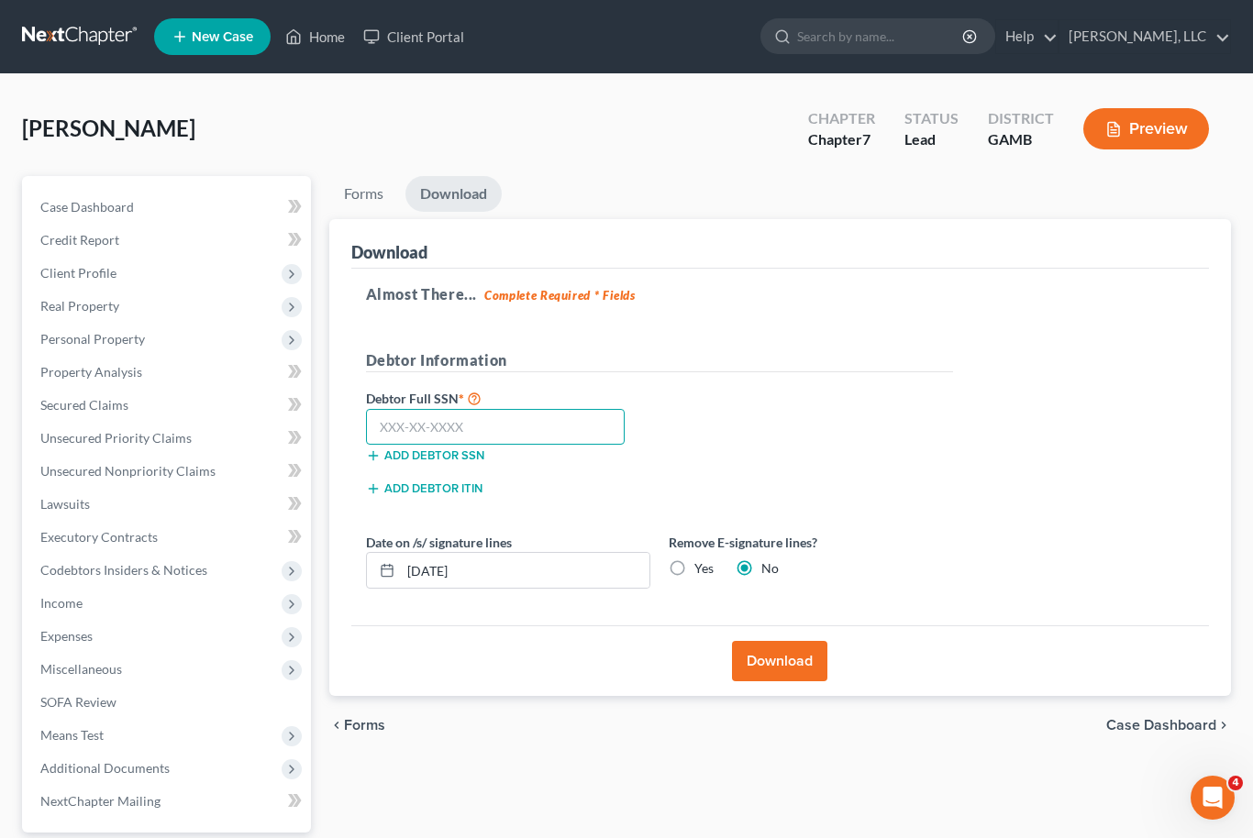
click at [489, 427] on input "text" at bounding box center [496, 427] width 260 height 37
click at [444, 424] on input "254-59" at bounding box center [496, 427] width 260 height 37
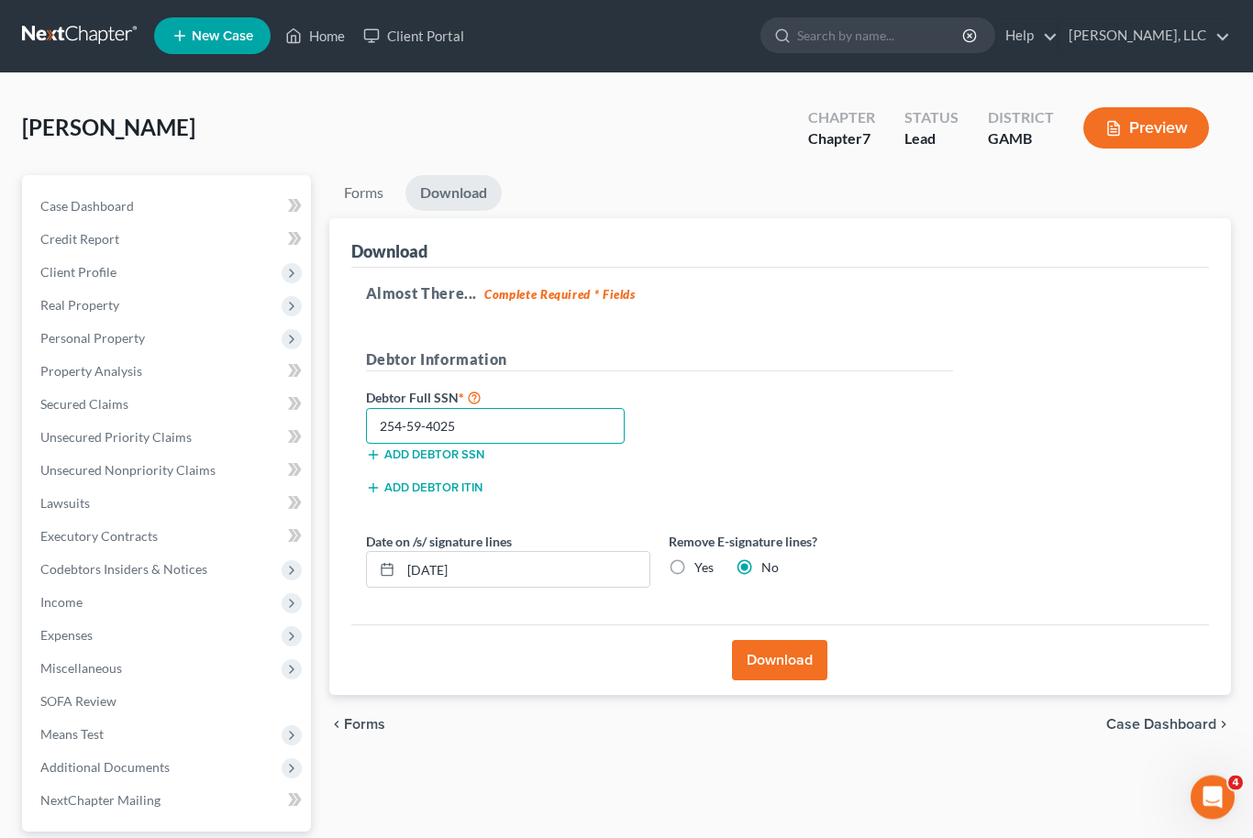
type input "254-59-4025"
click at [799, 653] on button "Download" at bounding box center [779, 661] width 95 height 40
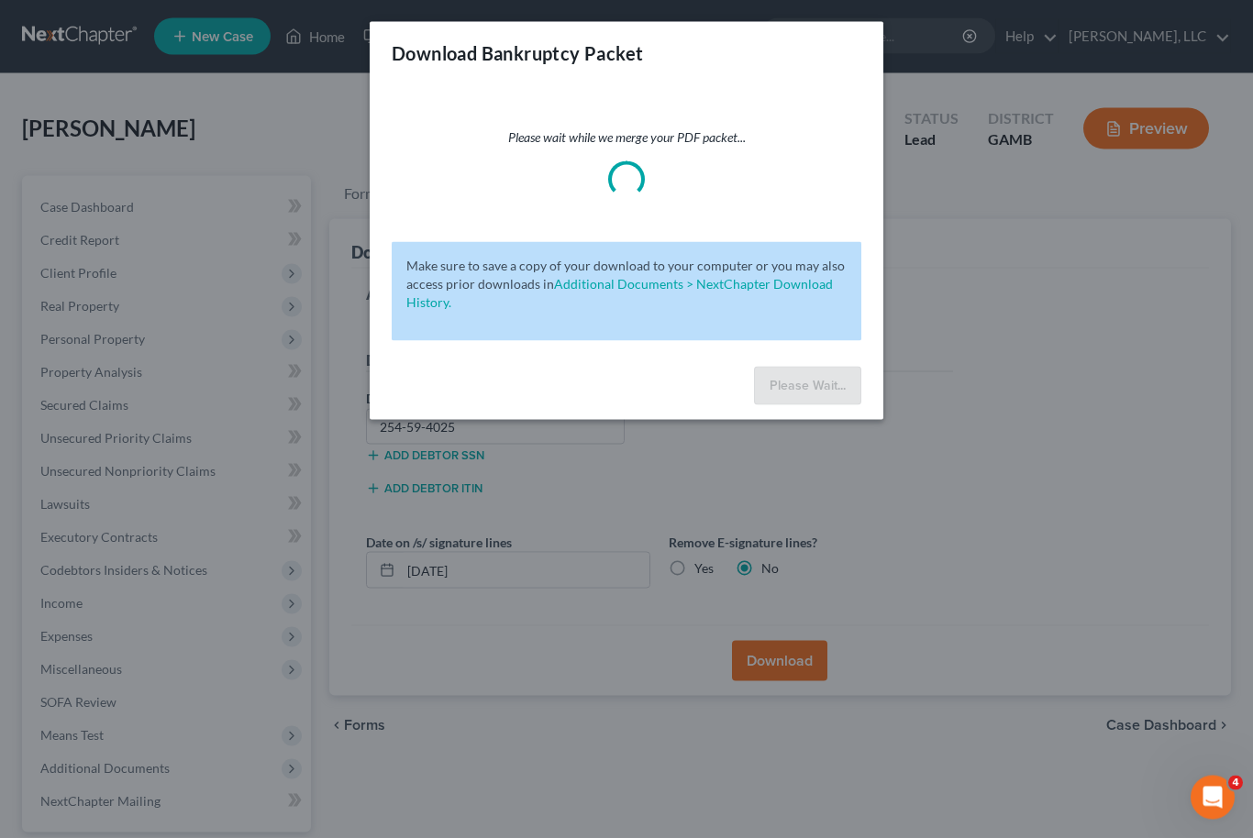
scroll to position [1, 0]
